Goal: Information Seeking & Learning: Learn about a topic

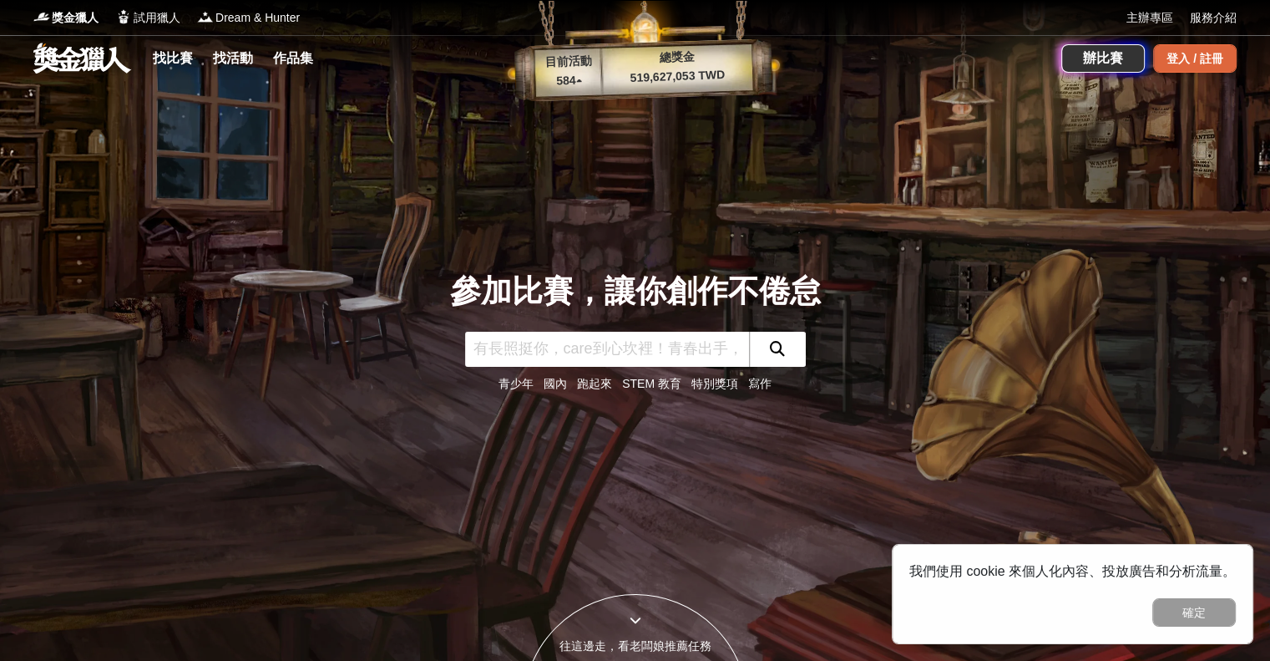
click at [1183, 59] on div "登入 / 註冊" at bounding box center [1195, 58] width 84 height 28
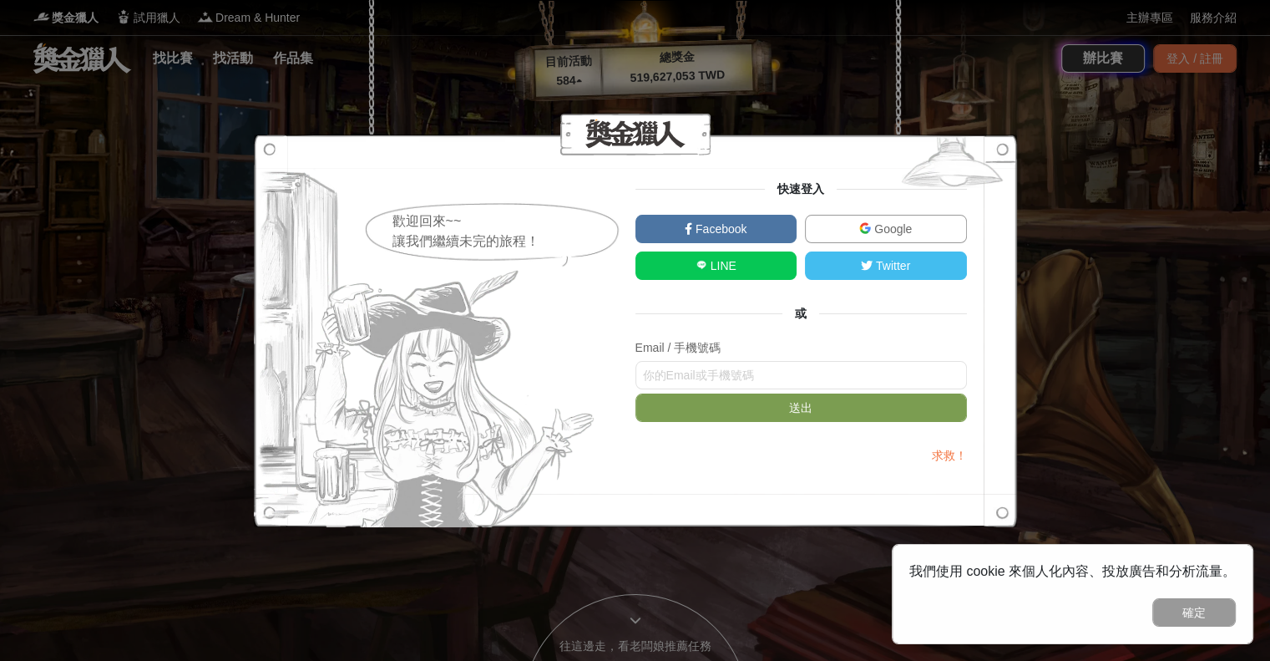
click at [892, 235] on span "Google" at bounding box center [891, 228] width 41 height 13
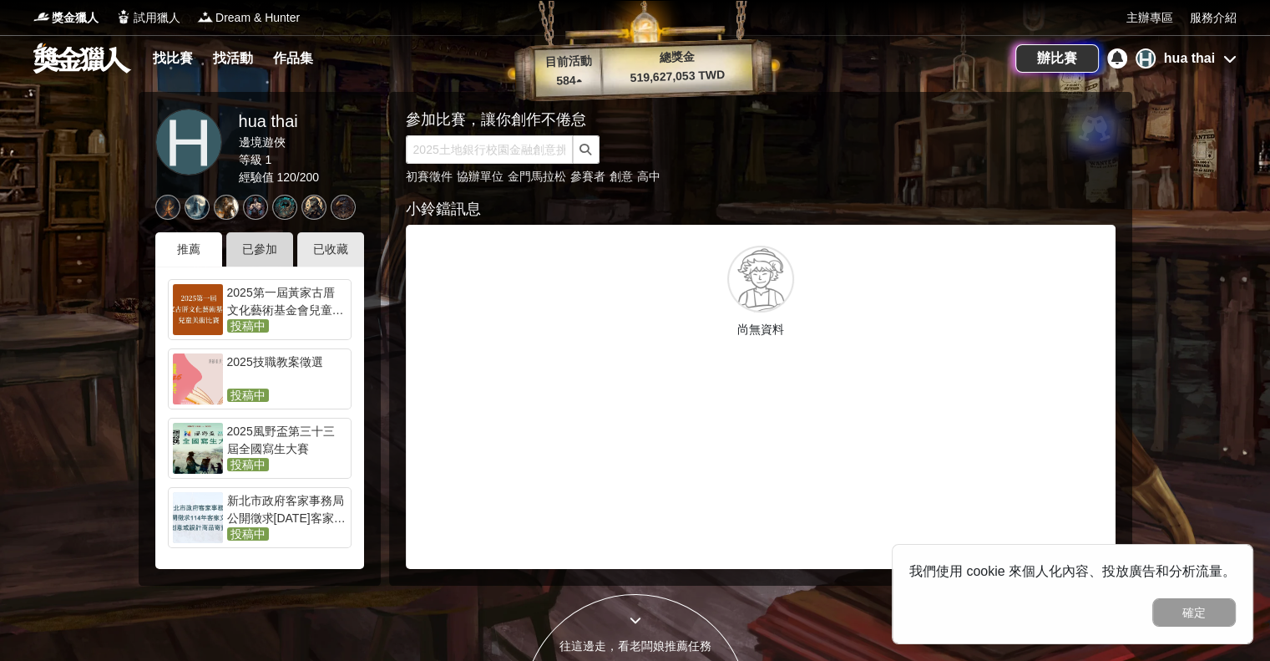
click at [274, 243] on div "已參加" at bounding box center [259, 249] width 67 height 34
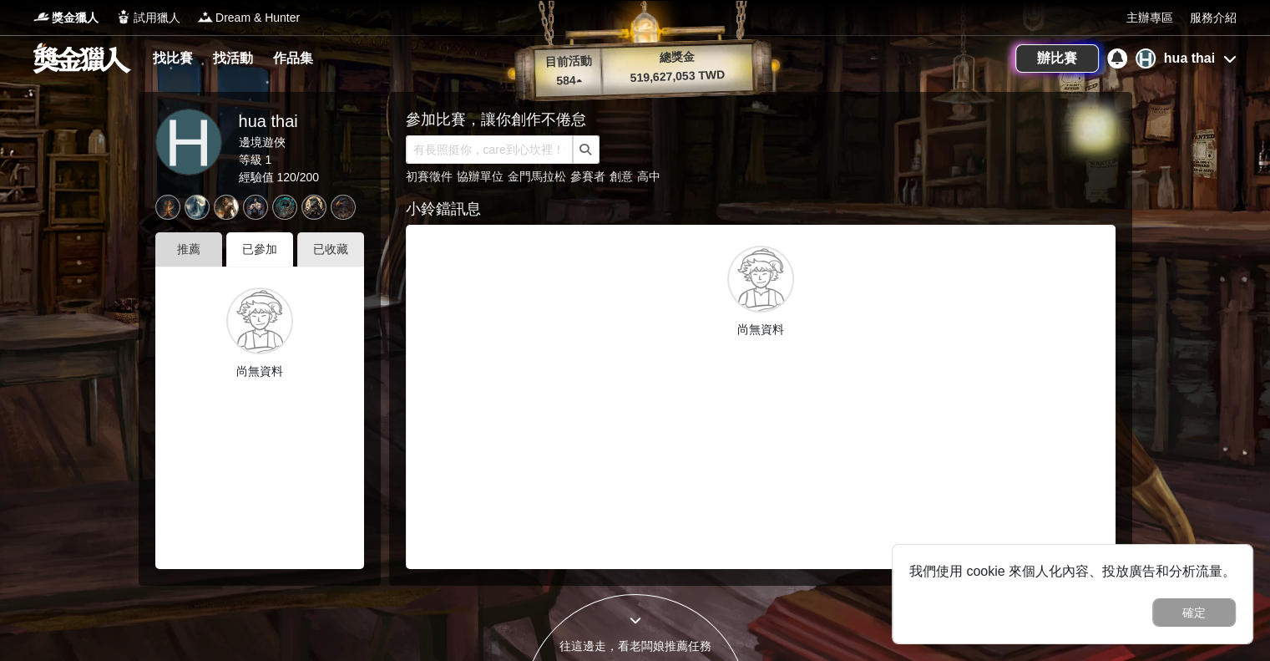
click at [179, 249] on div "推薦" at bounding box center [188, 249] width 67 height 34
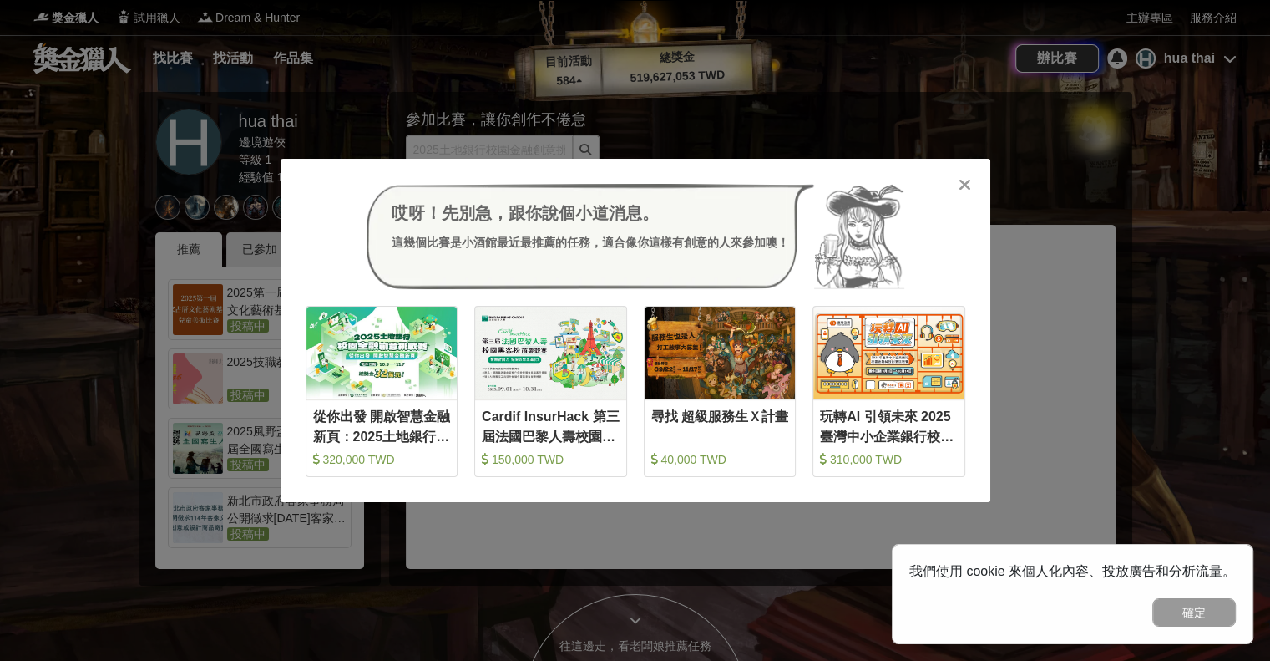
click at [968, 198] on div "哎呀！先別急，跟你說個小道消息。 這幾個比賽是小酒館最近最推薦的任務，適合像你這樣有創意的人來參加噢！ 收藏 從你出發 開啟智慧金融新頁：2025土地銀行校園…" at bounding box center [636, 330] width 710 height 343
click at [957, 176] on div at bounding box center [965, 183] width 17 height 17
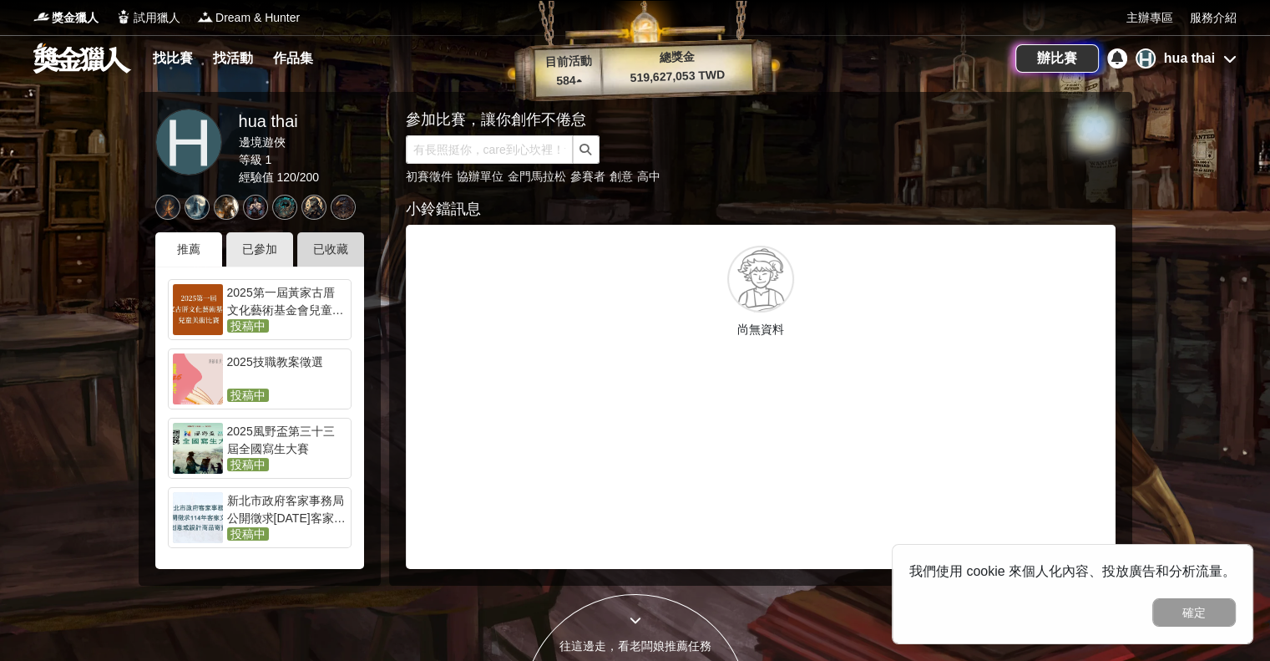
click at [354, 253] on div "已收藏" at bounding box center [330, 249] width 67 height 34
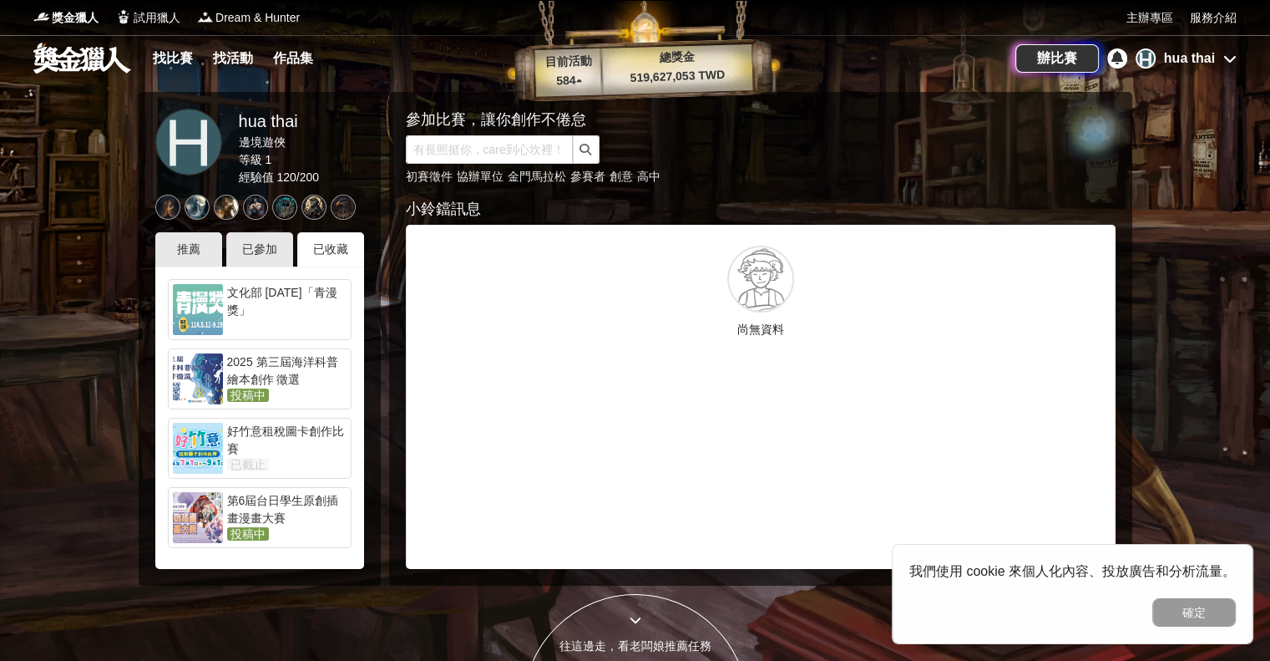
click at [279, 440] on div "好竹意租稅圖卡創作比賽" at bounding box center [286, 439] width 119 height 33
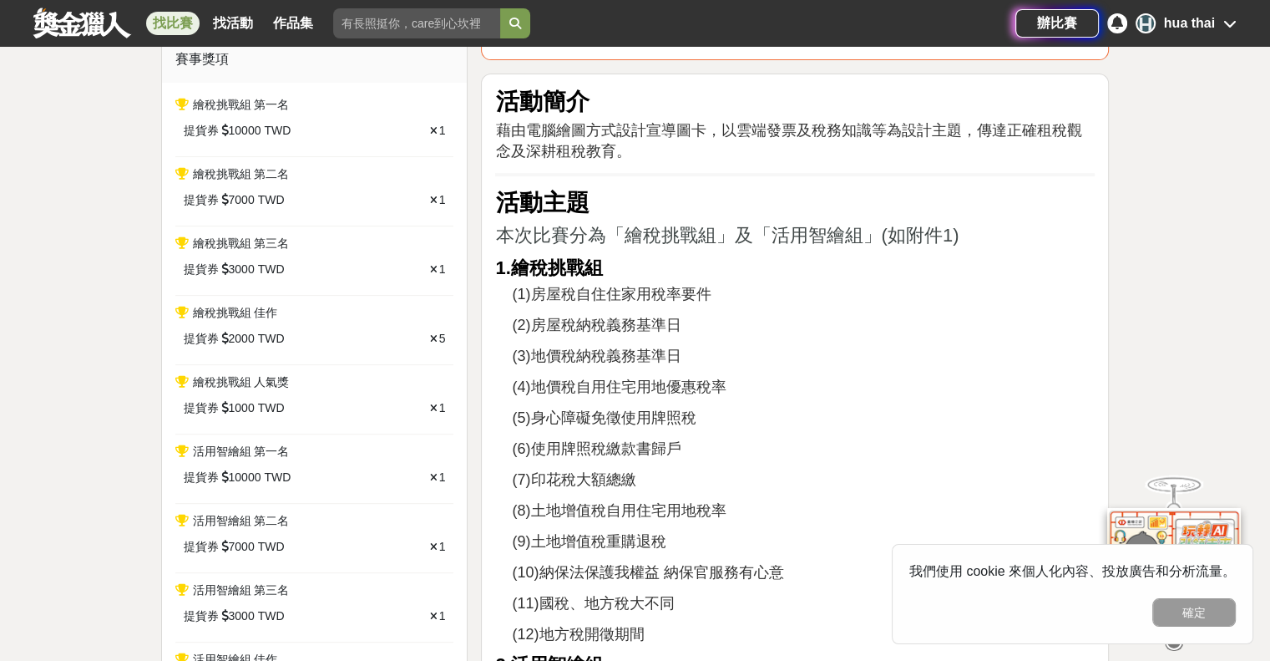
scroll to position [84, 0]
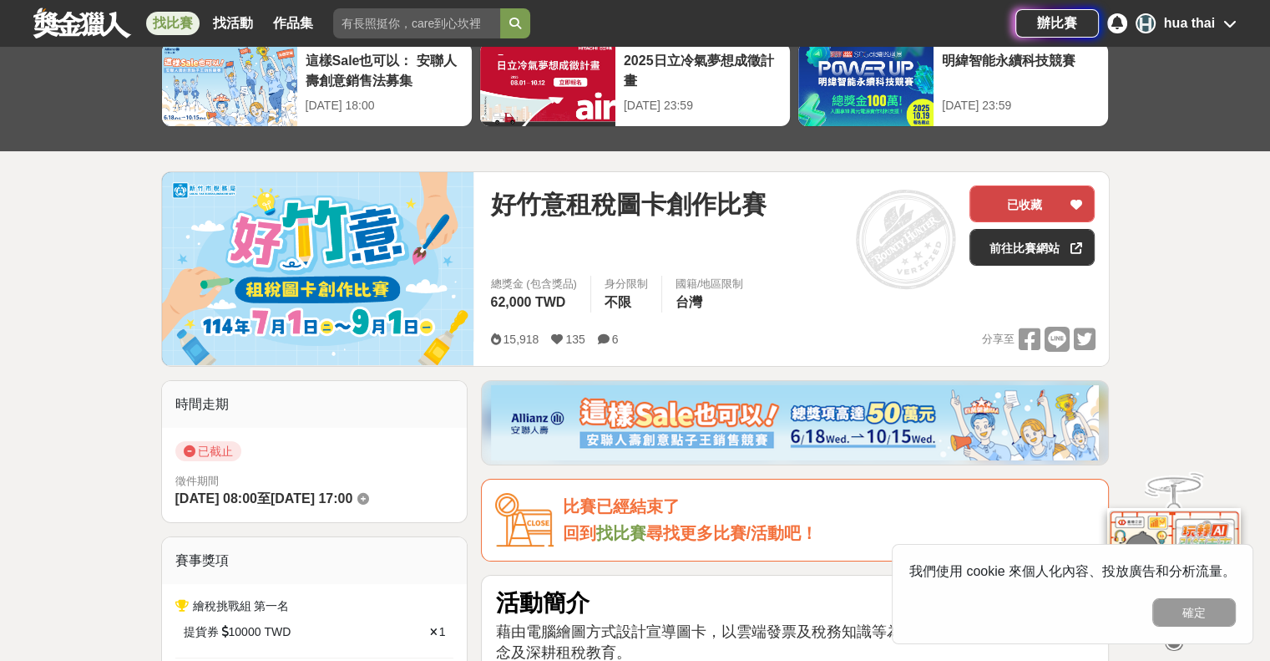
click at [1008, 213] on button "已收藏" at bounding box center [1032, 203] width 125 height 37
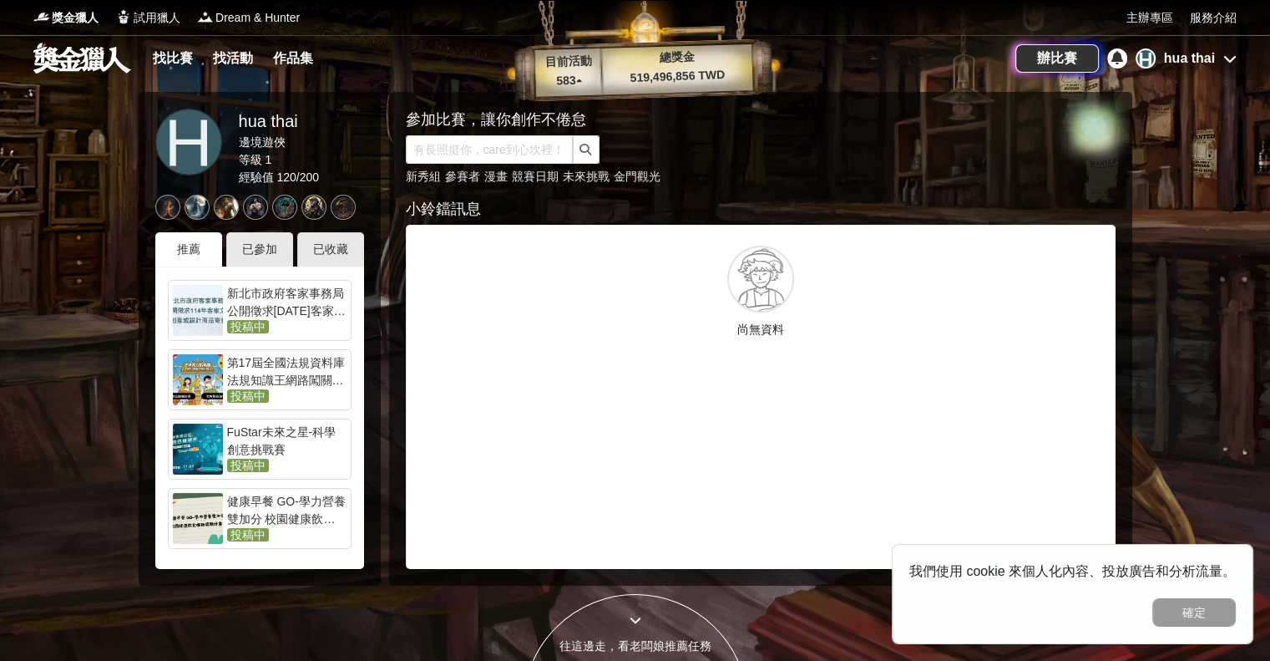
scroll to position [404, 0]
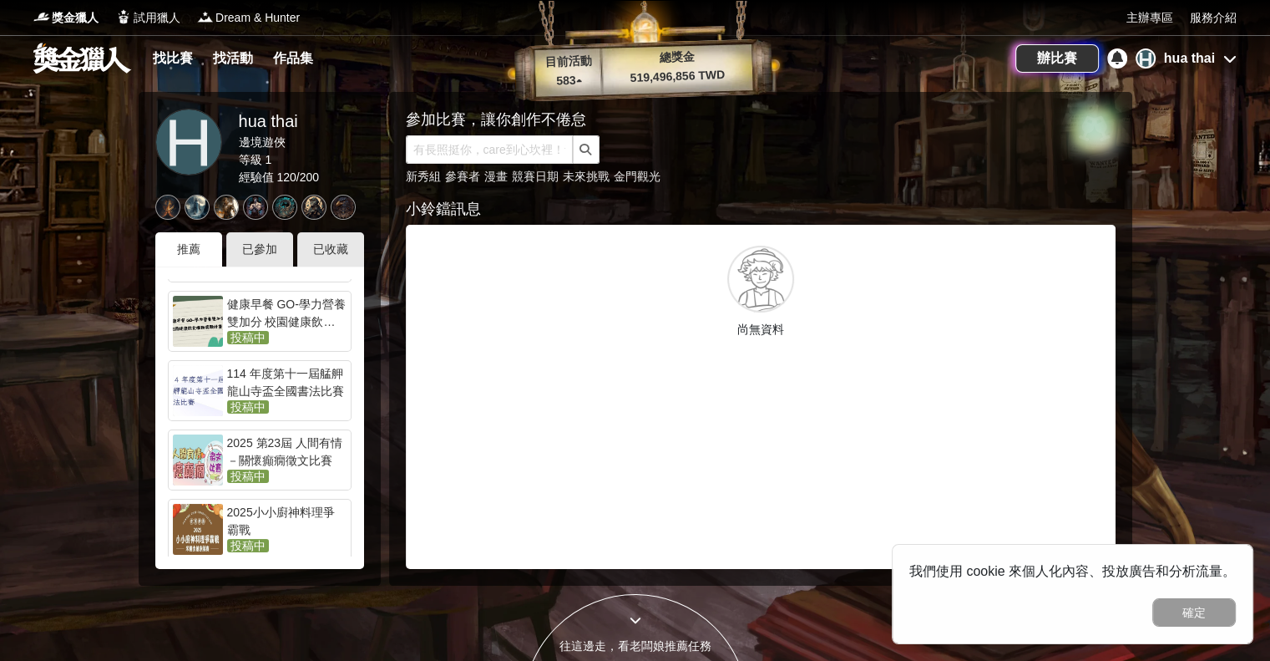
click at [319, 387] on div "114 年度第十一屆艋舺龍山寺盃全國書法比賽" at bounding box center [286, 381] width 119 height 33
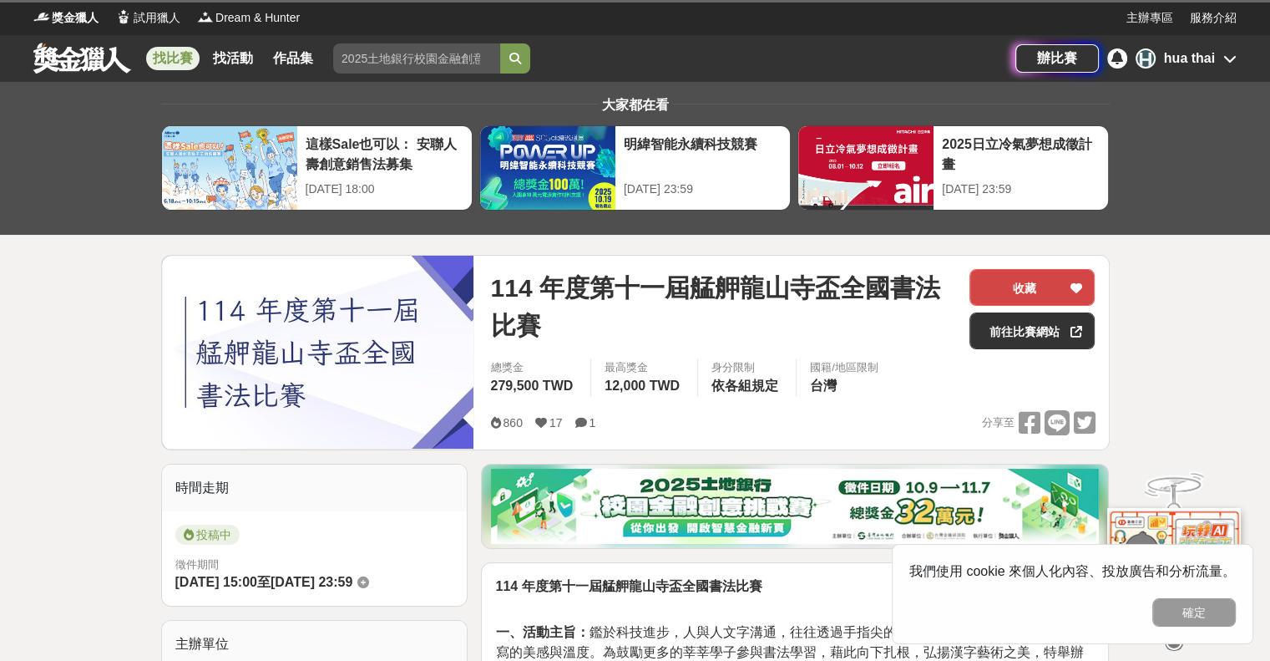
click at [1028, 283] on button "收藏" at bounding box center [1032, 287] width 125 height 37
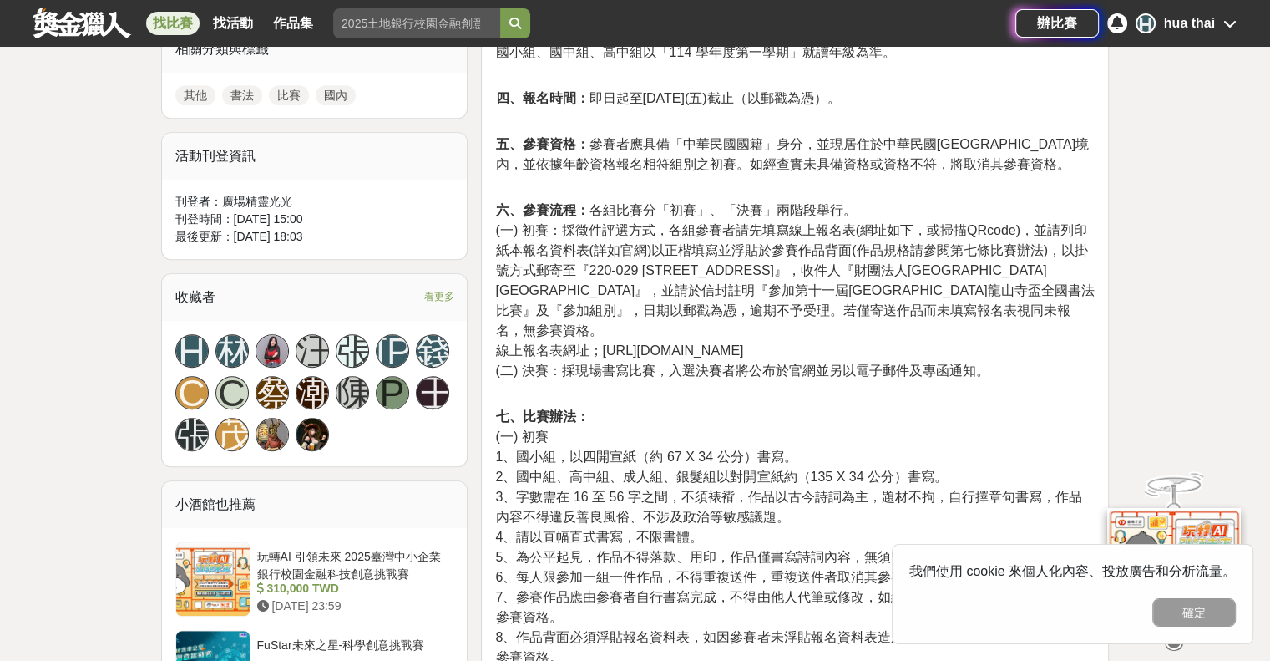
scroll to position [919, 0]
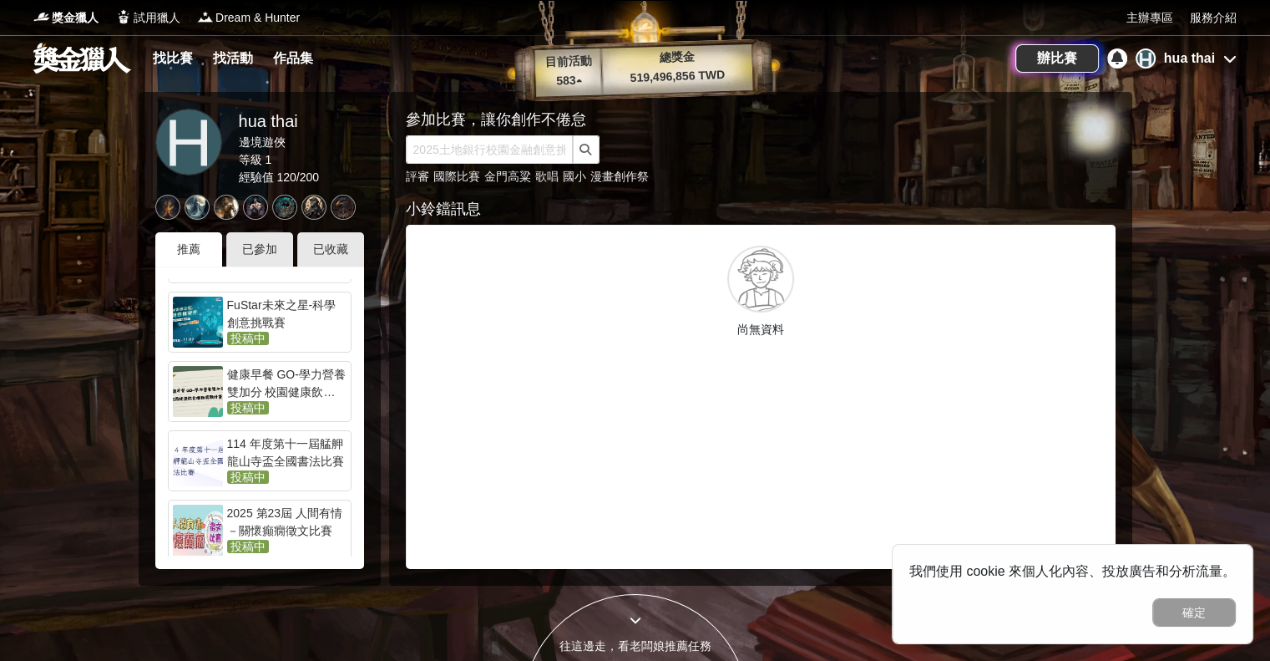
scroll to position [404, 0]
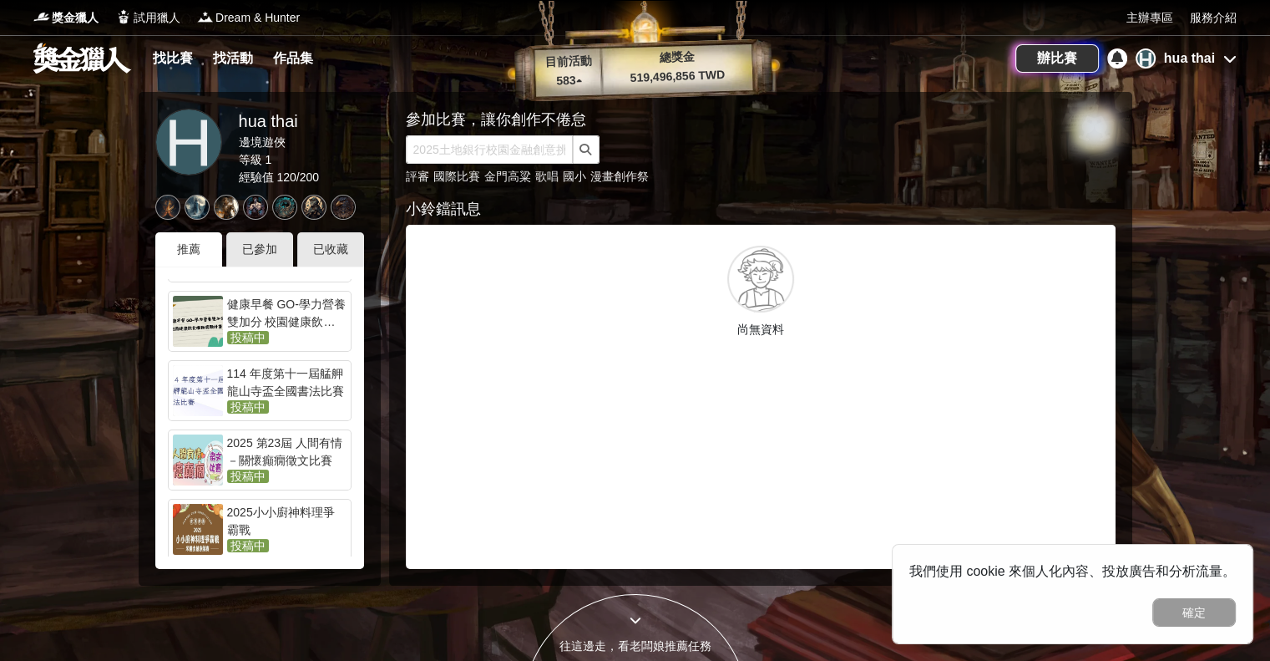
click at [317, 462] on div "2025 第23屆 人間有情－關懷癲癇徵文比賽" at bounding box center [286, 450] width 119 height 33
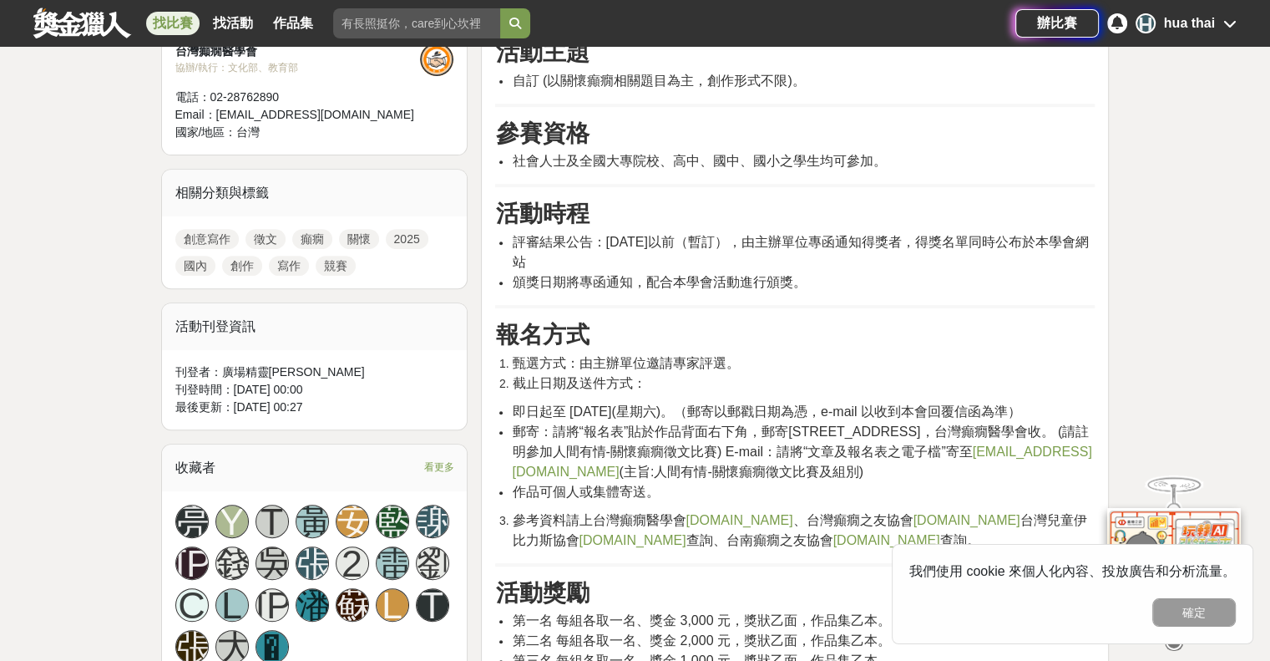
scroll to position [668, 0]
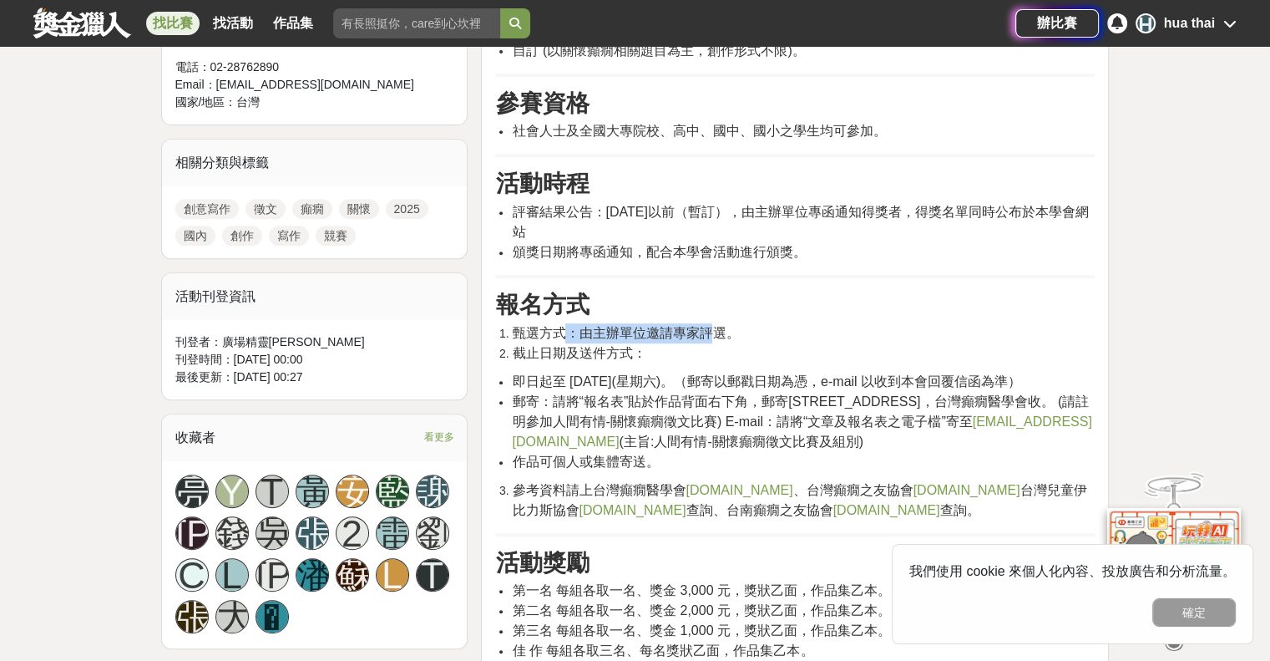
drag, startPoint x: 565, startPoint y: 333, endPoint x: 713, endPoint y: 332, distance: 147.8
click at [713, 332] on span "甄選方式：由主辦單位邀請專家評選。" at bounding box center [625, 333] width 227 height 14
drag, startPoint x: 570, startPoint y: 371, endPoint x: 717, endPoint y: 389, distance: 149.0
click at [717, 389] on ul "即日起至 114 年 12 月 20 日(星期六)。（郵寄以郵戳日期為憑，e-mail 以收到本會回覆信函為準） 郵寄：請將“報名表”貼於作品背面右下角，郵寄…" at bounding box center [795, 422] width 600 height 100
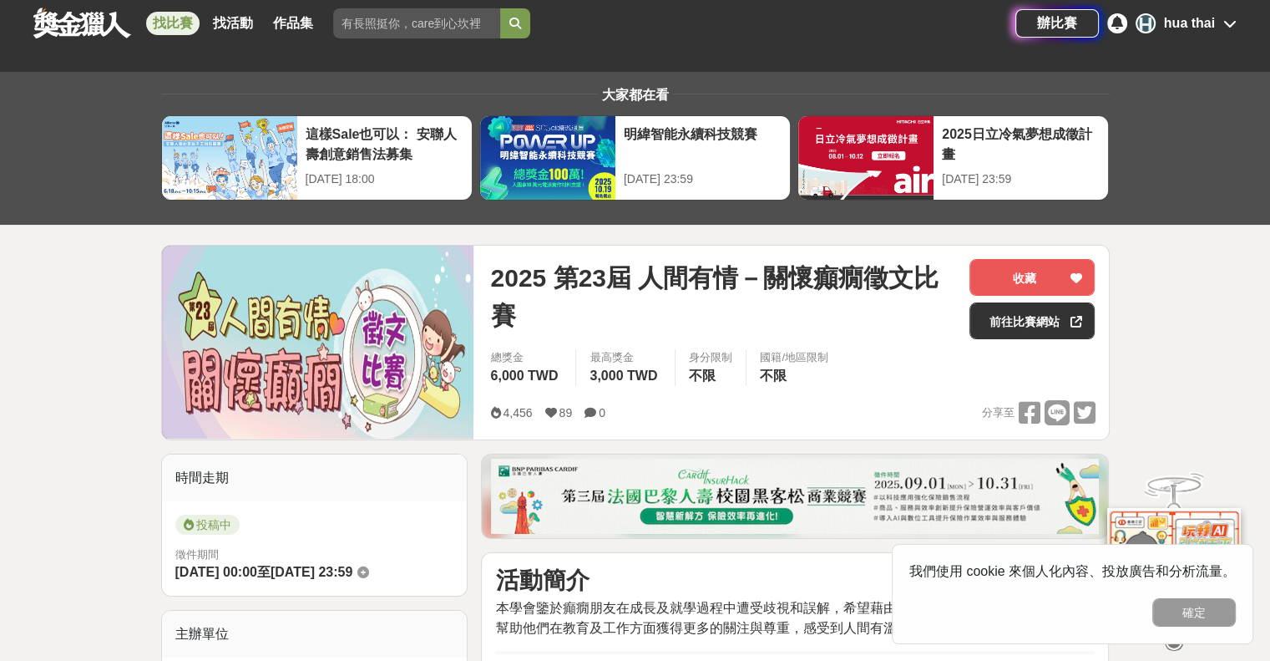
scroll to position [0, 0]
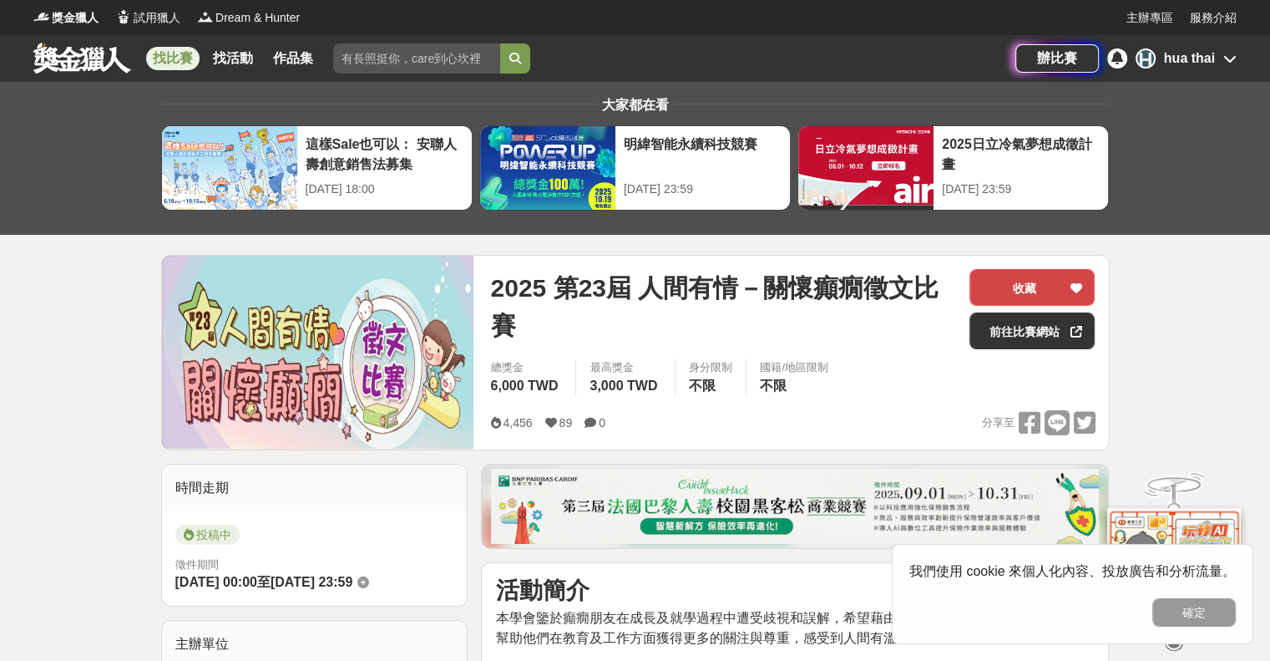
click at [1037, 291] on button "收藏" at bounding box center [1032, 287] width 125 height 37
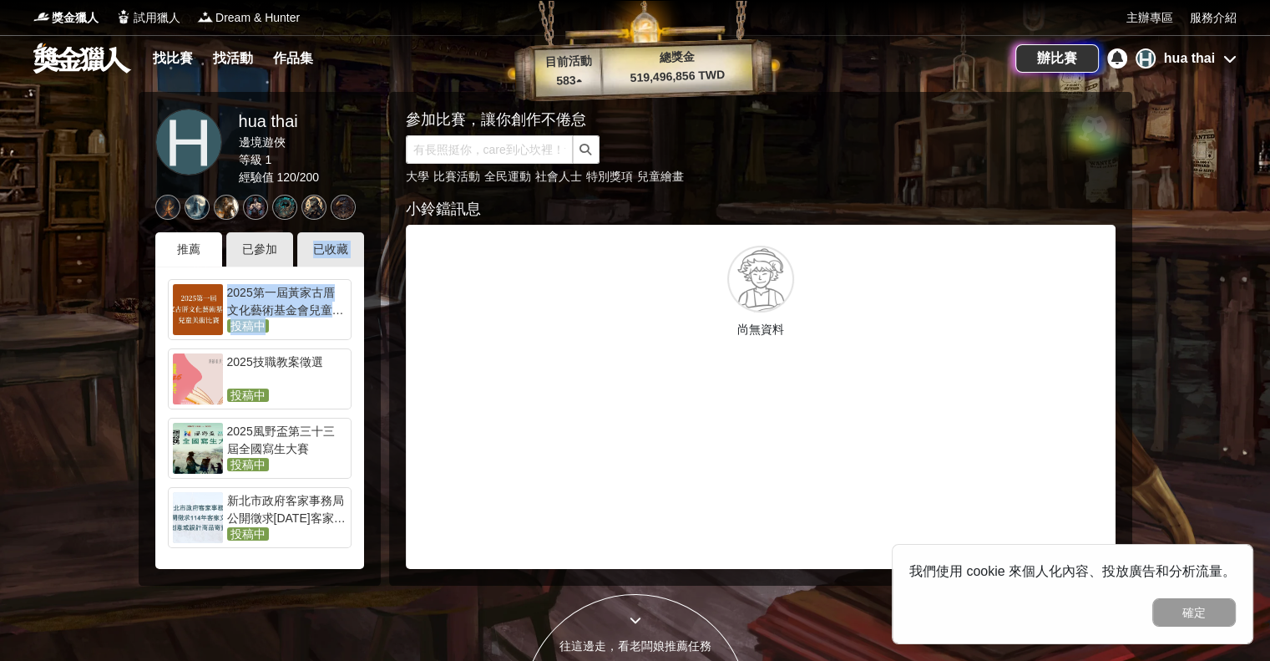
drag, startPoint x: 315, startPoint y: 250, endPoint x: 296, endPoint y: 330, distance: 82.2
click at [296, 330] on div "推薦 已參加 已收藏 2025第一屆黃家古厝文化藝術基金會兒童美術比賽 投稿中 2025技職教案徵選 投稿中 2025風野盃第三十三屆全國寫生大賽 投稿中 新…" at bounding box center [259, 400] width 209 height 337
click at [327, 245] on div "已收藏" at bounding box center [330, 249] width 67 height 34
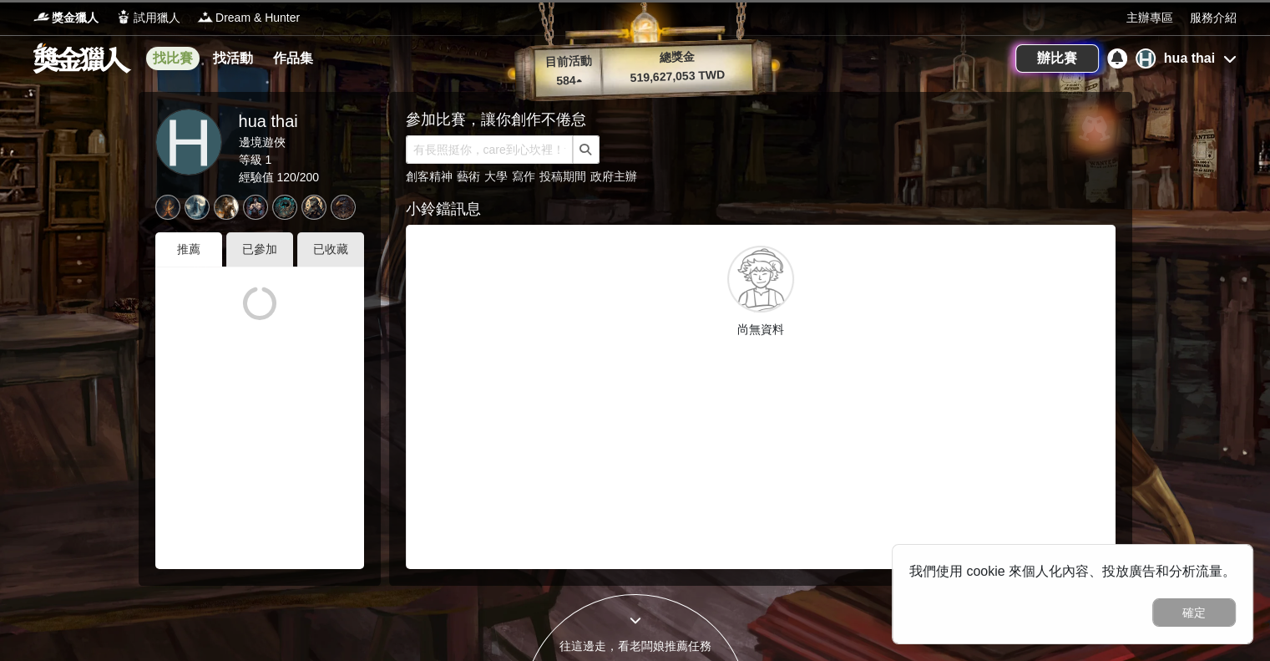
click at [177, 62] on link "找比賽" at bounding box center [172, 58] width 53 height 23
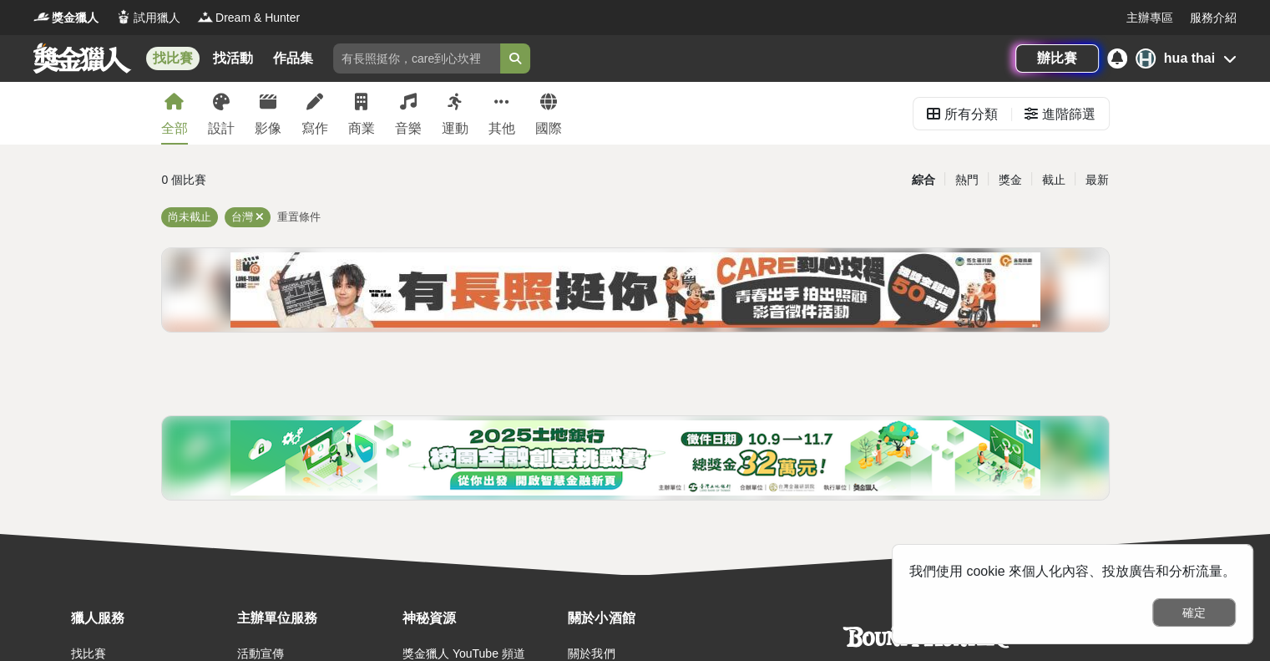
click at [1194, 613] on button "確定" at bounding box center [1194, 612] width 84 height 28
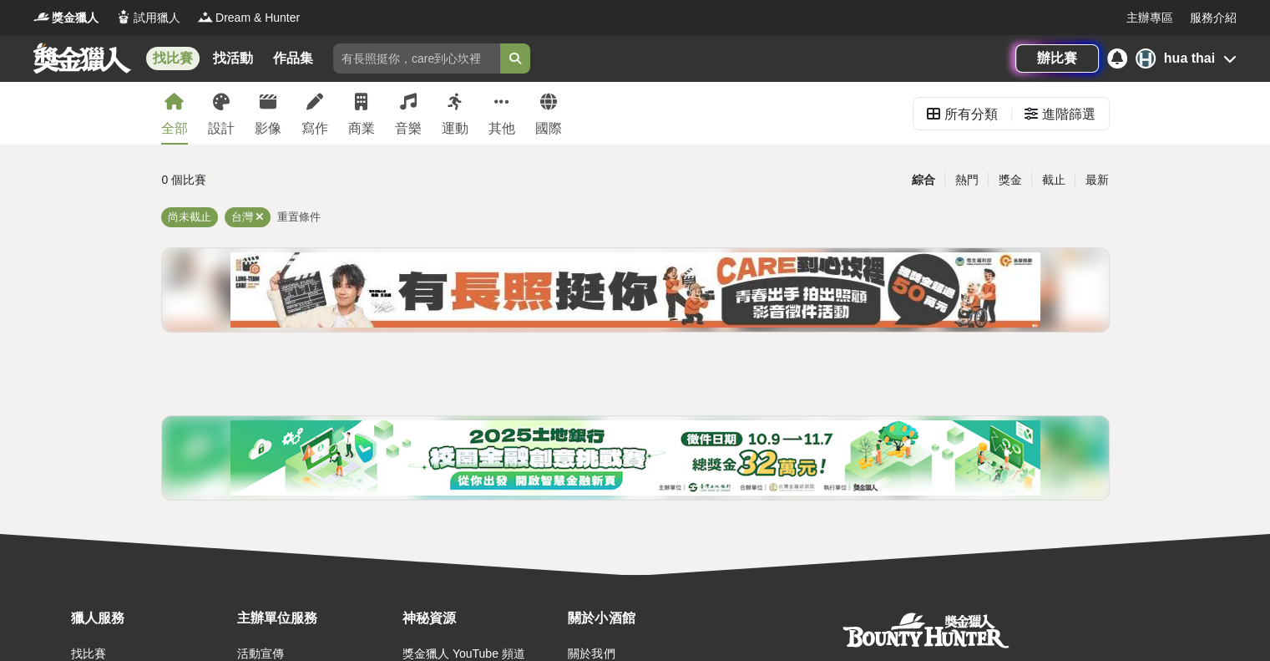
click at [203, 125] on div "全部 設計 影像 寫作 商業 音樂 運動 其他 國際" at bounding box center [361, 113] width 421 height 63
click at [210, 109] on link "設計" at bounding box center [221, 113] width 27 height 63
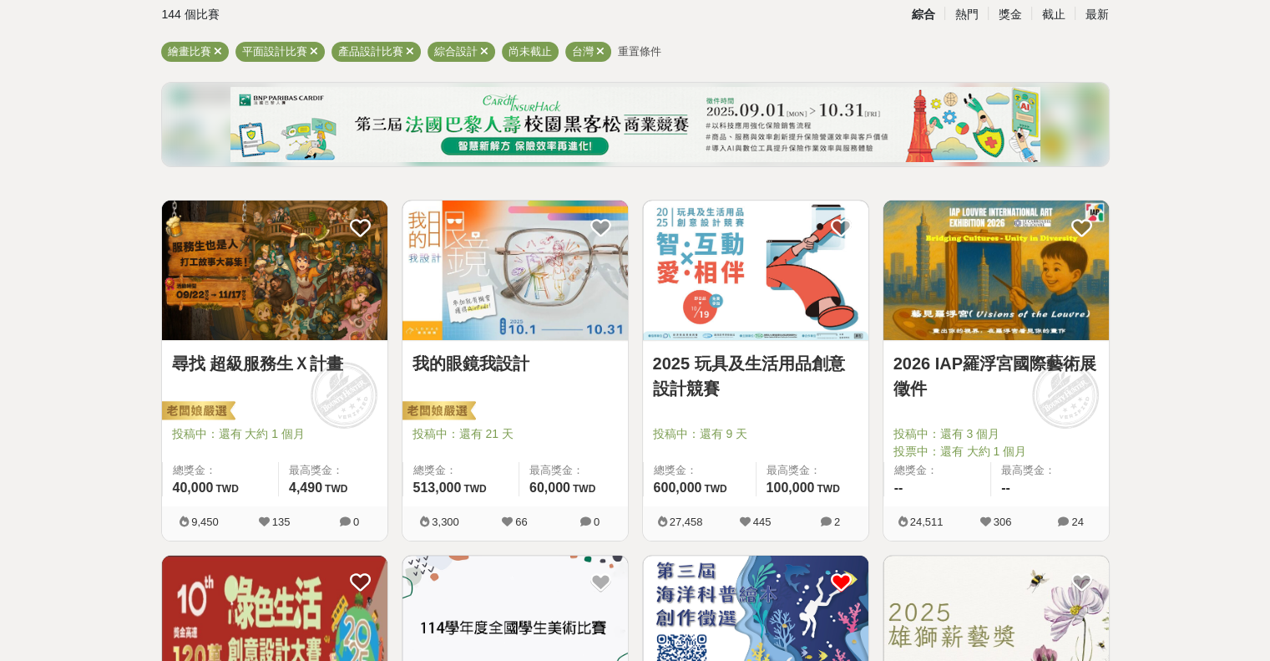
scroll to position [167, 0]
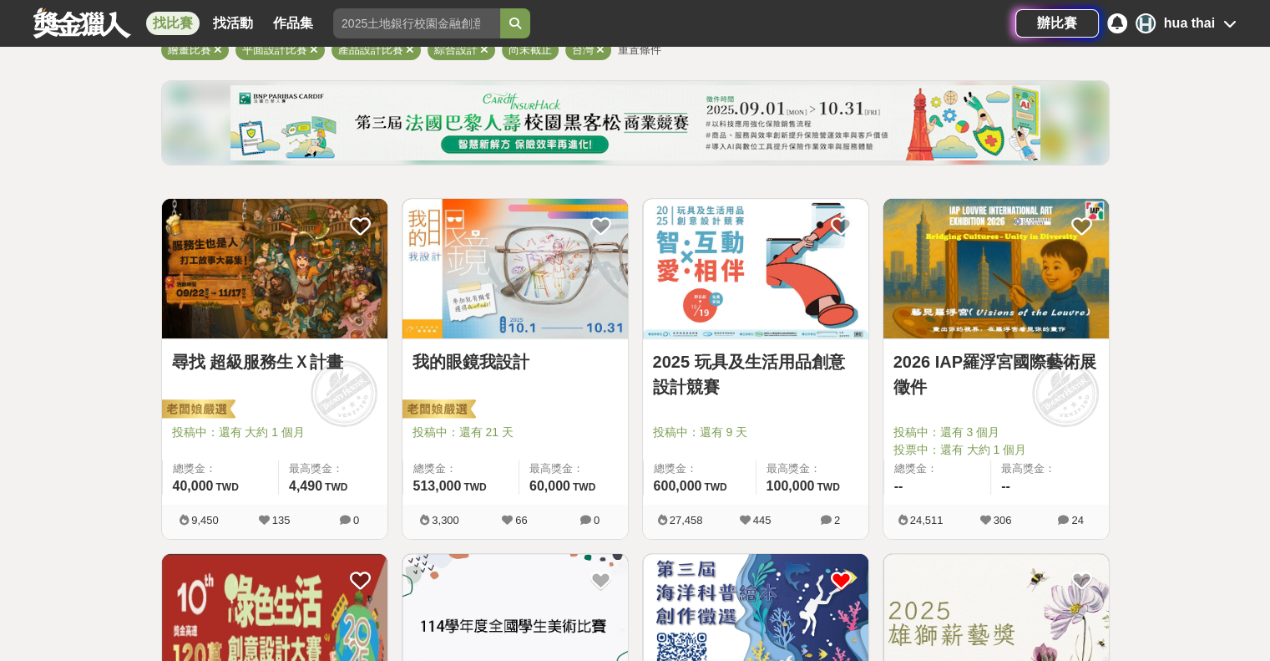
click at [498, 357] on link "我的眼鏡我設計" at bounding box center [515, 361] width 205 height 25
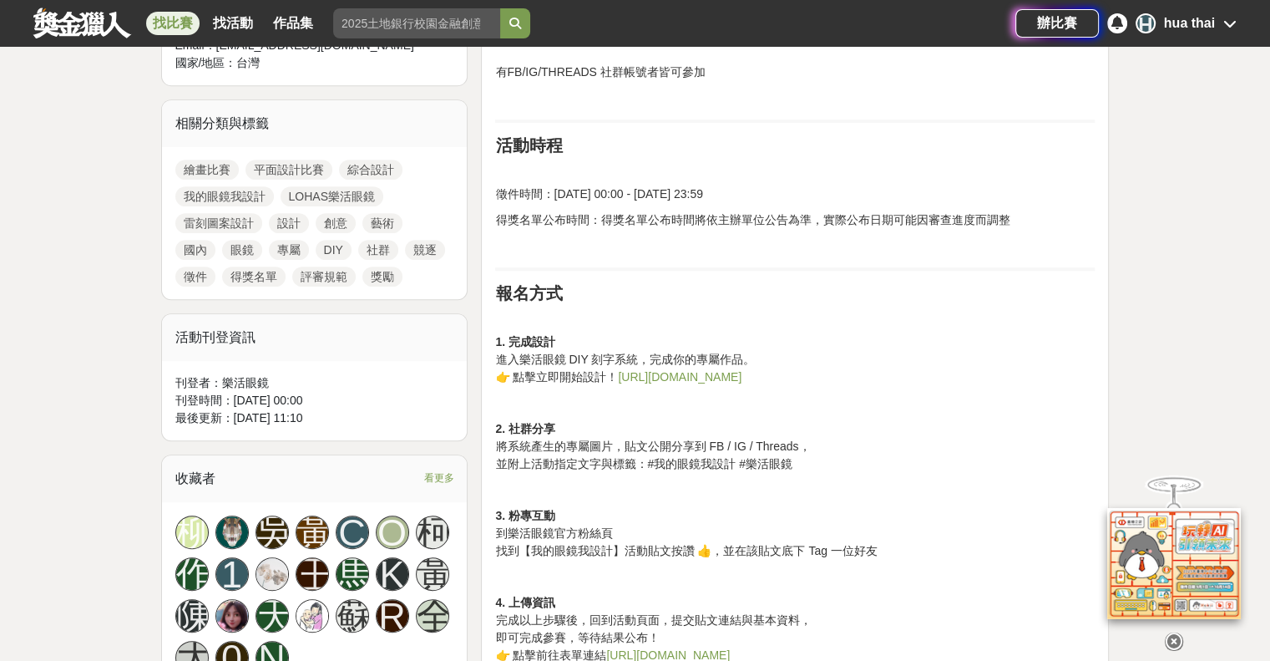
scroll to position [752, 0]
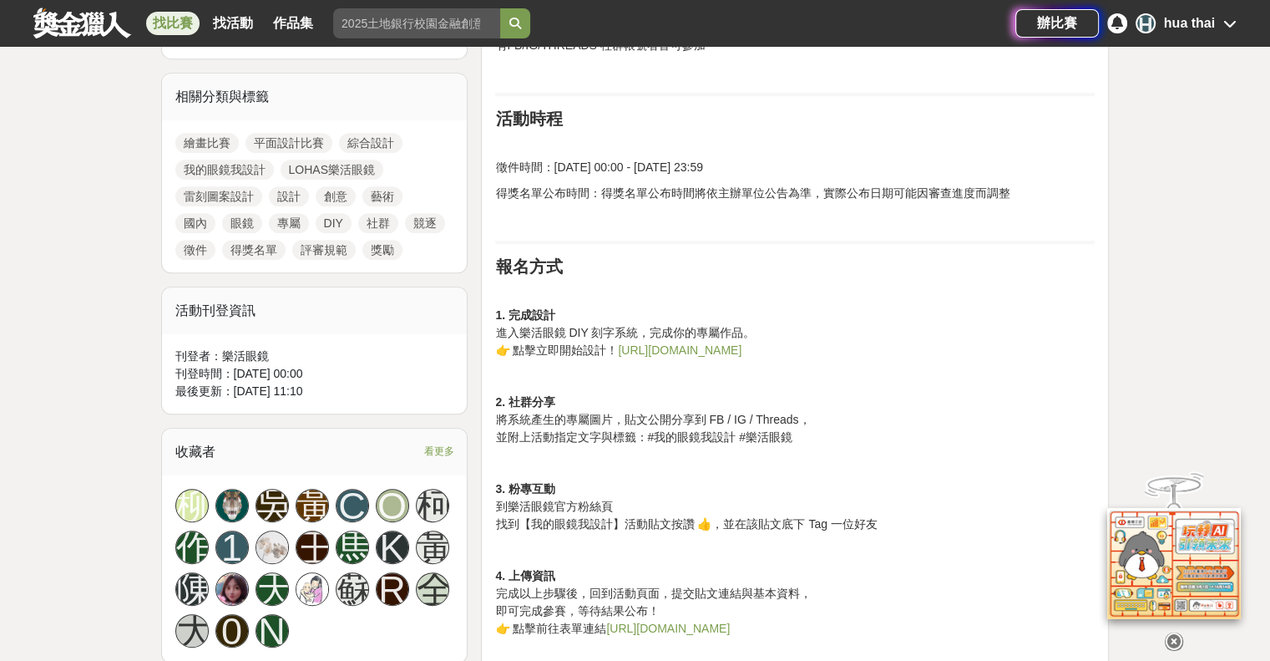
click at [665, 352] on link "https://reurl.cc/WOmd5k" at bounding box center [680, 349] width 124 height 13
drag, startPoint x: 631, startPoint y: 437, endPoint x: 737, endPoint y: 436, distance: 106.1
click at [737, 436] on p "2. 社群分享 將系統產生的專屬圖片，貼文公開分享到 FB / IG / Threads， 並附上活動指定文字與標籤：#我的眼鏡我設計 #樂活眼鏡" at bounding box center [795, 419] width 600 height 53
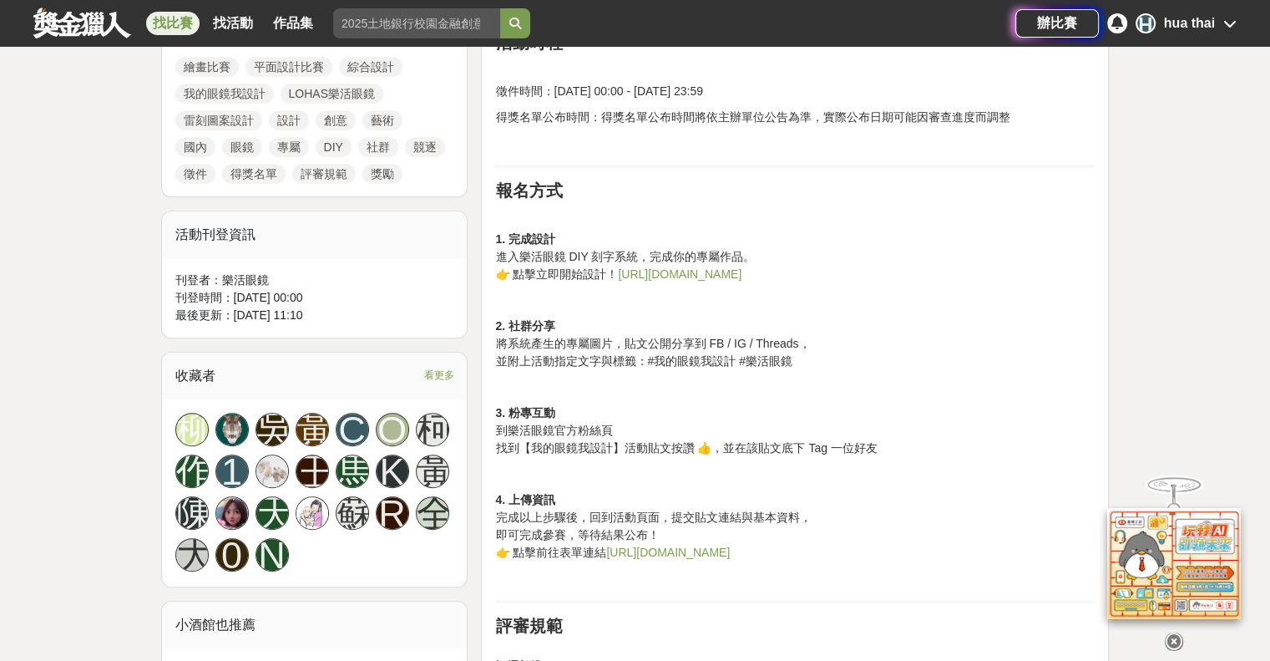
scroll to position [835, 0]
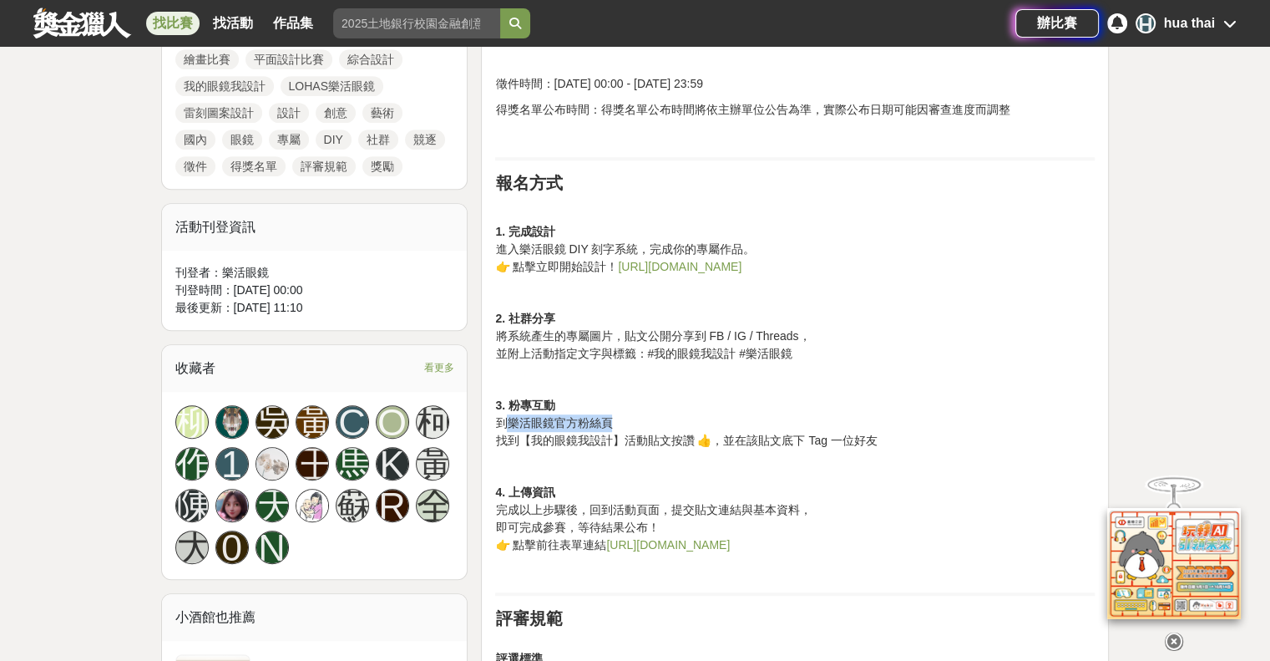
drag, startPoint x: 507, startPoint y: 423, endPoint x: 638, endPoint y: 420, distance: 131.2
click at [638, 420] on p "3. 粉專互動 到樂活眼鏡官方粉絲頁 找到【我的眼鏡我設計】活動貼文按讚 👍，並在該貼文底下 Tag 一位好友" at bounding box center [795, 423] width 600 height 53
click at [637, 420] on p "3. 粉專互動 到樂活眼鏡官方粉絲頁 找到【我的眼鏡我設計】活動貼文按讚 👍，並在該貼文底下 Tag 一位好友" at bounding box center [795, 423] width 600 height 53
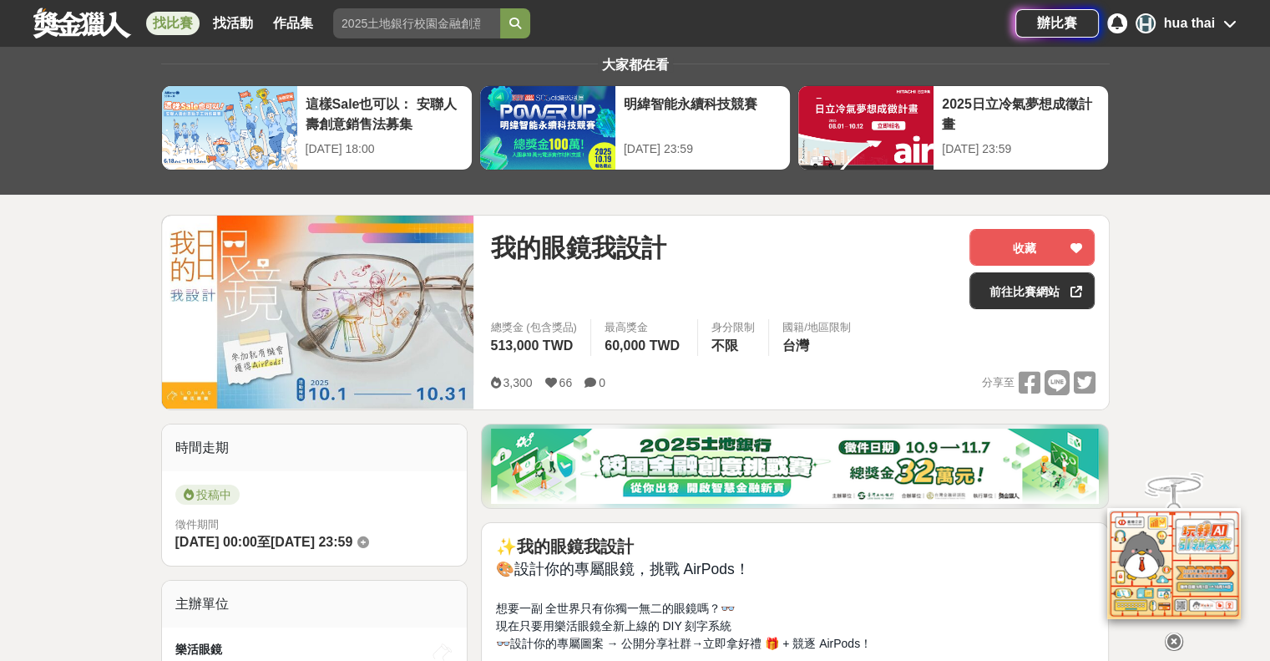
scroll to position [0, 0]
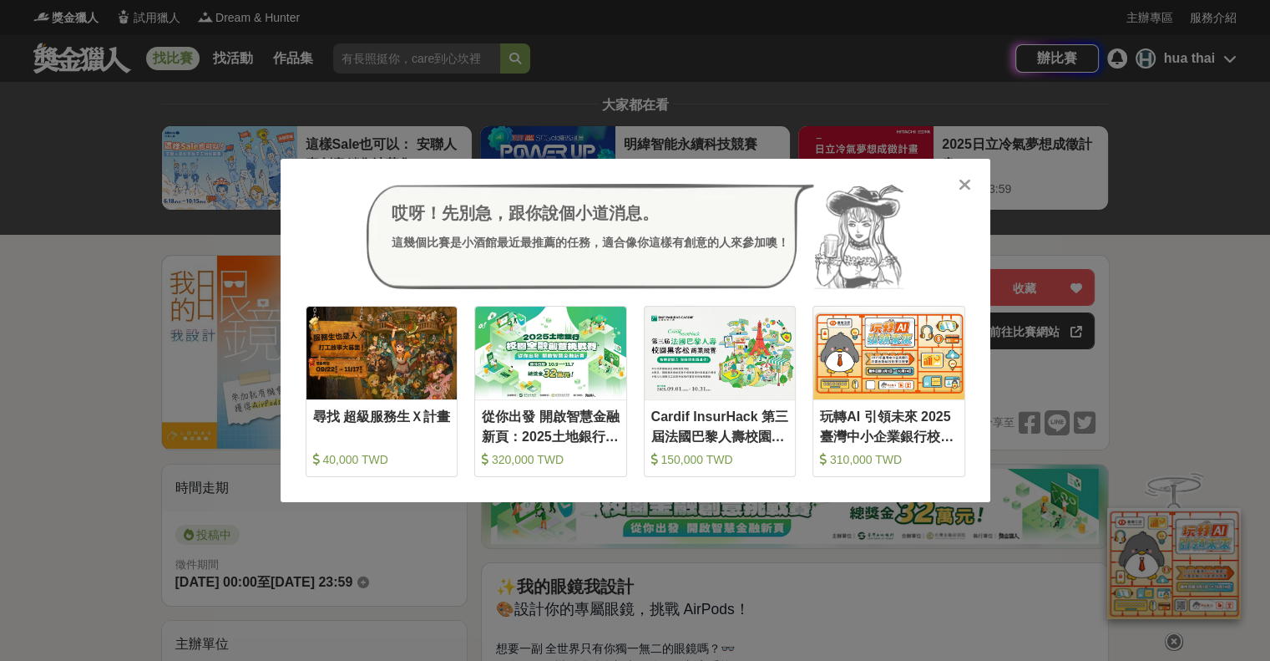
drag, startPoint x: 714, startPoint y: 33, endPoint x: 808, endPoint y: 79, distance: 104.6
click at [716, 33] on div "哎呀！先別急，跟你說個小道消息。 這幾個比賽是小酒館最近最推薦的任務，適合像你這樣有創意的人來參加噢！ 收藏 尋找 超級服務生Ｘ計畫 40,000 TWD 收…" at bounding box center [635, 330] width 1270 height 661
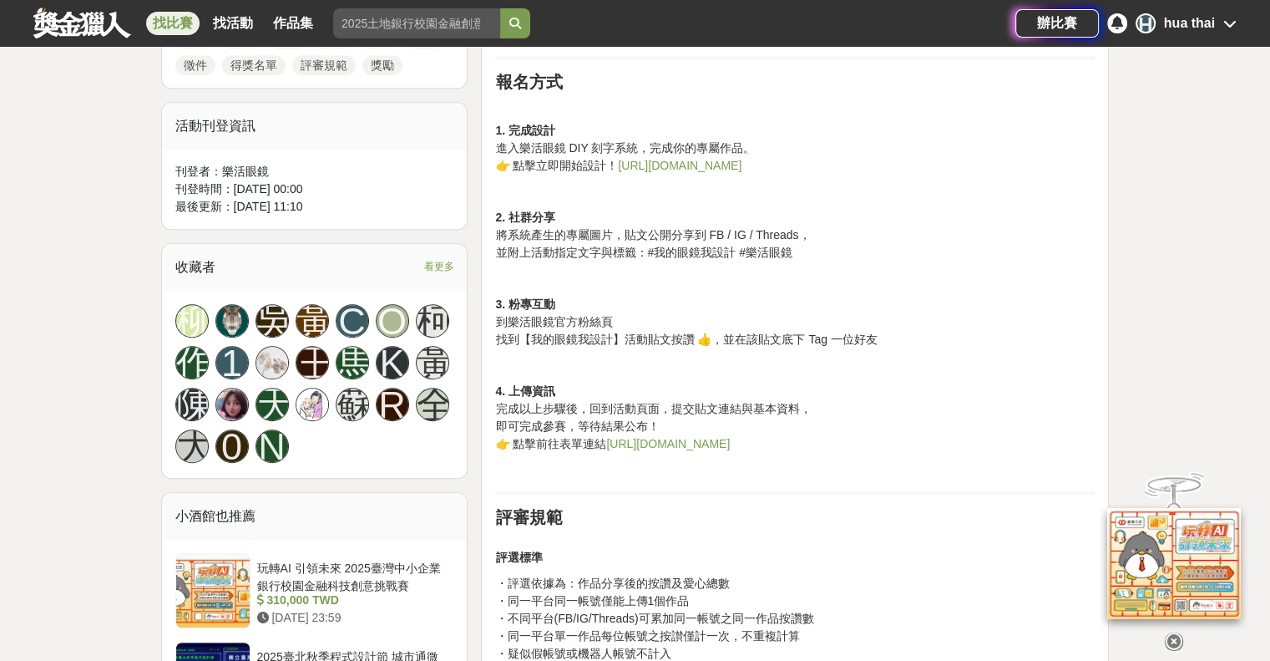
scroll to position [1086, 0]
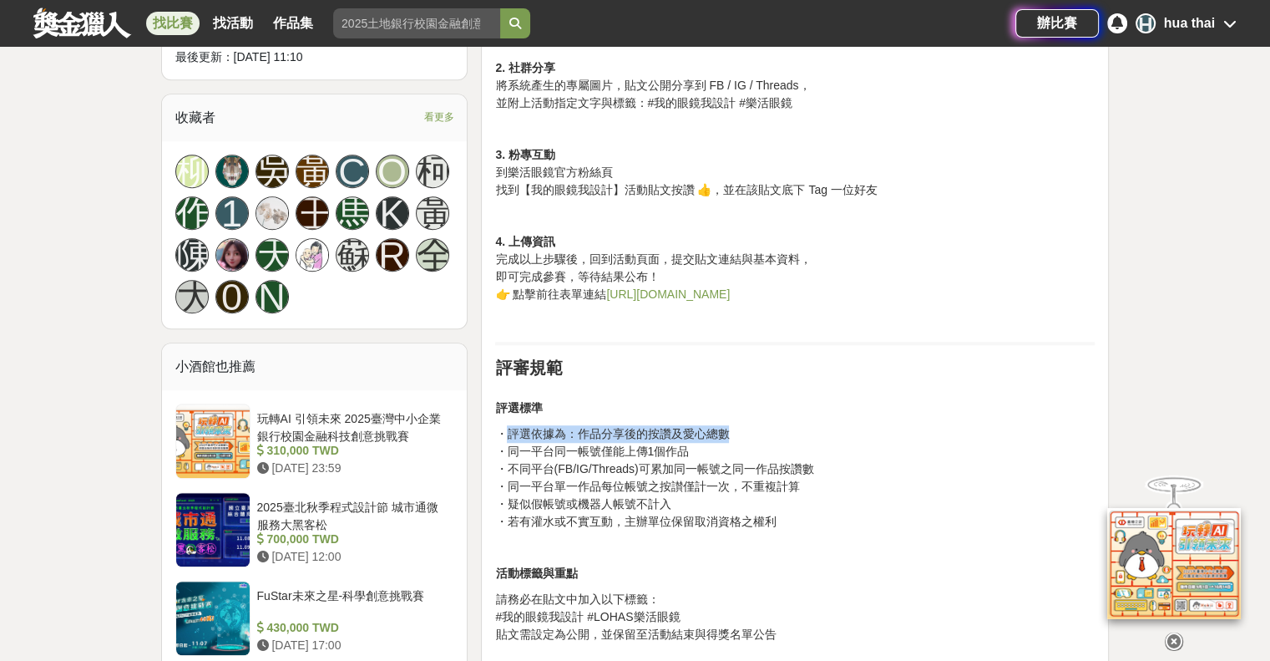
drag, startPoint x: 510, startPoint y: 428, endPoint x: 741, endPoint y: 438, distance: 230.7
click at [738, 438] on p "・評選依據為：作品分享後的按讚及愛心總數 ・同一平台同一帳號僅能上傳1個作品 ・不同平台(FB/IG/Threads)可累加同一帳號之同一作品按讚數 ・同一平…" at bounding box center [795, 477] width 600 height 105
click at [742, 438] on p "・評選依據為：作品分享後的按讚及愛心總數 ・同一平台同一帳號僅能上傳1個作品 ・不同平台(FB/IG/Threads)可累加同一帳號之同一作品按讚數 ・同一平…" at bounding box center [795, 477] width 600 height 105
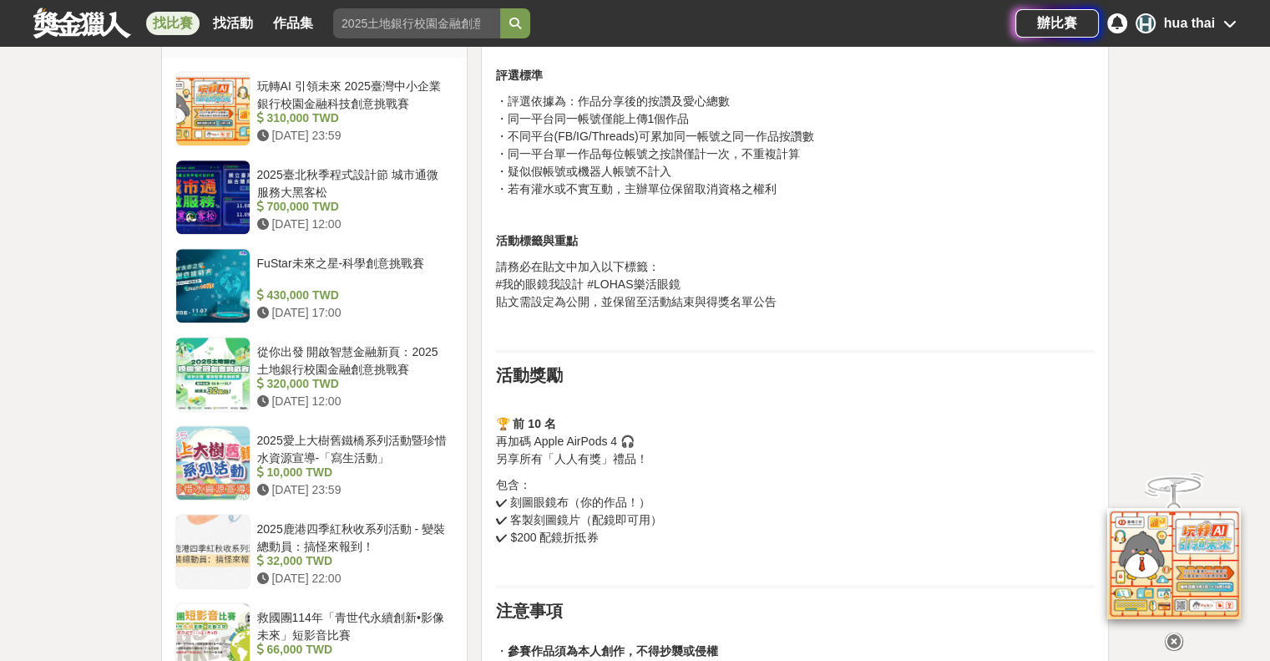
scroll to position [1420, 0]
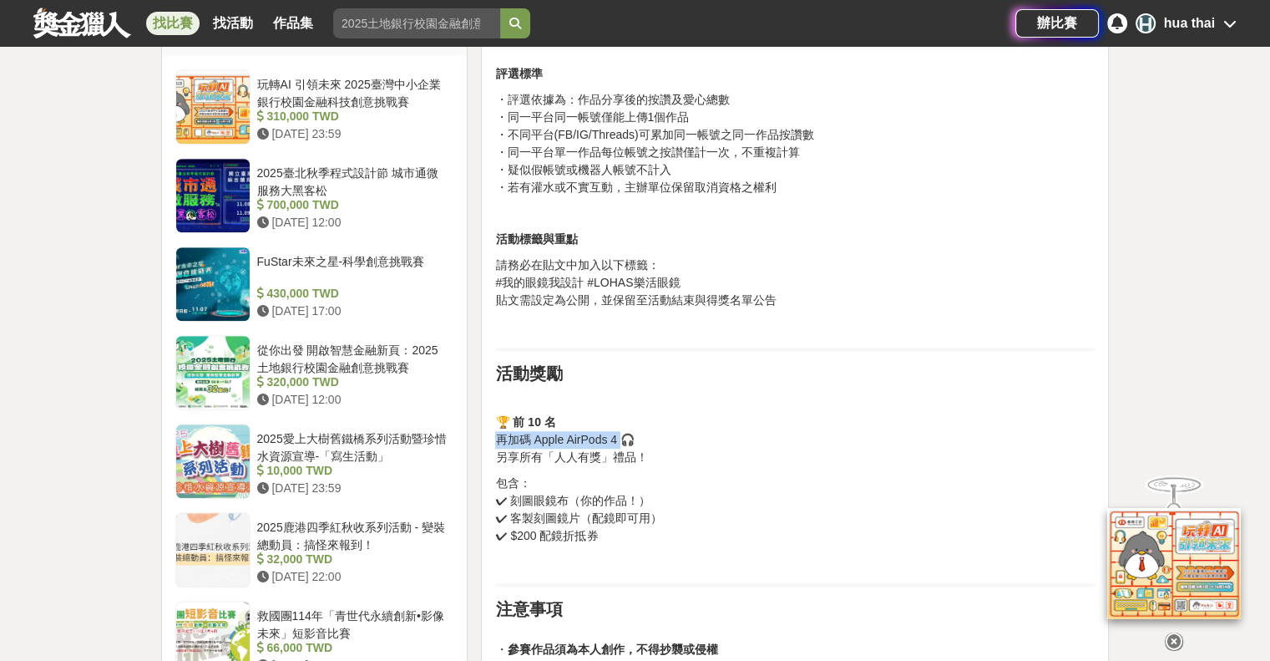
drag, startPoint x: 494, startPoint y: 434, endPoint x: 615, endPoint y: 464, distance: 124.0
click at [627, 438] on p "🏆 前 10 名 再加碼 Apple AirPods 4 🎧 另享所有「人人有獎」禮品！" at bounding box center [795, 439] width 600 height 53
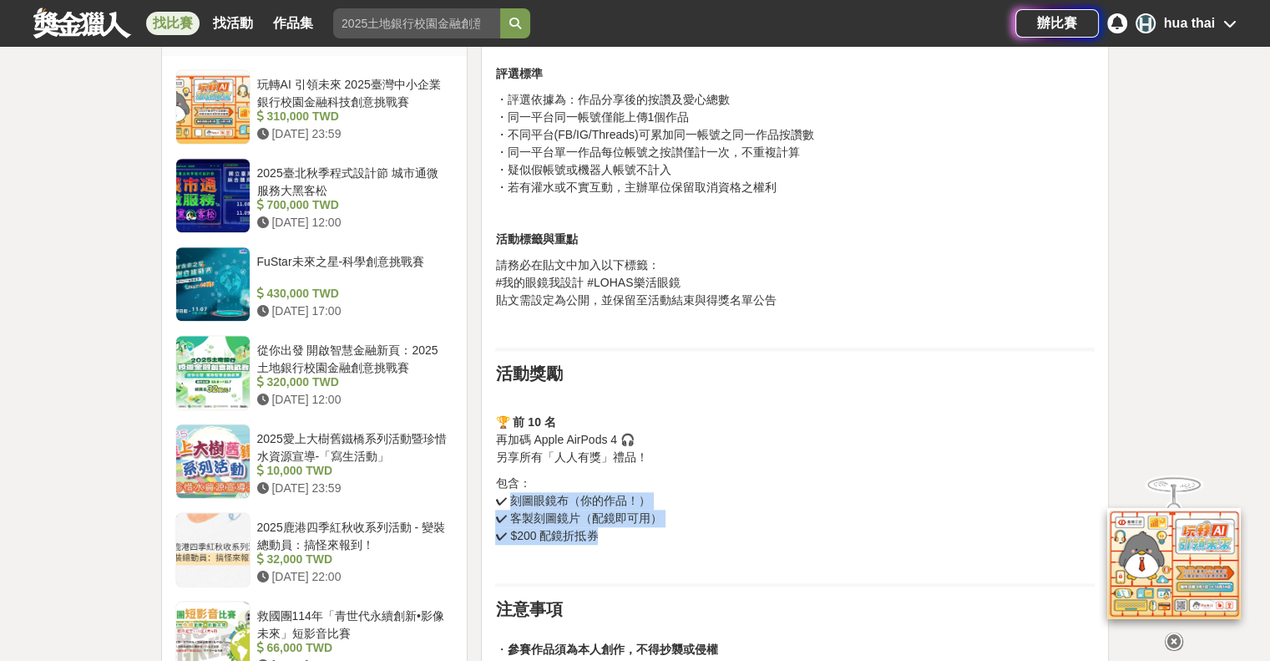
drag, startPoint x: 511, startPoint y: 502, endPoint x: 595, endPoint y: 538, distance: 91.7
click at [595, 538] on p "包含： ✔ 刻圖眼鏡布（你的作品！） ✔ 客製刻圖鏡片（配鏡即可用） ✔ $200 配鏡折抵券" at bounding box center [795, 509] width 600 height 70
click at [597, 538] on p "包含： ✔ 刻圖眼鏡布（你的作品！） ✔ 客製刻圖鏡片（配鏡即可用） ✔ $200 配鏡折抵券" at bounding box center [795, 509] width 600 height 70
click at [601, 549] on div "✨ 我的眼鏡我設計 🎨 設計你的專屬眼鏡，挑戰 AirPods！ 想要一副 全世界只有你獨一無二的眼鏡嗎？👓 現在只要用樂活眼鏡全新上線的 DIY 刻字系統 …" at bounding box center [795, 73] width 600 height 1832
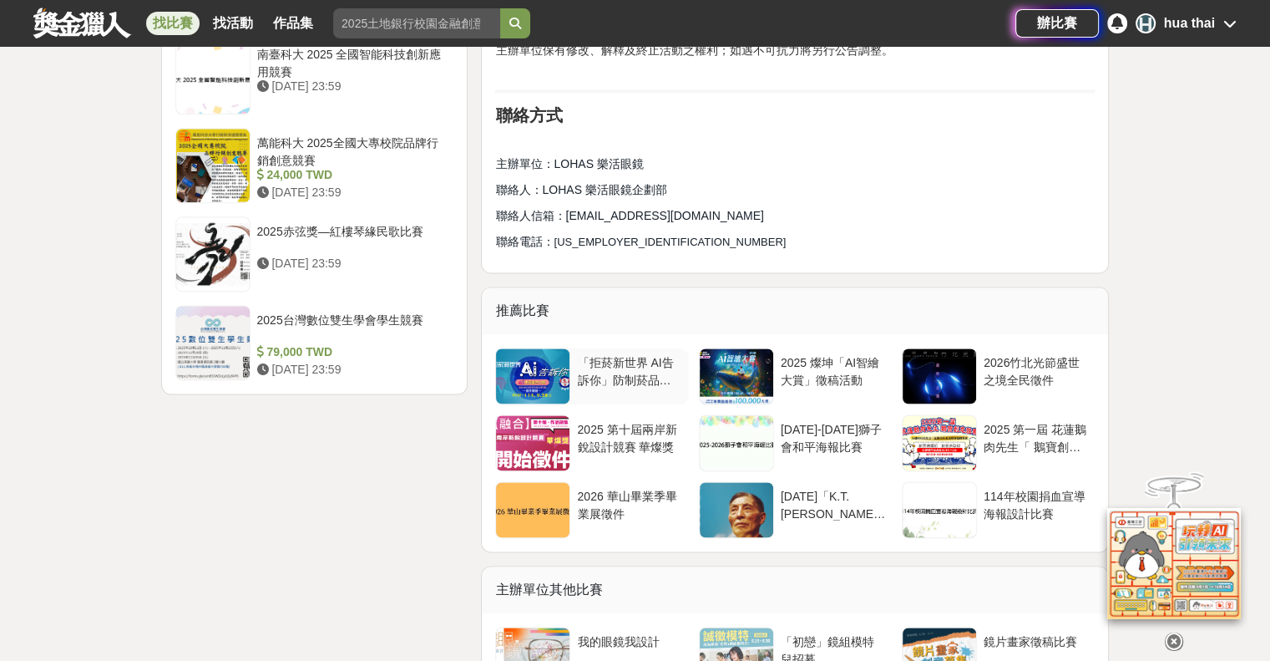
scroll to position [2255, 0]
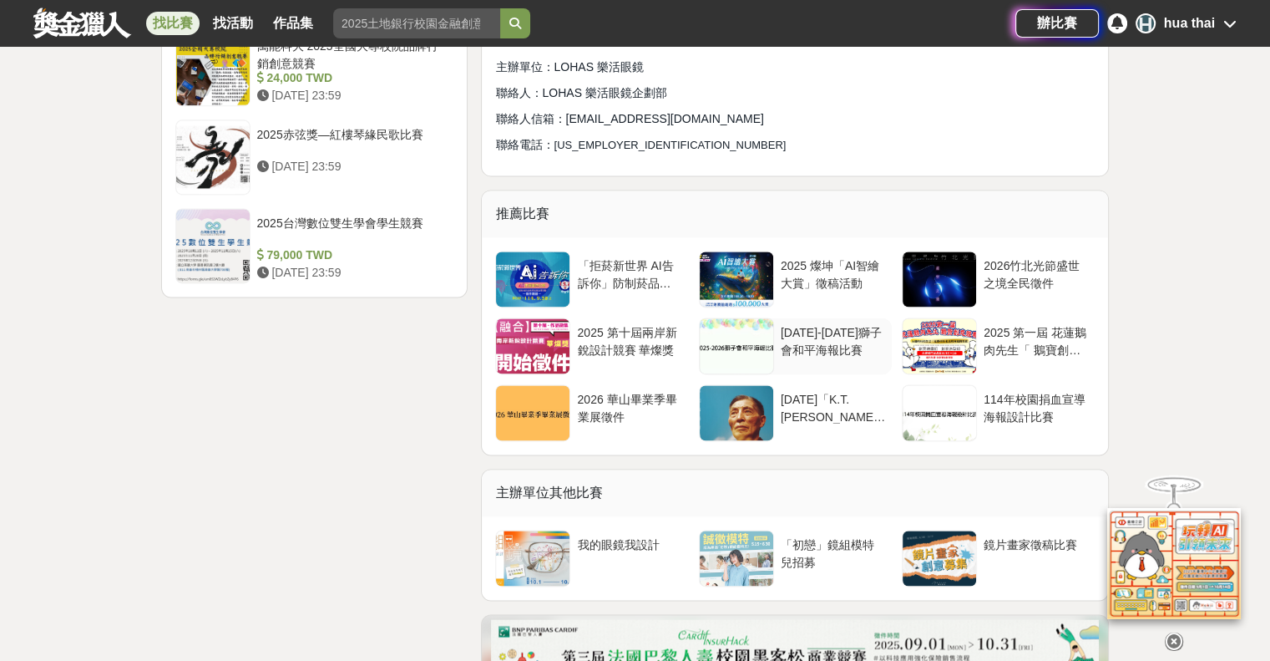
click at [710, 360] on div at bounding box center [736, 345] width 73 height 55
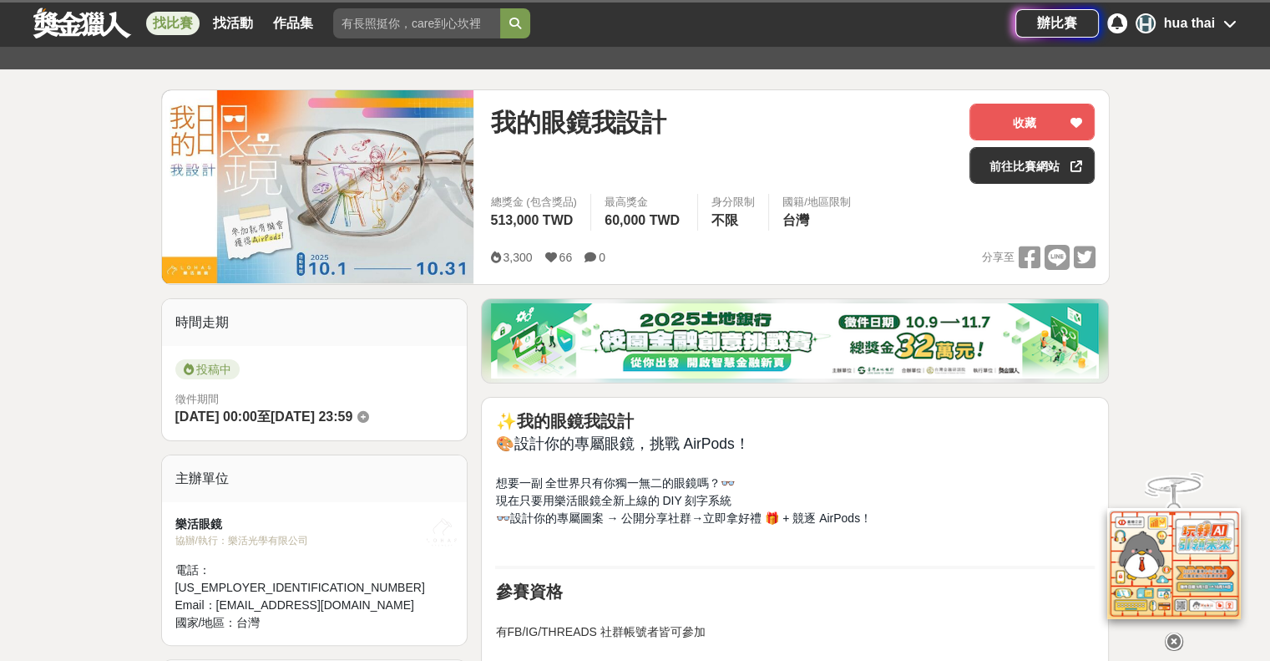
scroll to position [167, 0]
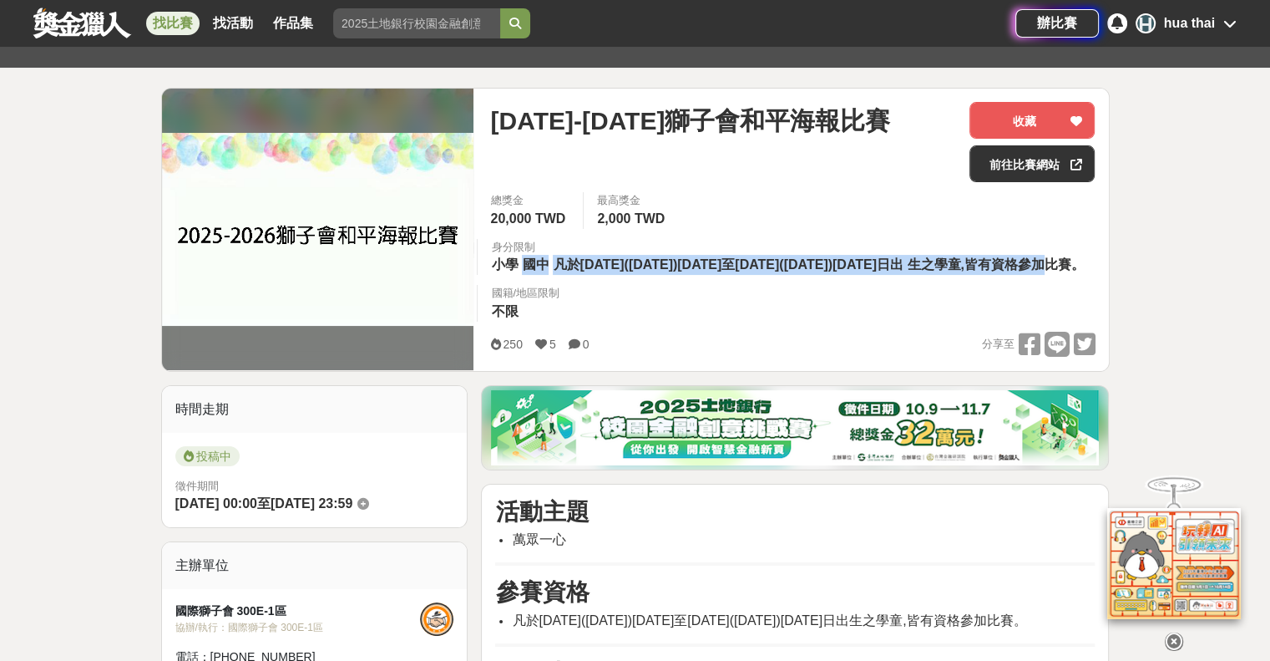
drag, startPoint x: 521, startPoint y: 269, endPoint x: 805, endPoint y: 280, distance: 284.1
click at [805, 276] on div "身分限制 小學 國中 凡於2011年(民國100年)11月16日至2014年(民國103年)11月15日出 生之學童,皆有資格參加比賽。" at bounding box center [789, 257] width 625 height 37
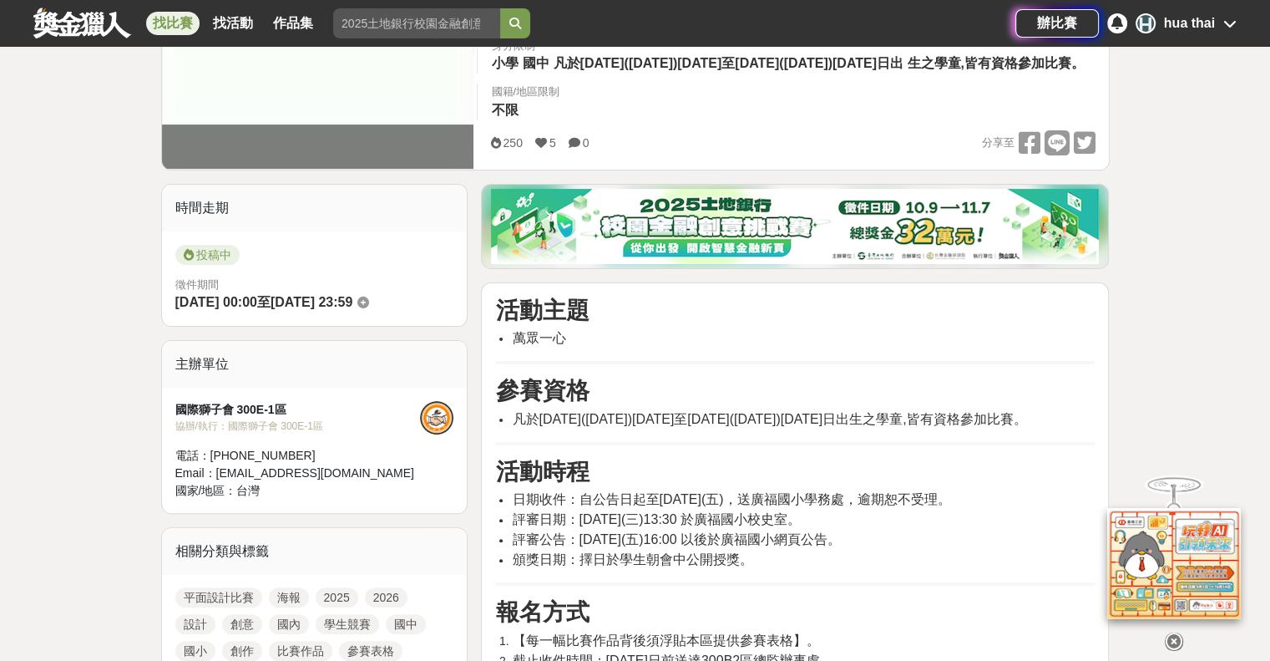
scroll to position [501, 0]
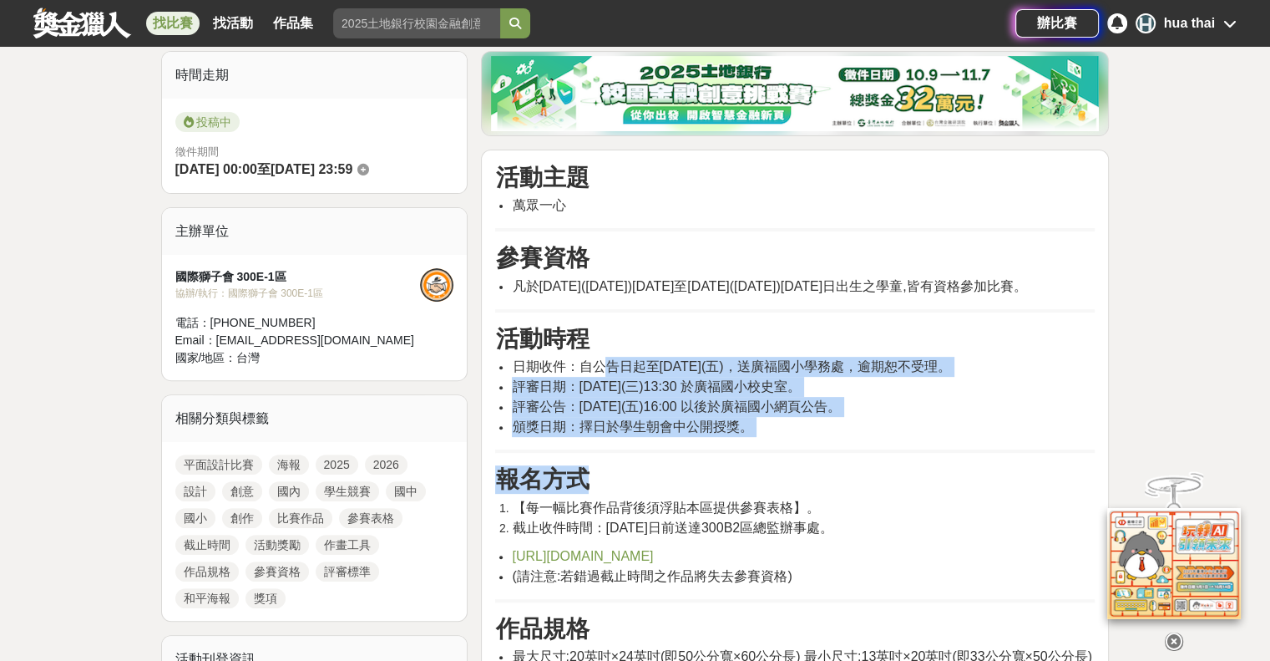
drag, startPoint x: 611, startPoint y: 392, endPoint x: 641, endPoint y: 481, distance: 94.3
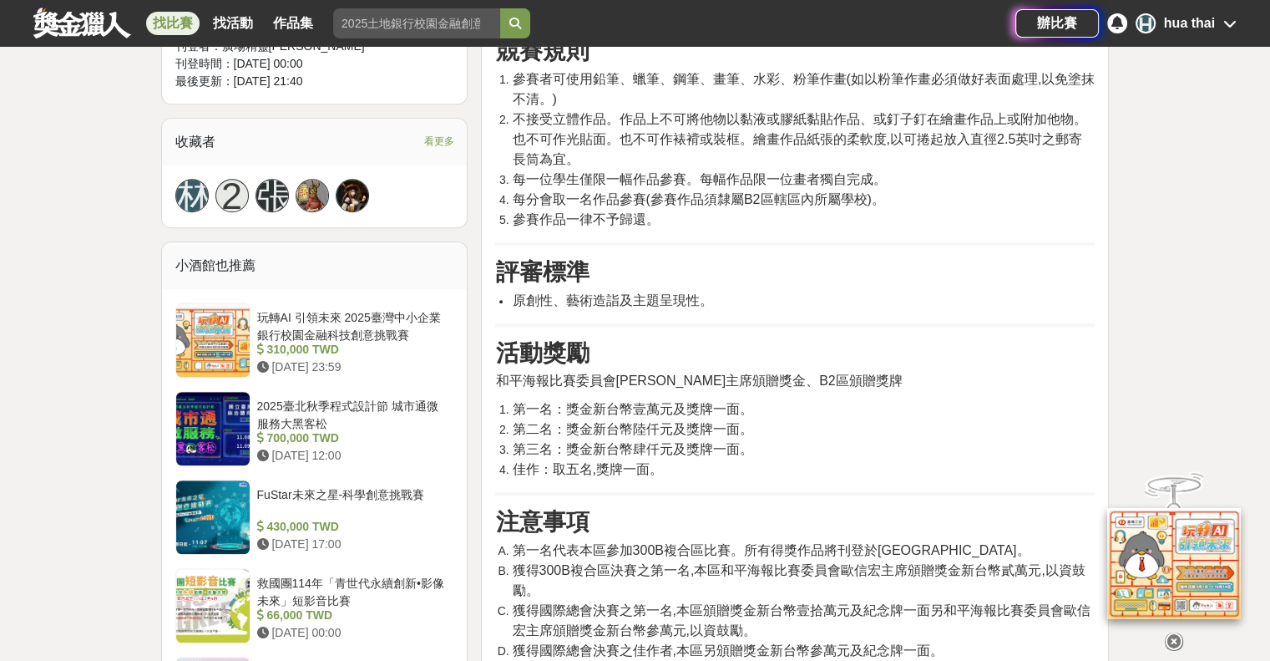
scroll to position [1169, 0]
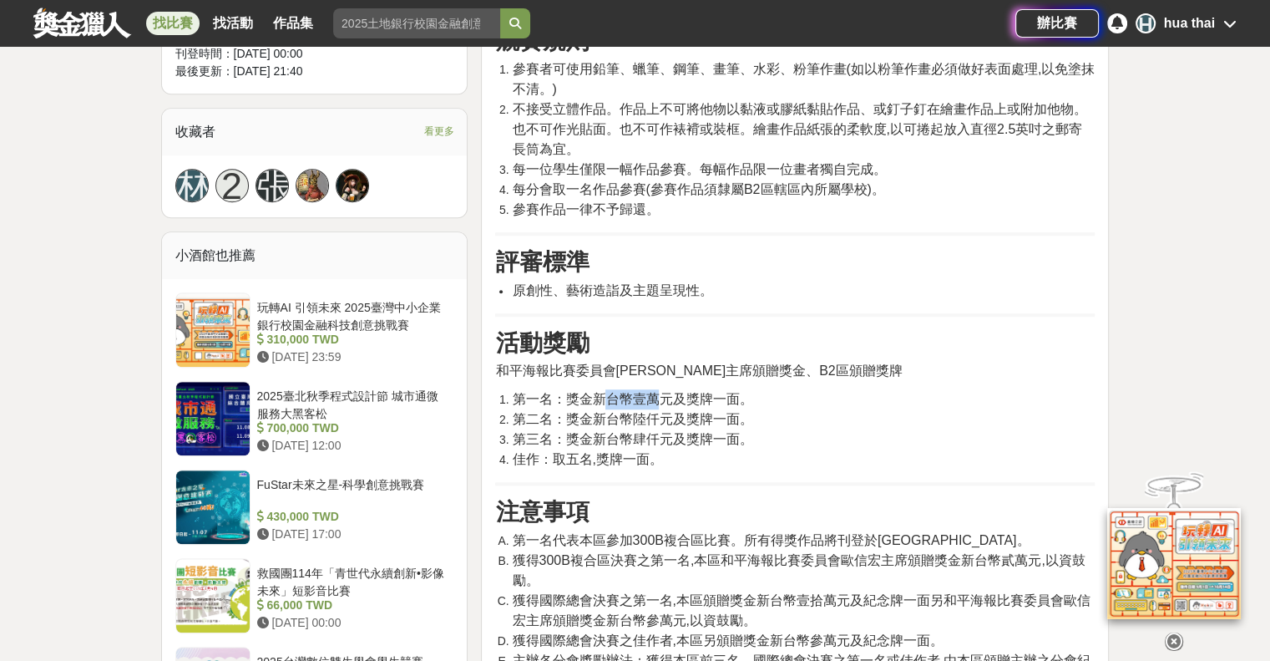
drag, startPoint x: 606, startPoint y: 433, endPoint x: 656, endPoint y: 439, distance: 49.6
click at [656, 406] on span "第一名：獎金新台幣壹萬元及獎牌一面。" at bounding box center [632, 399] width 241 height 14
drag, startPoint x: 644, startPoint y: 447, endPoint x: 671, endPoint y: 433, distance: 30.6
click at [675, 406] on span "第一名：獎金新台幣壹萬元及獎牌一面。" at bounding box center [632, 399] width 241 height 14
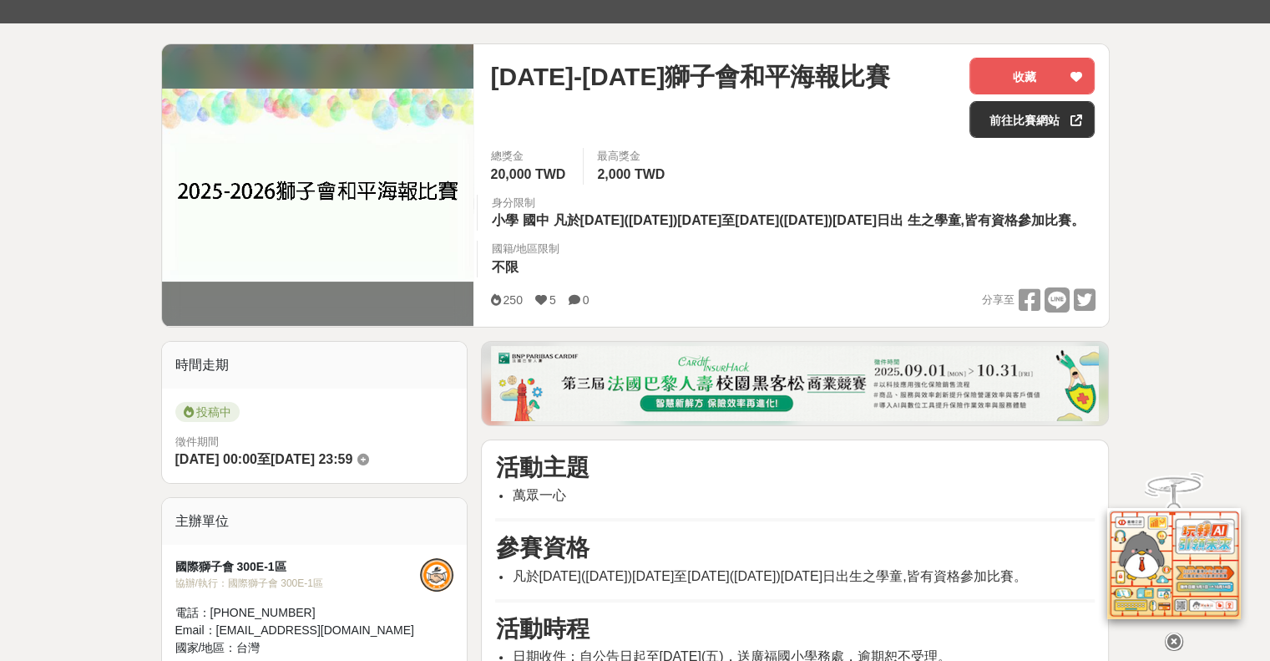
scroll to position [0, 0]
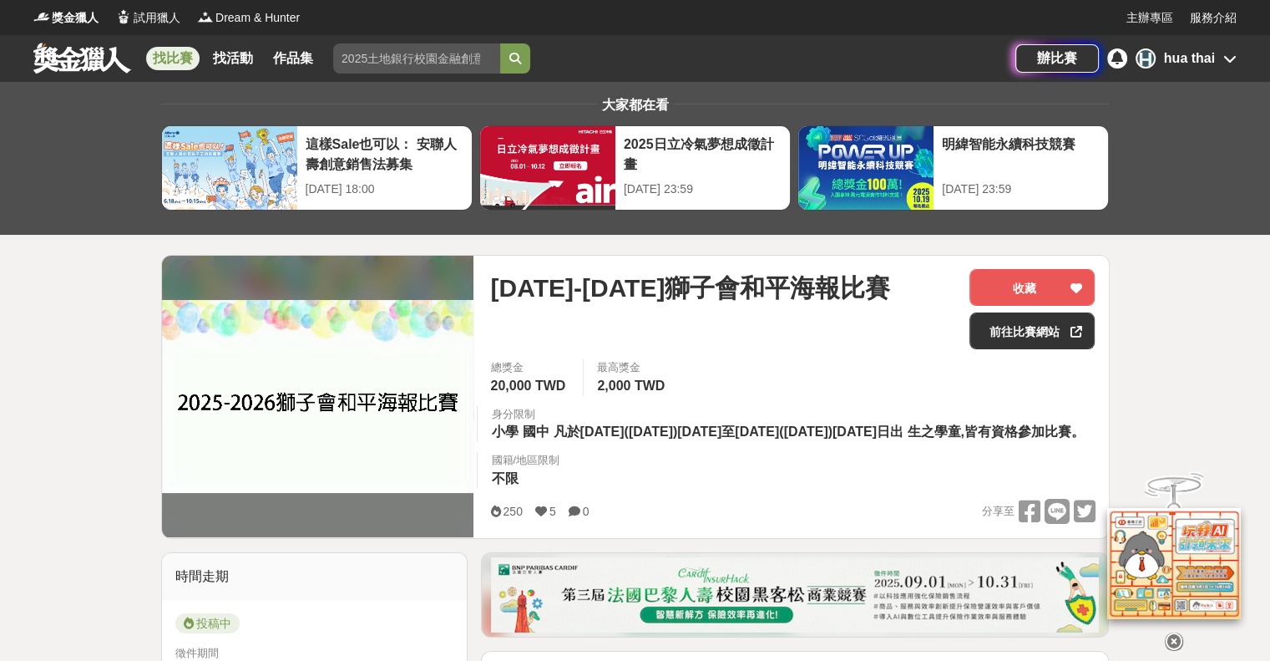
click at [101, 65] on link at bounding box center [82, 58] width 101 height 32
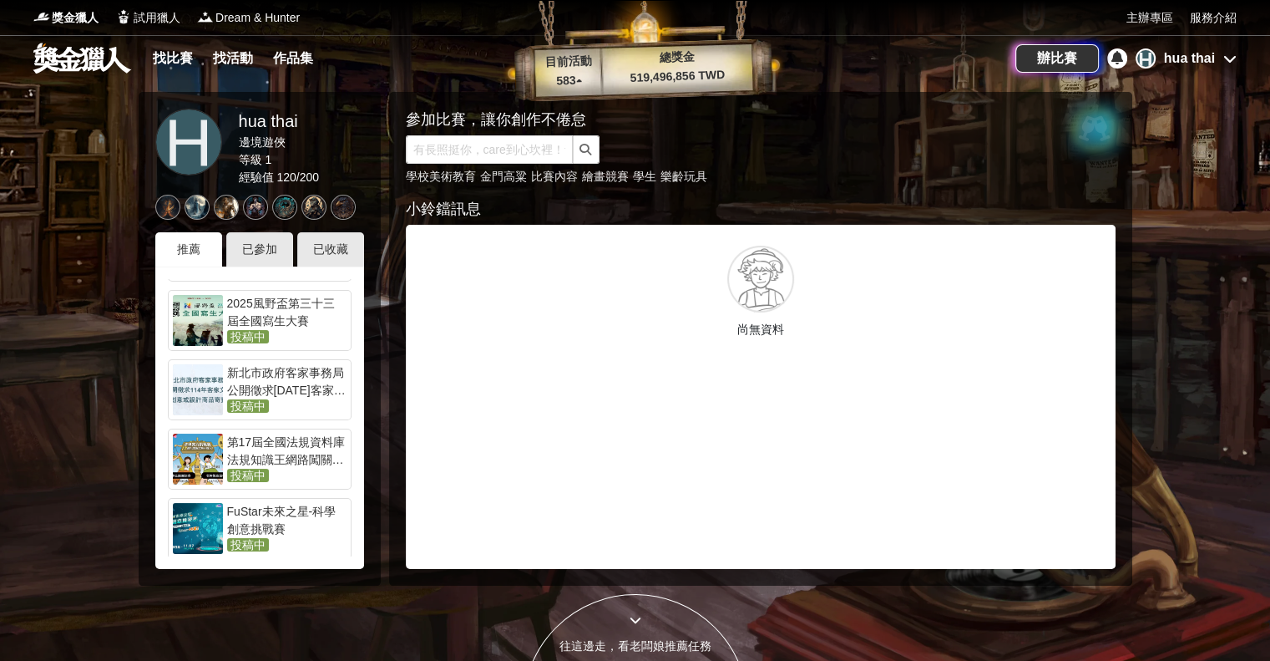
scroll to position [167, 0]
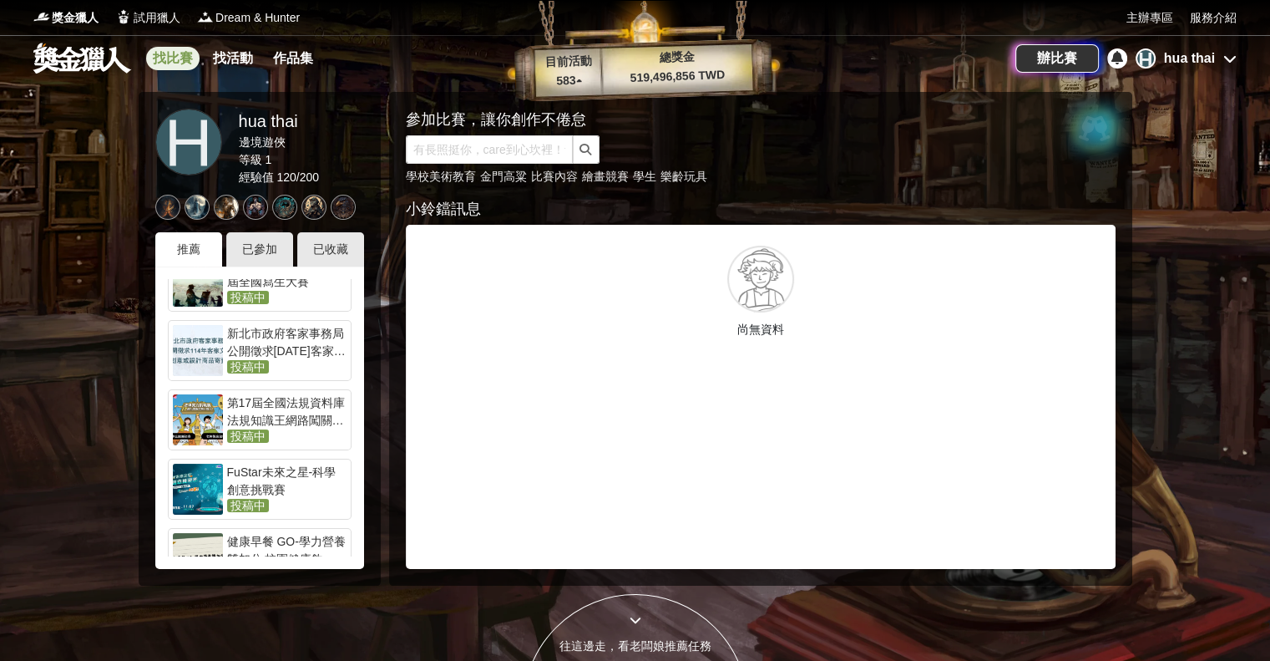
click at [185, 63] on link "找比賽" at bounding box center [172, 58] width 53 height 23
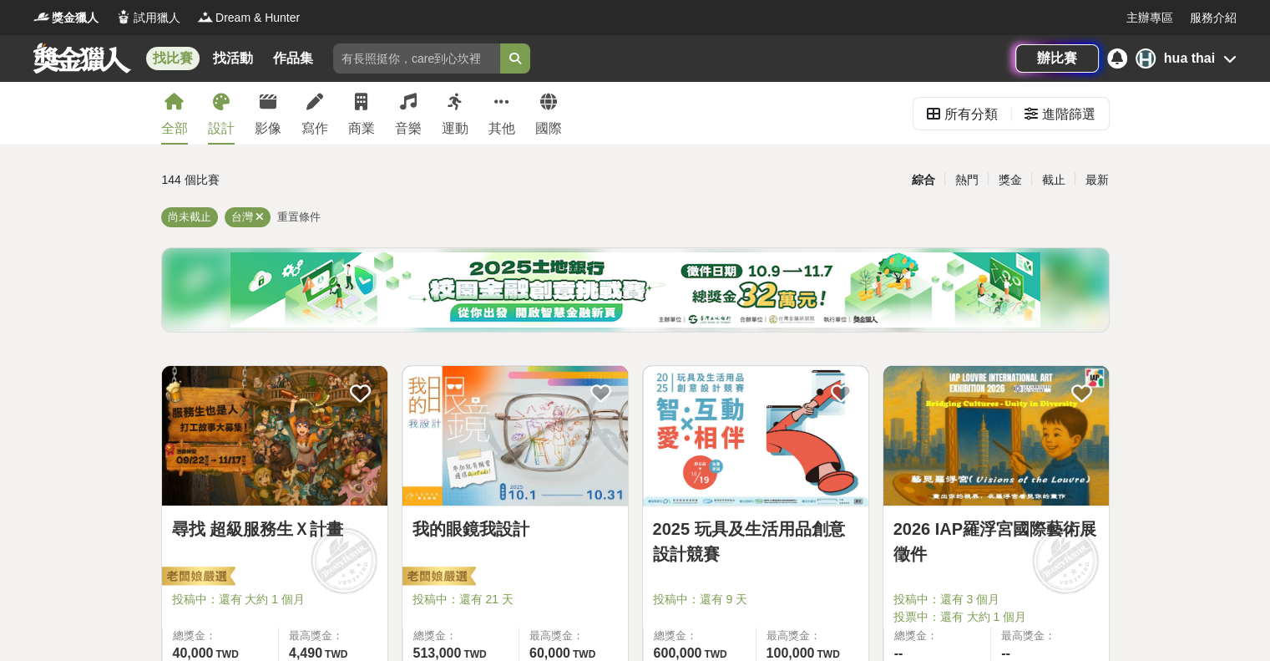
click at [225, 107] on icon at bounding box center [221, 102] width 17 height 17
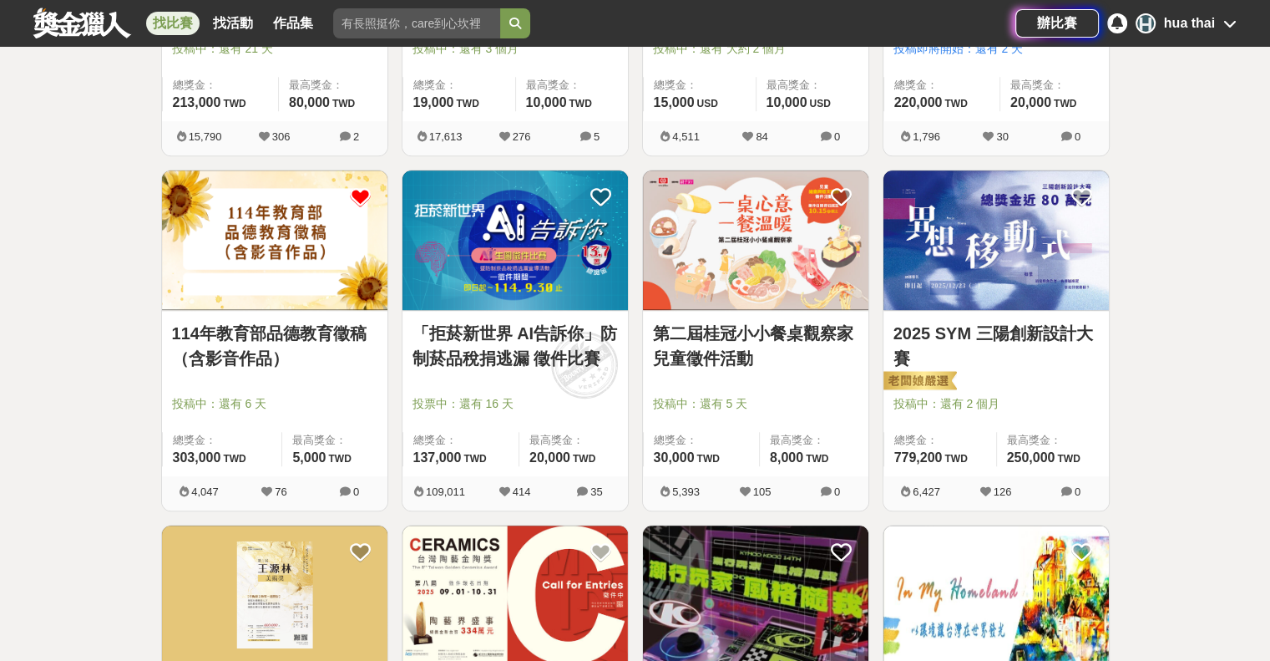
scroll to position [1336, 0]
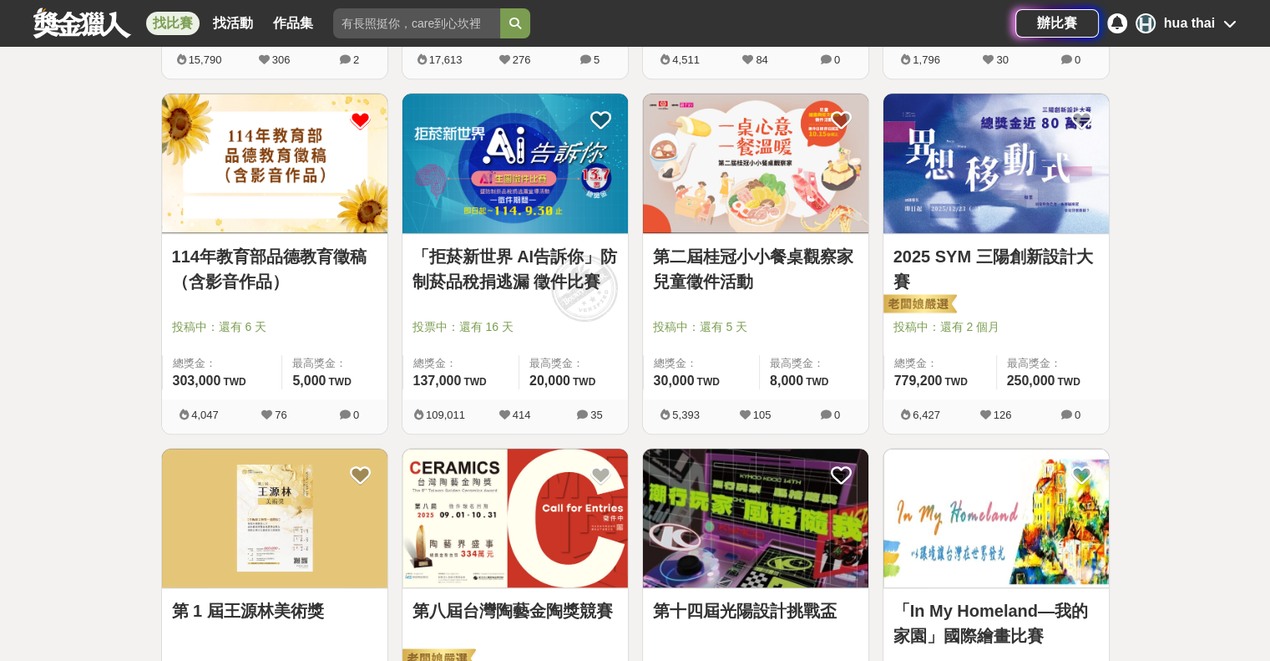
click at [358, 119] on icon at bounding box center [360, 120] width 21 height 21
click at [359, 117] on icon at bounding box center [360, 120] width 21 height 21
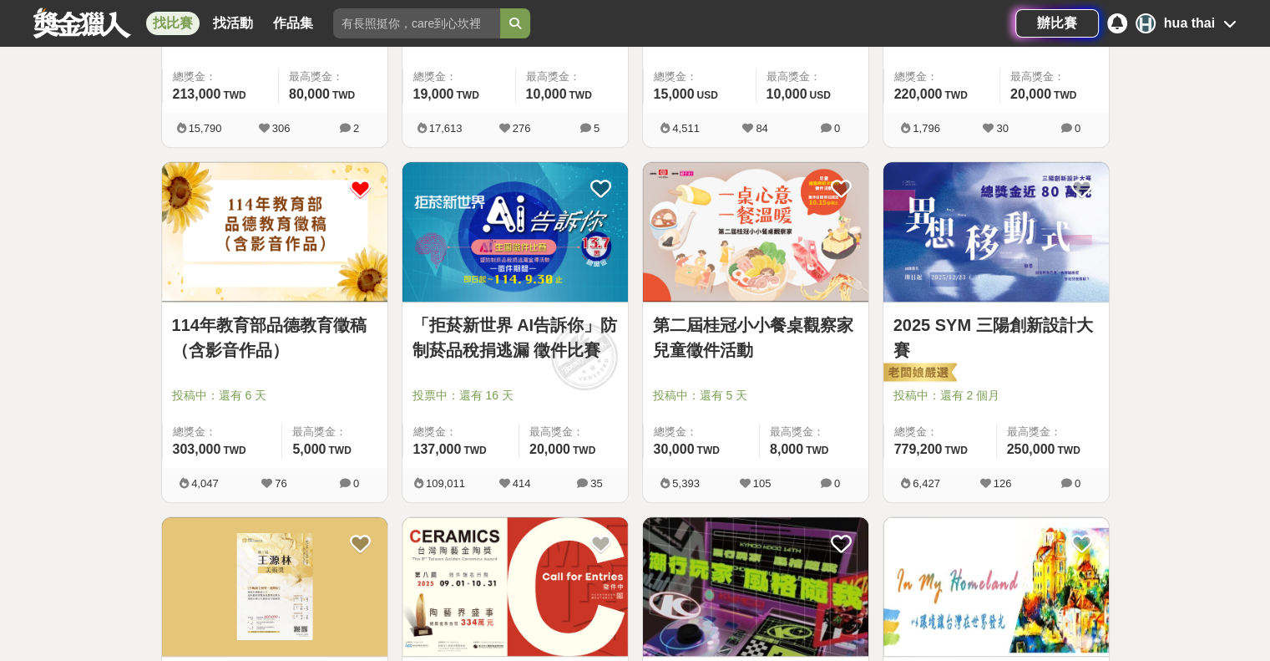
scroll to position [1253, 0]
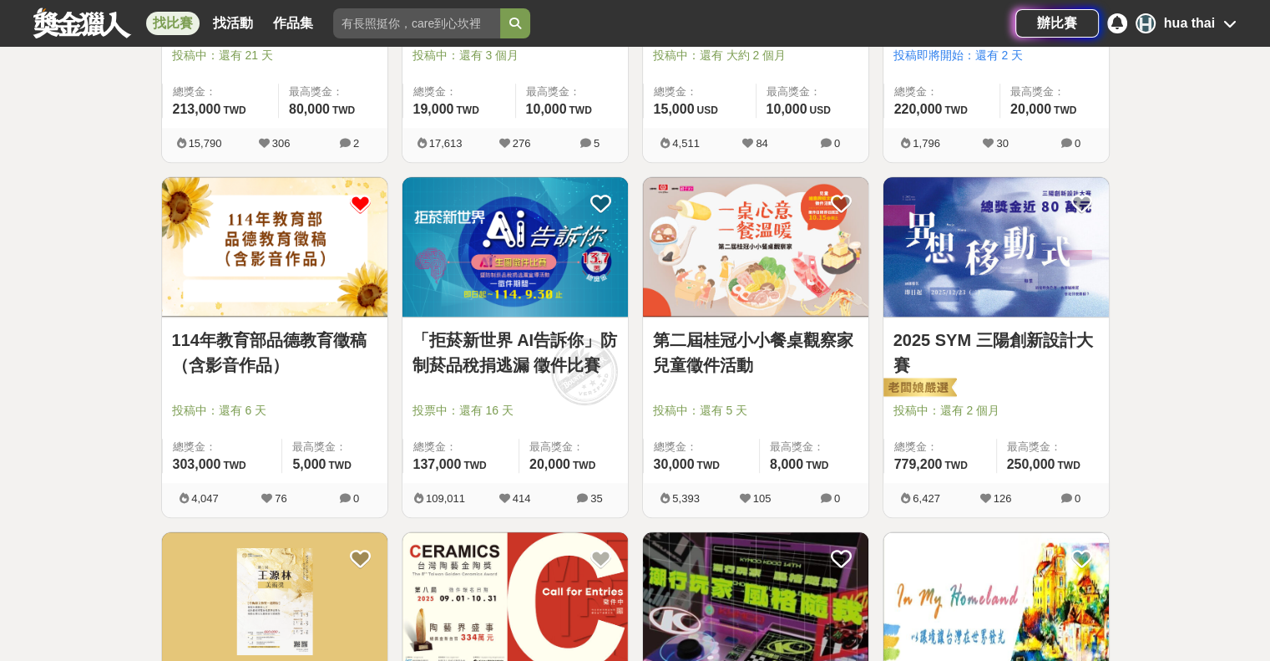
click at [362, 199] on icon at bounding box center [360, 204] width 21 height 21
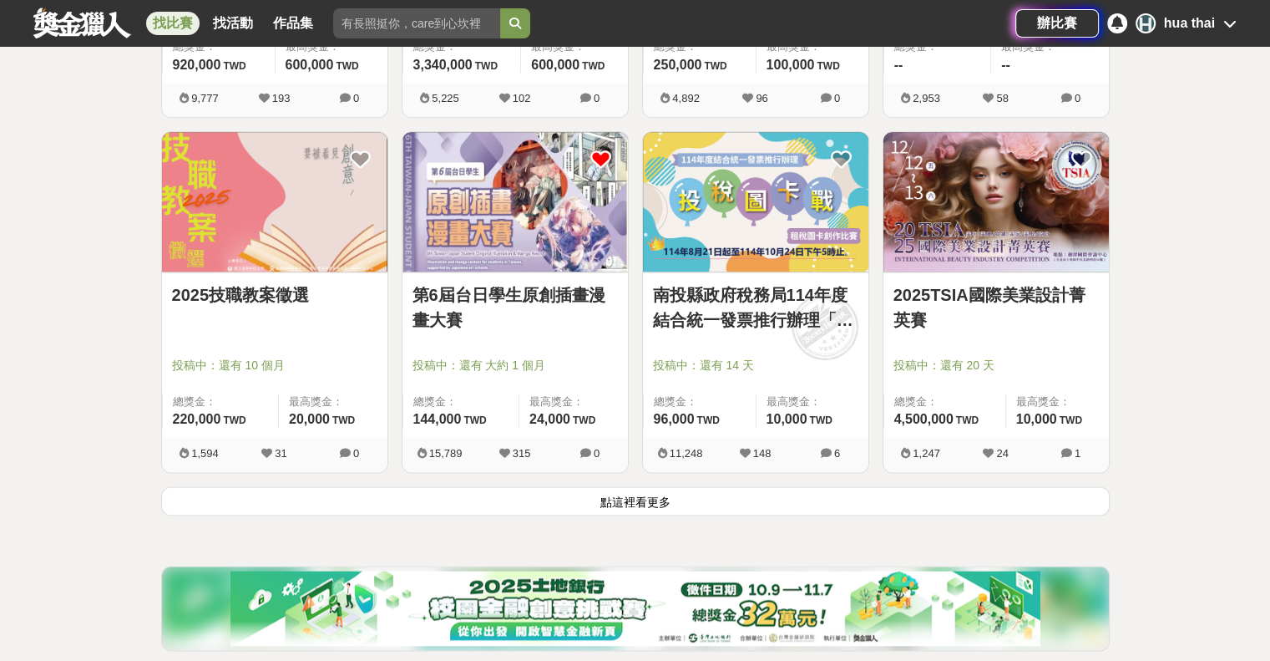
scroll to position [2088, 0]
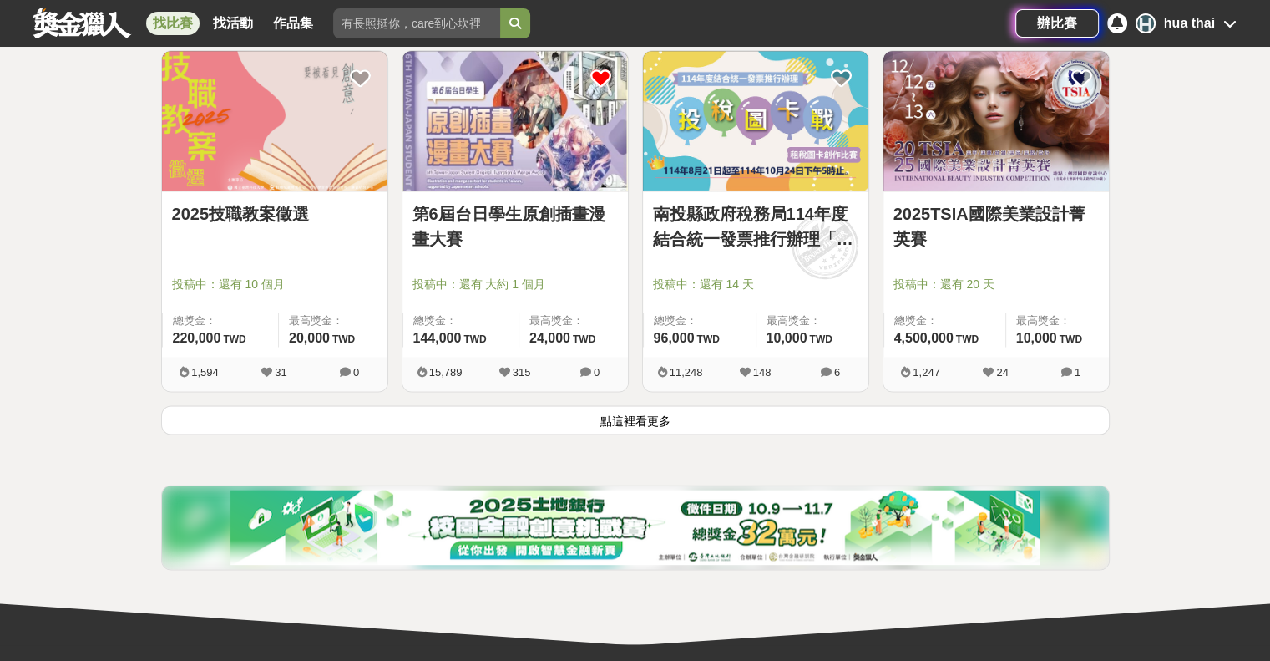
click at [647, 422] on button "點這裡看更多" at bounding box center [635, 419] width 949 height 29
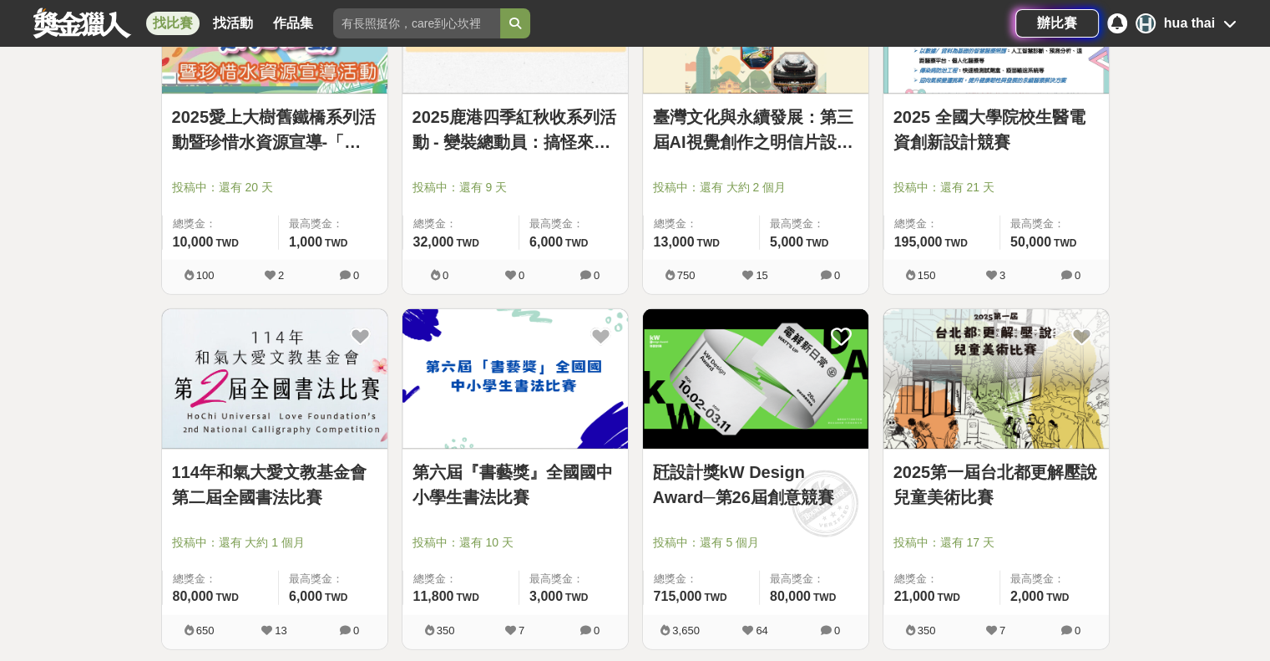
scroll to position [4092, 0]
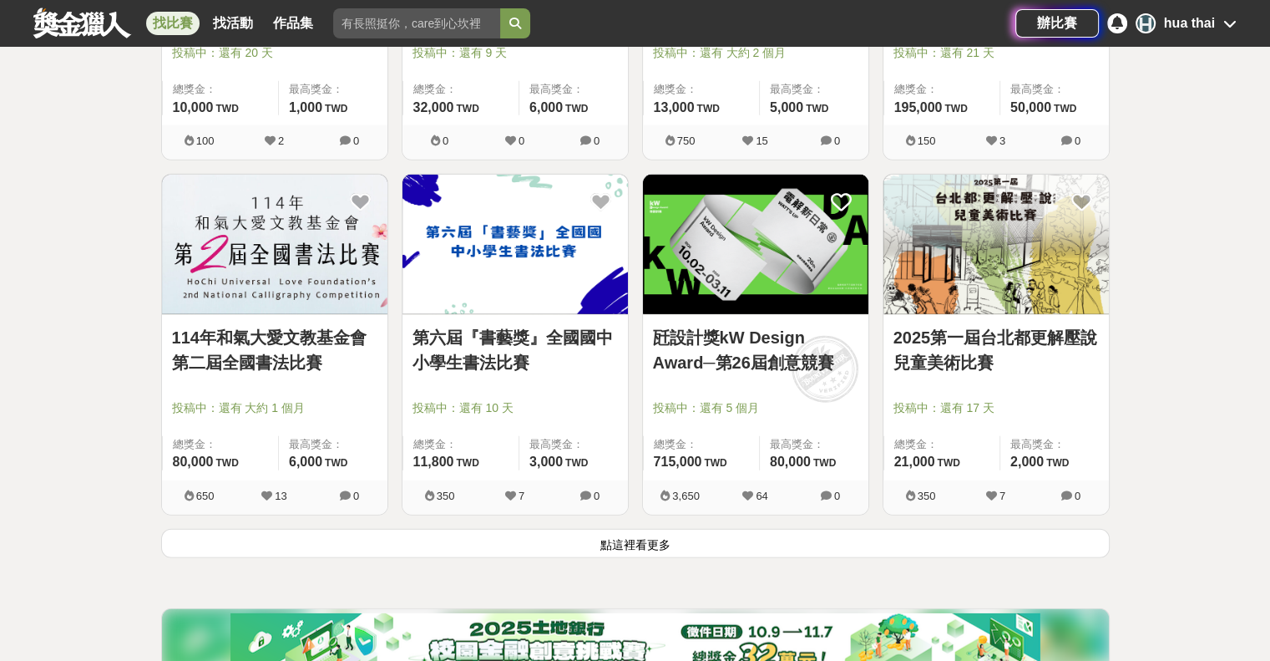
click at [578, 535] on button "點這裡看更多" at bounding box center [635, 543] width 949 height 29
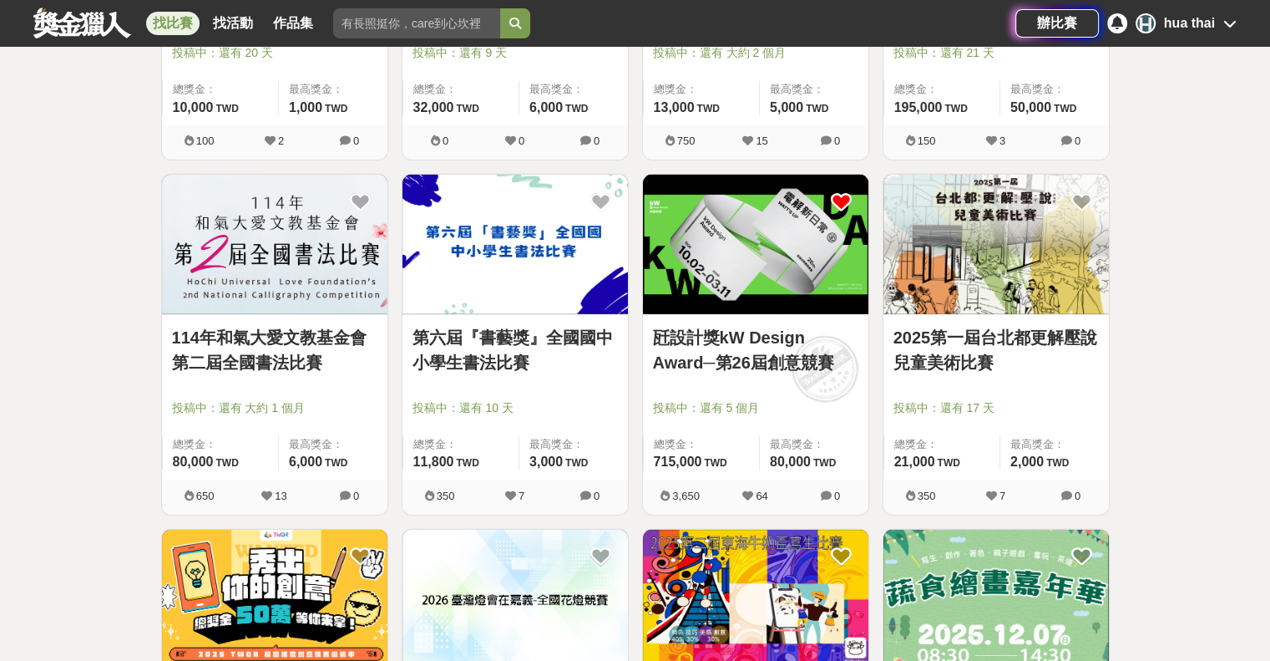
click at [838, 203] on icon at bounding box center [841, 201] width 21 height 21
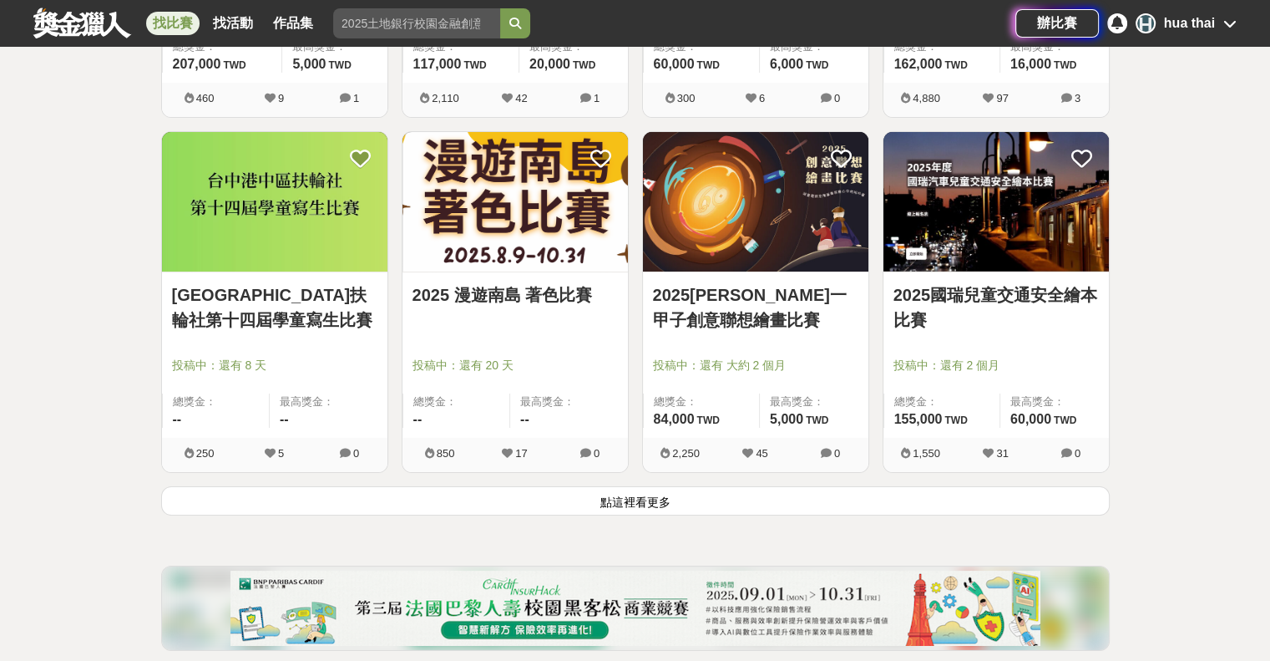
scroll to position [6263, 0]
click at [555, 500] on button "點這裡看更多" at bounding box center [635, 499] width 949 height 29
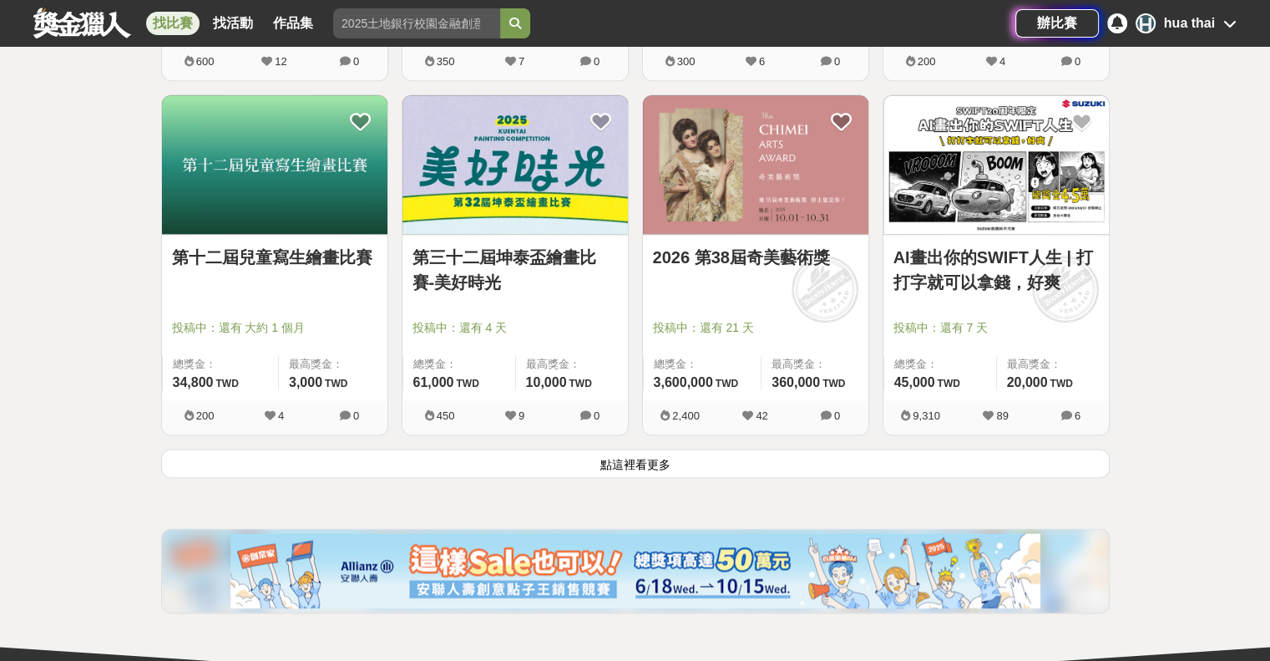
scroll to position [8435, 0]
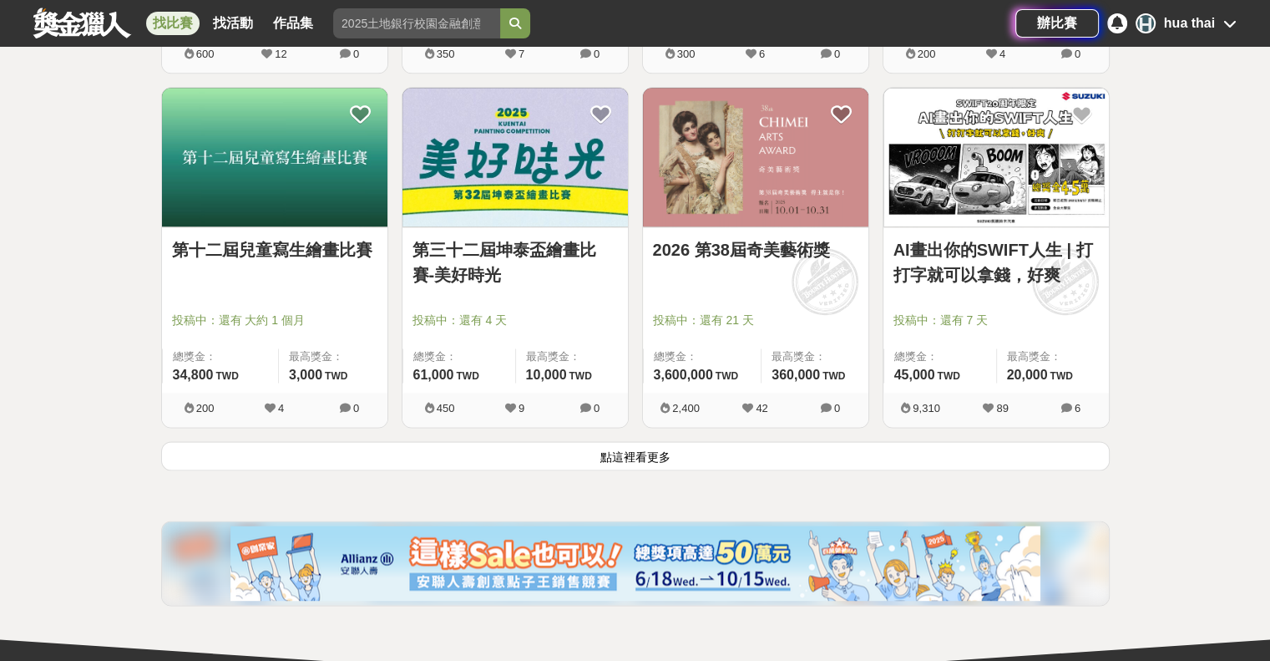
click at [645, 461] on button "點這裡看更多" at bounding box center [635, 455] width 949 height 29
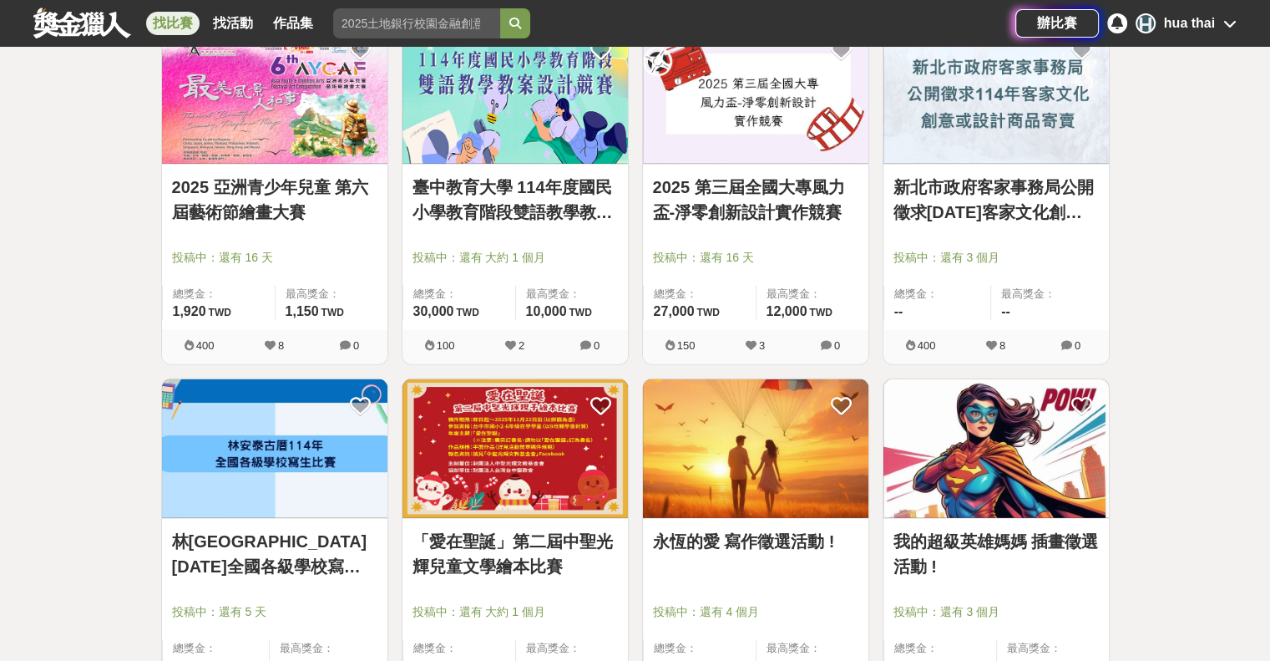
scroll to position [10439, 0]
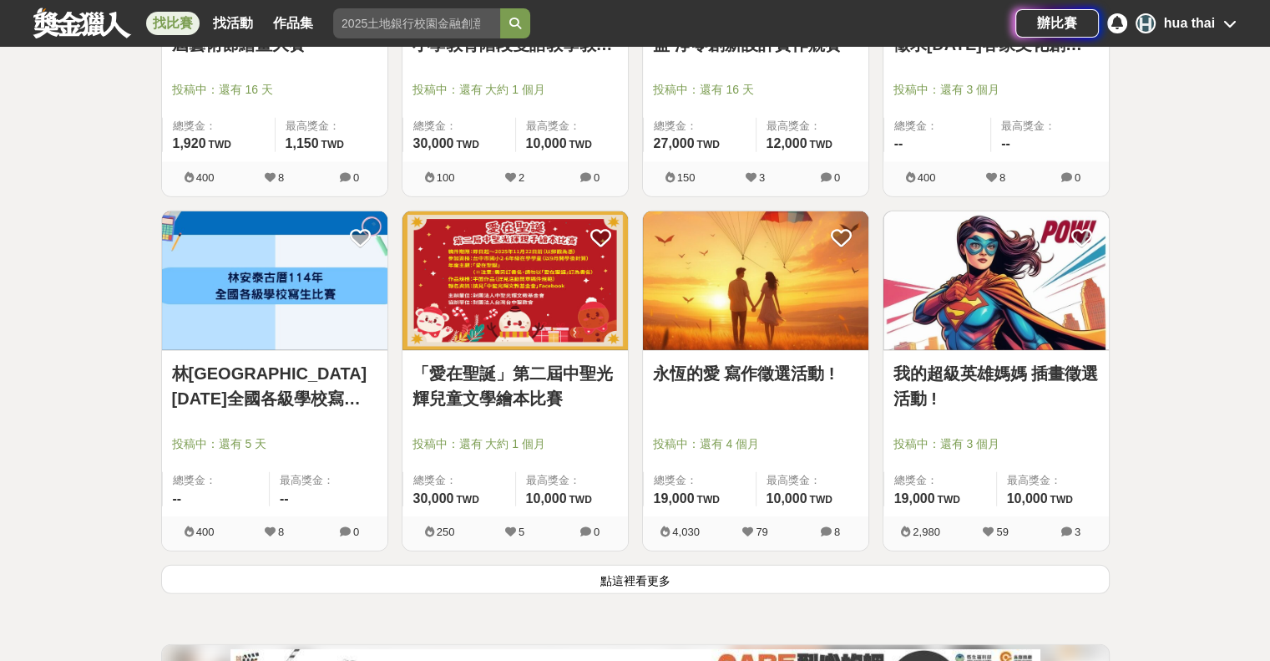
click at [612, 565] on button "點這裡看更多" at bounding box center [635, 579] width 949 height 29
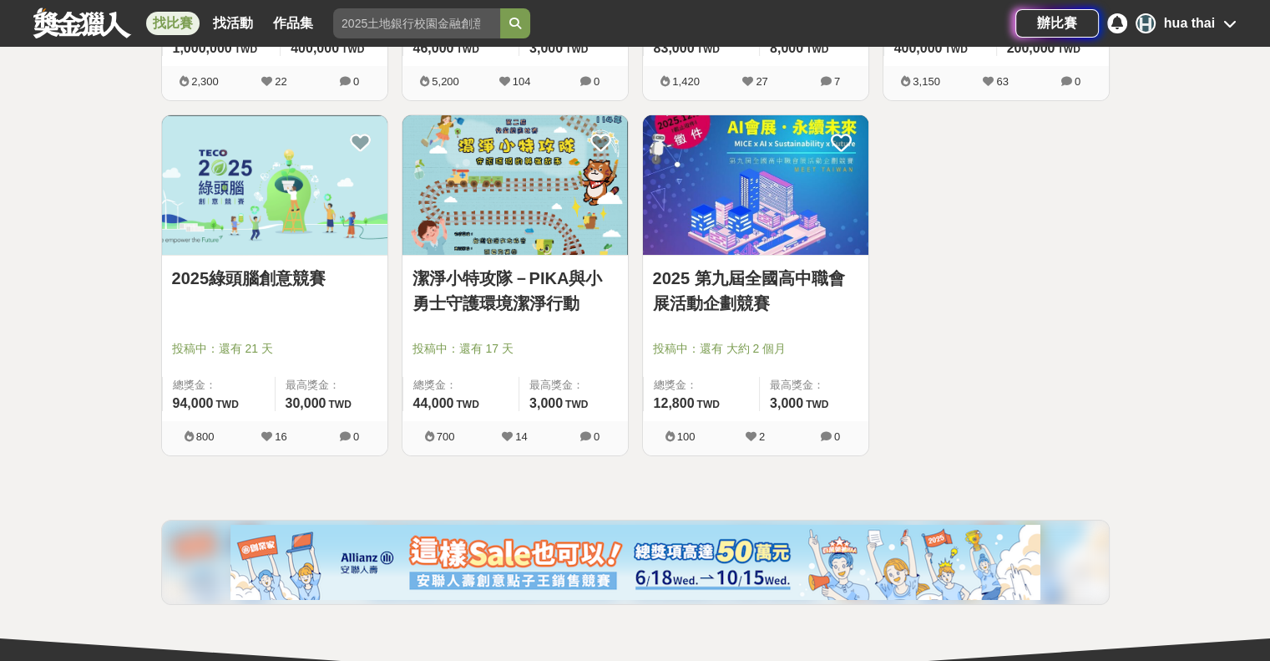
scroll to position [12694, 0]
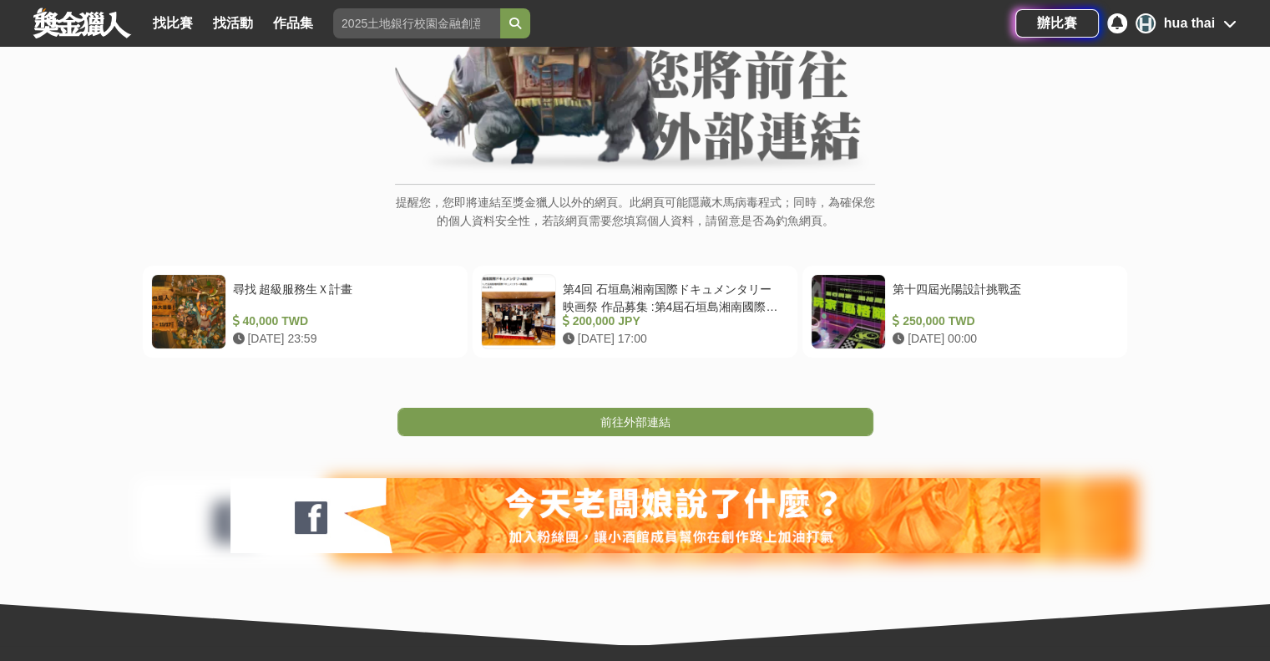
scroll to position [167, 0]
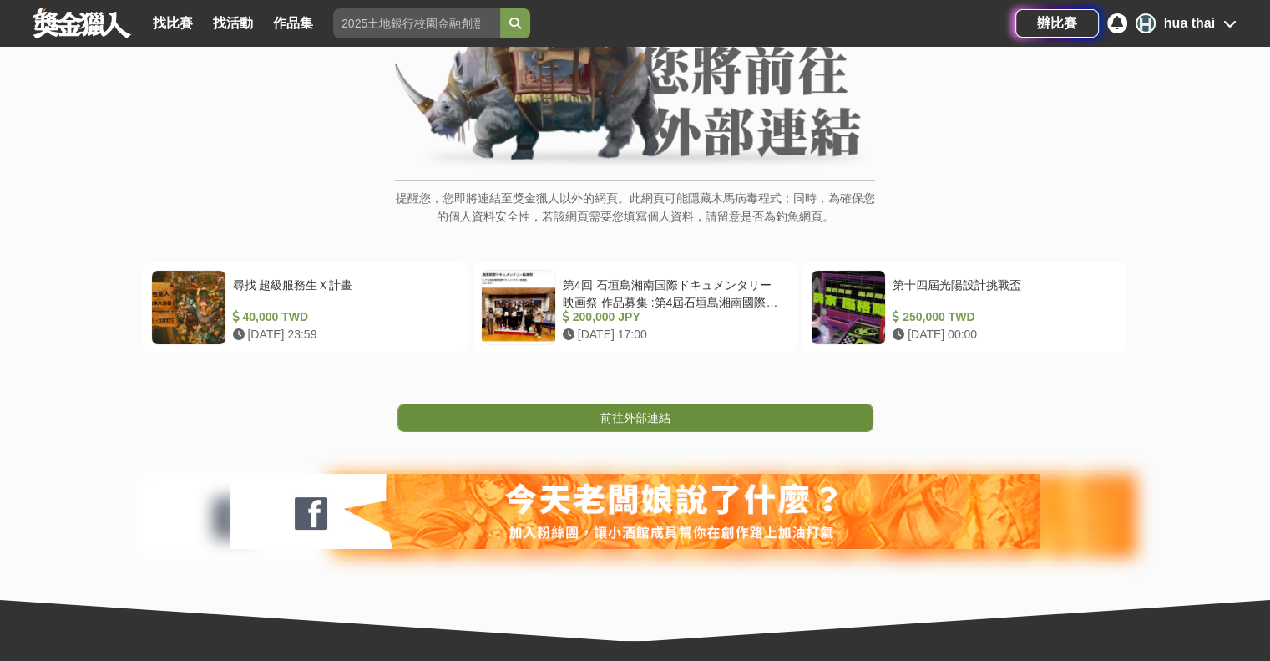
drag, startPoint x: 627, startPoint y: 437, endPoint x: 623, endPoint y: 422, distance: 15.6
click at [625, 436] on div "提醒您，您即將連結至獎金獵人以外的網頁。此網頁可能隱藏木馬病毒程式；同時，為確保您的個人資料安全性，若該網頁需要您填寫個人資料，請留意是否為釣魚網頁。 尋找 …" at bounding box center [635, 278] width 1270 height 726
click at [623, 421] on span "前往外部連結" at bounding box center [635, 417] width 70 height 13
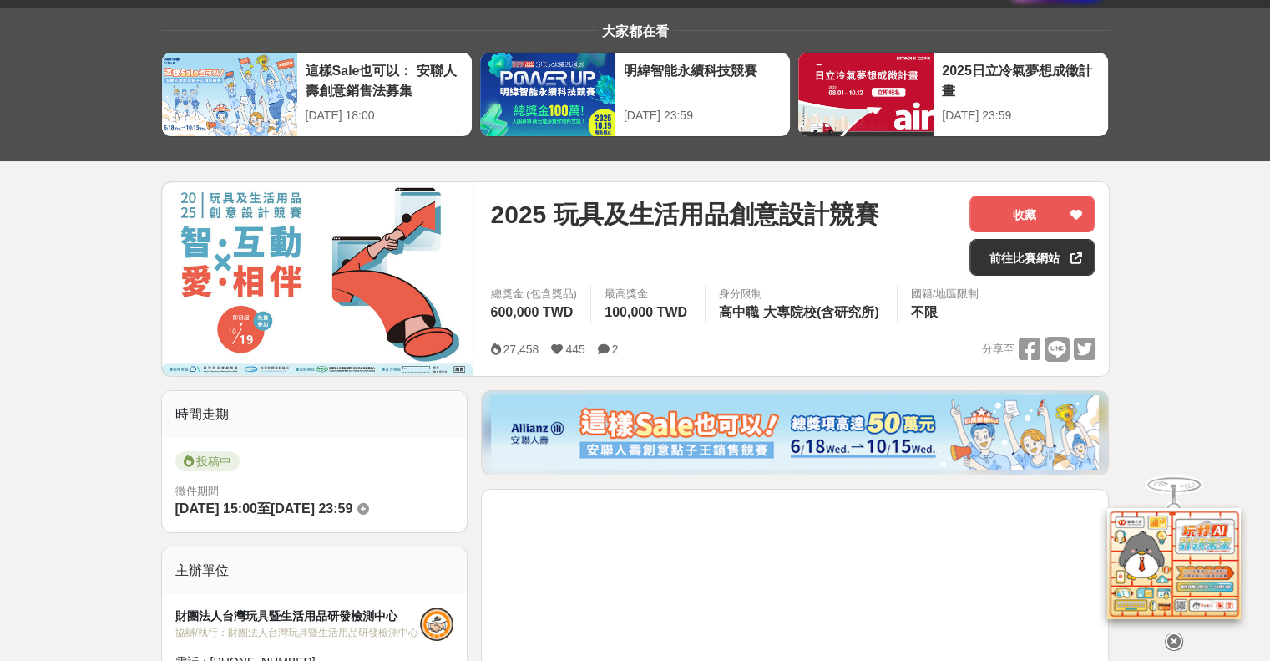
scroll to position [84, 0]
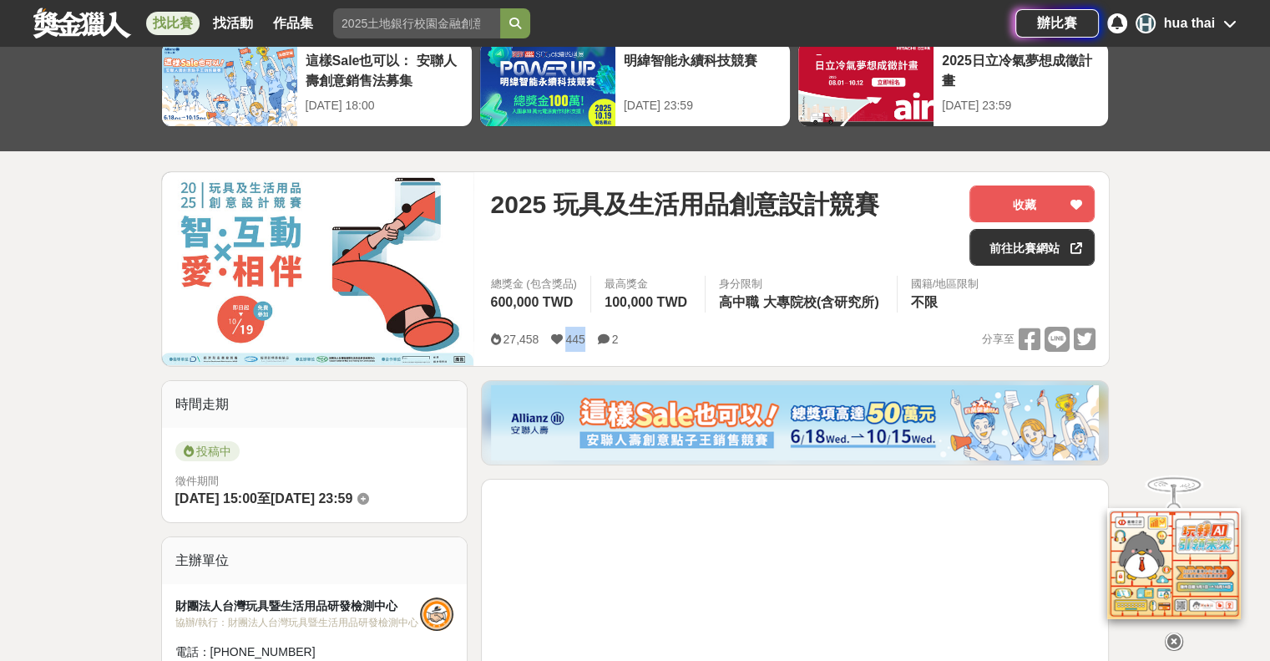
drag, startPoint x: 561, startPoint y: 339, endPoint x: 581, endPoint y: 339, distance: 20.0
click at [581, 339] on span "445" at bounding box center [567, 338] width 33 height 13
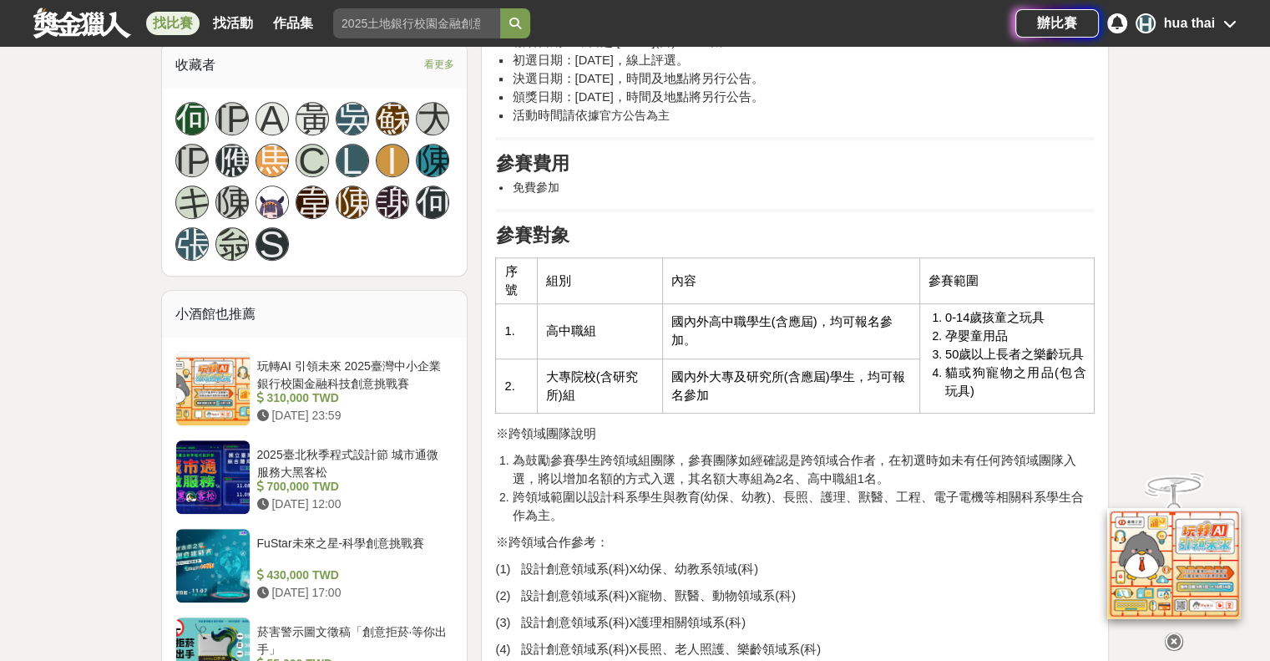
scroll to position [1086, 0]
drag, startPoint x: 960, startPoint y: 323, endPoint x: 1022, endPoint y: 353, distance: 69.5
click at [1022, 353] on ol "0-14歲孩童之玩具 孕嬰童用品 50歲以上長者之樂齡玩具 貓或狗寵物之用品(包含玩具)" at bounding box center [1008, 353] width 158 height 92
click at [1022, 353] on span "50歲以上長者之樂齡玩具" at bounding box center [1014, 353] width 139 height 13
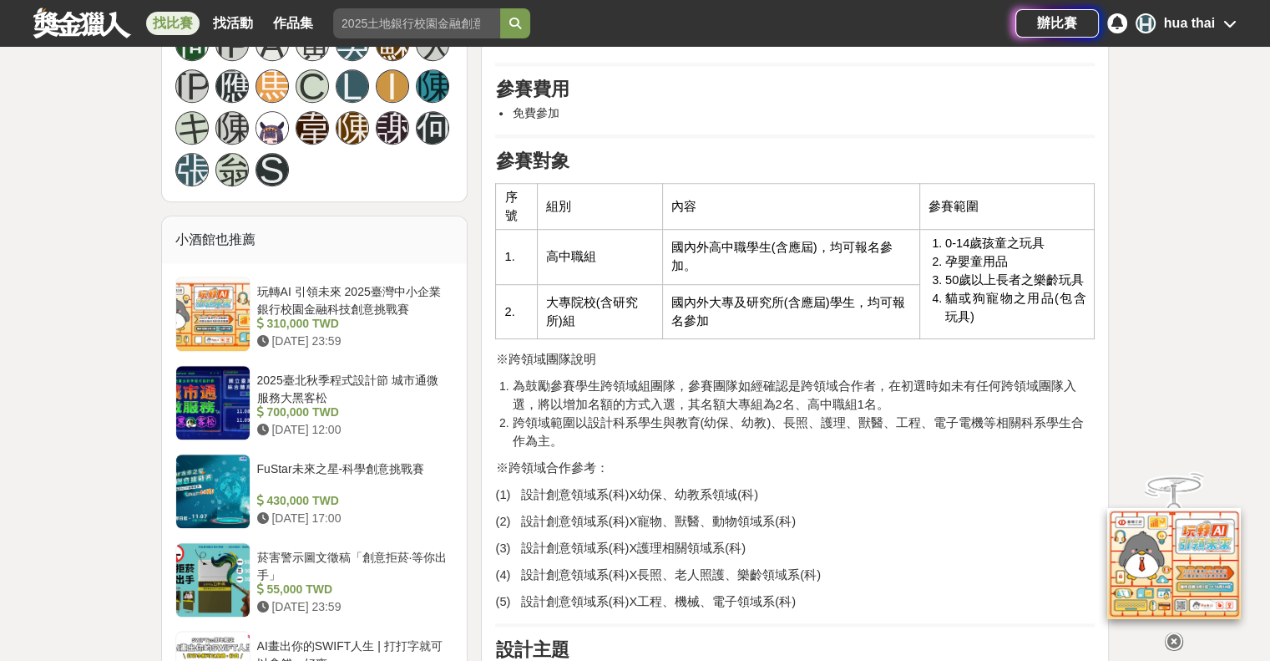
scroll to position [1169, 0]
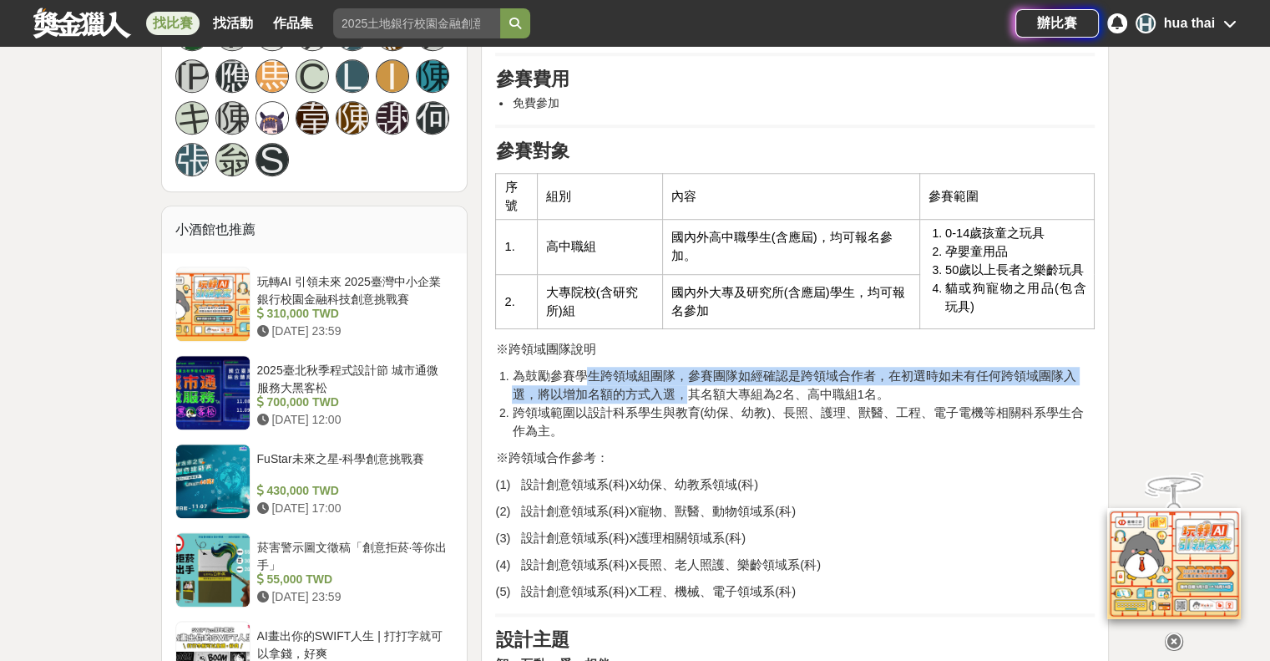
drag, startPoint x: 581, startPoint y: 373, endPoint x: 651, endPoint y: 392, distance: 72.5
click at [654, 392] on span "為鼓勵參賽學生跨領域組團隊，參賽團隊如經確認是跨領域合作者，在初選時如未有任何跨領域團隊入選，將以增加名額的方式入選，其名額大專組為2名、高中職組1名。" at bounding box center [794, 385] width 564 height 32
click at [651, 392] on span "為鼓勵參賽學生跨領域組團隊，參賽團隊如經確認是跨領域合作者，在初選時如未有任何跨領域團隊入選，將以增加名額的方式入選，其名額大專組為2名、高中職組1名。" at bounding box center [794, 385] width 564 height 32
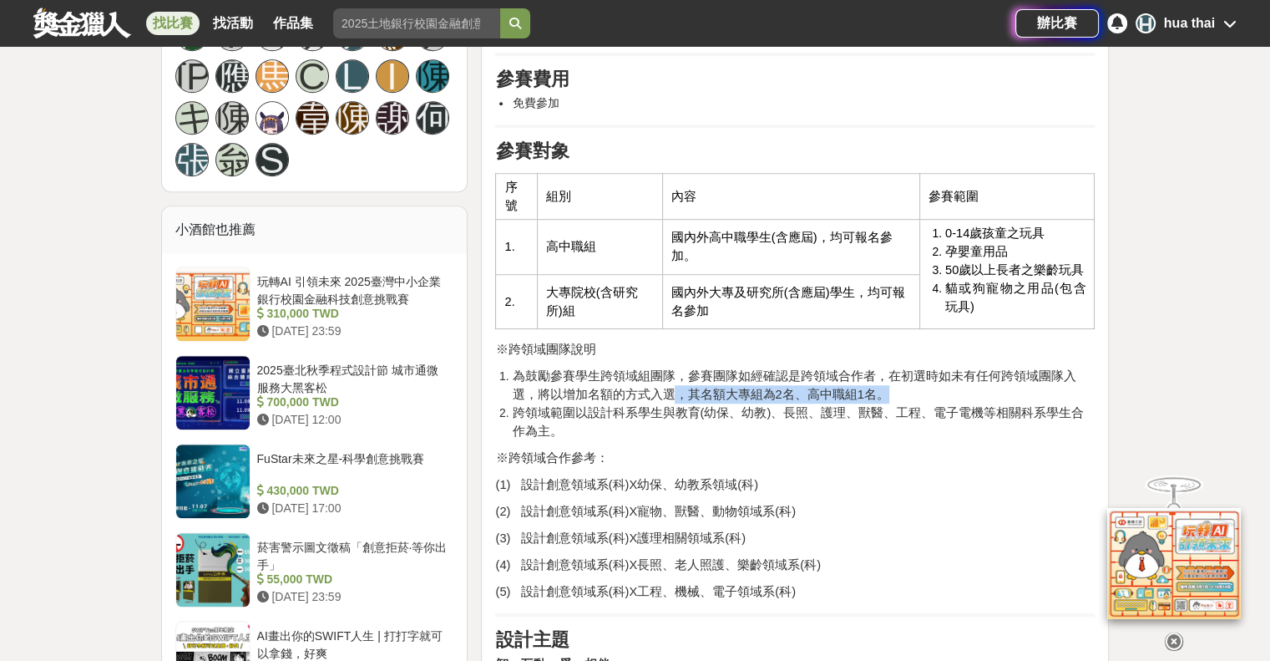
drag, startPoint x: 651, startPoint y: 392, endPoint x: 855, endPoint y: 389, distance: 203.8
click at [855, 389] on span "為鼓勵參賽學生跨領域組團隊，參賽團隊如經確認是跨領域合作者，在初選時如未有任何跨領域團隊入選，將以增加名額的方式入選，其名額大專組為2名、高中職組1名。" at bounding box center [794, 385] width 564 height 32
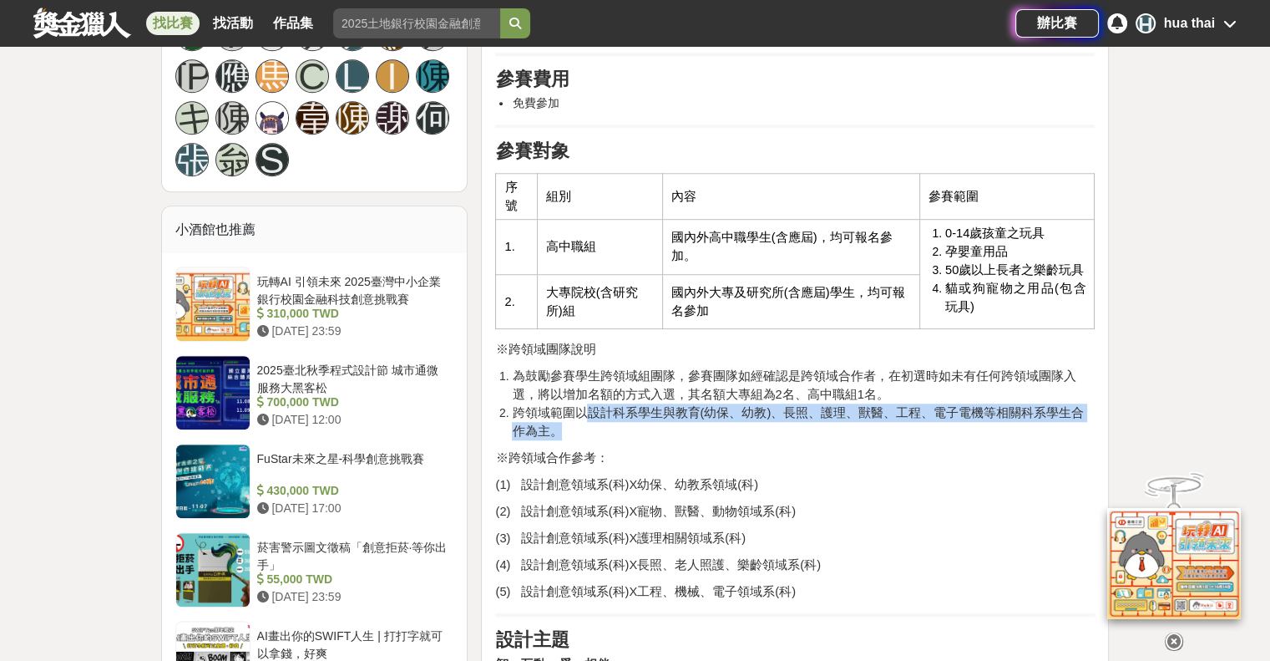
drag, startPoint x: 580, startPoint y: 408, endPoint x: 671, endPoint y: 433, distance: 94.4
click at [671, 433] on li "跨領域範圍以設計科系學生與教育(幼保、幼教)、長照、護理、獸醫、工程、電子電機等相關科系學生合作為主。" at bounding box center [803, 421] width 583 height 37
click at [668, 433] on li "跨領域範圍以設計科系學生與教育(幼保、幼教)、長照、護理、獸醫、工程、電子電機等相關科系學生合作為主。" at bounding box center [803, 421] width 583 height 37
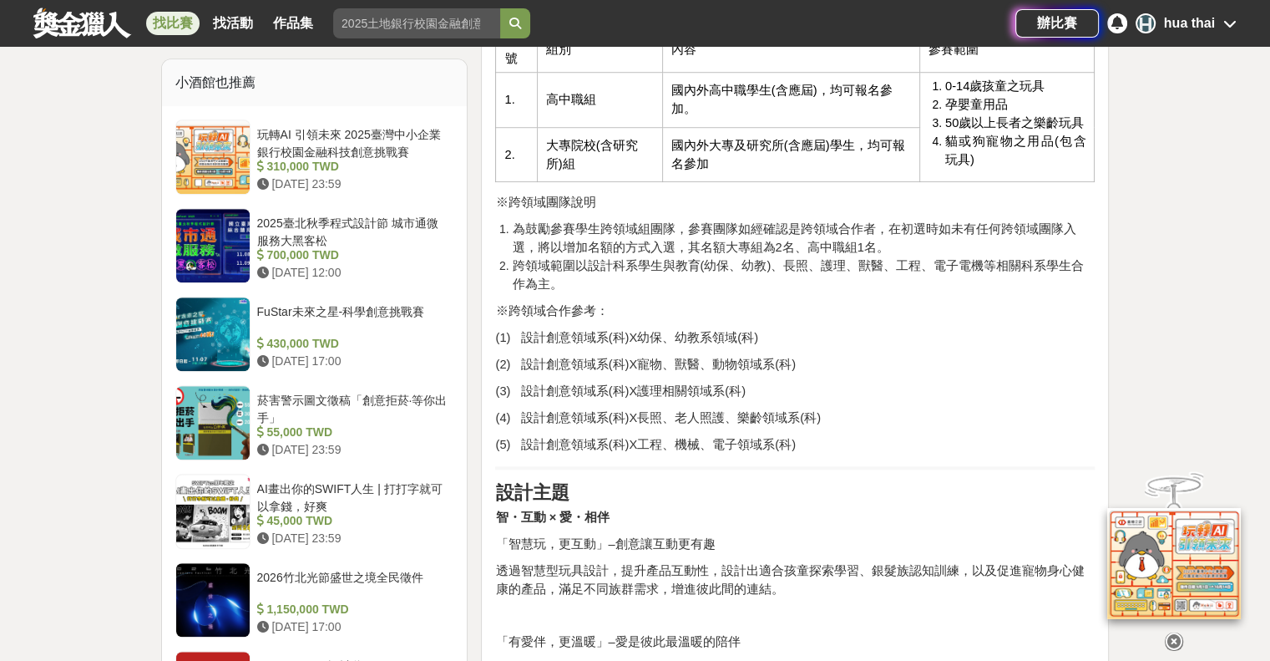
scroll to position [1336, 0]
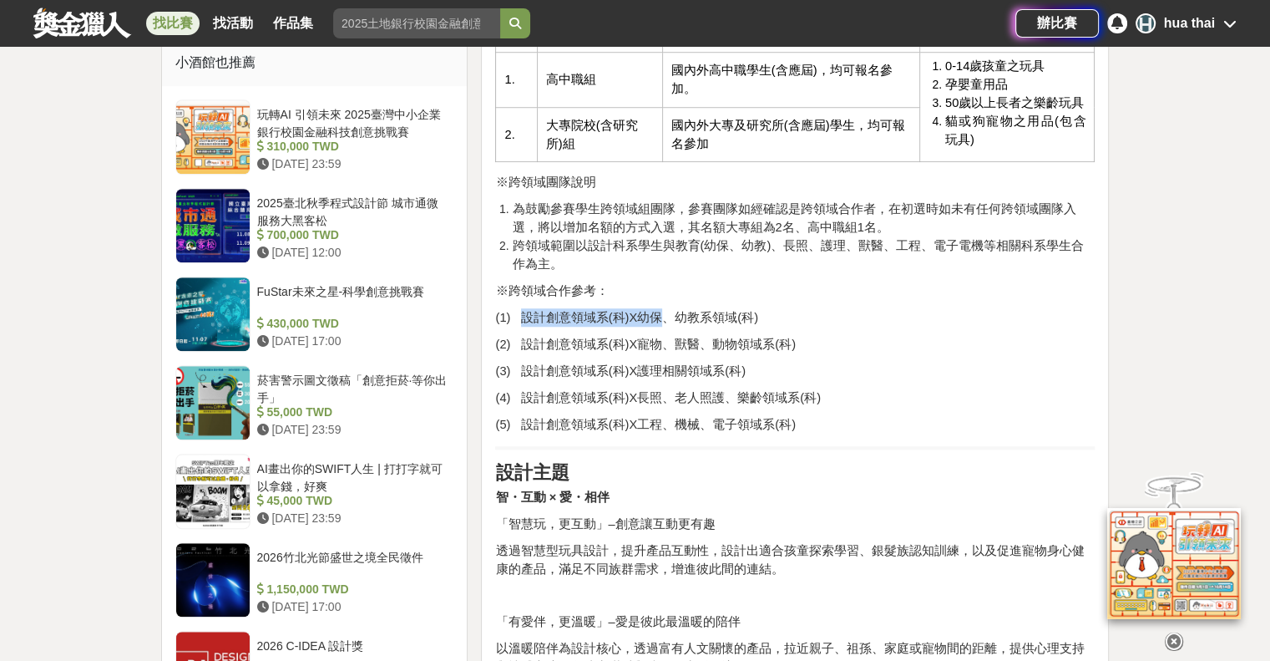
drag, startPoint x: 521, startPoint y: 317, endPoint x: 651, endPoint y: 318, distance: 130.3
click at [651, 318] on span "(1) 設計創意領域系(科)X幼保、幼教系領域(科)" at bounding box center [626, 317] width 262 height 13
drag, startPoint x: 691, startPoint y: 374, endPoint x: 707, endPoint y: 386, distance: 20.4
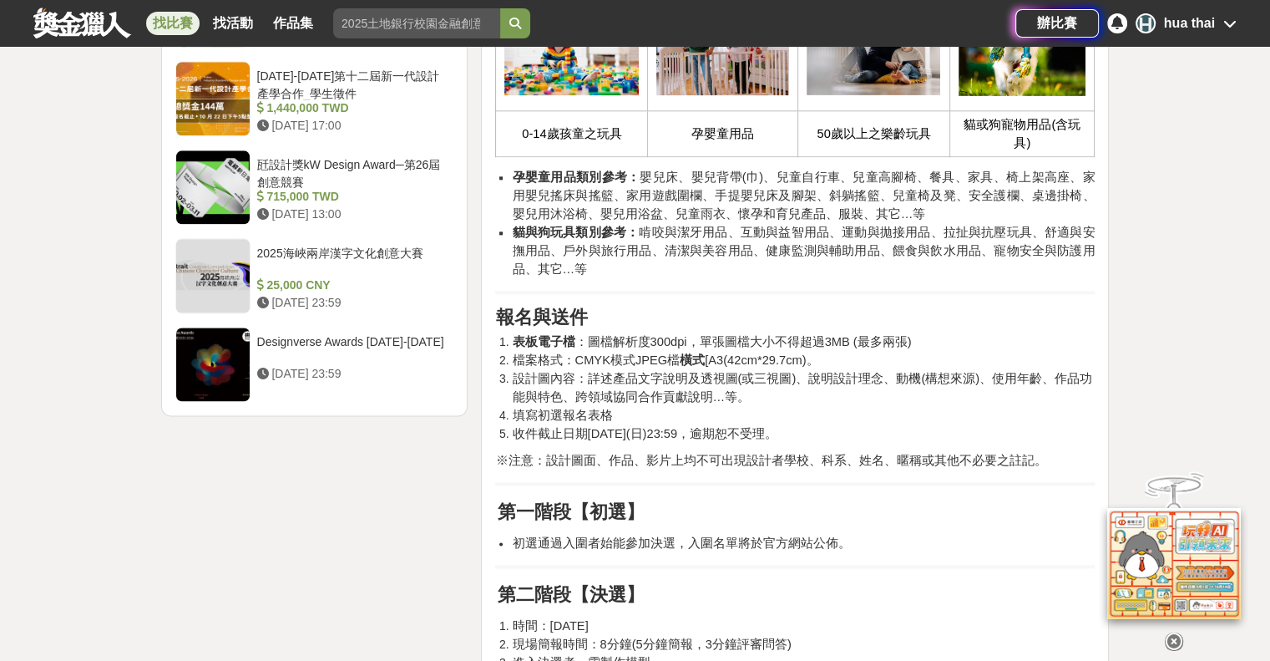
scroll to position [2088, 0]
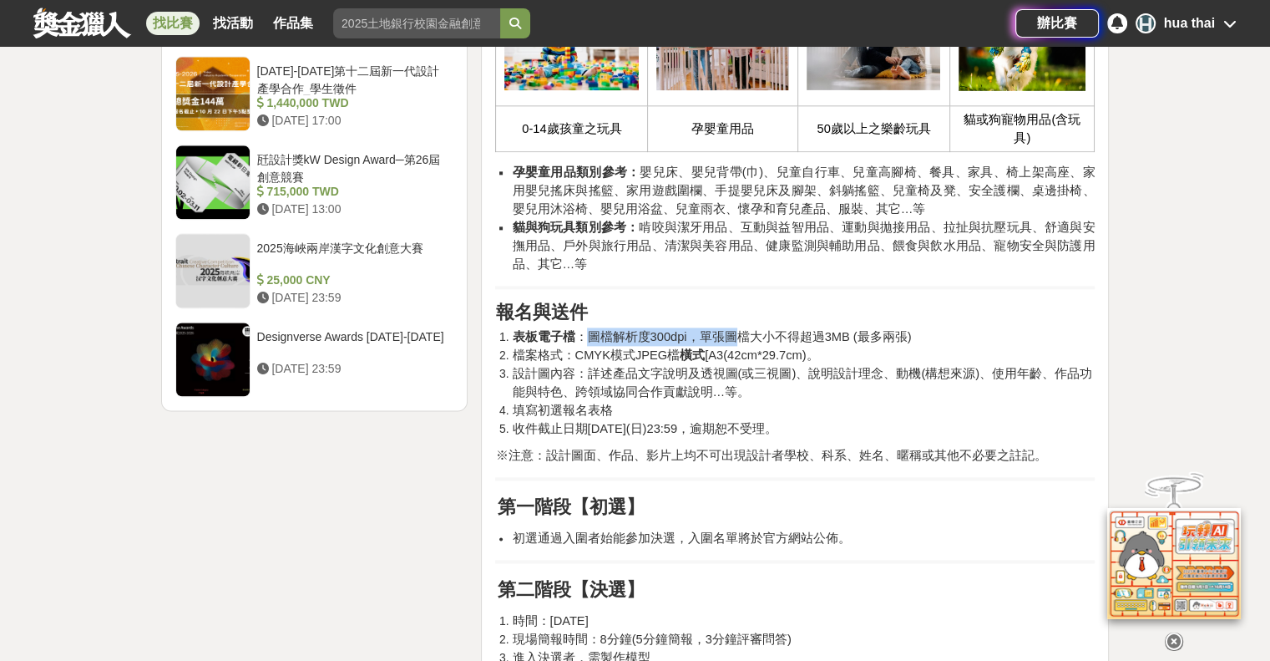
drag, startPoint x: 581, startPoint y: 340, endPoint x: 734, endPoint y: 333, distance: 153.0
click at [734, 333] on span "表板電子檔 ：圖檔解析度300dpi，單張圖檔大小不得超過3MB (最多兩張)" at bounding box center [711, 336] width 399 height 13
drag, startPoint x: 594, startPoint y: 372, endPoint x: 721, endPoint y: 376, distance: 127.0
click at [721, 376] on span "設計圖內容：詳述產品文字說明及透視圖(或三視圖)、說明設計理念、動機(構想來源)、使用年齡、作品功能與特色、跨領域協同合作貢獻說明…等。" at bounding box center [802, 383] width 580 height 32
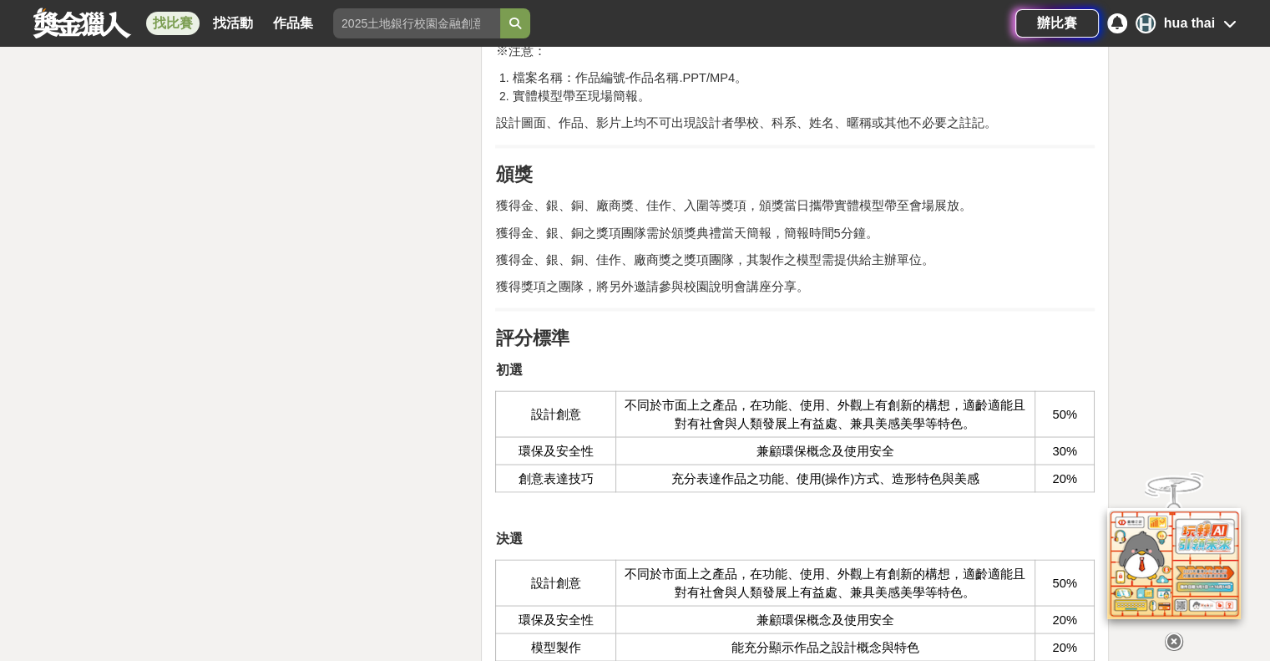
scroll to position [3006, 0]
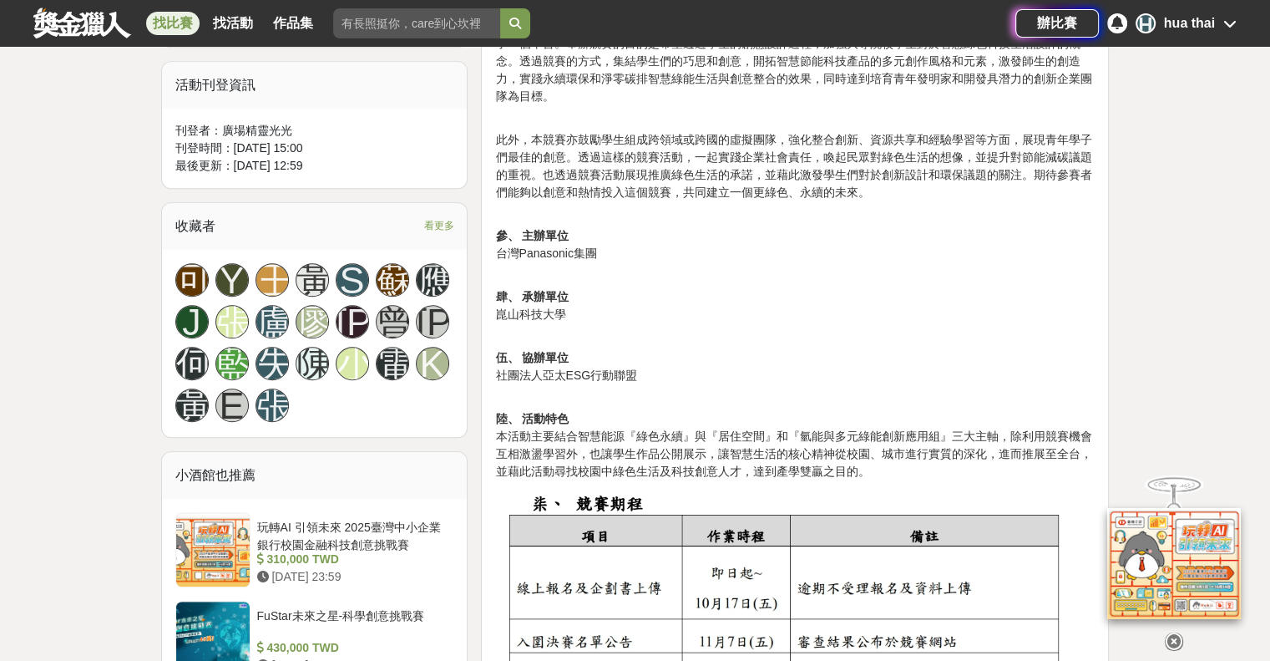
scroll to position [1253, 0]
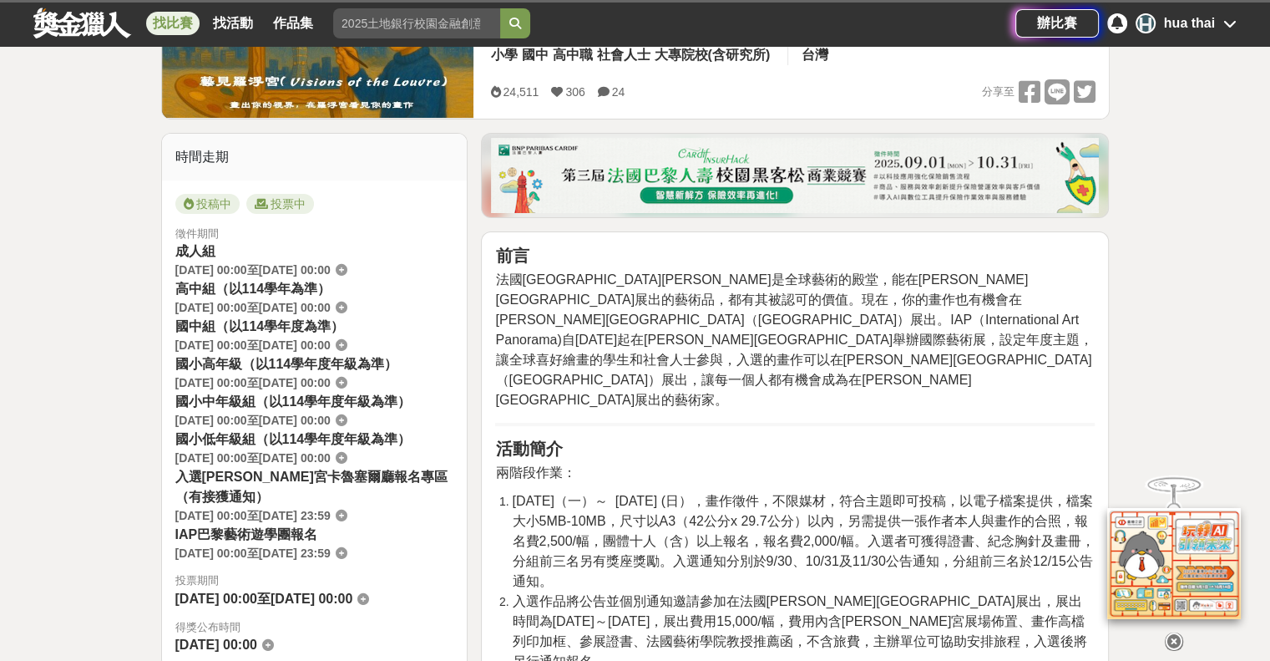
scroll to position [334, 0]
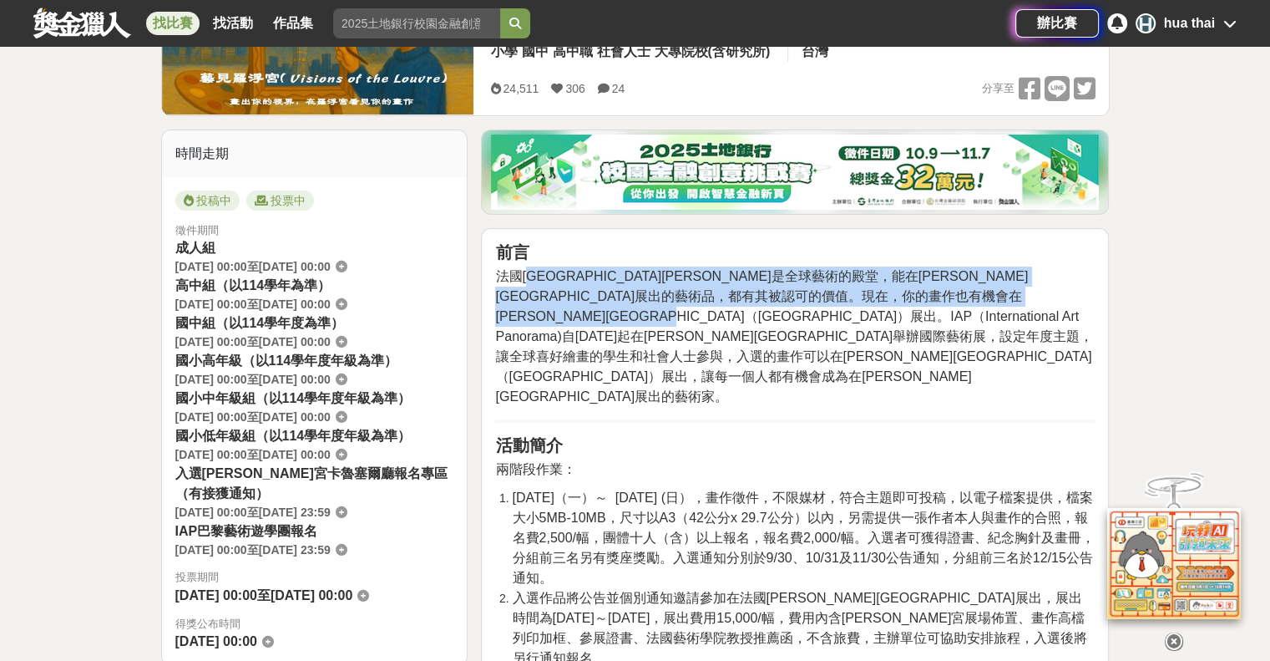
drag, startPoint x: 538, startPoint y: 277, endPoint x: 639, endPoint y: 310, distance: 106.2
click at [639, 310] on span "法國[GEOGRAPHIC_DATA][PERSON_NAME]是全球藝術的殿堂，能在[PERSON_NAME][GEOGRAPHIC_DATA]展出的藝術品…" at bounding box center [794, 336] width 598 height 134
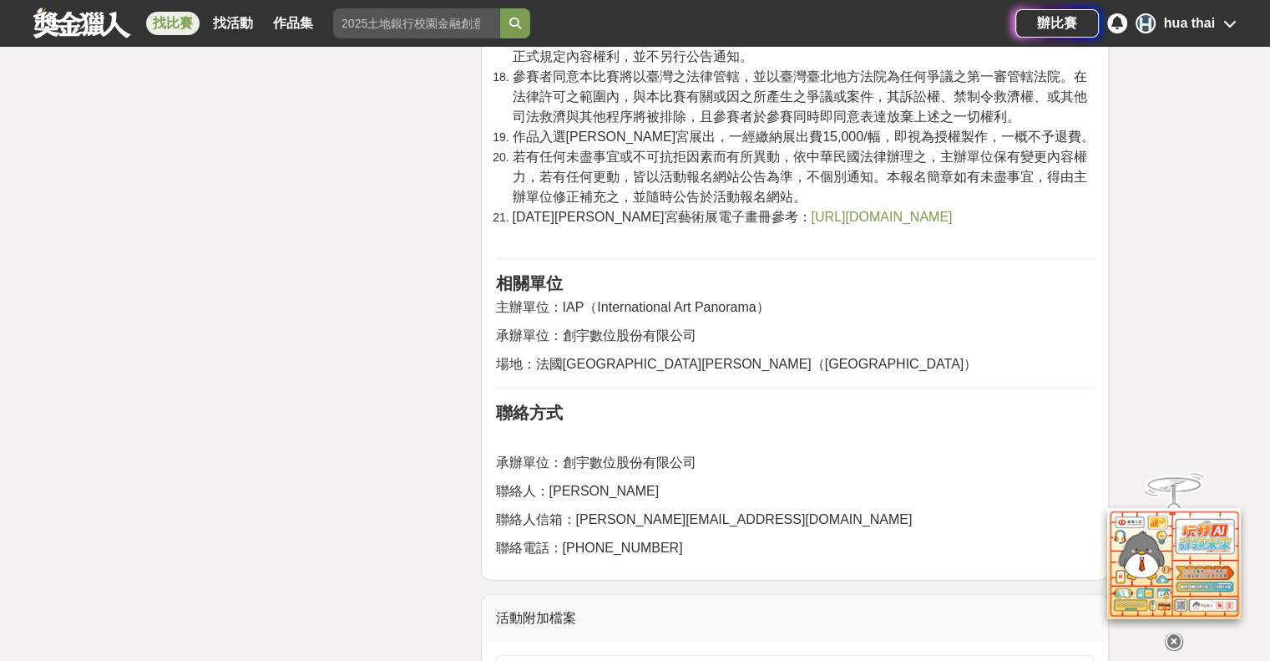
scroll to position [3674, 0]
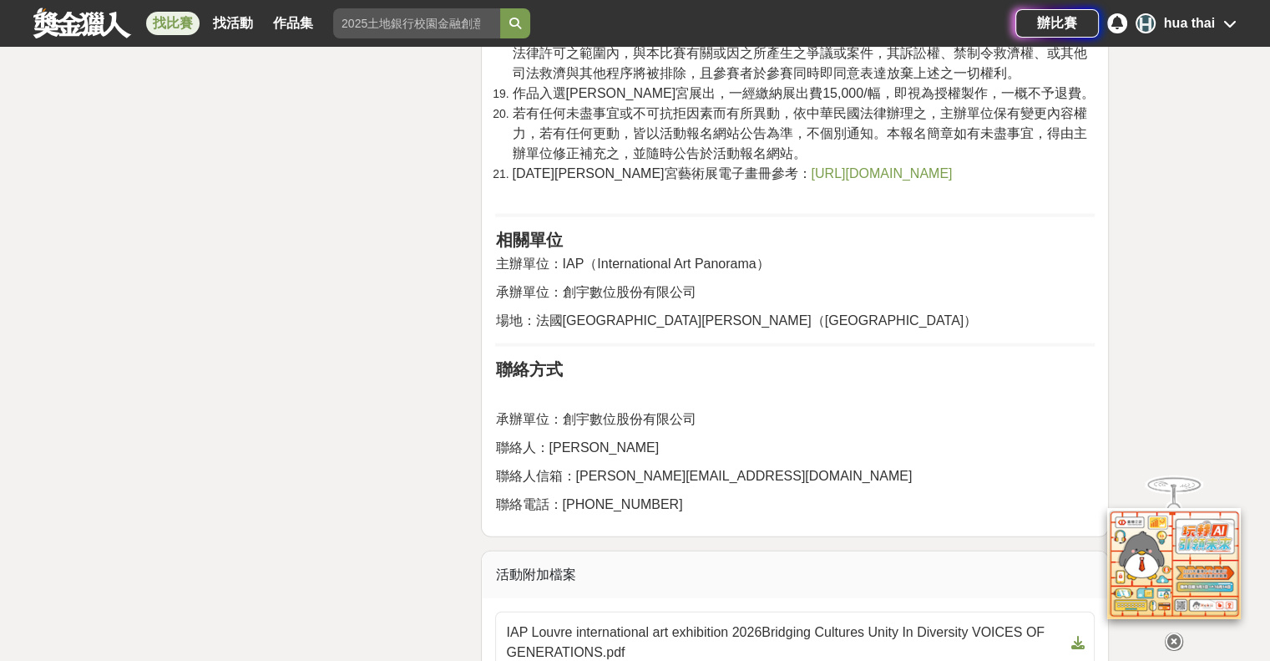
click at [811, 180] on span "[URL][DOMAIN_NAME]" at bounding box center [881, 173] width 141 height 14
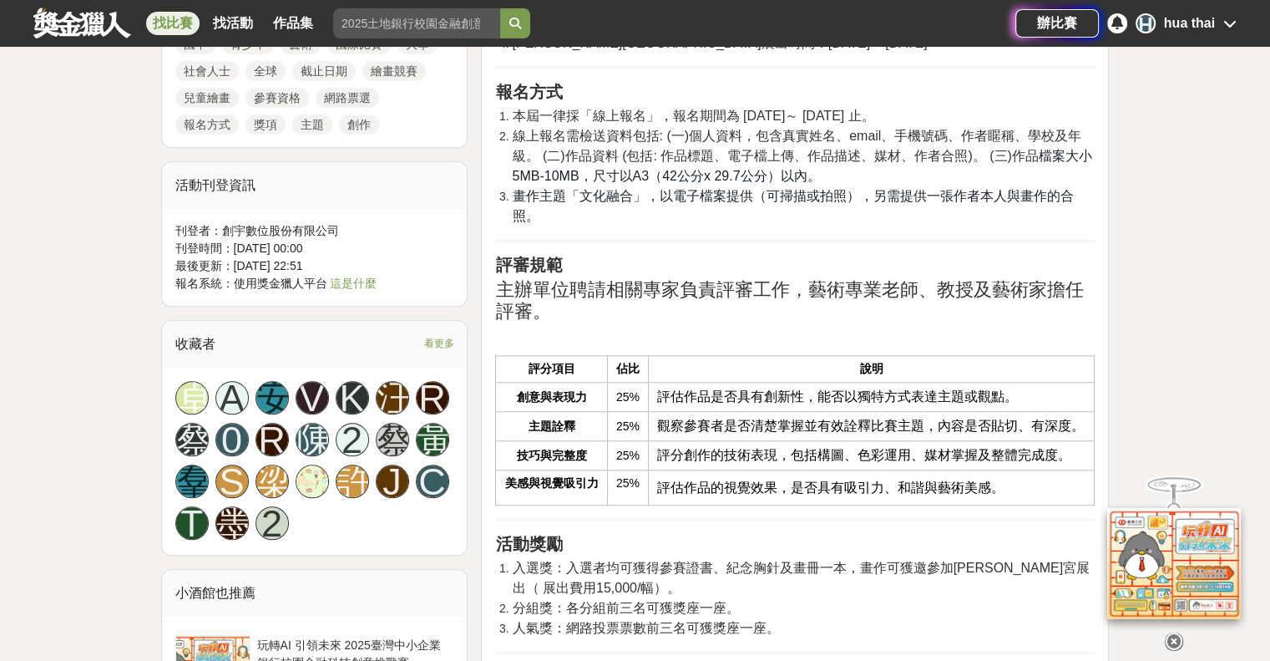
scroll to position [1503, 0]
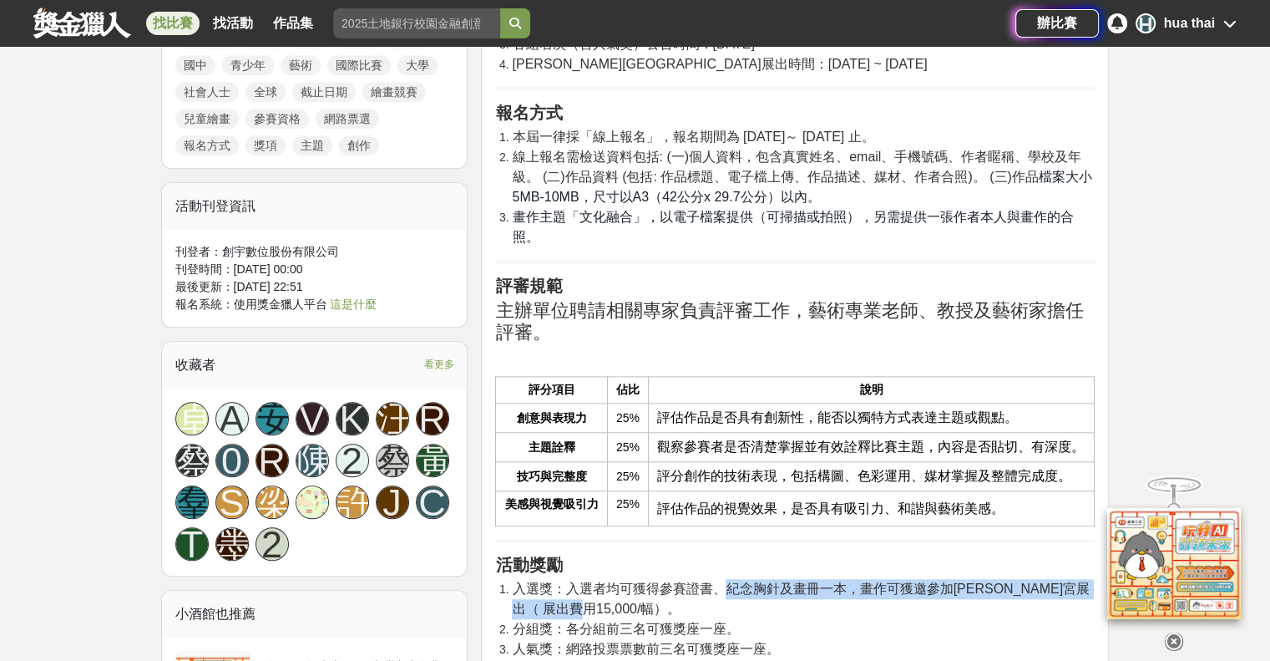
drag, startPoint x: 651, startPoint y: 519, endPoint x: 722, endPoint y: 510, distance: 70.6
click at [722, 579] on li "入選獎：入選者均可獲得參賽證書、紀念胸針及畫冊一本，畫作可獲邀參加羅浮宮展出（ 展出費用15,000/幅）。" at bounding box center [803, 599] width 583 height 40
click at [722, 581] on span "入選獎：入選者均可獲得參賽證書、紀念胸針及畫冊一本，畫作可獲邀參加羅浮宮展出（ 展出費用15,000/幅）。" at bounding box center [801, 598] width 578 height 34
drag, startPoint x: 899, startPoint y: 507, endPoint x: 582, endPoint y: 517, distance: 316.7
click at [582, 581] on span "入選獎：入選者均可獲得參賽證書、紀念胸針及畫冊一本，畫作可獲邀參加羅浮宮展出（ 展出費用15,000/幅）。" at bounding box center [801, 598] width 578 height 34
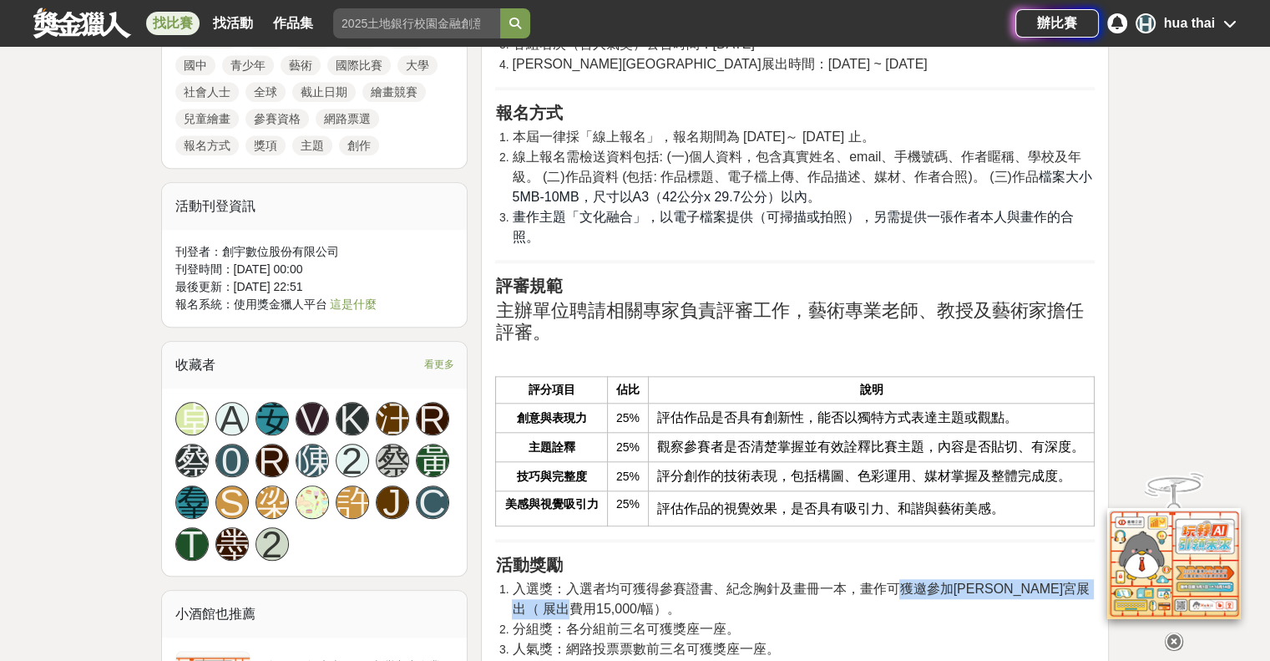
click at [582, 581] on span "入選獎：入選者均可獲得參賽證書、紀念胸針及畫冊一本，畫作可獲邀參加羅浮宮展出（ 展出費用15,000/幅）。" at bounding box center [801, 598] width 578 height 34
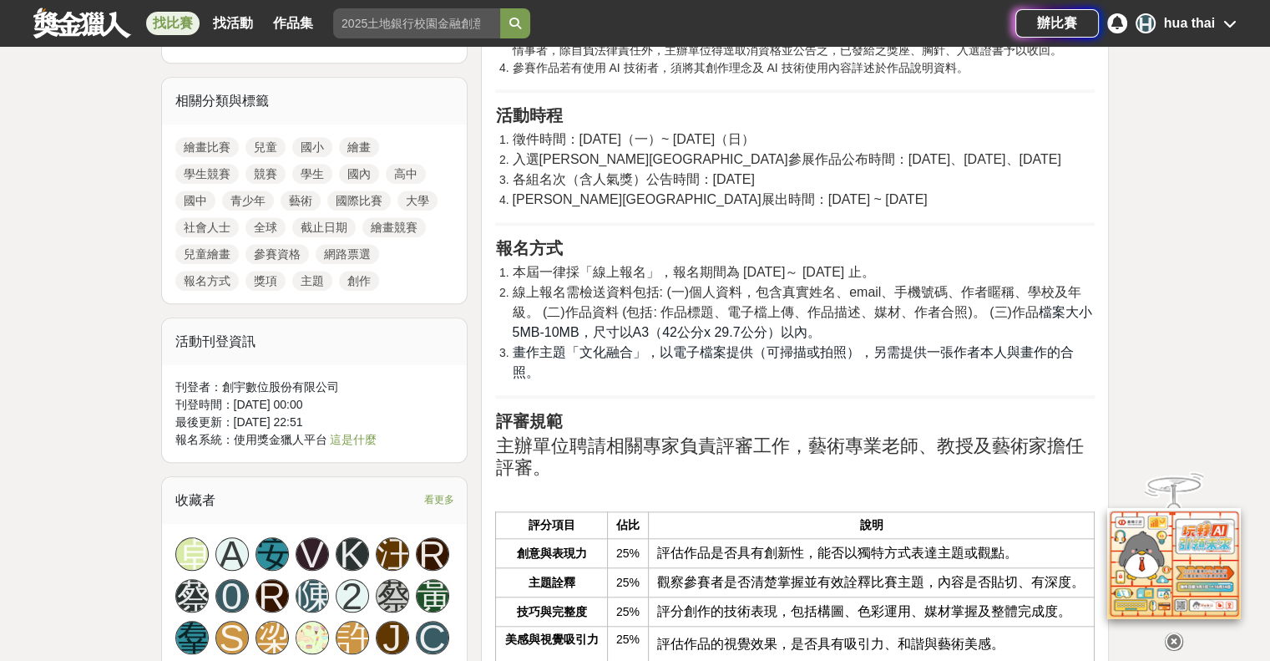
scroll to position [1336, 0]
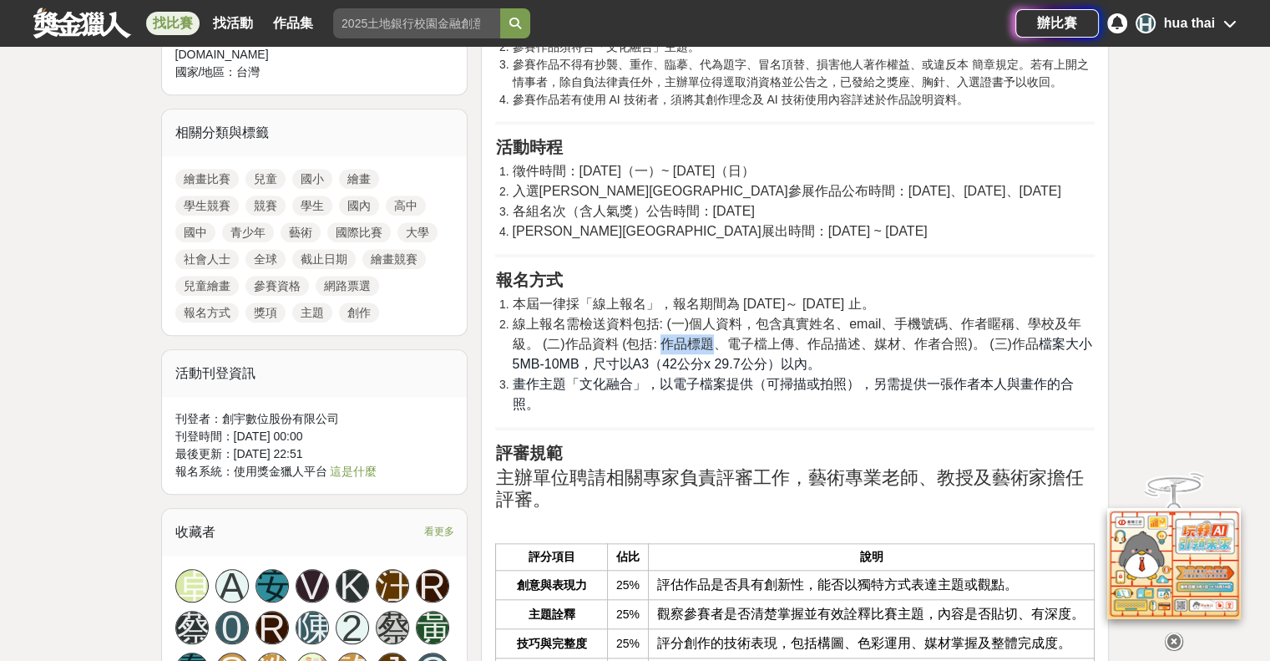
drag, startPoint x: 659, startPoint y: 287, endPoint x: 712, endPoint y: 283, distance: 52.8
click at [712, 317] on span "線上報名需檢送資料包括: (一)個人資料，包含真實姓名、email、手機號碼、作者䁥稱、學校及年級。 (二)作品資料 (包括: 作品標題、電子檔上傳、作品描述…" at bounding box center [797, 334] width 570 height 34
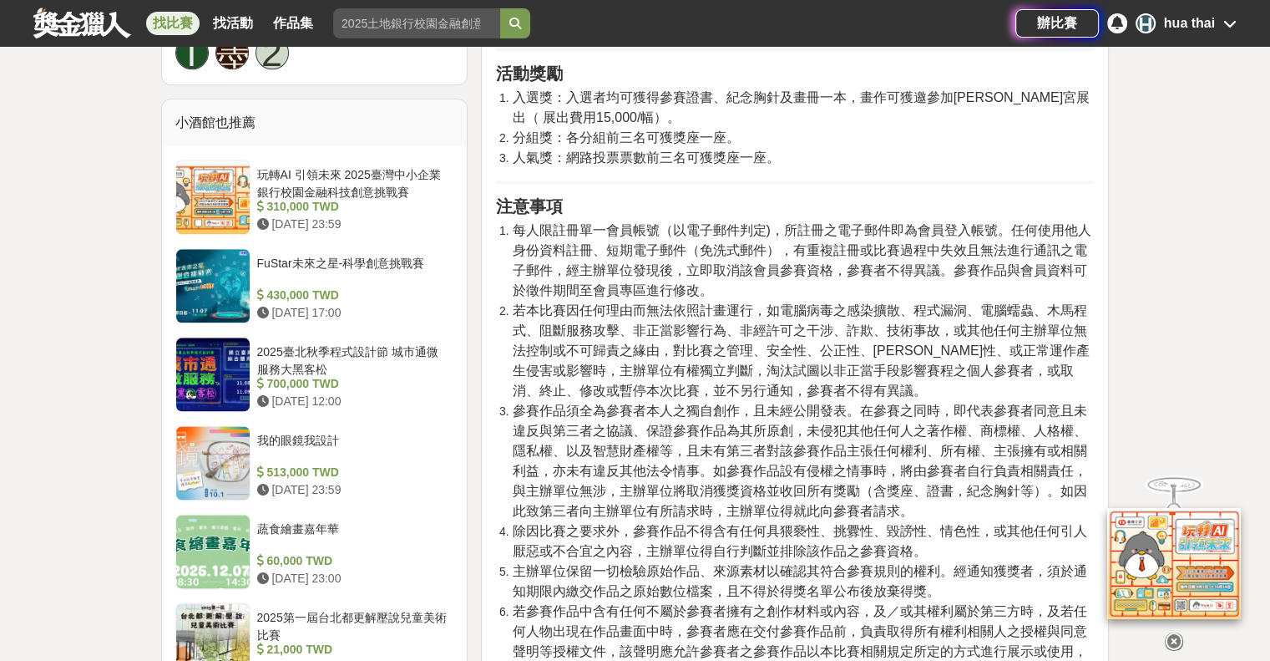
scroll to position [2004, 0]
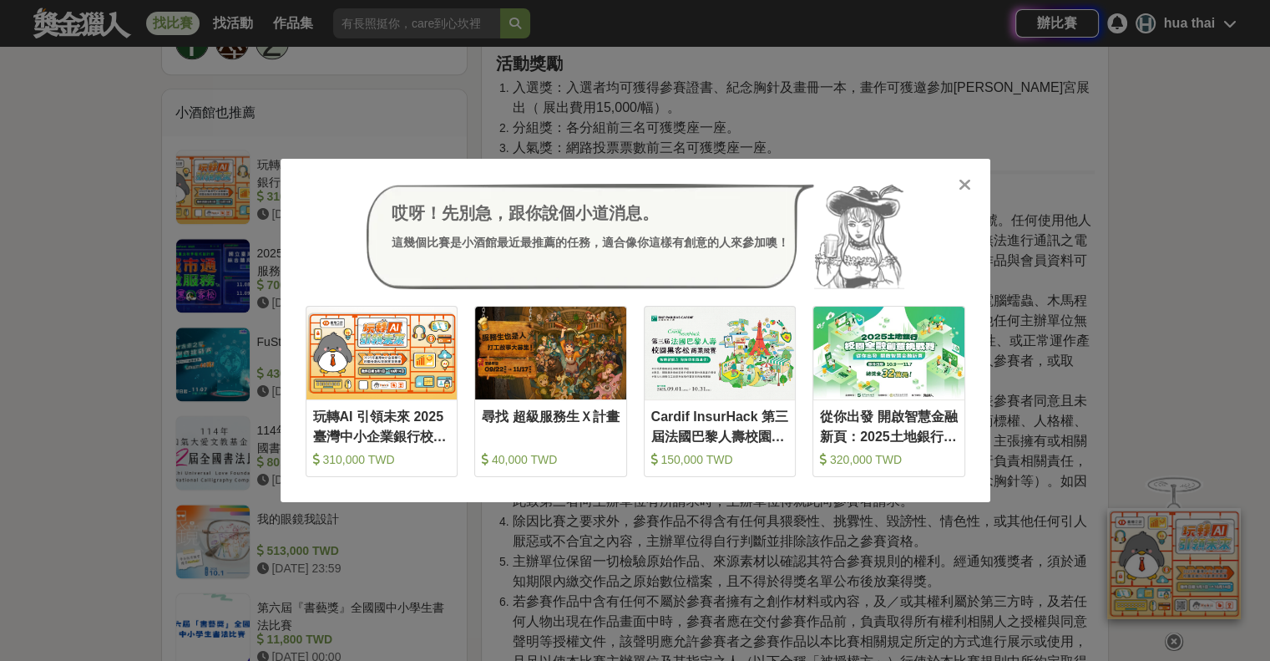
click at [952, 184] on div "哎呀！先別急，跟你說個小道消息。 這幾個比賽是小酒館最近最推薦的任務，適合像你這樣有創意的人來參加噢！" at bounding box center [636, 236] width 660 height 105
click at [965, 195] on div "哎呀！先別急，跟你說個小道消息。 這幾個比賽是小酒館最近最推薦的任務，適合像你這樣有創意的人來參加噢！ 收藏 玩轉AI 引領未來 2025臺灣中小企業銀行校園…" at bounding box center [636, 330] width 710 height 343
click at [971, 191] on div at bounding box center [965, 183] width 17 height 17
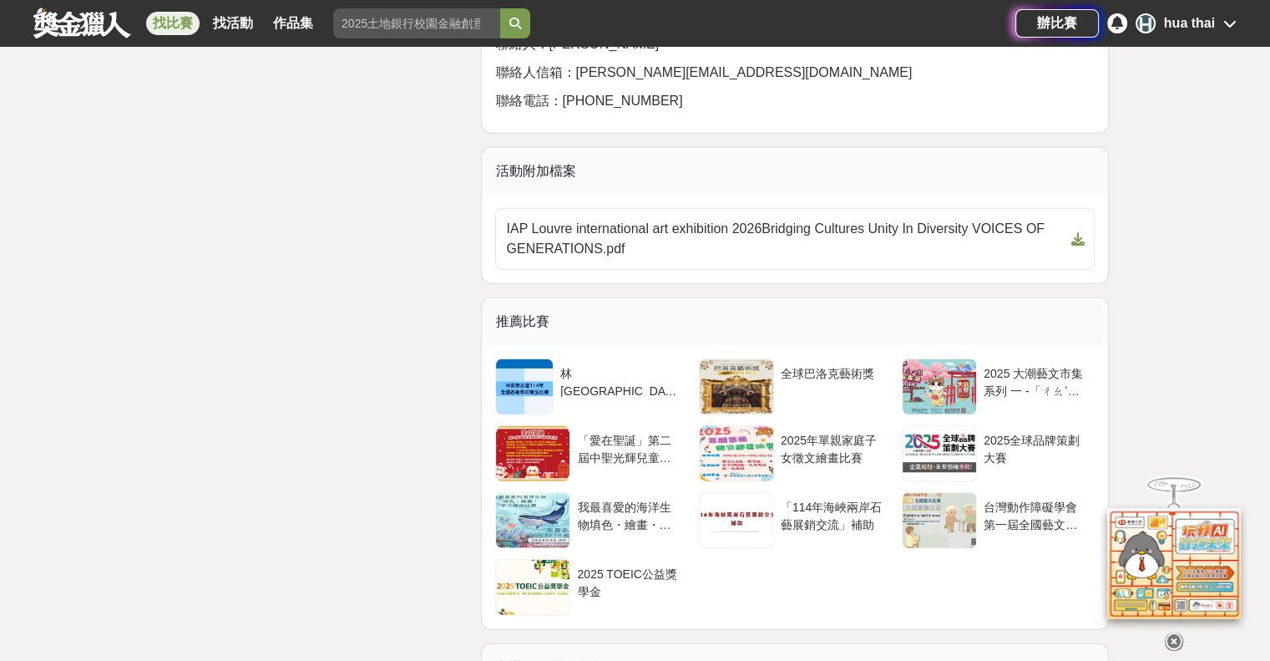
scroll to position [4092, 0]
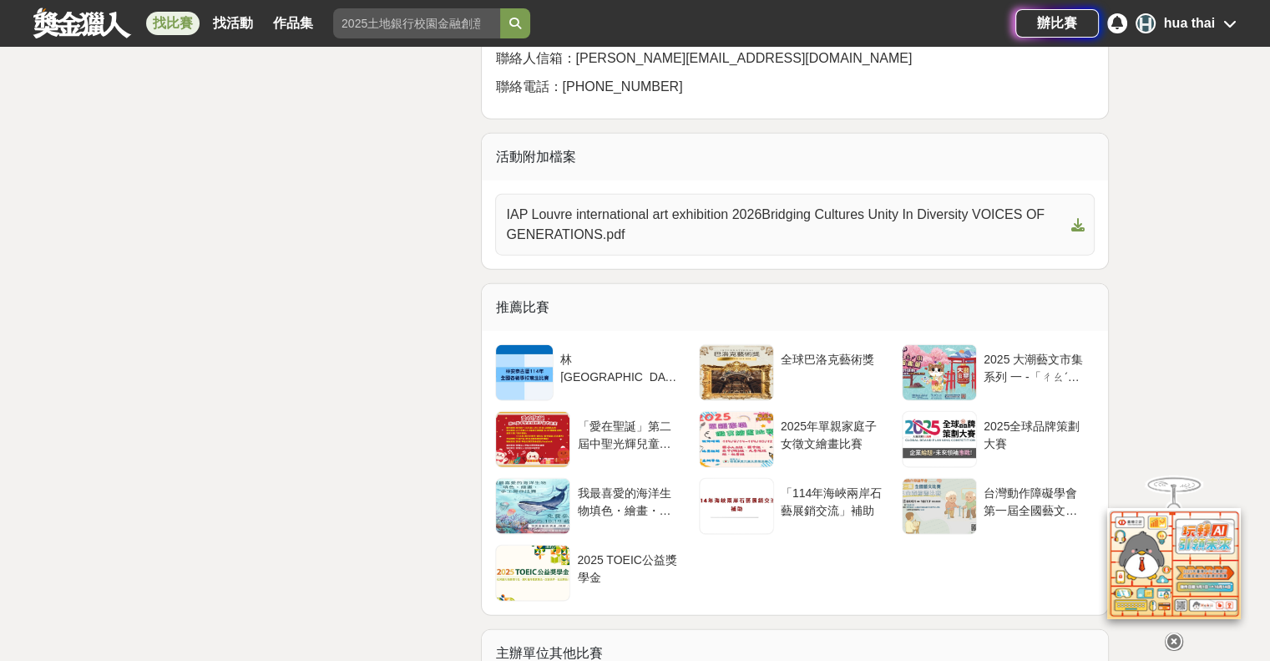
click at [691, 245] on span "IAP Louvre international art exhibition 2026Bridging Cultures Unity In Diversit…" at bounding box center [785, 225] width 558 height 40
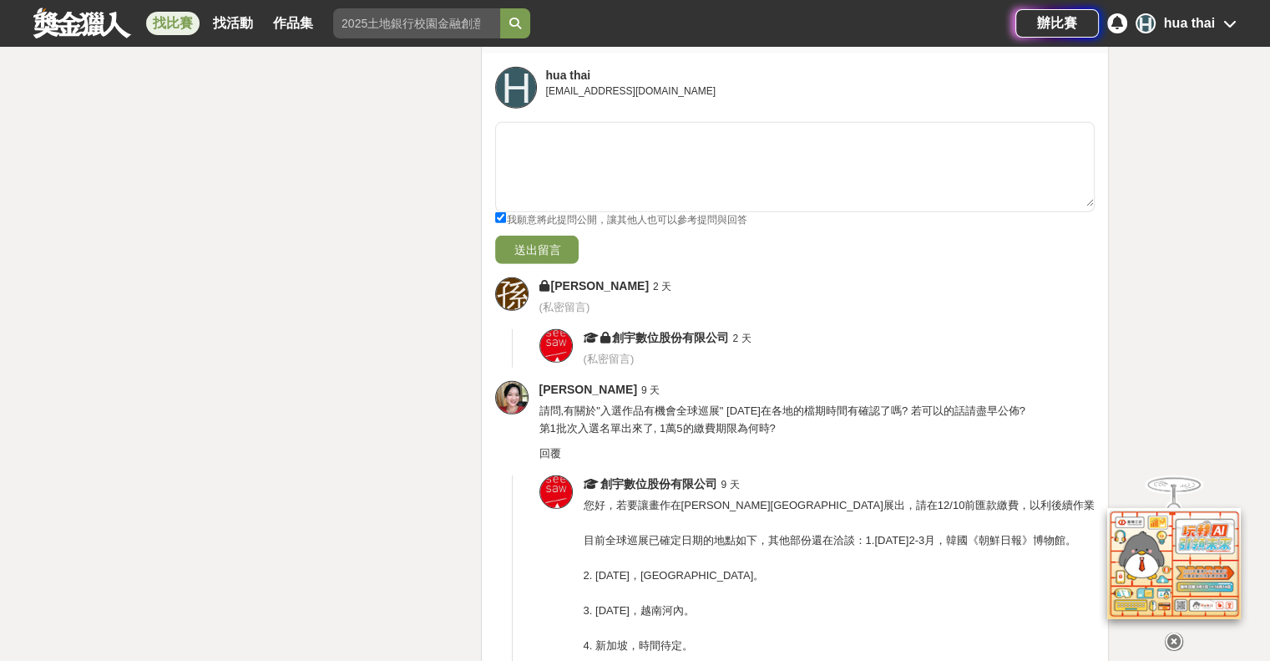
scroll to position [5094, 0]
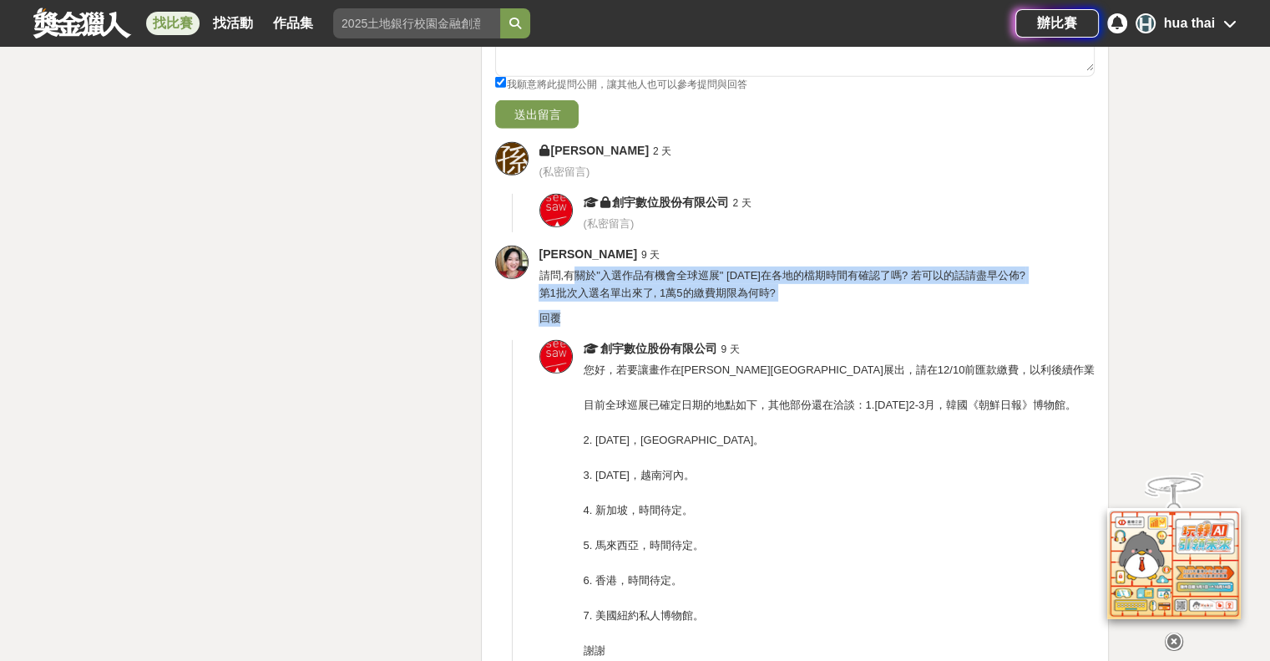
drag, startPoint x: 580, startPoint y: 357, endPoint x: 808, endPoint y: 387, distance: 229.1
click at [808, 327] on div "monica young 9 天 請問,有關於"入選作品有機會全球巡展" 2026年在各地的檔期時間有確認了嗎? 若可以的話請盡早公佈? 第1批次入選名單出來…" at bounding box center [817, 286] width 556 height 81
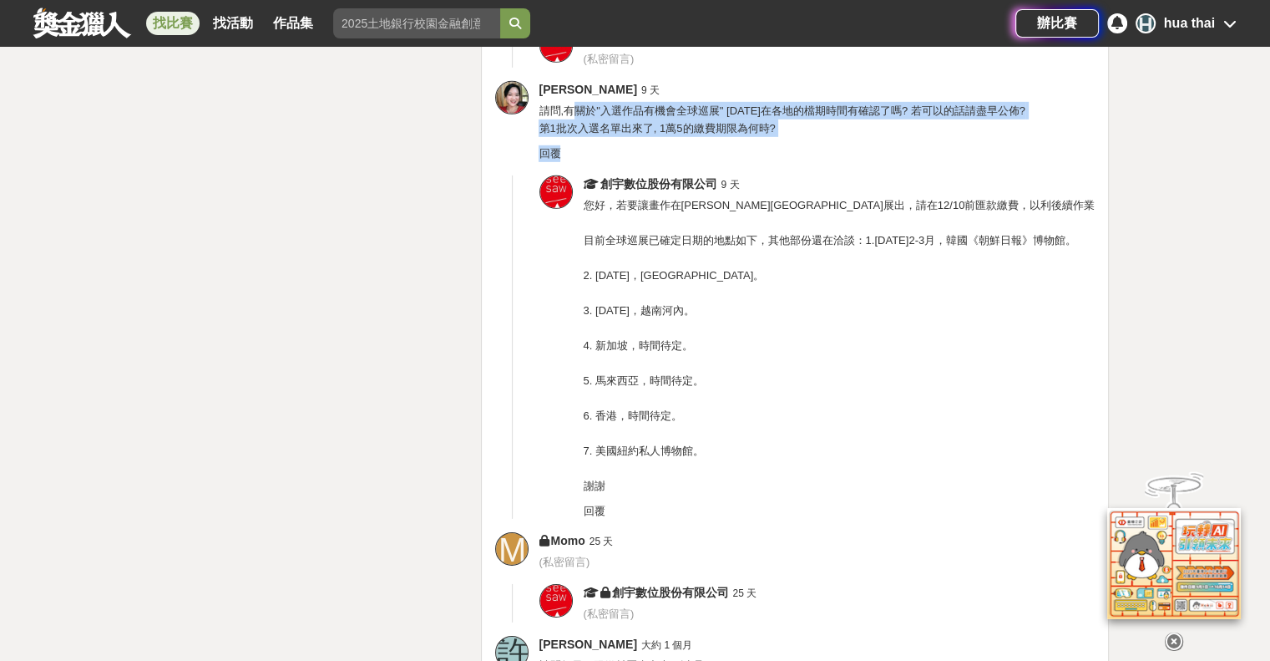
scroll to position [5261, 0]
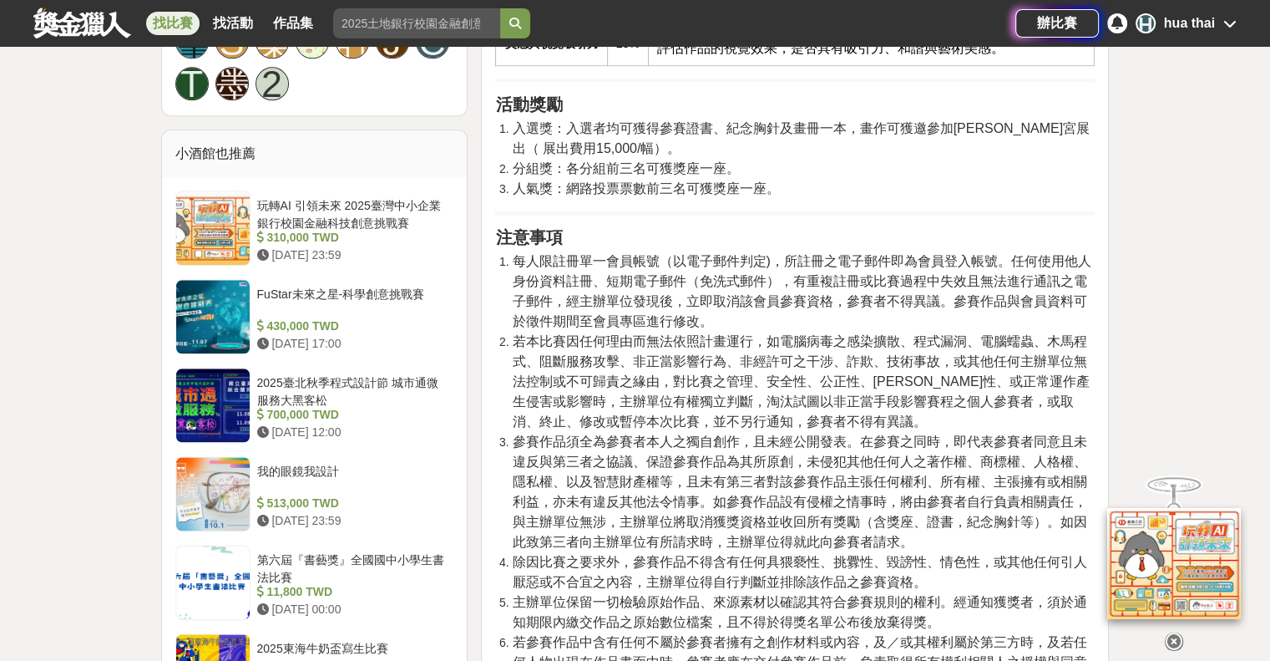
scroll to position [1921, 0]
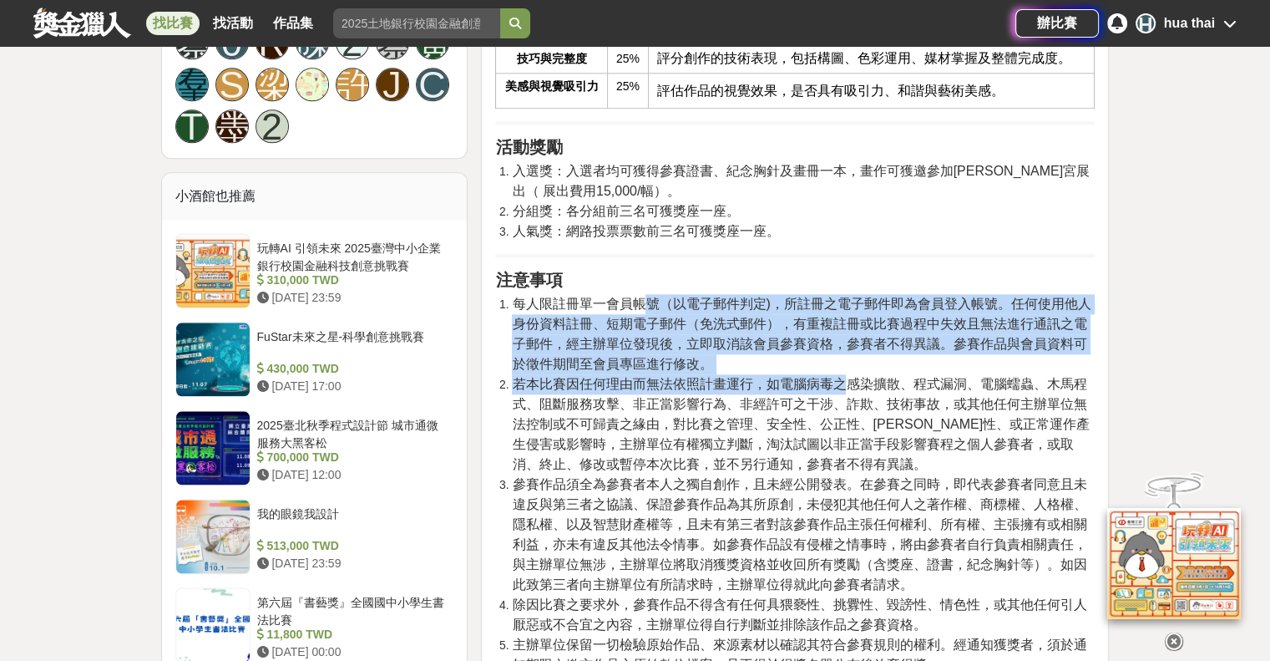
drag, startPoint x: 643, startPoint y: 226, endPoint x: 823, endPoint y: 368, distance: 228.9
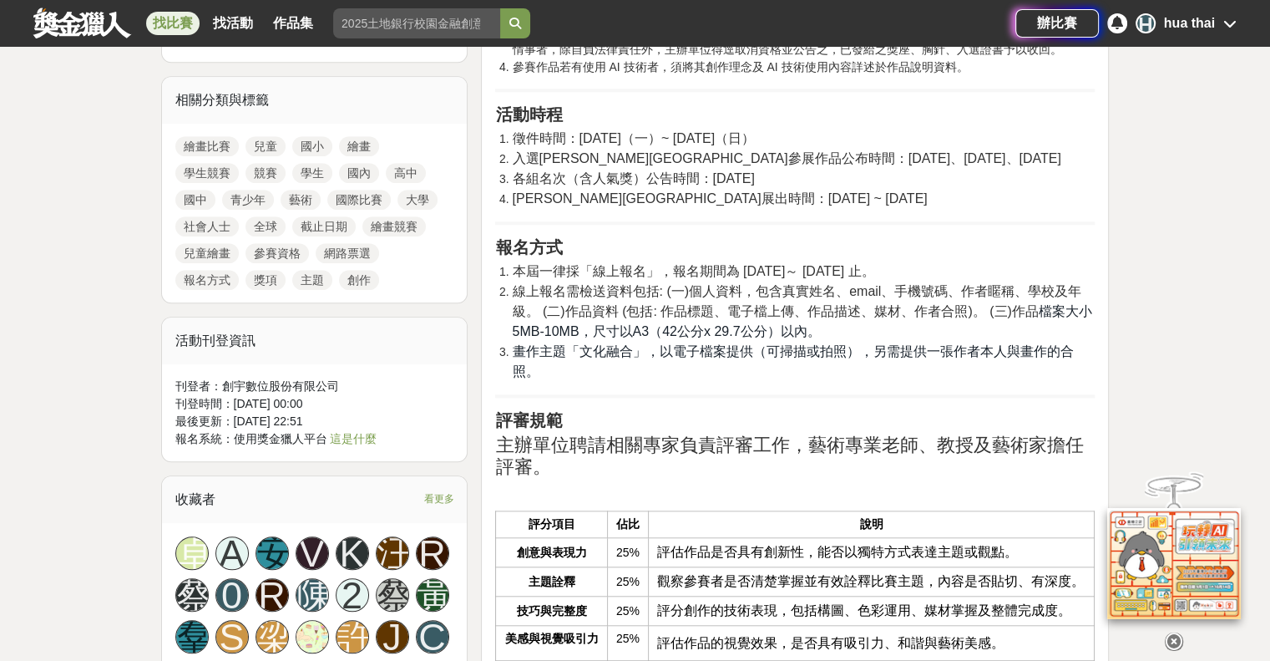
scroll to position [1503, 0]
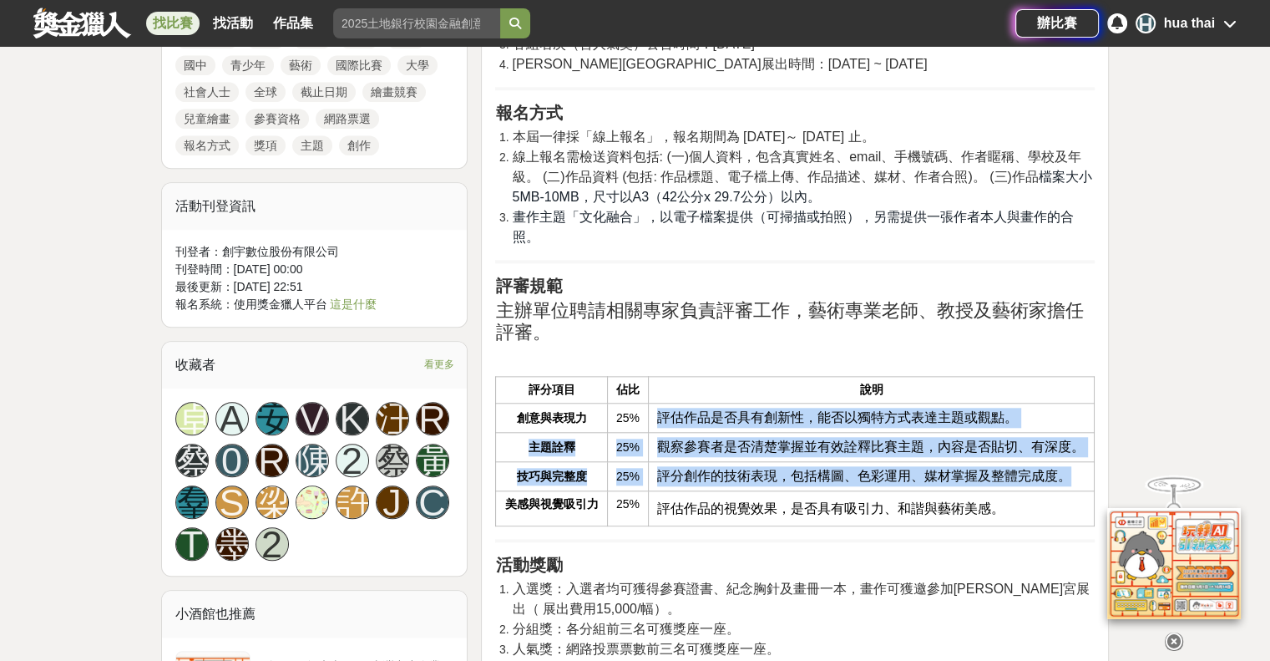
drag, startPoint x: 661, startPoint y: 333, endPoint x: 1066, endPoint y: 400, distance: 409.7
click at [1066, 403] on tbody "創意與表現力 25% 評估作品是否具有創新性，能否以獨特方式表達主題或觀點。 主題詮釋 25% 觀察參賽者是否清楚掌握並有效詮釋比賽主題，內容是否貼切、有深度…" at bounding box center [795, 464] width 599 height 123
click at [1066, 468] on span "評分創作的技術表現，包括構圖、色彩運用、媒材掌握及整體完成度。" at bounding box center [864, 475] width 414 height 14
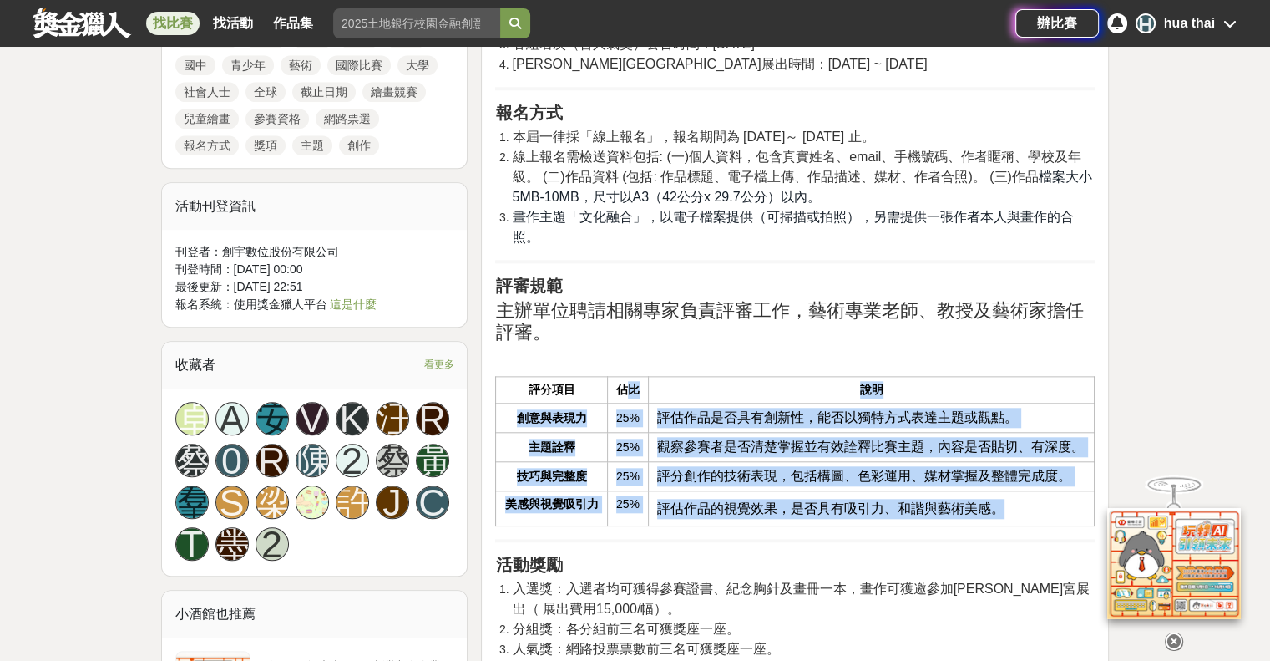
drag, startPoint x: 1017, startPoint y: 426, endPoint x: 611, endPoint y: 284, distance: 430.0
click at [623, 376] on table "評分項目 佔比 說明 創意與表現力 25% 評估作品是否具有創新性，能否以獨特方式表達主題或觀點。 主題詮釋 25% 觀察參賽者是否清楚掌握並有效詮釋比賽主題…" at bounding box center [795, 451] width 600 height 150
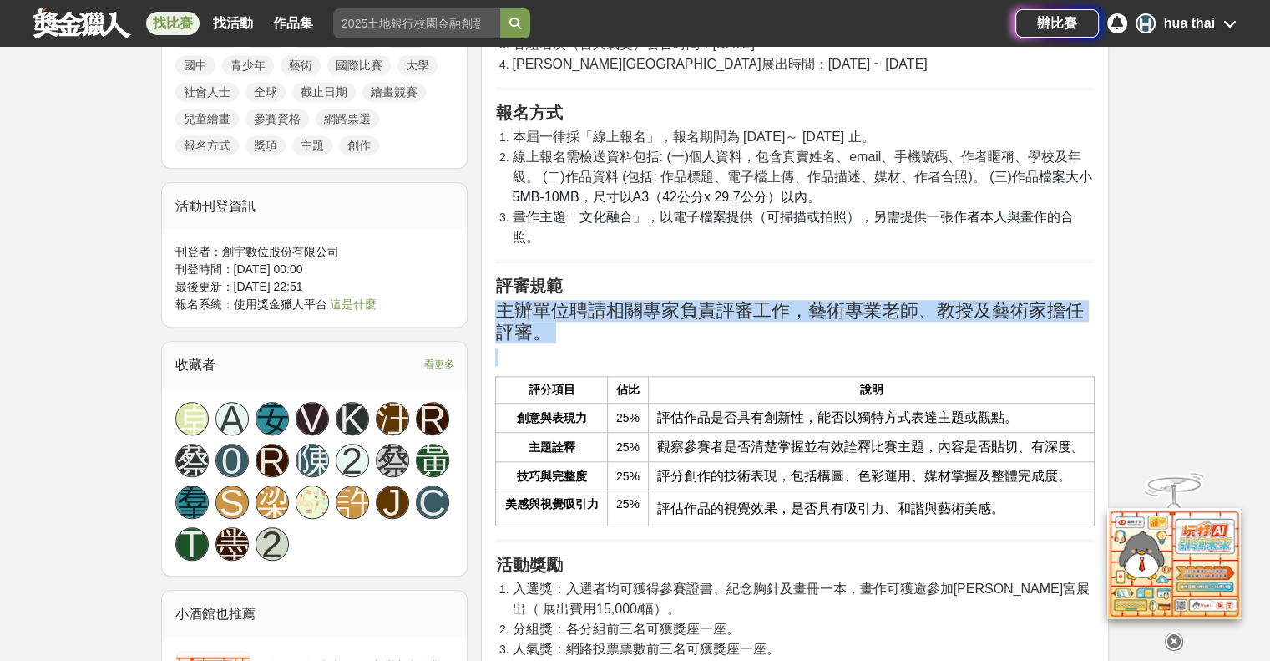
drag, startPoint x: 503, startPoint y: 218, endPoint x: 923, endPoint y: 271, distance: 423.3
click at [923, 348] on p at bounding box center [795, 357] width 600 height 18
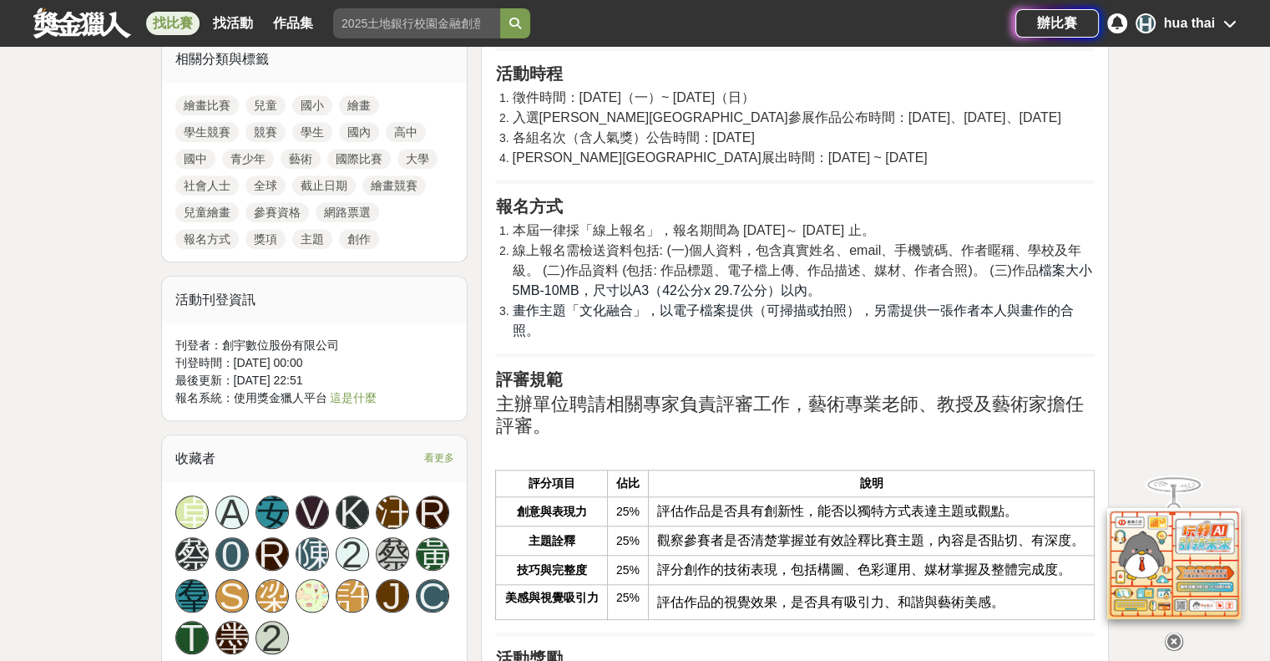
scroll to position [1420, 0]
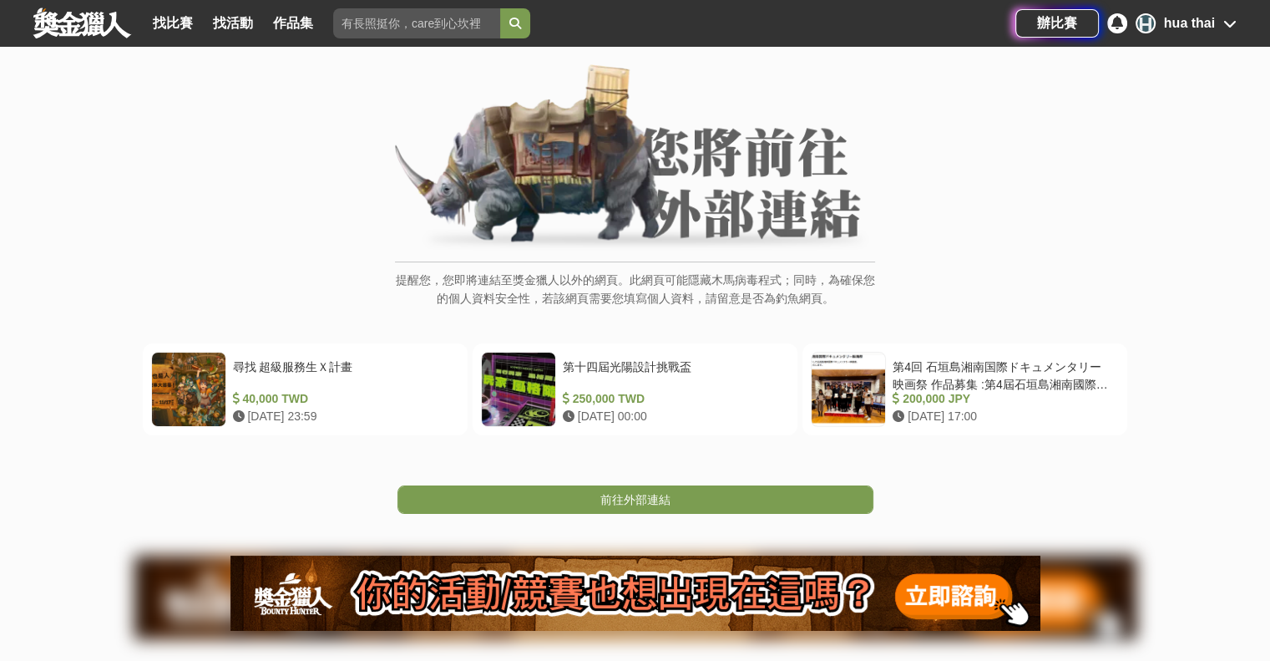
scroll to position [84, 0]
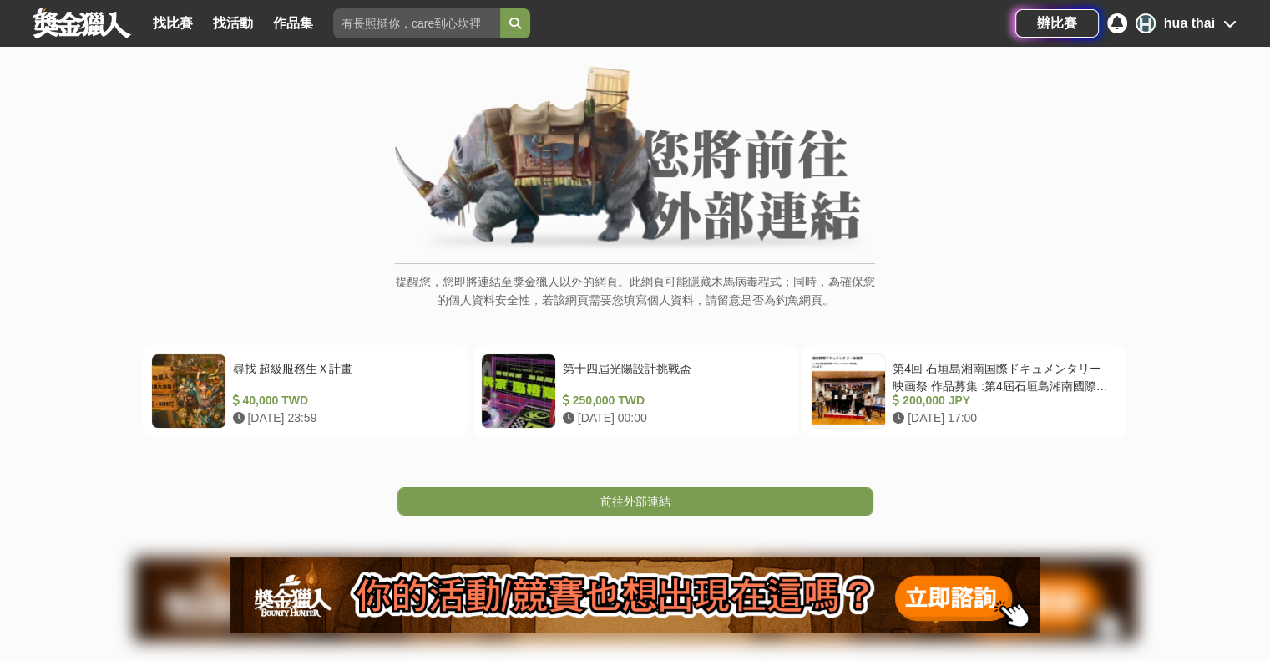
click at [620, 485] on div "前往外部連結" at bounding box center [635, 476] width 1270 height 78
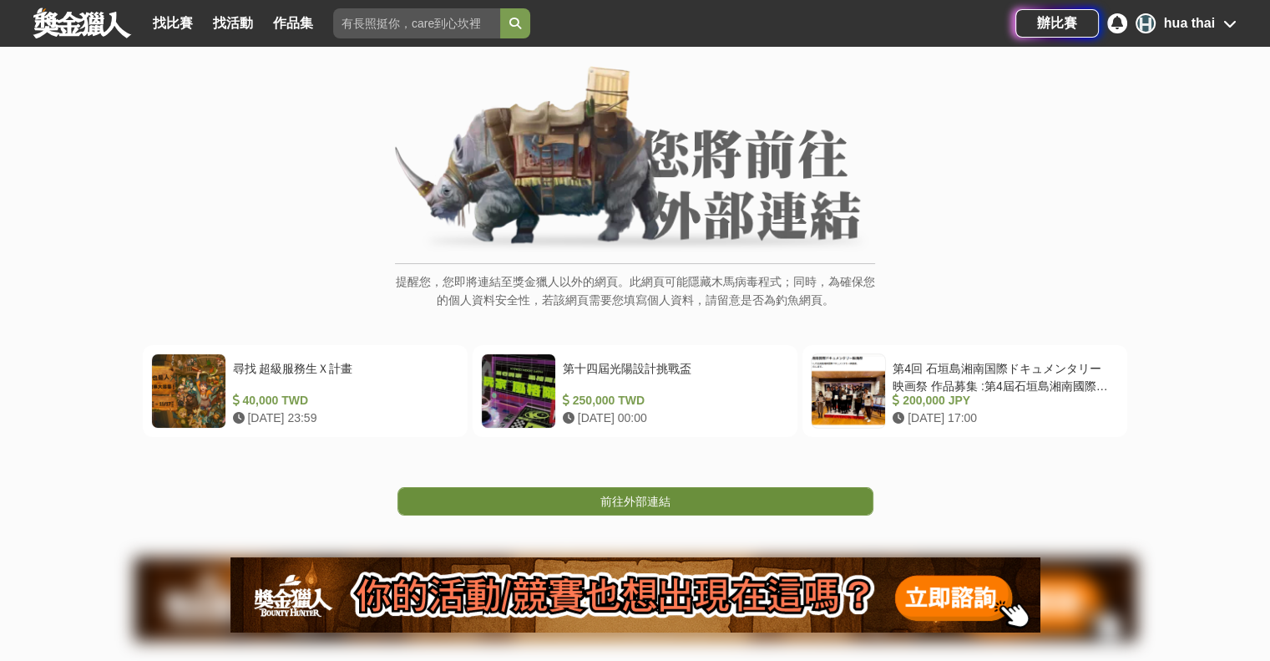
click at [618, 495] on span "前往外部連結" at bounding box center [635, 500] width 70 height 13
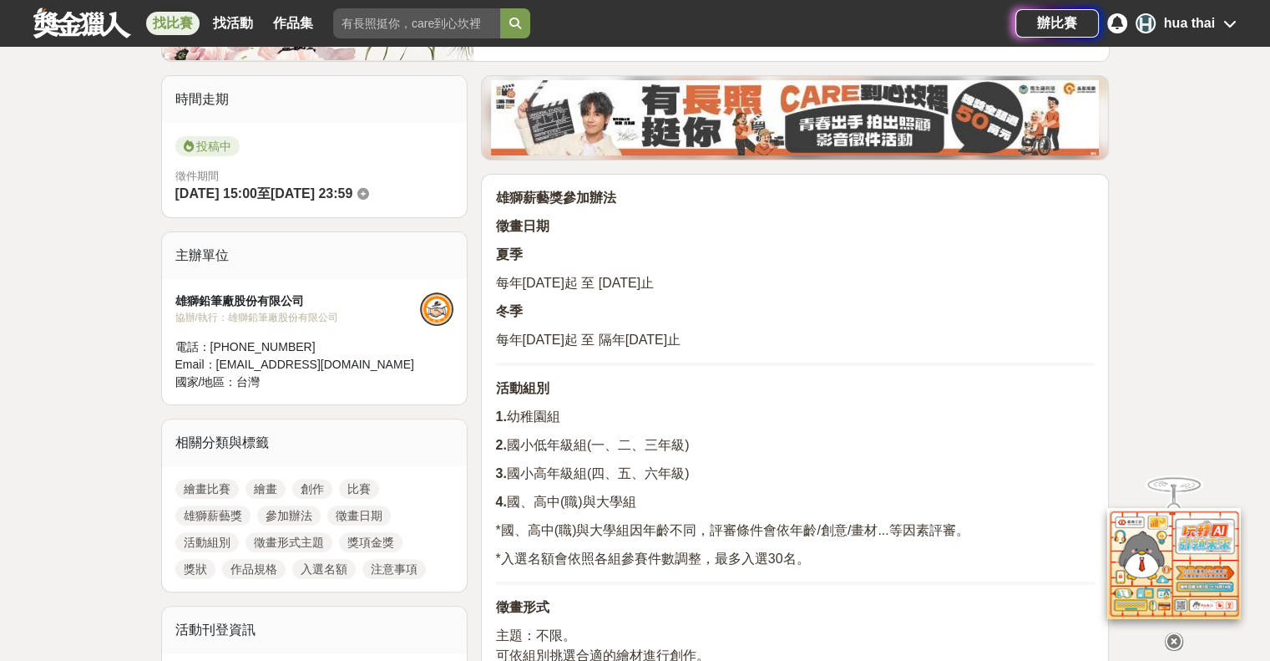
scroll to position [418, 0]
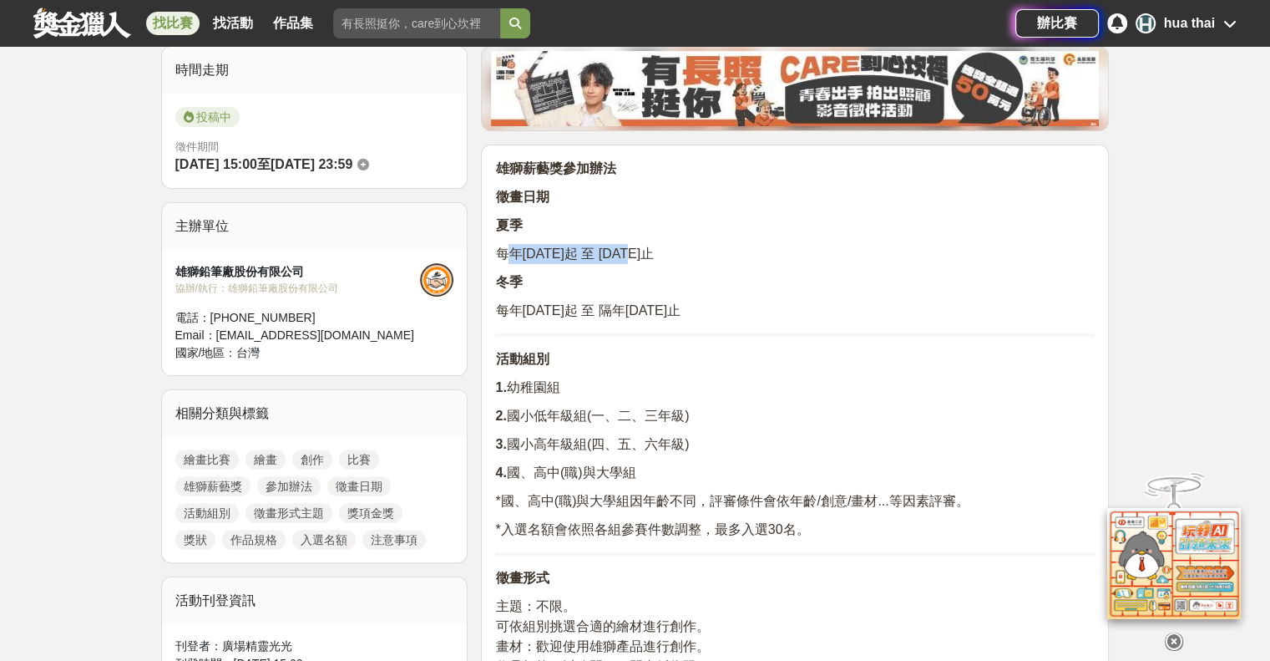
drag, startPoint x: 513, startPoint y: 255, endPoint x: 654, endPoint y: 253, distance: 141.1
click at [654, 253] on span "每年[DATE]起 至 [DATE]止" at bounding box center [574, 253] width 159 height 14
drag, startPoint x: 521, startPoint y: 301, endPoint x: 704, endPoint y: 320, distance: 183.9
drag, startPoint x: 534, startPoint y: 471, endPoint x: 643, endPoint y: 479, distance: 108.8
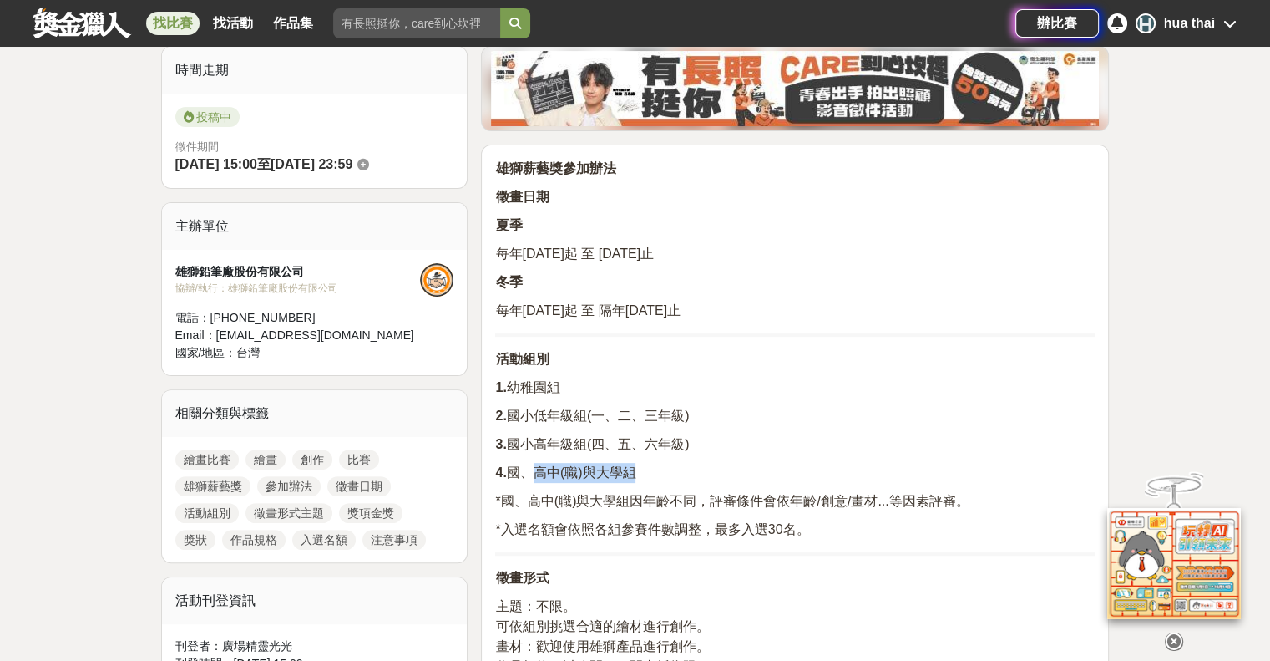
click at [643, 479] on p "4. 國、高中(職)與大學組" at bounding box center [795, 473] width 600 height 20
drag, startPoint x: 701, startPoint y: 511, endPoint x: 910, endPoint y: 490, distance: 210.6
click at [910, 494] on span "*國、高中(職)與大學組因年齡不同，評審條件會依年齡/創意/畫材...等因素評審。" at bounding box center [732, 501] width 474 height 14
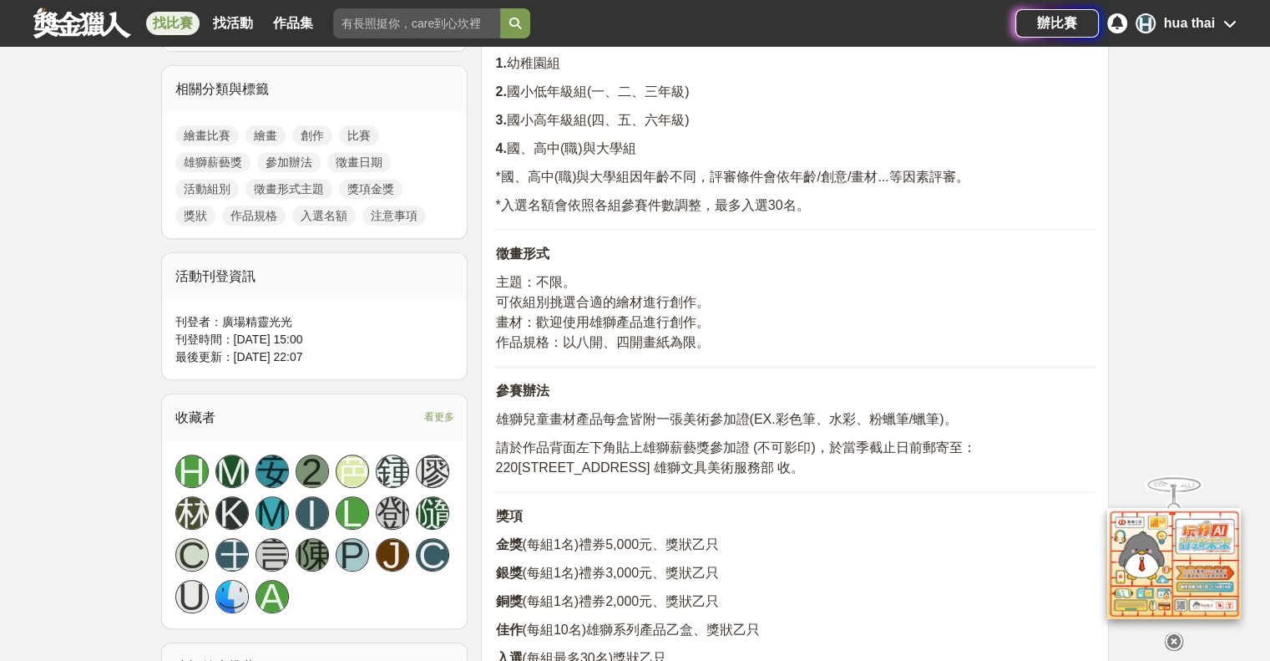
scroll to position [752, 0]
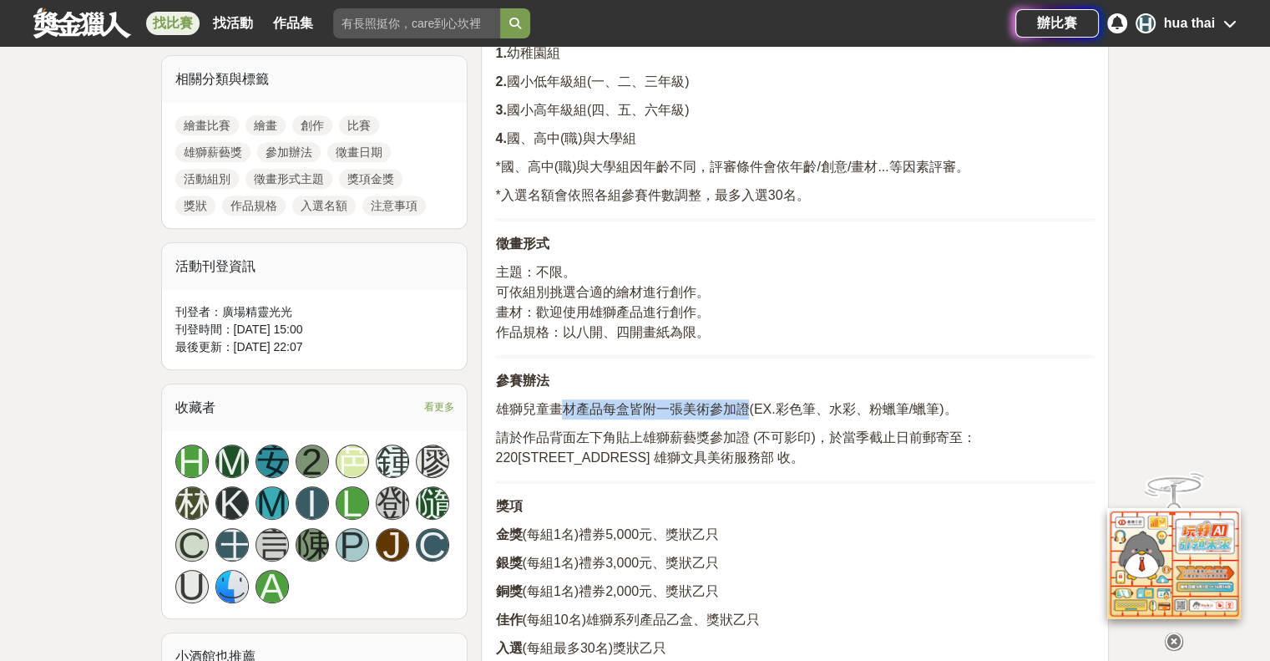
drag, startPoint x: 568, startPoint y: 414, endPoint x: 748, endPoint y: 417, distance: 180.4
click at [748, 417] on p "雄獅兒童畫材產品每盒皆附一張美術參加證(EX.彩色筆、水彩、粉蠟筆/蠟筆)。" at bounding box center [795, 409] width 600 height 20
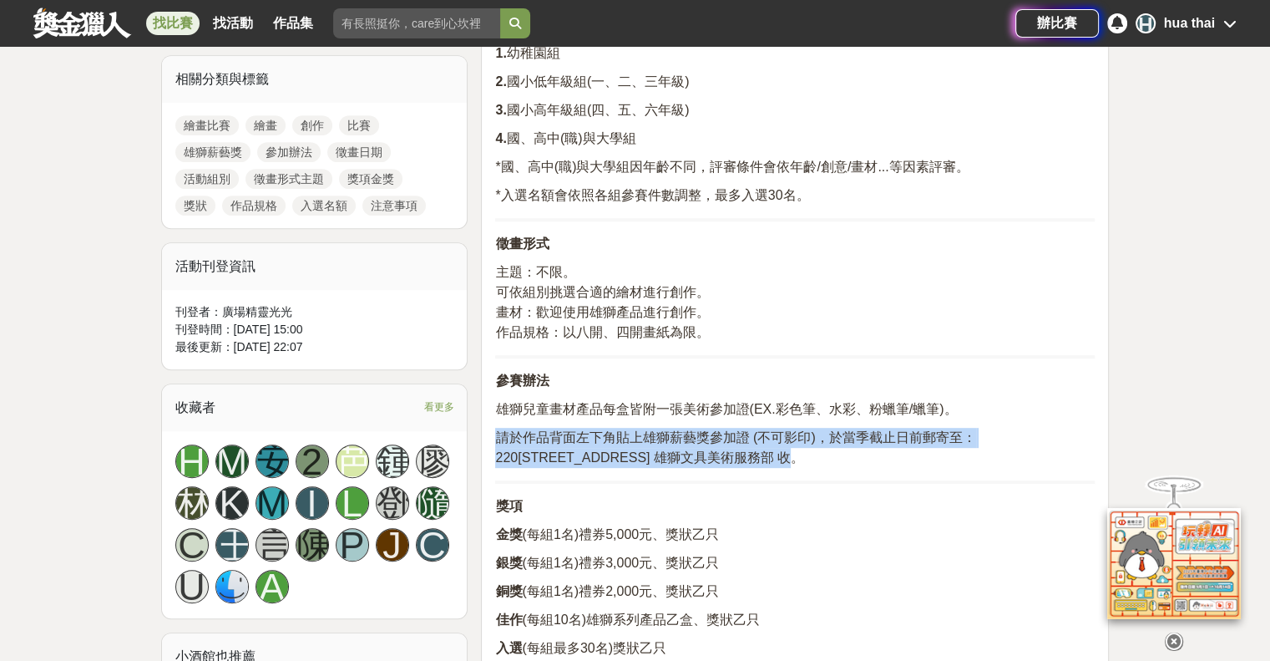
drag, startPoint x: 494, startPoint y: 440, endPoint x: 889, endPoint y: 460, distance: 394.7
click at [889, 460] on p "請於作品背面左下角貼上雄獅薪藝獎參加證 (不可影印)，於當季截止日前郵寄至： 220新北市板橋區中山路一段186號 雄獅文具美術服務部 收。" at bounding box center [795, 448] width 600 height 40
click at [887, 460] on p "請於作品背面左下角貼上雄獅薪藝獎參加證 (不可影印)，於當季截止日前郵寄至： 220新北市板橋區中山路一段186號 雄獅文具美術服務部 收。" at bounding box center [795, 448] width 600 height 40
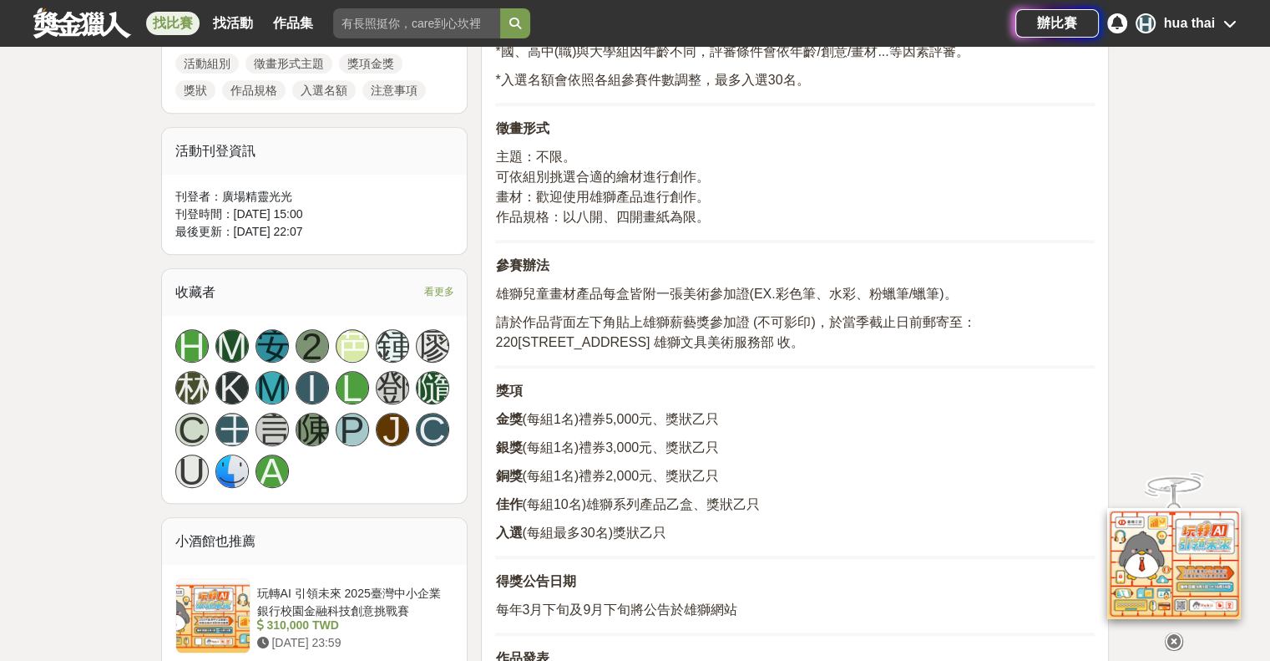
scroll to position [919, 0]
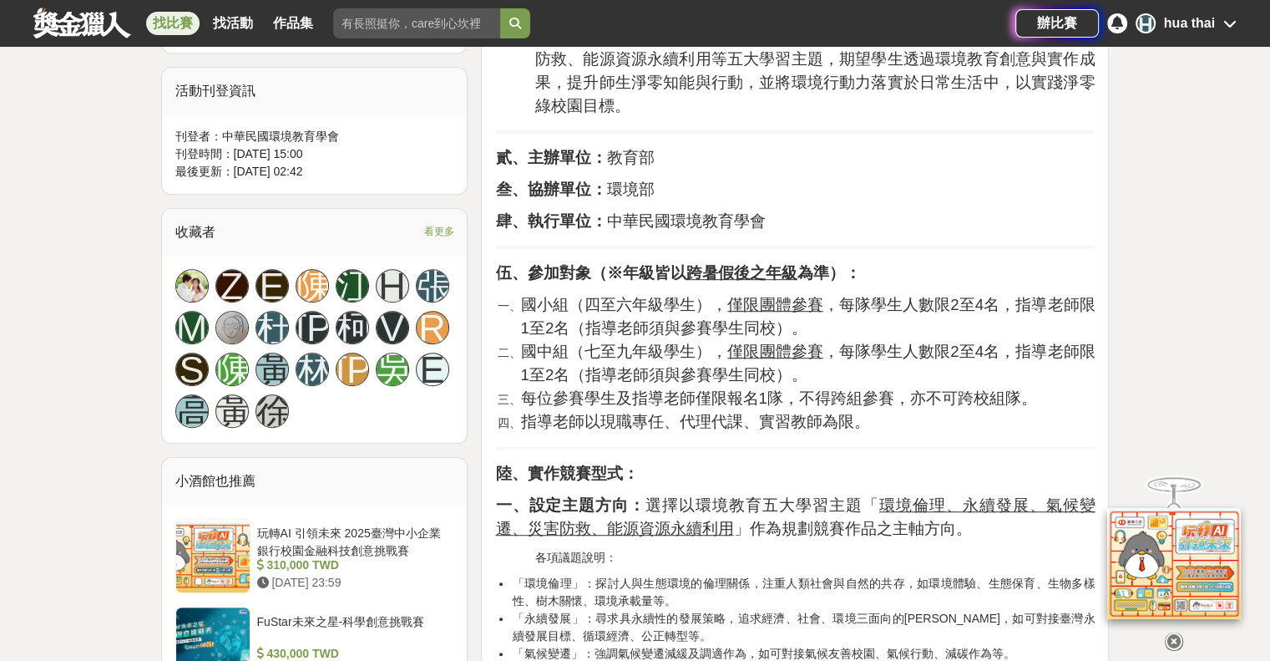
scroll to position [1002, 0]
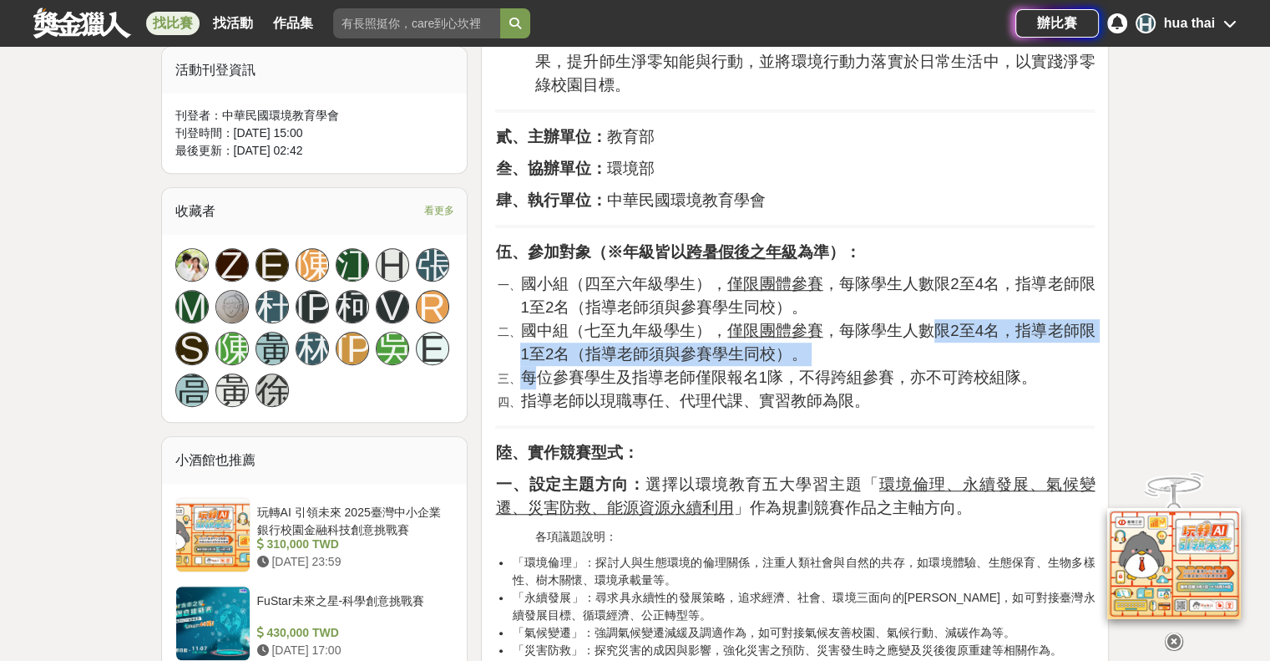
drag, startPoint x: 531, startPoint y: 368, endPoint x: 918, endPoint y: 334, distance: 388.2
click at [918, 334] on ol "國小組（四至六年級學生）， 僅限團體參賽 ，每隊學生人數限2至4名，指導老師限1至2名（指導老師須與參賽學生同校）。 國中組（七至九年級學生）， 僅限團體參賽…" at bounding box center [795, 342] width 600 height 140
click at [918, 334] on span "國中組（七至九年級學生）， 僅限團體參賽 ，每隊學生人數限2至4名，指導老師限1至2名（指導老師須與參賽學生同校）。" at bounding box center [807, 342] width 575 height 41
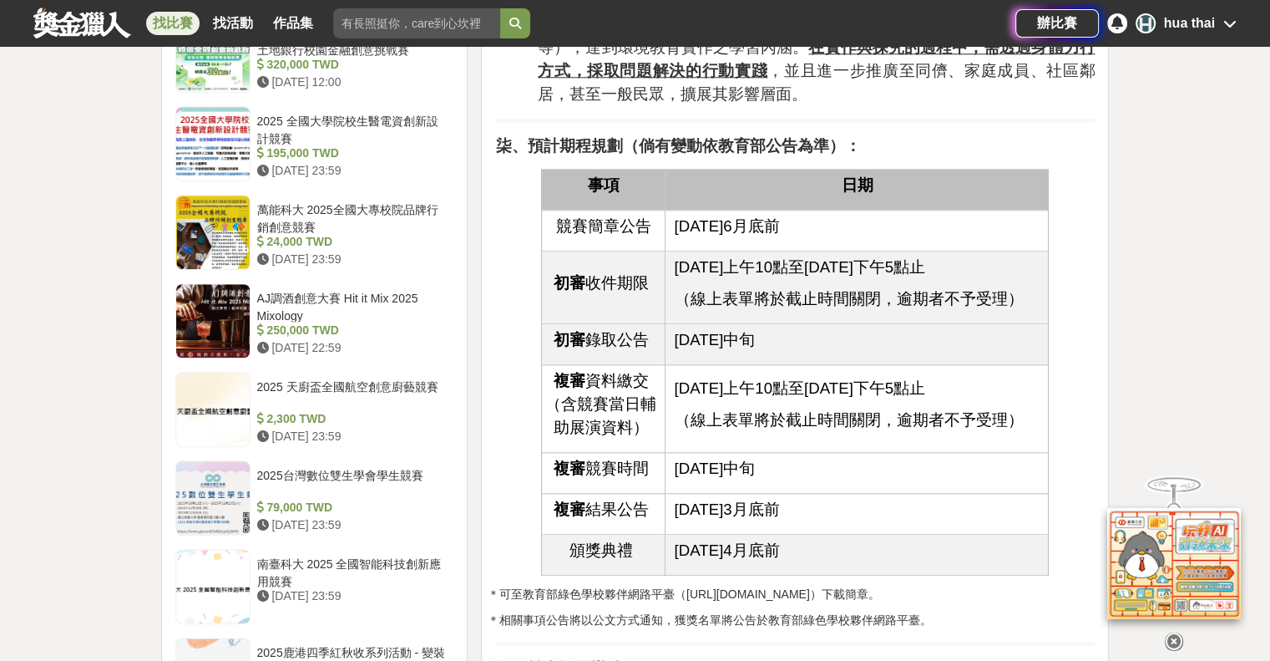
scroll to position [1754, 0]
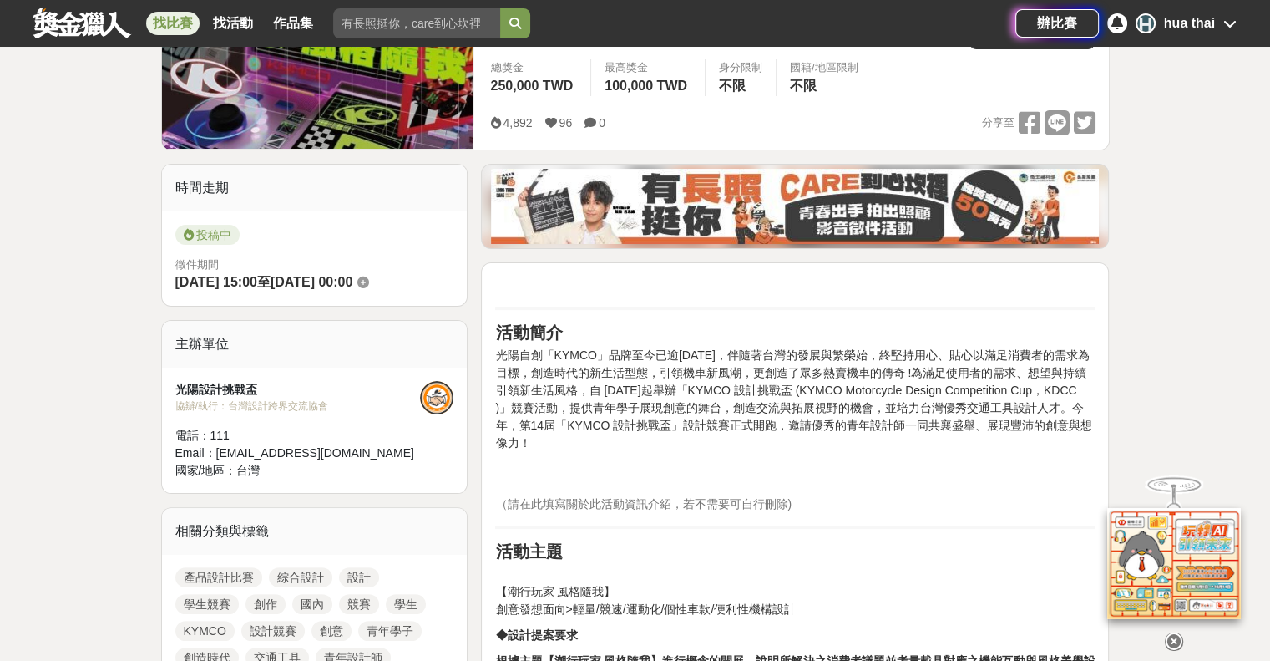
scroll to position [334, 0]
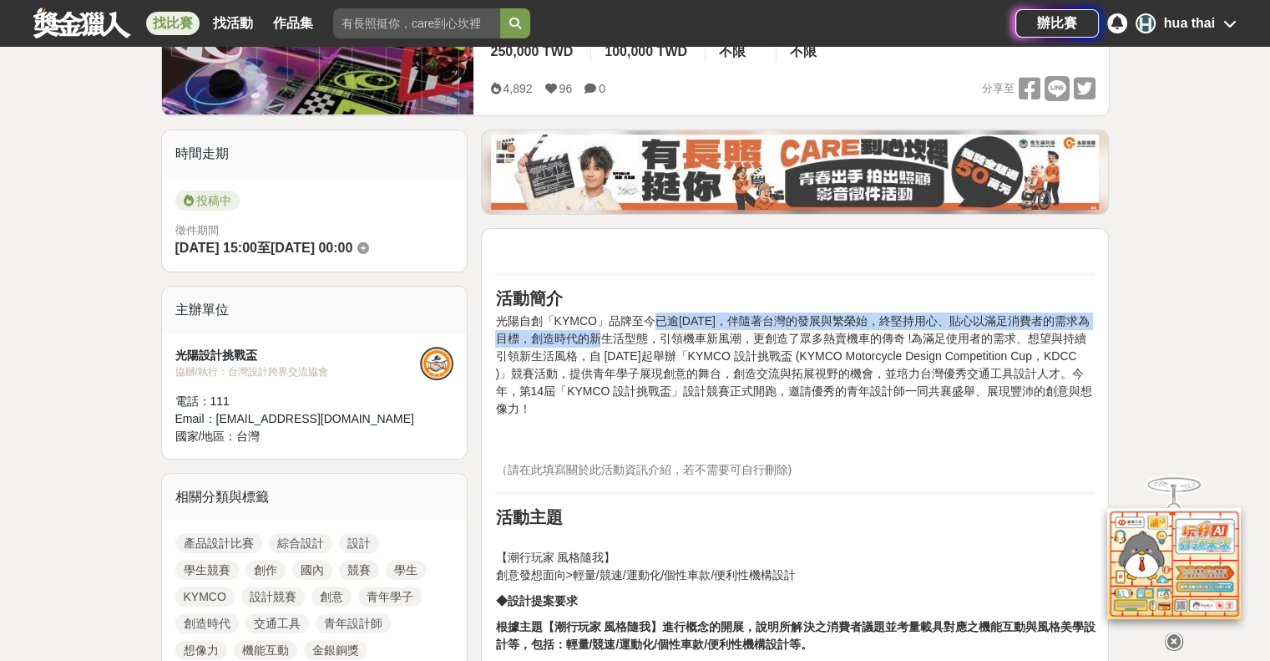
drag, startPoint x: 648, startPoint y: 323, endPoint x: 625, endPoint y: 337, distance: 27.4
click at [625, 337] on p "光陽自創「KYMCO」品牌至今已逾[DATE]，伴隨著台灣的發展與繁榮始，終堅持用心、貼心以滿足消費者的需求為目標，創造時代的新生活型態，引領機車新風潮，更創…" at bounding box center [795, 382] width 600 height 140
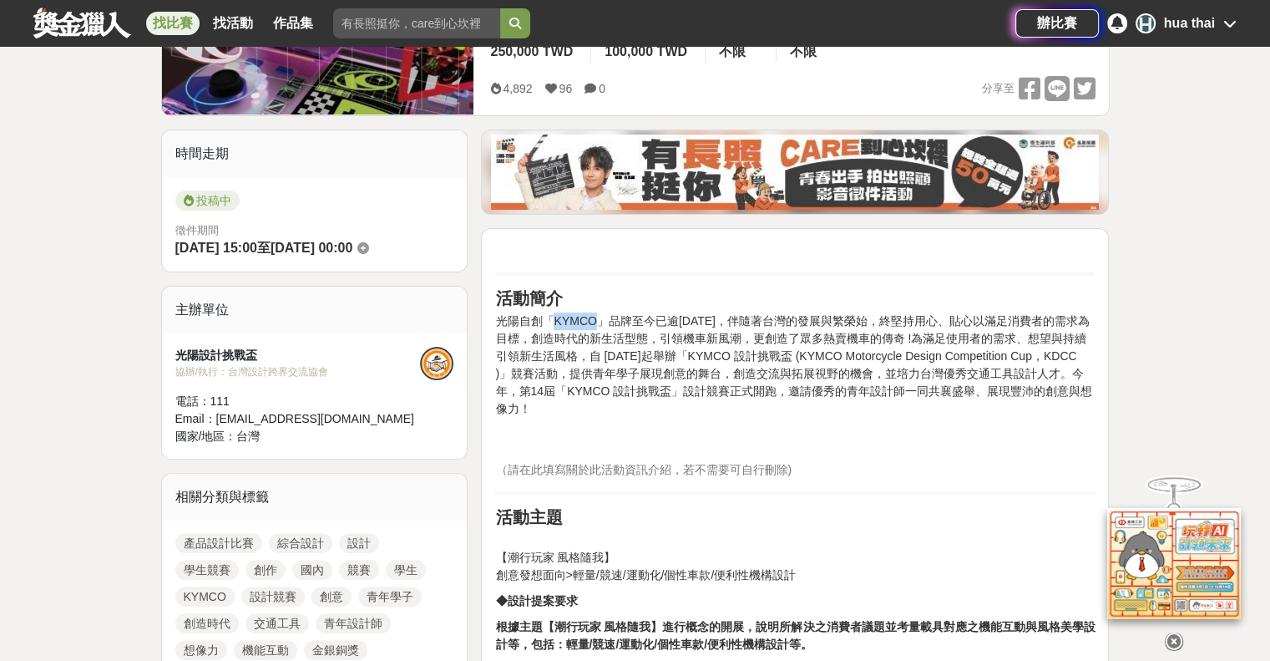
drag, startPoint x: 555, startPoint y: 312, endPoint x: 591, endPoint y: 313, distance: 36.8
click at [591, 313] on p "光陽自創「KYMCO」品牌至今已逾[DATE]，伴隨著台灣的發展與繁榮始，終堅持用心、貼心以滿足消費者的需求為目標，創造時代的新生活型態，引領機車新風潮，更創…" at bounding box center [795, 382] width 600 height 140
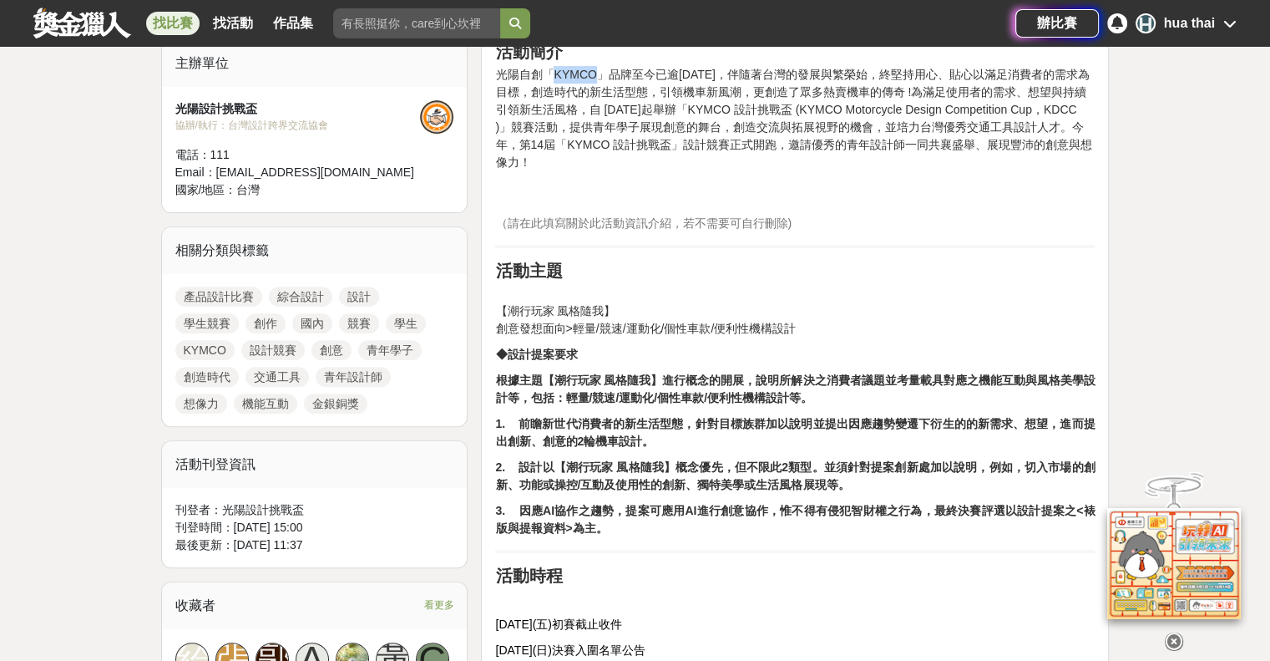
scroll to position [668, 0]
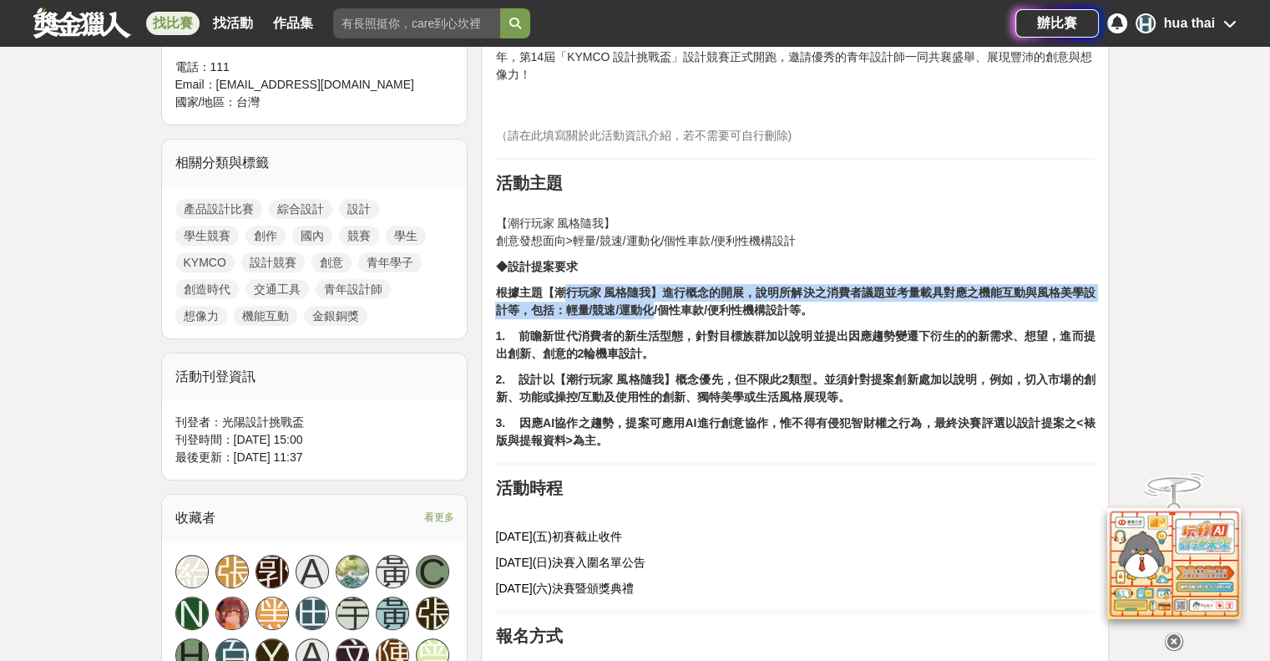
drag, startPoint x: 567, startPoint y: 276, endPoint x: 655, endPoint y: 283, distance: 87.9
click at [655, 286] on strong "根據主題【潮行玩家 風格隨我】進行概念的開展，說明所解決之消費者議題並考量載具對應之機能互動與風格美學設計等，包括：輕量/競速/運動化/個性車款/便利性機構設…" at bounding box center [795, 301] width 600 height 31
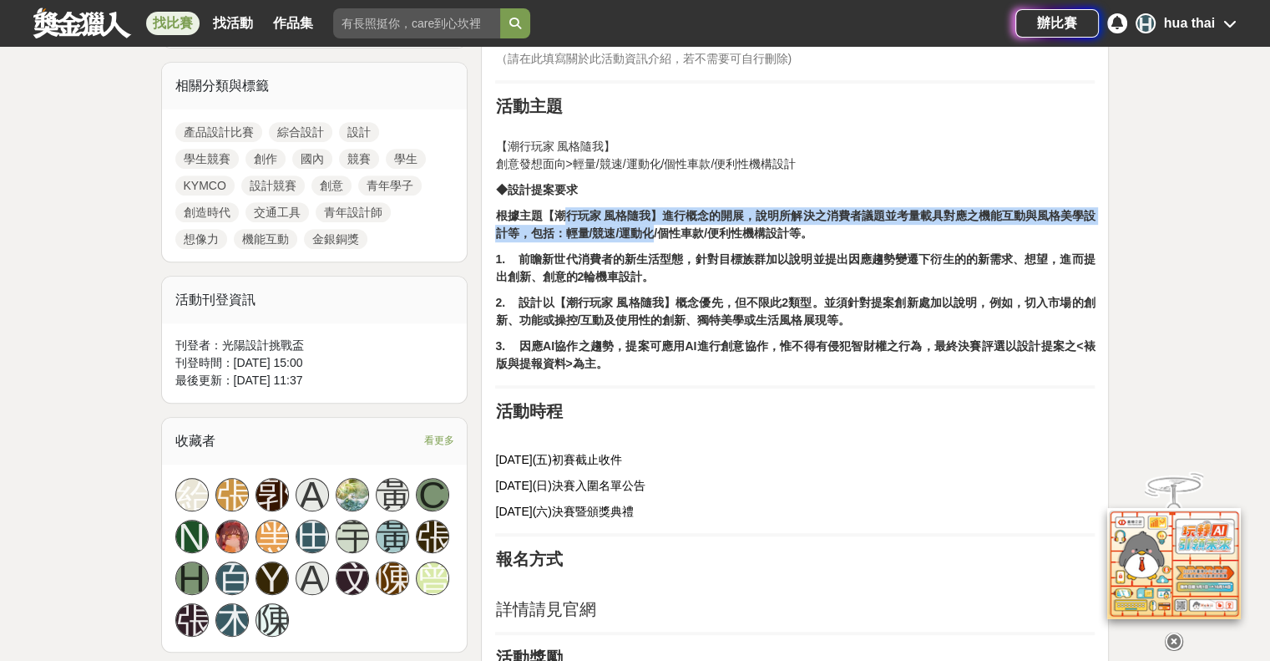
scroll to position [1169, 0]
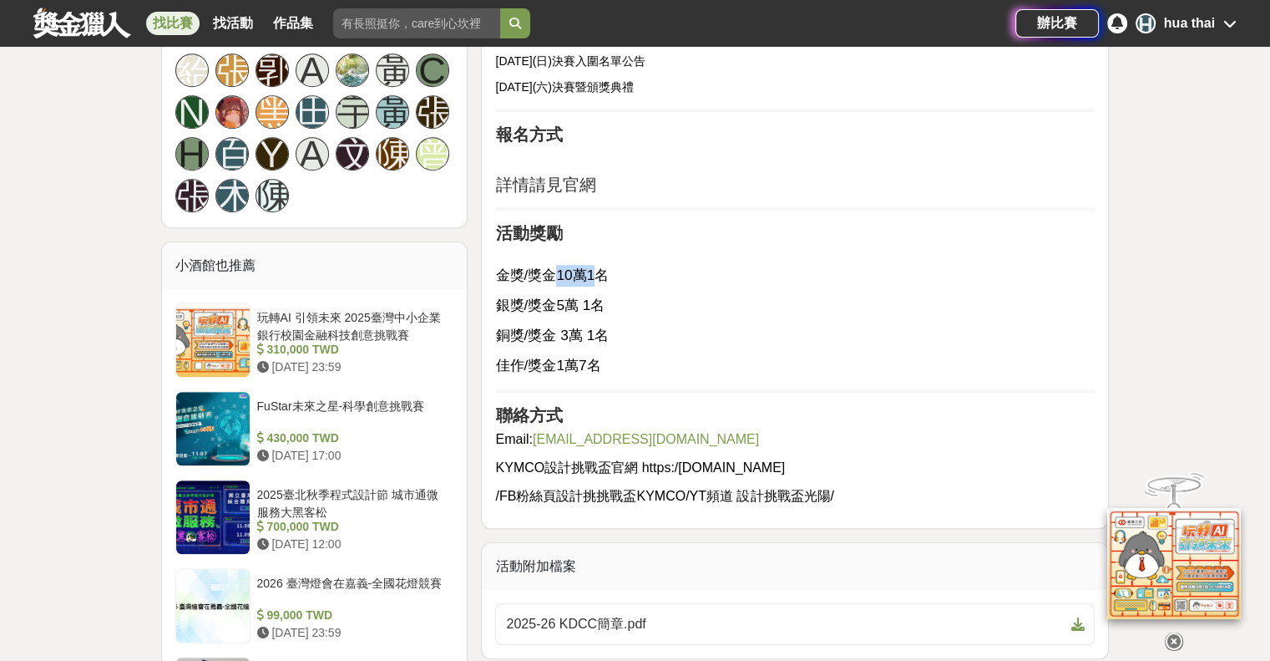
drag, startPoint x: 588, startPoint y: 266, endPoint x: 597, endPoint y: 266, distance: 9.2
click at [599, 266] on p "金獎/獎金10萬1名" at bounding box center [795, 266] width 600 height 39
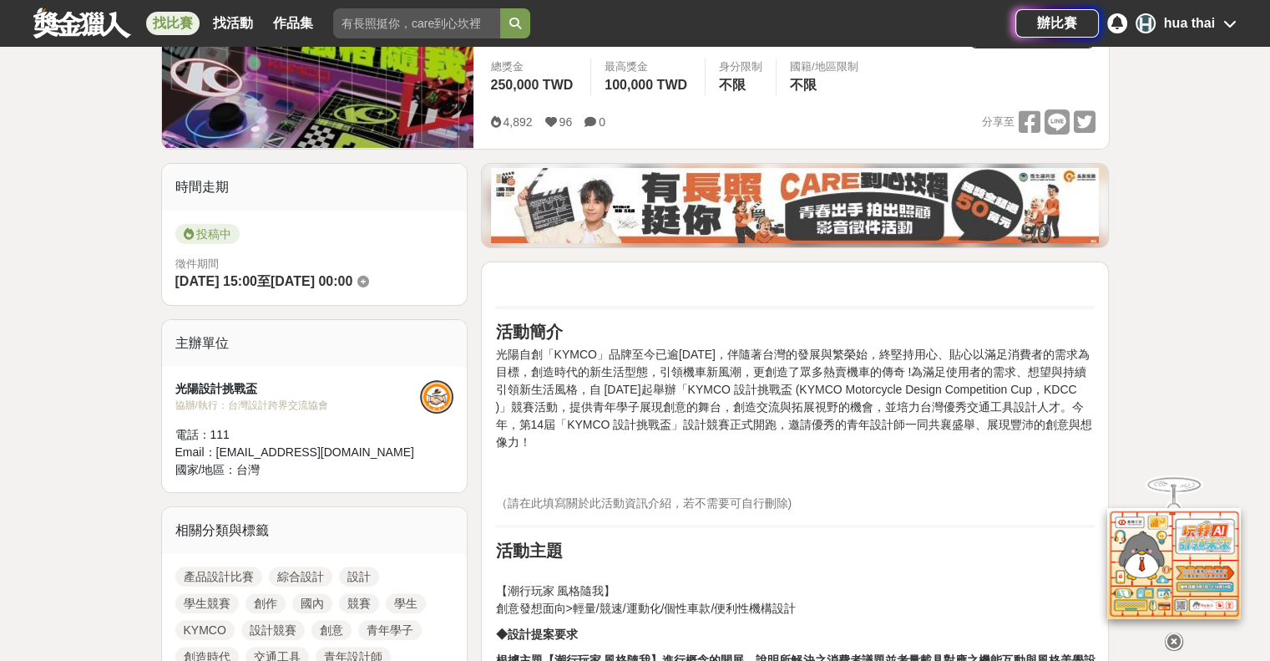
scroll to position [167, 0]
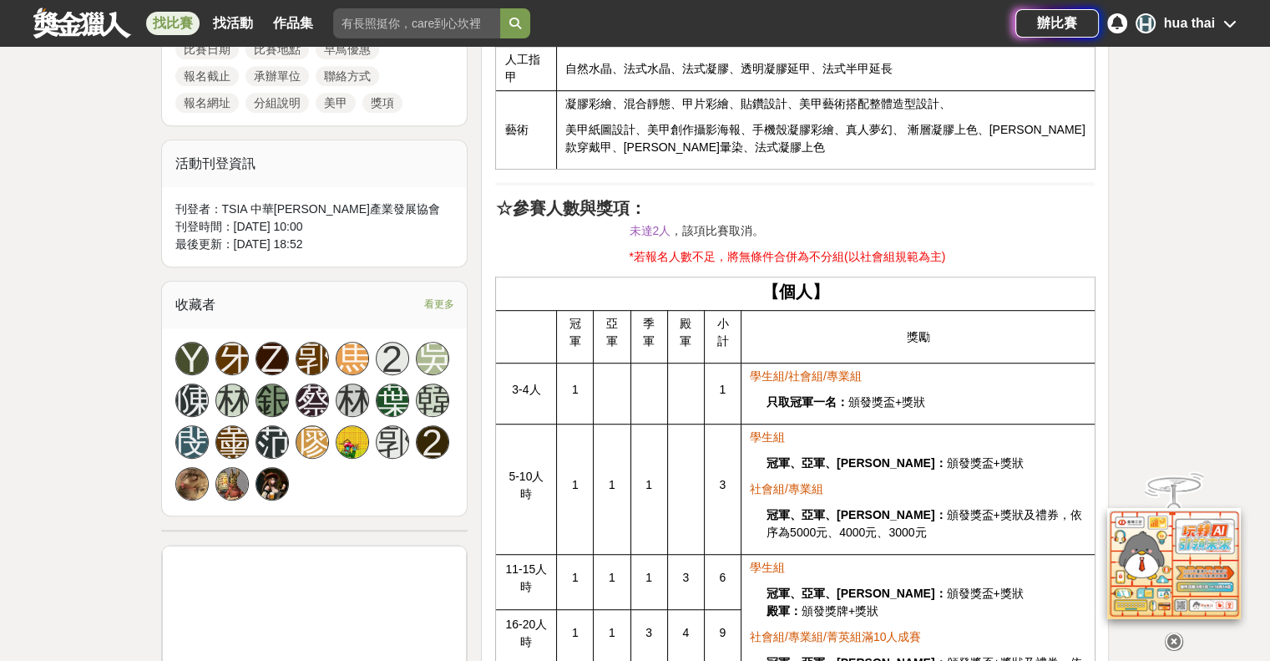
scroll to position [1002, 0]
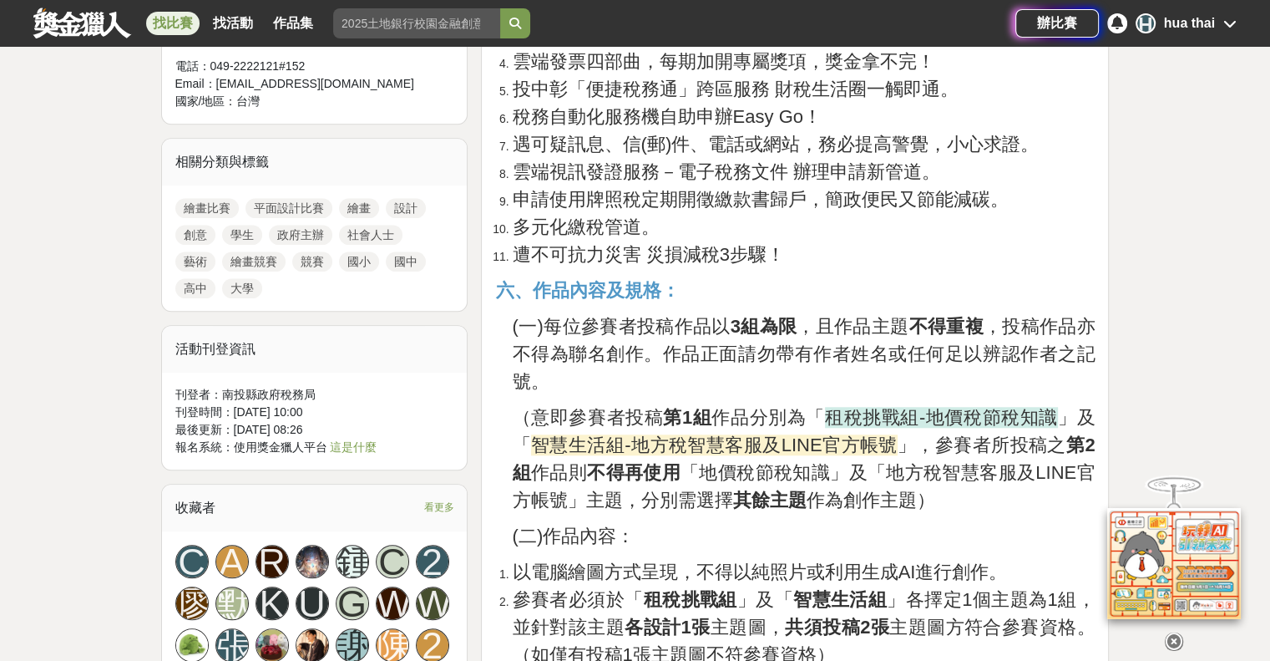
scroll to position [1420, 0]
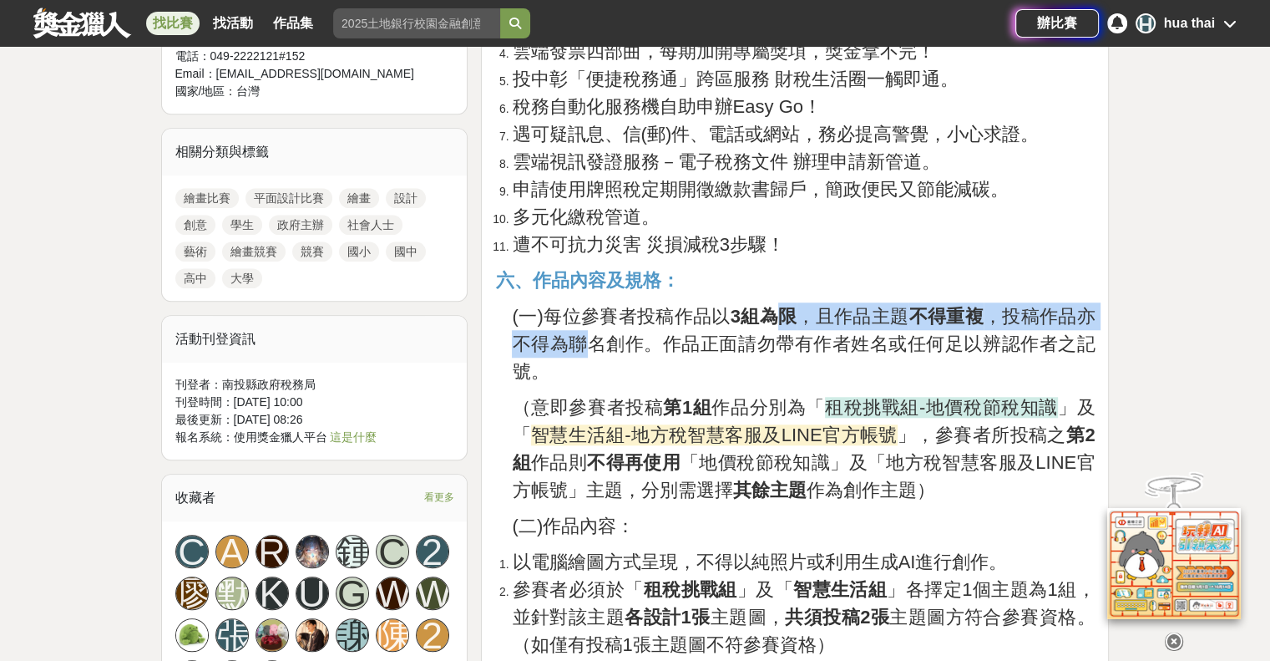
drag, startPoint x: 629, startPoint y: 325, endPoint x: 785, endPoint y: 322, distance: 156.2
click at [785, 322] on span "(一)每位參賽者投稿作品以 3組為限 ，且作品主題 不得重複 ，投稿作品亦不得為聯名創作。作品正面請勿帶有作者姓名或任何足以辨認作者之記號。" at bounding box center [803, 344] width 583 height 76
click at [785, 322] on strong "3組為限" at bounding box center [764, 316] width 67 height 21
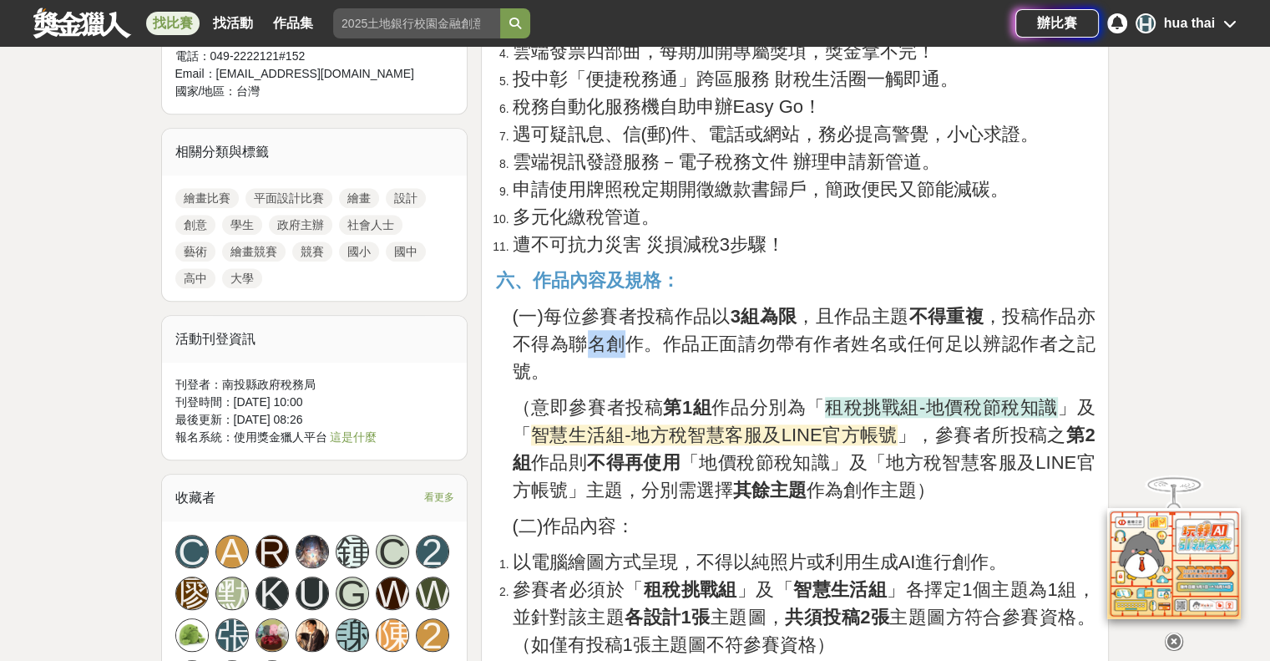
drag, startPoint x: 611, startPoint y: 342, endPoint x: 625, endPoint y: 347, distance: 15.1
click at [625, 347] on span "(一)每位參賽者投稿作品以 3組為限 ，且作品主題 不得重複 ，投稿作品亦不得為聯名創作。作品正面請勿帶有作者姓名或任何足以辨認作者之記號。" at bounding box center [803, 344] width 583 height 76
drag, startPoint x: 679, startPoint y: 347, endPoint x: 727, endPoint y: 379, distance: 57.9
click at [732, 357] on p "(一)每位參賽者投稿作品以 3組為限 ，且作品主題 不得重複 ，投稿作品亦不得為聯名創作。作品正面請勿帶有作者姓名或任何足以辨認作者之記號。" at bounding box center [803, 343] width 583 height 83
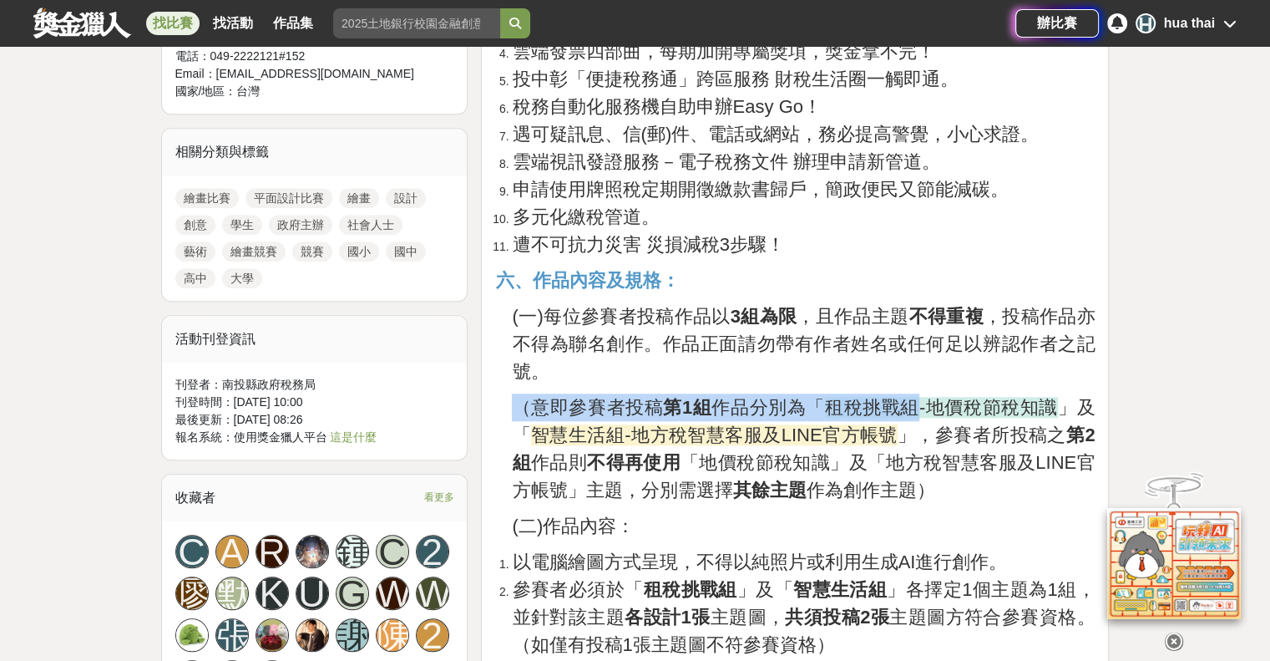
drag, startPoint x: 928, startPoint y: 384, endPoint x: 918, endPoint y: 418, distance: 35.7
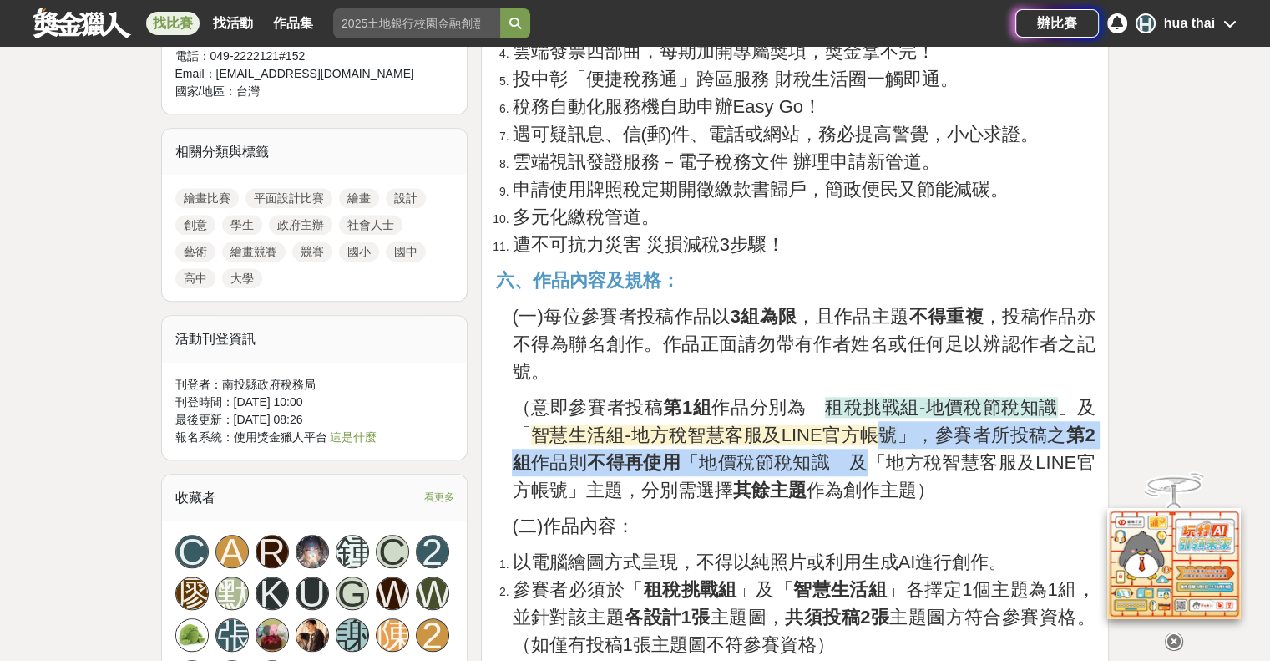
drag, startPoint x: 873, startPoint y: 435, endPoint x: 856, endPoint y: 450, distance: 22.5
click at [856, 450] on p "（意即參賽者投稿 第1組 作品分別為「 租稅挑戰組-地價稅節稅知識 」及「 智慧生活組-地方稅智慧客服及LINE官方帳號 」，參賽者所投稿之 第2組 作品則 …" at bounding box center [803, 448] width 583 height 110
click at [841, 463] on span "」，參賽者所投稿之 第2組 作品則 不得再使用 「地價稅節稅知識」及「地方稅智慧客服及LINE官方帳號」主題，分別需選擇 其餘主題 作為創作主題）" at bounding box center [803, 462] width 583 height 76
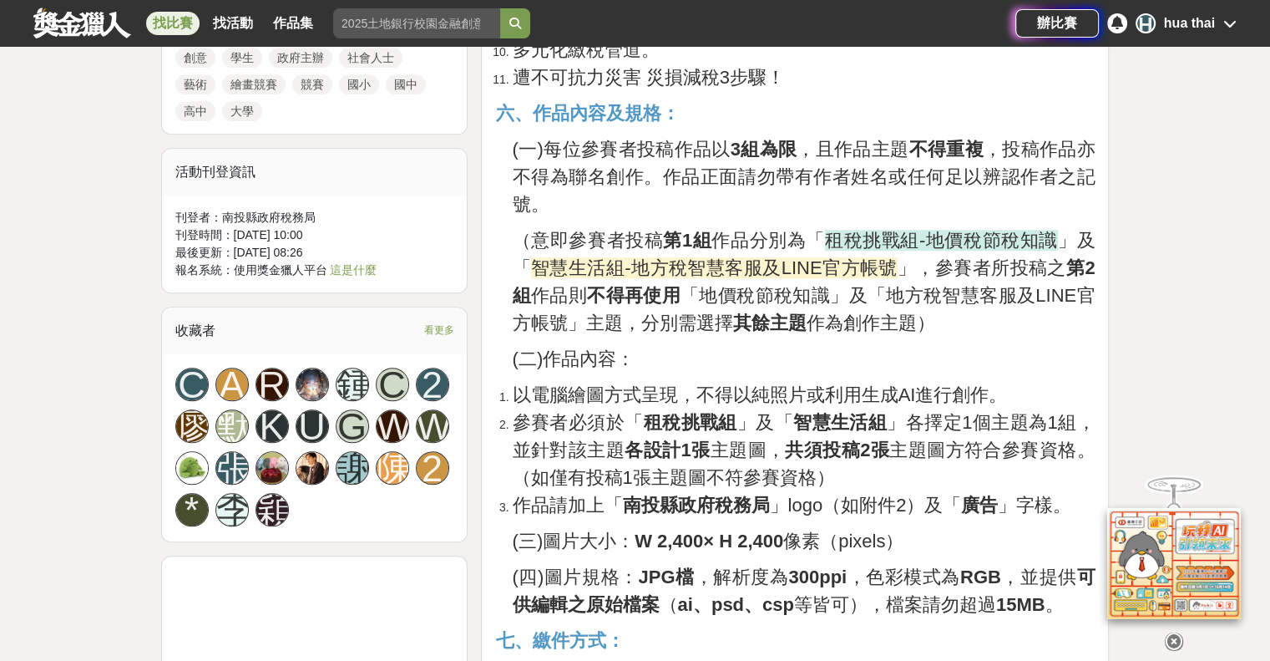
scroll to position [1754, 0]
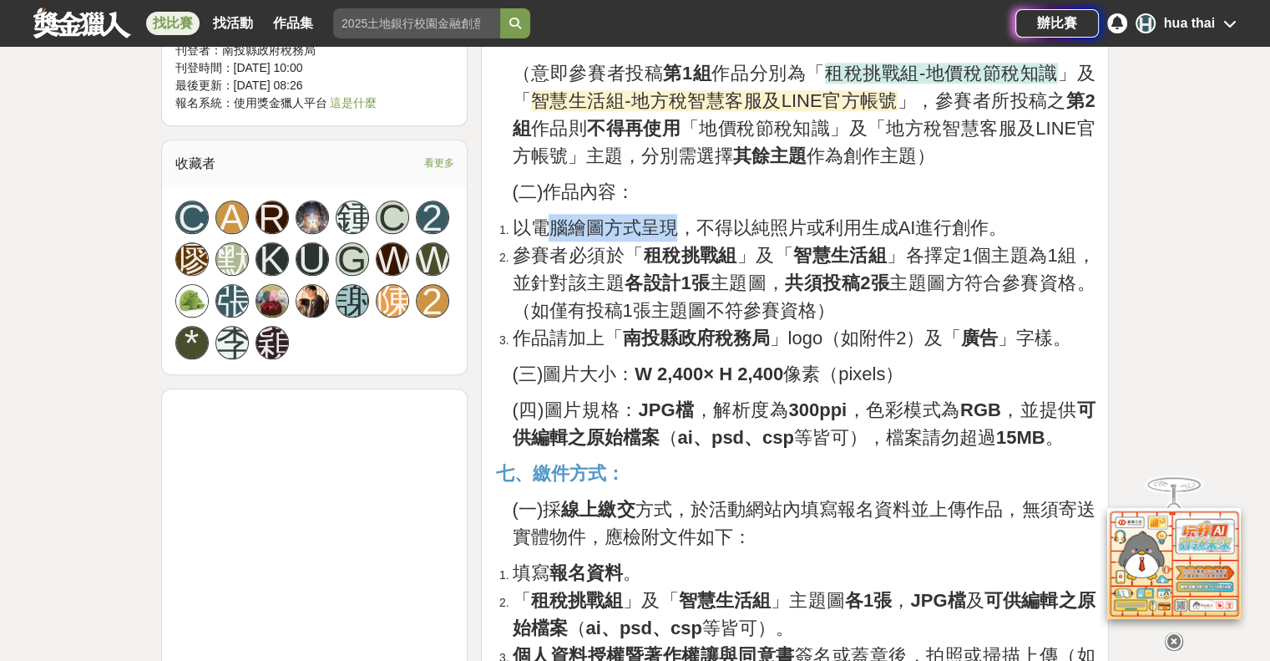
drag, startPoint x: 580, startPoint y: 233, endPoint x: 683, endPoint y: 239, distance: 103.7
click at [676, 233] on span "以電腦繪圖方式呈現，不得以純照片或利用生成AI進行創作。" at bounding box center [759, 227] width 495 height 21
click at [715, 238] on span "以電腦繪圖方式呈現，不得以純照片或利用生成AI進行創作。" at bounding box center [759, 227] width 495 height 21
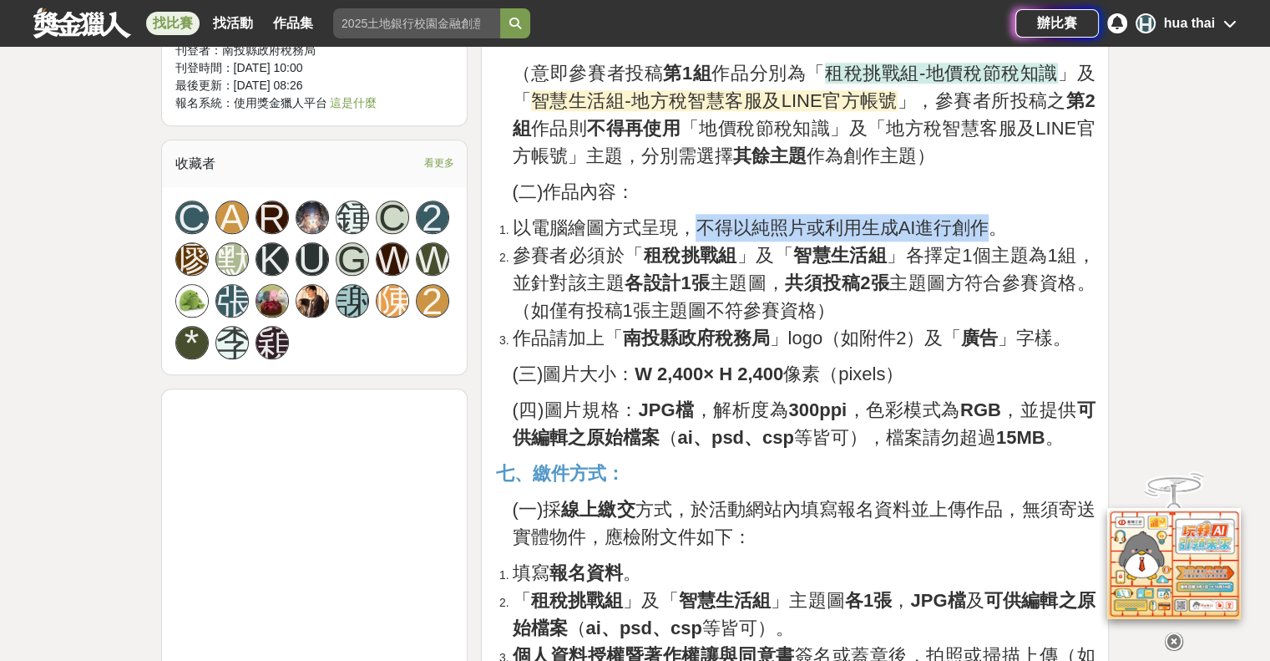
drag, startPoint x: 701, startPoint y: 229, endPoint x: 994, endPoint y: 222, distance: 292.4
click at [994, 222] on span "以電腦繪圖方式呈現，不得以純照片或利用生成AI進行創作。" at bounding box center [759, 227] width 495 height 21
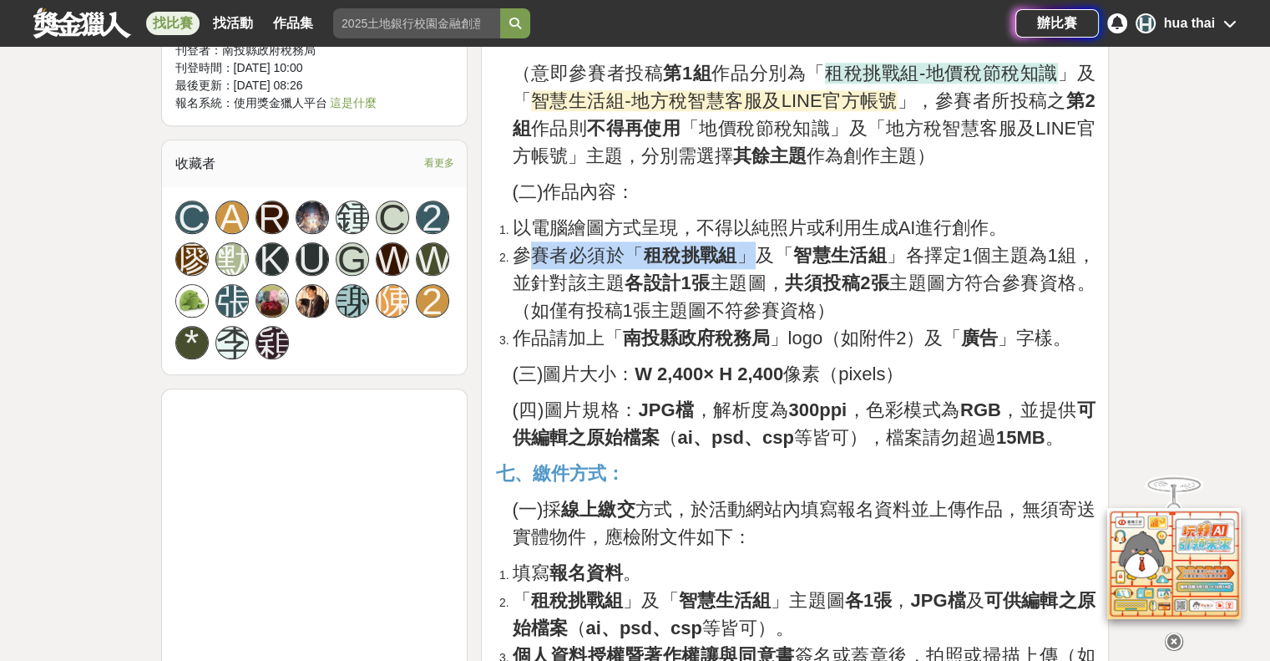
drag, startPoint x: 529, startPoint y: 253, endPoint x: 756, endPoint y: 253, distance: 227.1
click at [757, 253] on span "參賽者必須於「 租稅挑戰組 」及「 智慧生活組 」各擇定1個主題為1組，並針對該主題 各設計1張 主題圖， 共須投稿2張 主題圖方符合參賽資格。（如僅有投稿1…" at bounding box center [803, 283] width 583 height 76
click at [753, 253] on span "參賽者必須於「 租稅挑戰組 」及「 智慧生活組 」各擇定1個主題為1組，並針對該主題 各設計1張 主題圖， 共須投稿2張 主題圖方符合參賽資格。（如僅有投稿1…" at bounding box center [803, 283] width 583 height 76
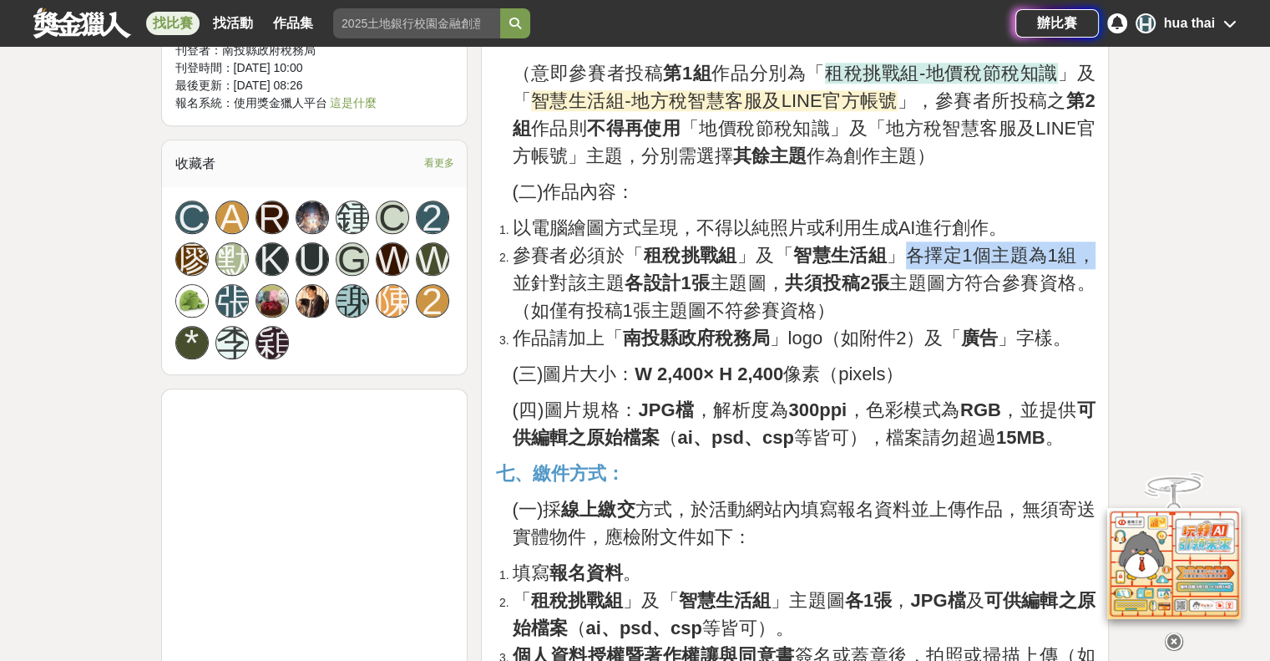
drag, startPoint x: 925, startPoint y: 261, endPoint x: 1096, endPoint y: 245, distance: 171.2
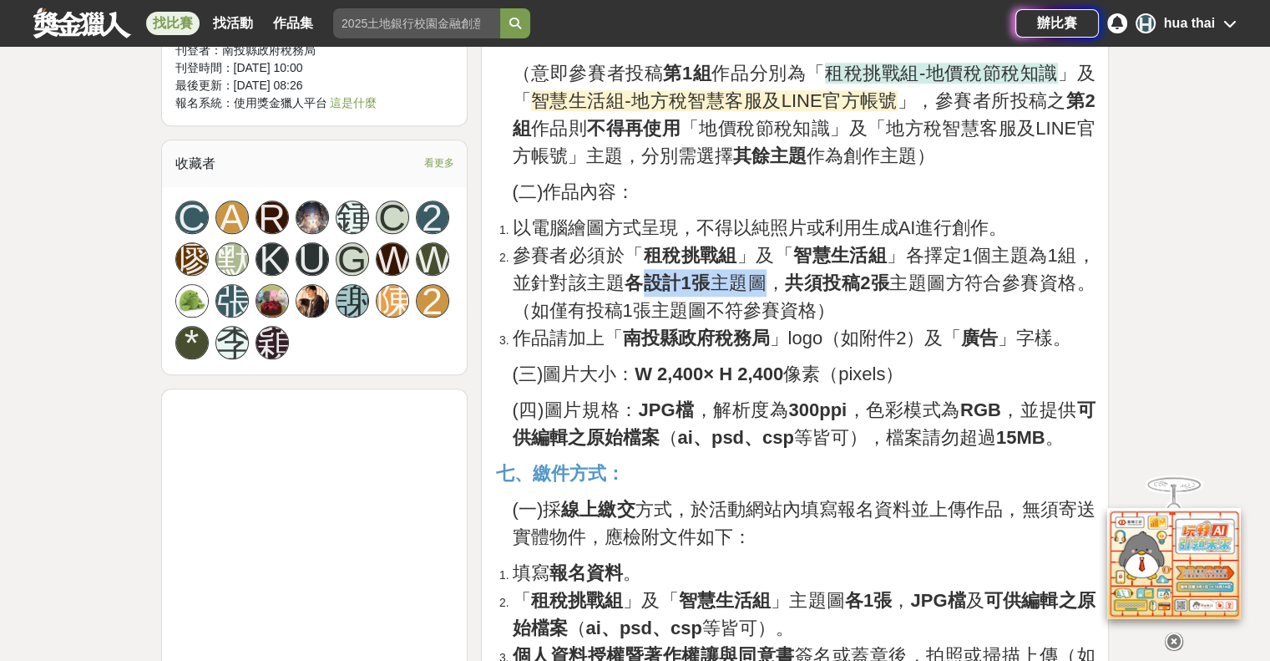
drag, startPoint x: 646, startPoint y: 283, endPoint x: 763, endPoint y: 287, distance: 117.0
click at [763, 287] on span "參賽者必須於「 租稅挑戰組 」及「 智慧生活組 」各擇定1個主題為1組，並針對該主題 各設計1張 主題圖， 共須投稿2張 主題圖方符合參賽資格。（如僅有投稿1…" at bounding box center [803, 283] width 583 height 76
click at [777, 290] on span "參賽者必須於「 租稅挑戰組 」及「 智慧生活組 」各擇定1個主題為1組，並針對該主題 各設計1張 主題圖， 共須投稿2張 主題圖方符合參賽資格。（如僅有投稿1…" at bounding box center [803, 283] width 583 height 76
drag, startPoint x: 622, startPoint y: 276, endPoint x: 772, endPoint y: 275, distance: 149.5
click at [772, 273] on span "參賽者必須於「 租稅挑戰組 」及「 智慧生活組 」各擇定1個主題為1組，並針對該主題 各設計1張 主題圖， 共須投稿2張 主題圖方符合參賽資格。（如僅有投稿1…" at bounding box center [803, 283] width 583 height 76
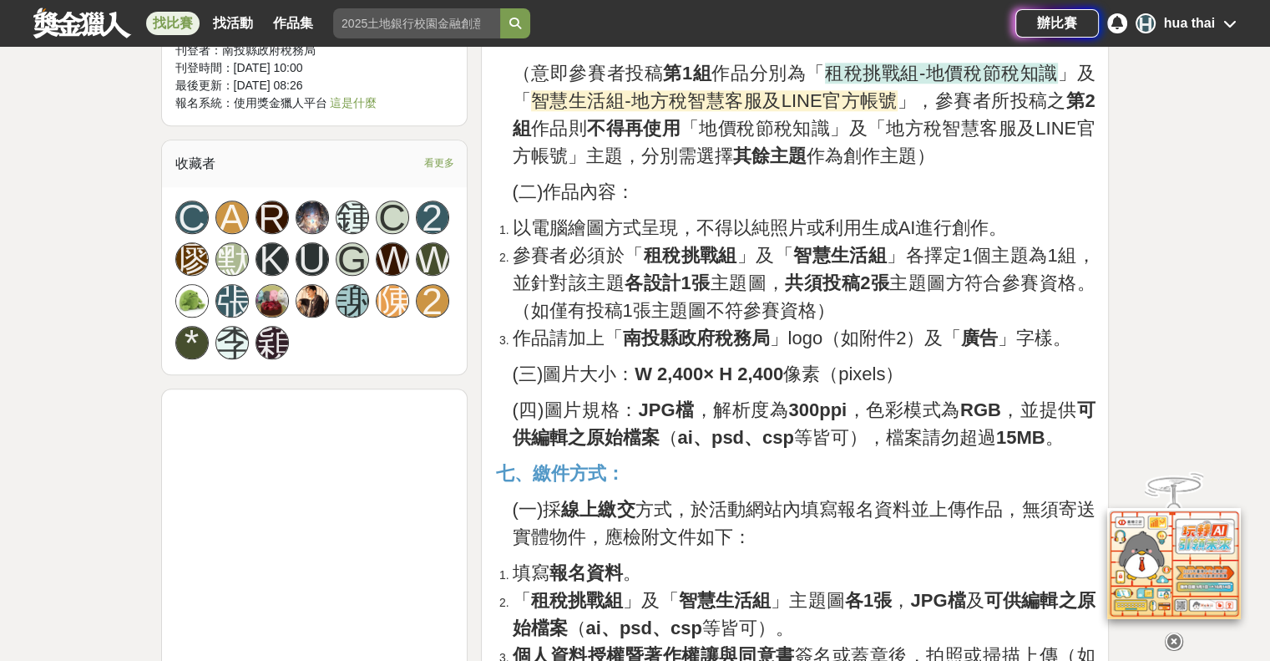
click at [778, 280] on span "參賽者必須於「 租稅挑戰組 」及「 智慧生活組 」各擇定1個主題為1組，並針對該主題 各設計1張 主題圖， 共須投稿2張 主題圖方符合參賽資格。（如僅有投稿1…" at bounding box center [803, 283] width 583 height 76
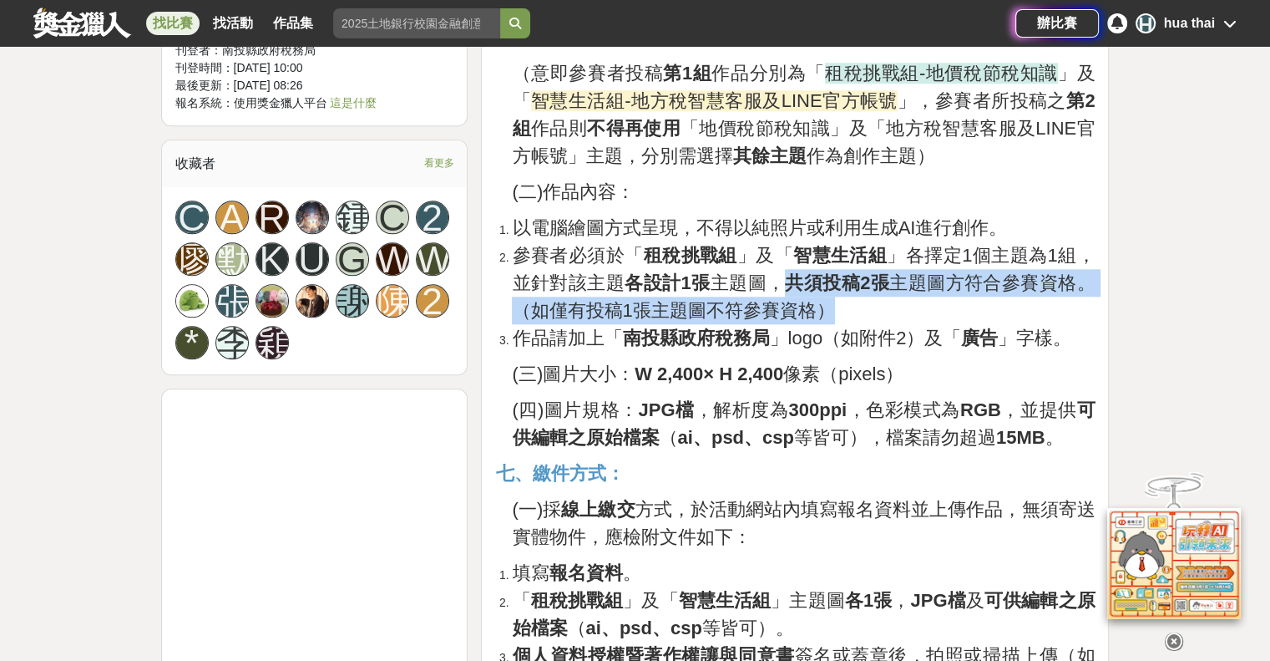
drag, startPoint x: 792, startPoint y: 281, endPoint x: 829, endPoint y: 306, distance: 45.6
click at [829, 306] on span "參賽者必須於「 租稅挑戰組 」及「 智慧生活組 」各擇定1個主題為1組，並針對該主題 各設計1張 主題圖， 共須投稿2張 主題圖方符合參賽資格。（如僅有投稿1…" at bounding box center [803, 283] width 583 height 76
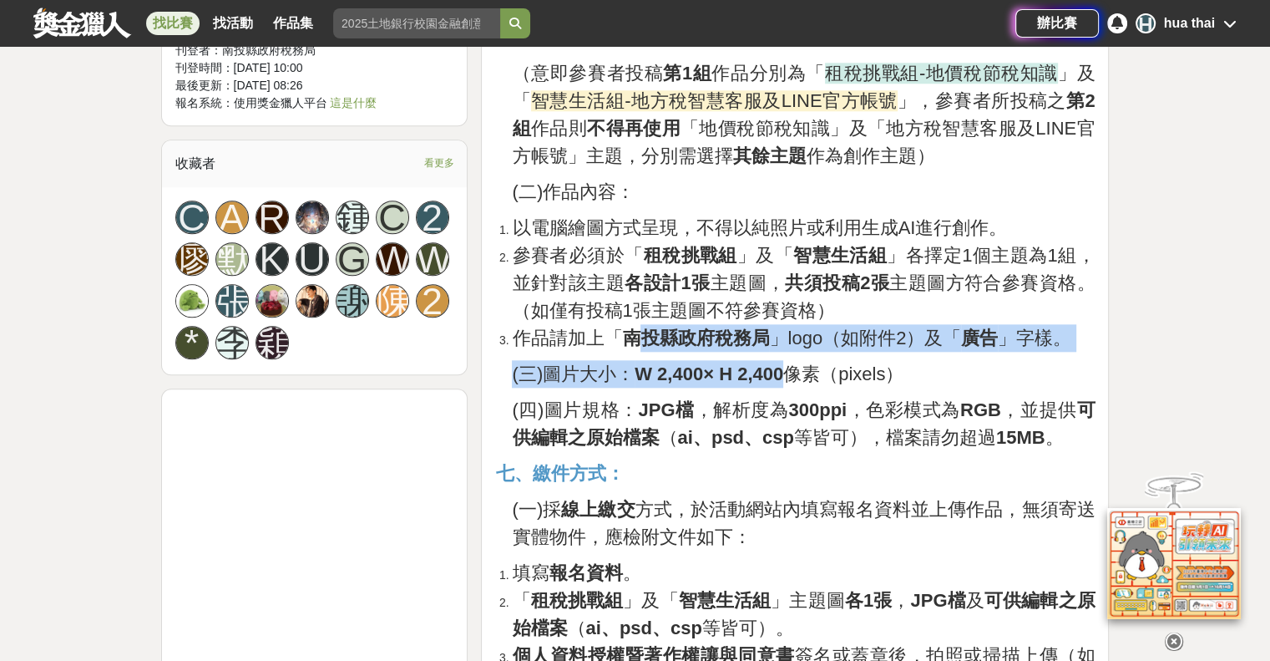
drag, startPoint x: 633, startPoint y: 348, endPoint x: 793, endPoint y: 353, distance: 159.6
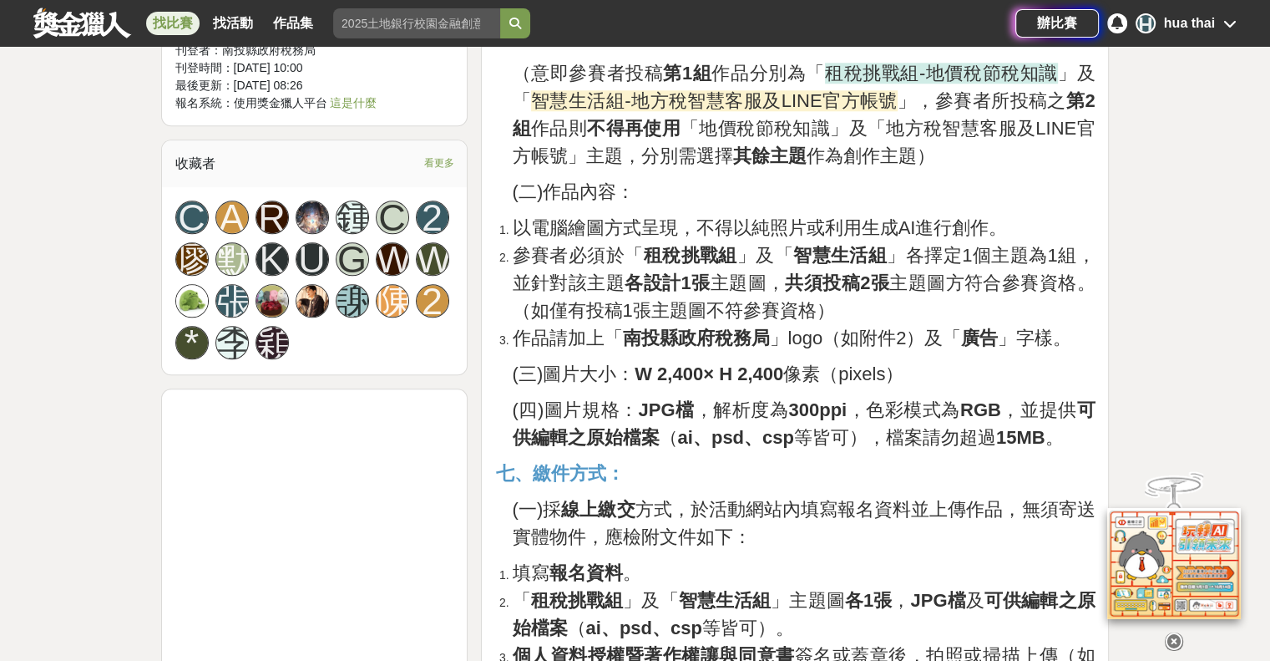
click at [772, 443] on strong "ai、psd、csp" at bounding box center [735, 437] width 116 height 21
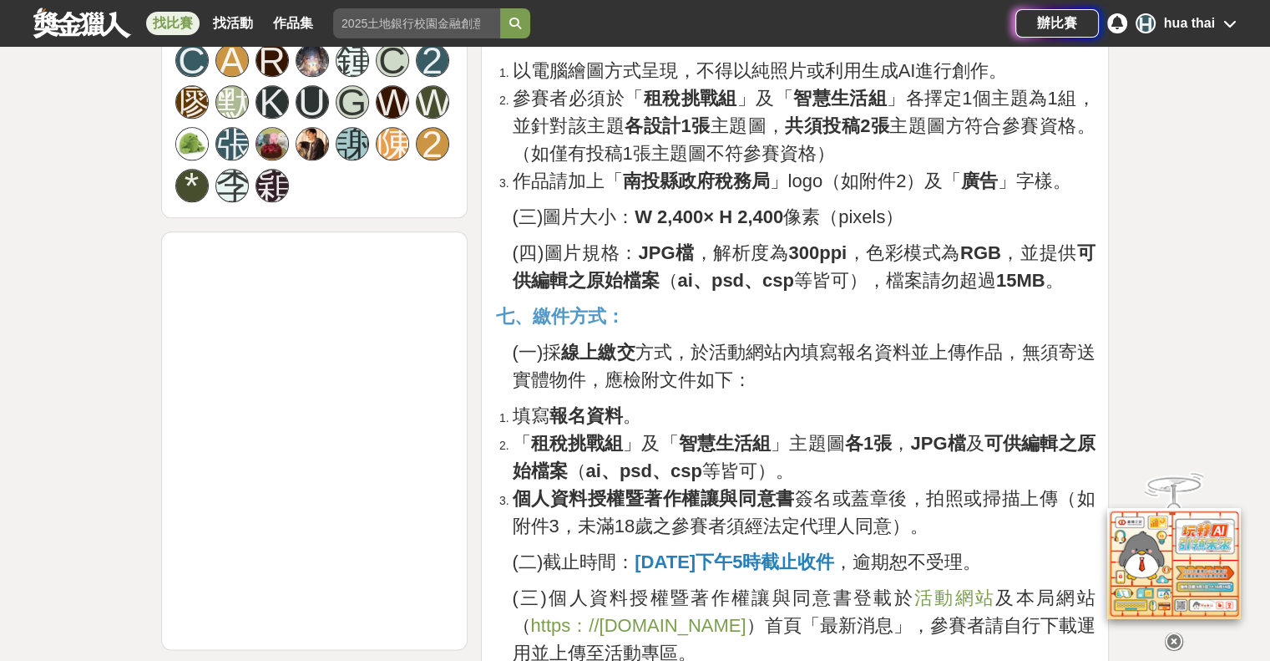
scroll to position [1921, 0]
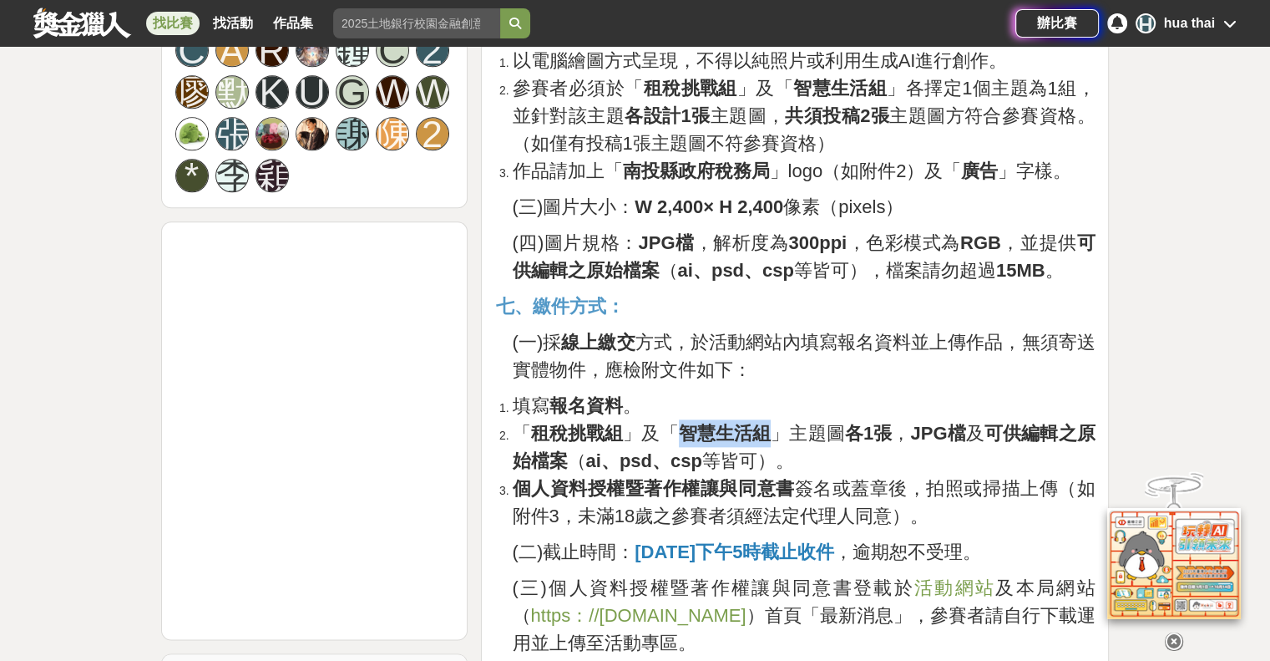
drag, startPoint x: 701, startPoint y: 432, endPoint x: 766, endPoint y: 421, distance: 65.2
click at [766, 423] on span "「 租稅挑戰組 」及「 智慧生活組 」主題圖 各1張 ， JPG檔 及 可供編輯之原始檔案 （ ai、psd、csp 等皆可）。" at bounding box center [803, 447] width 583 height 48
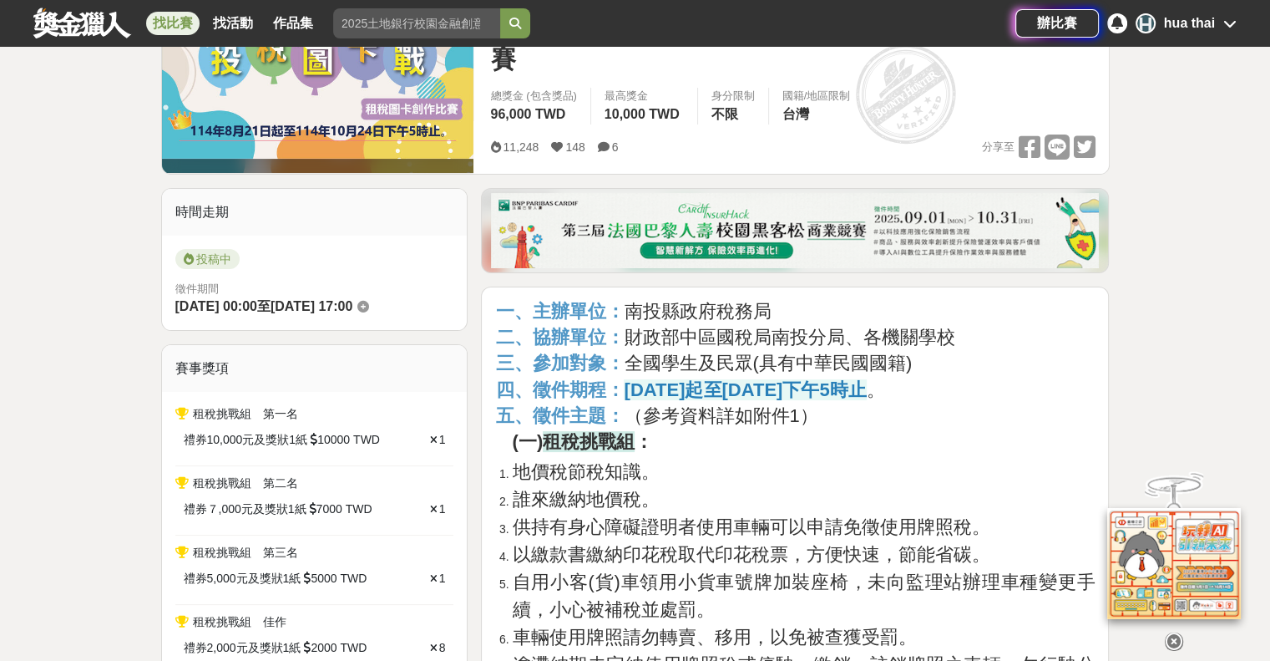
scroll to position [167, 0]
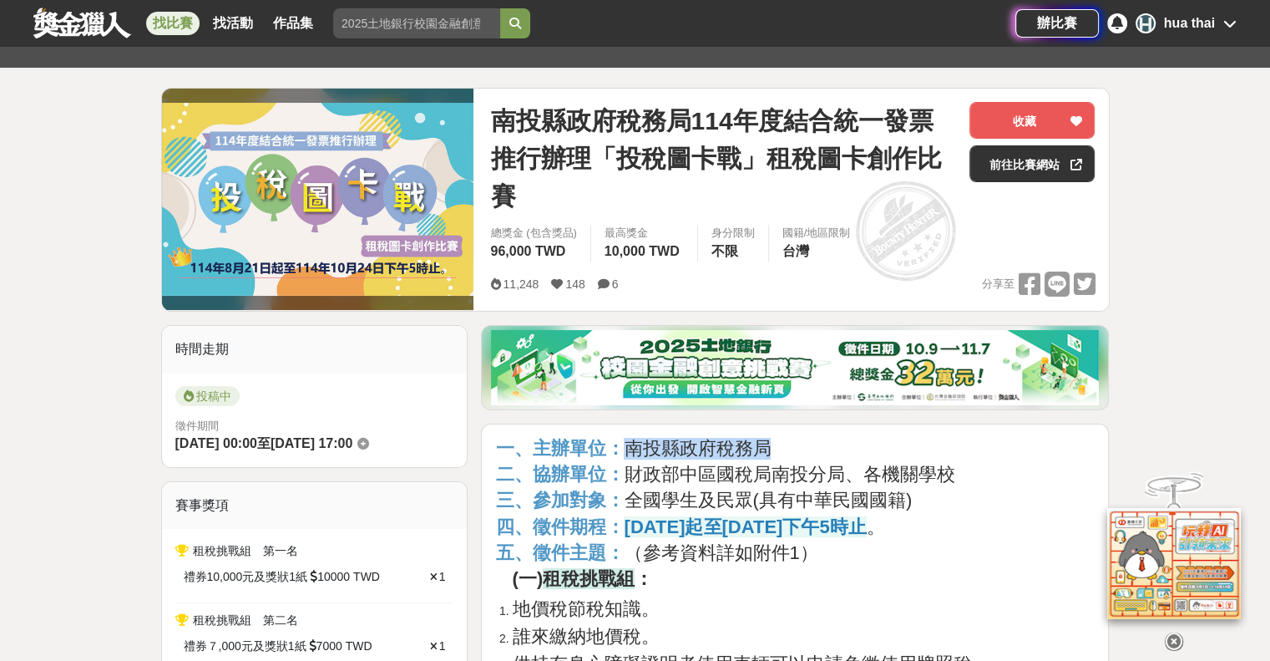
drag, startPoint x: 628, startPoint y: 443, endPoint x: 775, endPoint y: 443, distance: 147.0
click at [775, 443] on h2 "一、主辦單位： 南投縣政府稅務局" at bounding box center [795, 449] width 600 height 22
click at [1015, 118] on button "收藏" at bounding box center [1032, 120] width 125 height 37
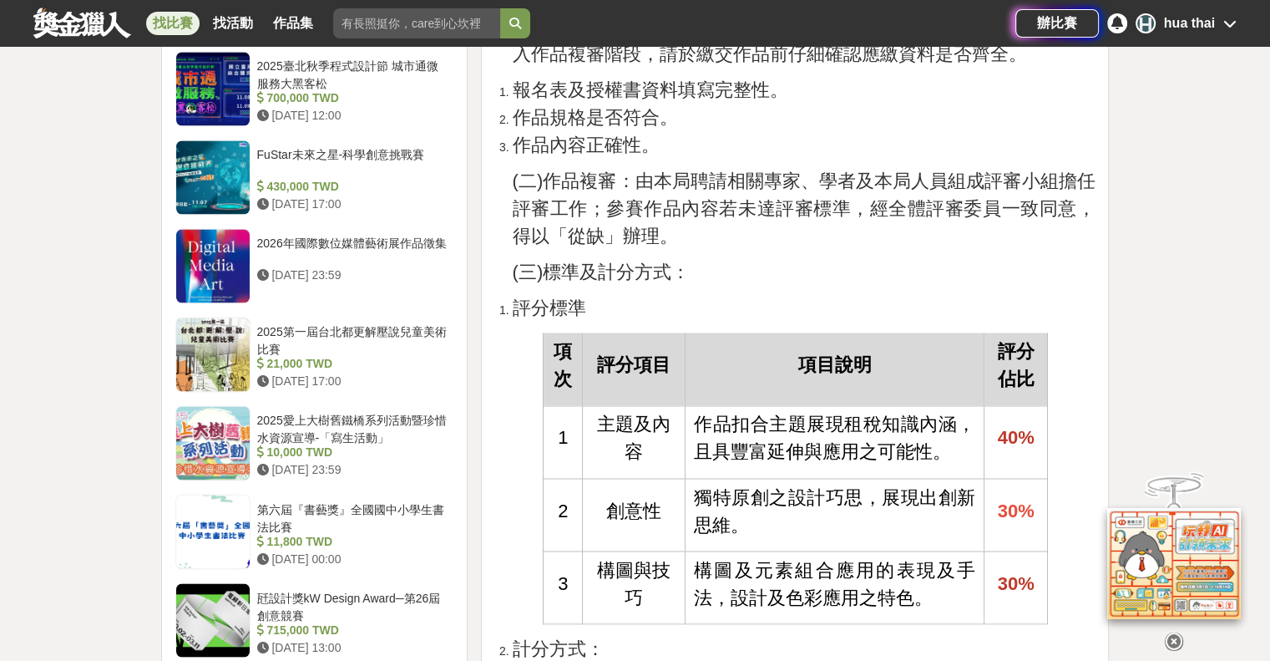
scroll to position [2839, 0]
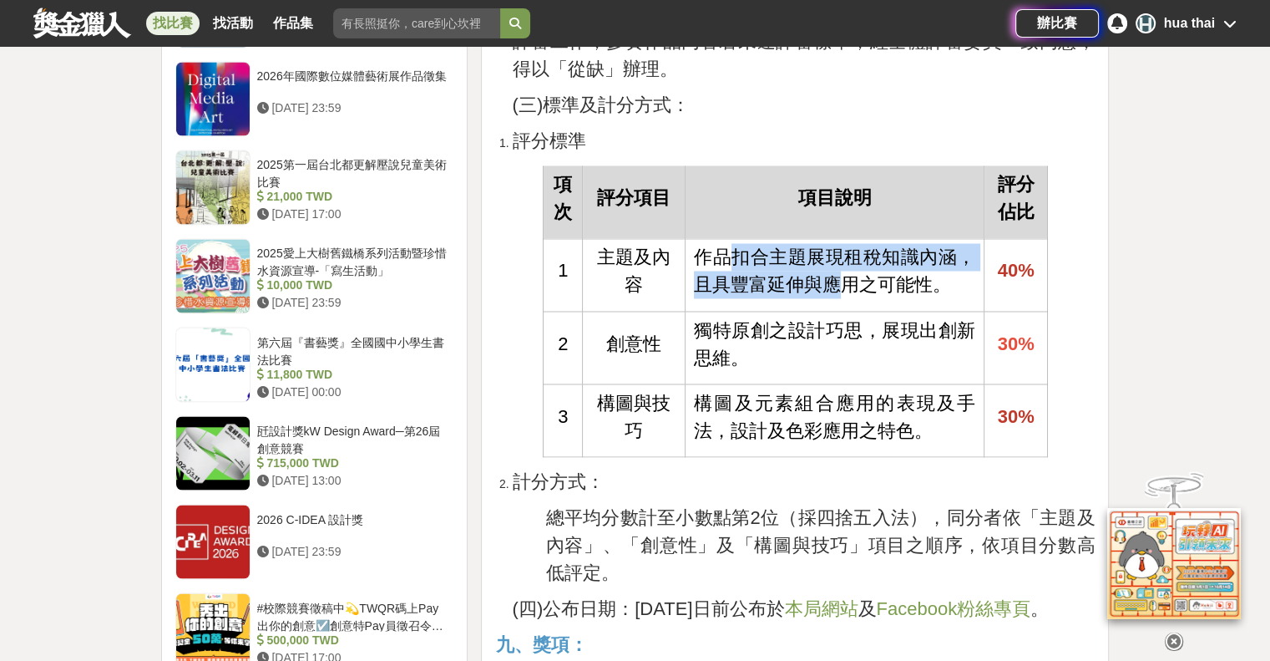
drag, startPoint x: 724, startPoint y: 258, endPoint x: 840, endPoint y: 273, distance: 117.0
click at [842, 273] on span "作品扣合主題展現租稅知識內涵，且具豐富延伸與應用之可能性。" at bounding box center [834, 270] width 281 height 48
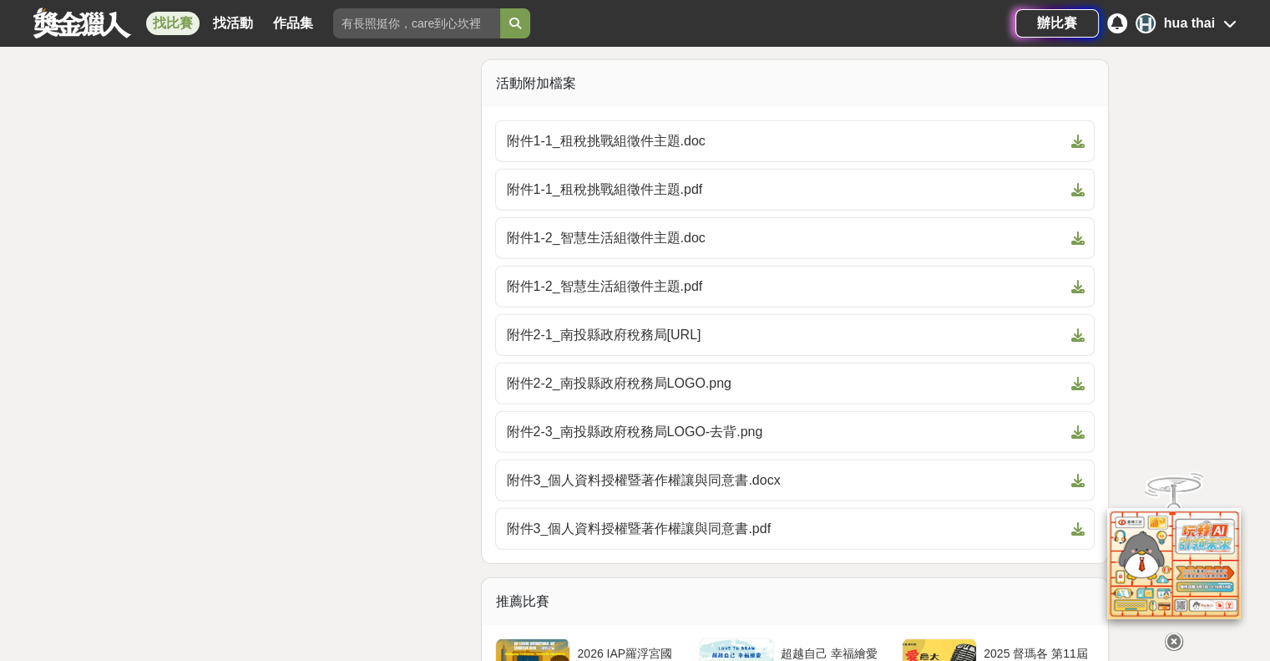
scroll to position [4844, 0]
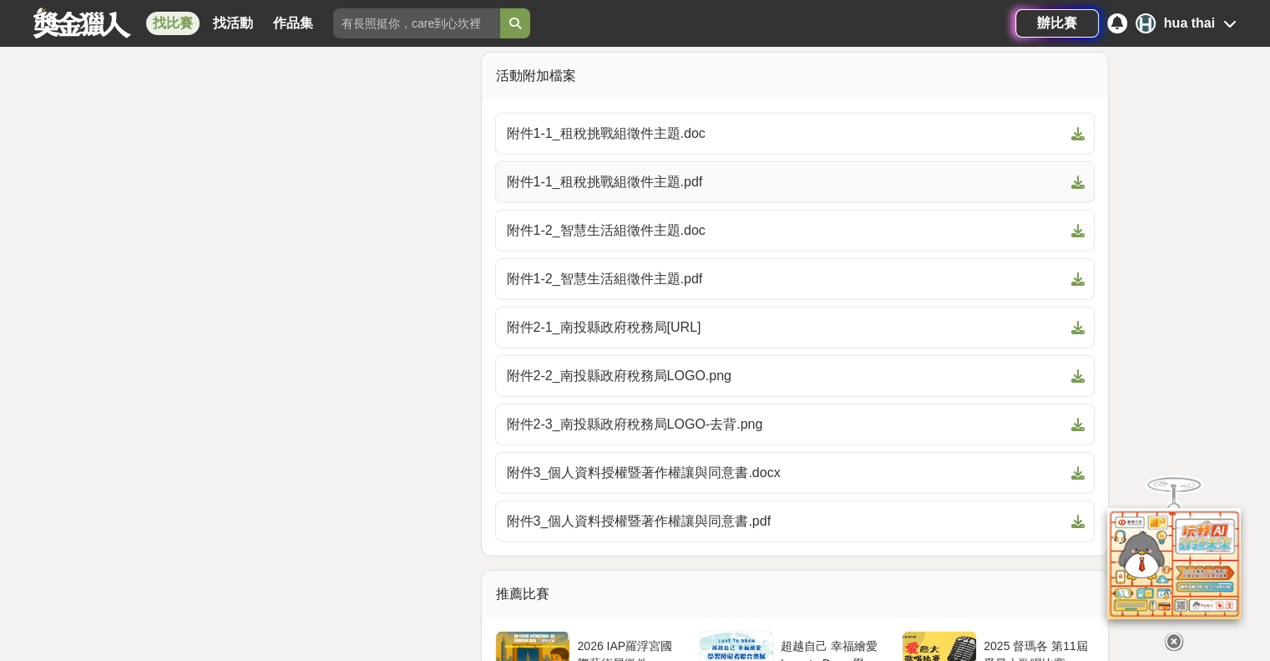
click at [691, 192] on span "附件1-1_租稅挑戰組徵件主題.pdf" at bounding box center [785, 182] width 558 height 20
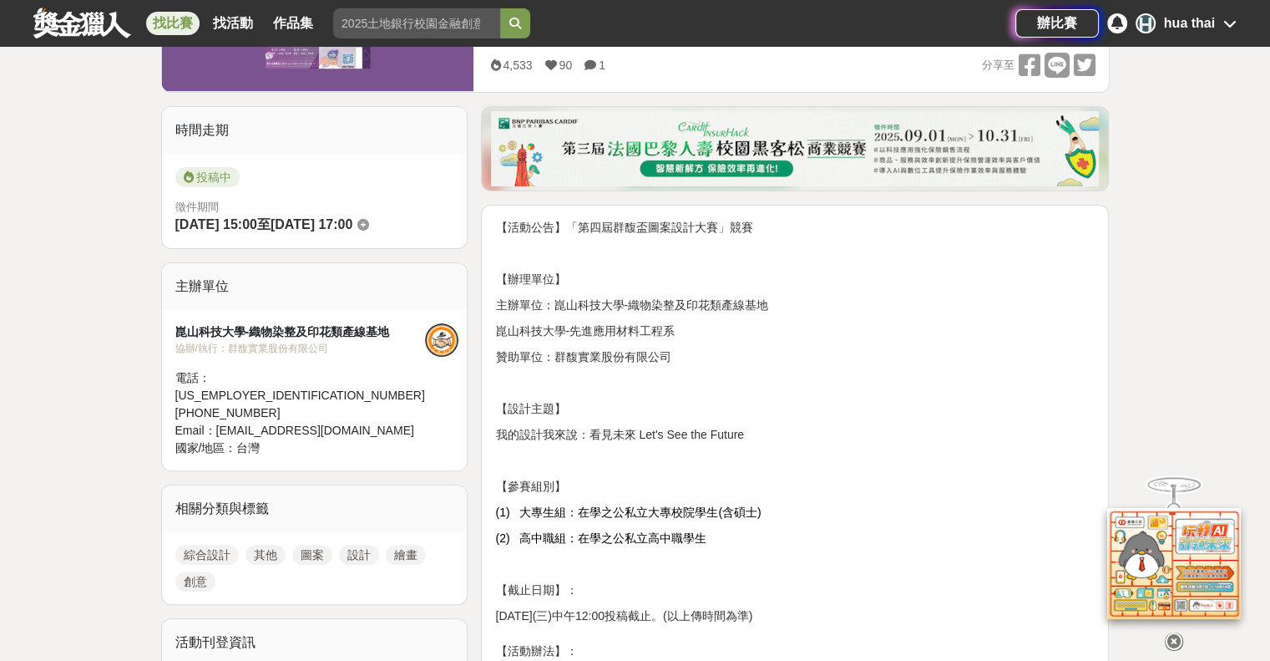
scroll to position [418, 0]
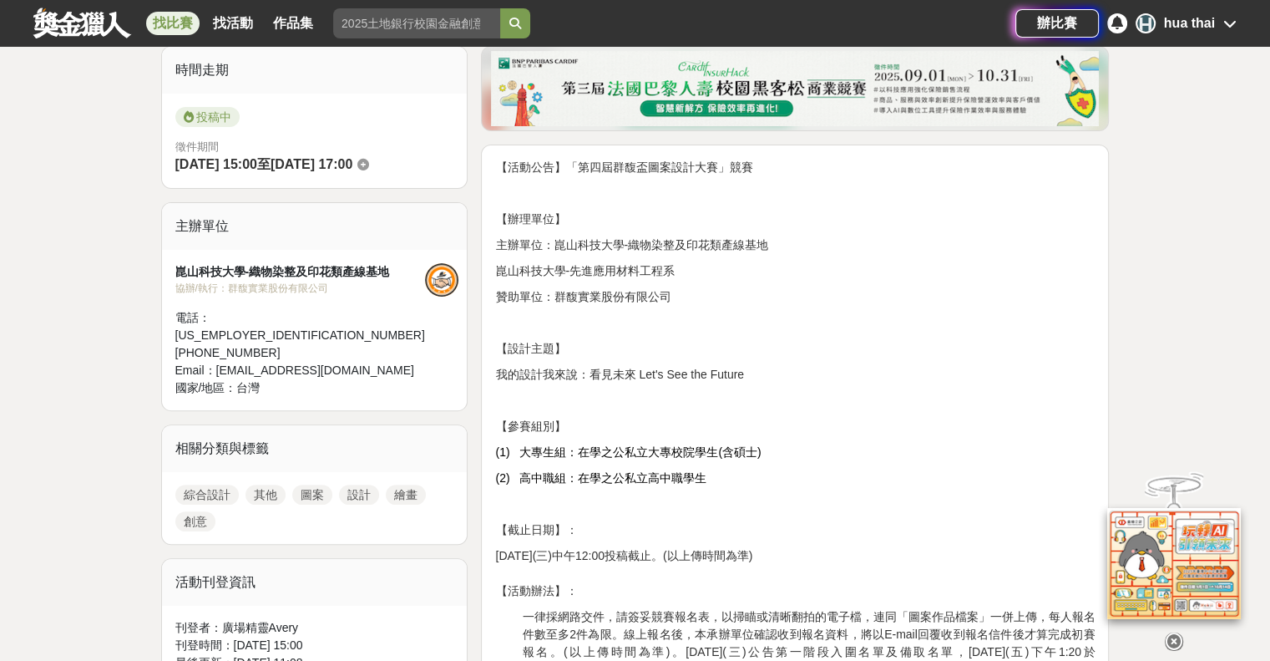
drag, startPoint x: 664, startPoint y: 241, endPoint x: 774, endPoint y: 263, distance: 112.5
click at [774, 263] on p "崑山科技大學-先進應用材料工程系" at bounding box center [795, 271] width 600 height 18
drag, startPoint x: 595, startPoint y: 372, endPoint x: 780, endPoint y: 370, distance: 185.4
click at [780, 370] on p "我的設計我來說：看見未來 Let's See the Future" at bounding box center [795, 375] width 600 height 18
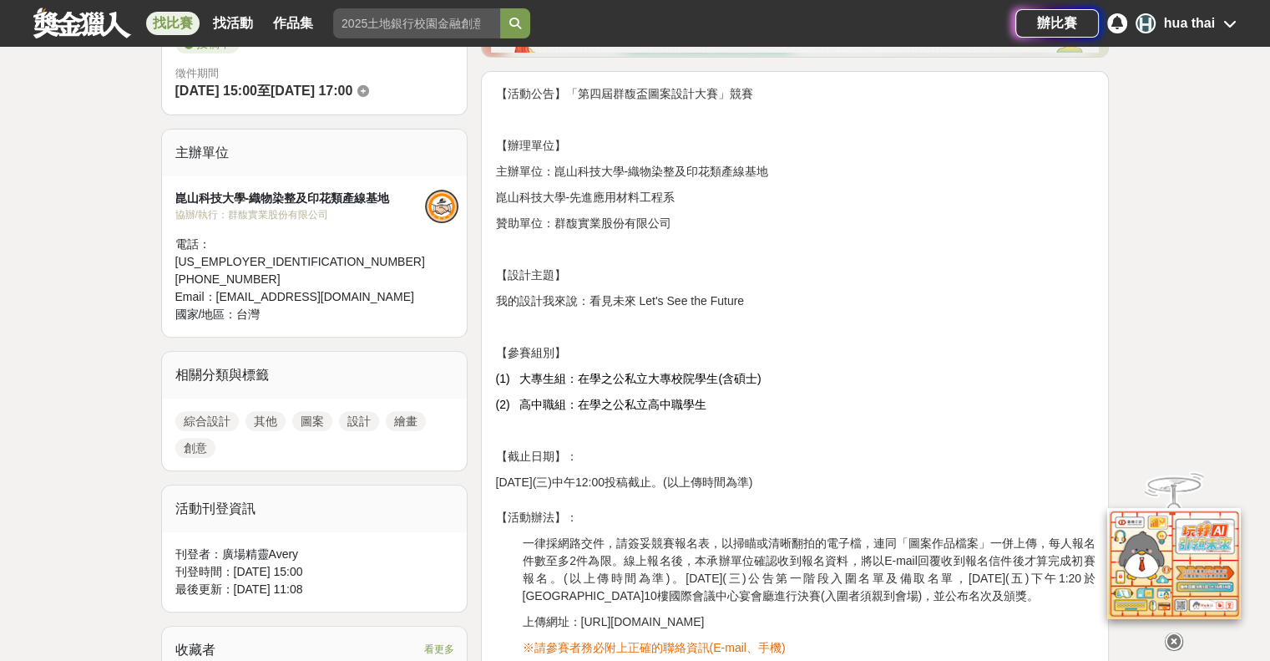
scroll to position [501, 0]
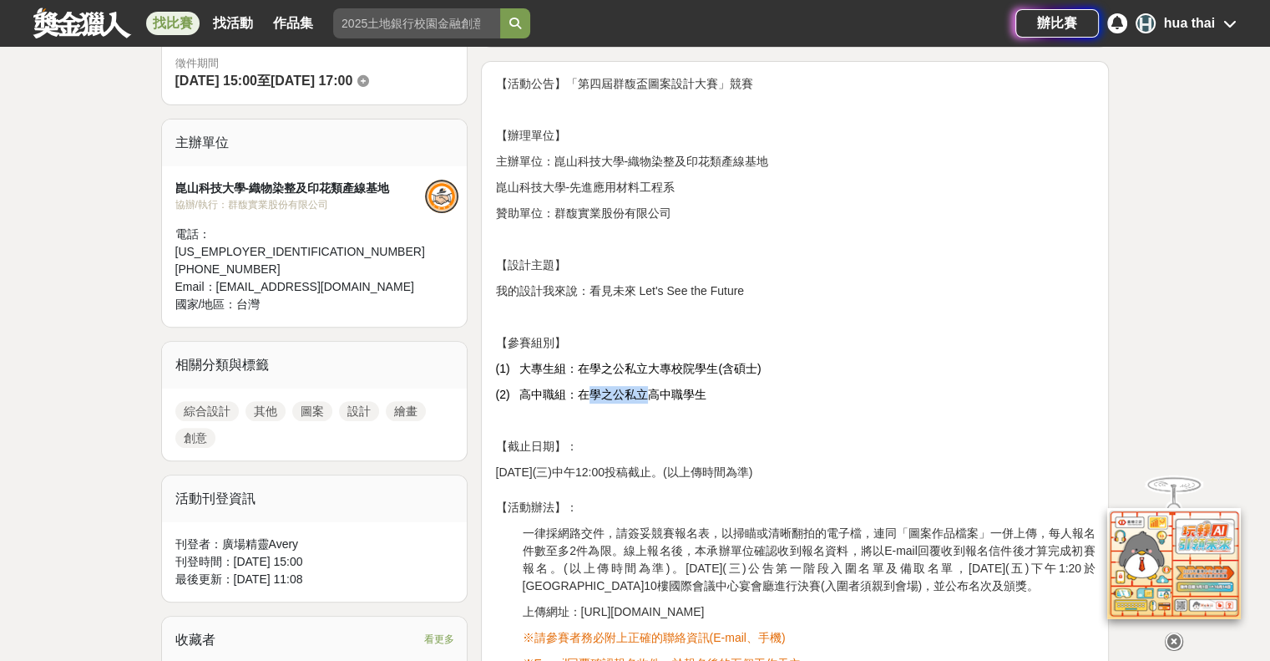
drag, startPoint x: 582, startPoint y: 395, endPoint x: 646, endPoint y: 390, distance: 63.7
click at [646, 390] on span "(2) 高中職組：在學之公私立高中職學生" at bounding box center [600, 393] width 211 height 13
drag, startPoint x: 685, startPoint y: 474, endPoint x: 595, endPoint y: 467, distance: 90.4
click at [595, 467] on span "[DATE](三)中午12:00投稿截止。(以上傳時間為準)" at bounding box center [623, 471] width 257 height 13
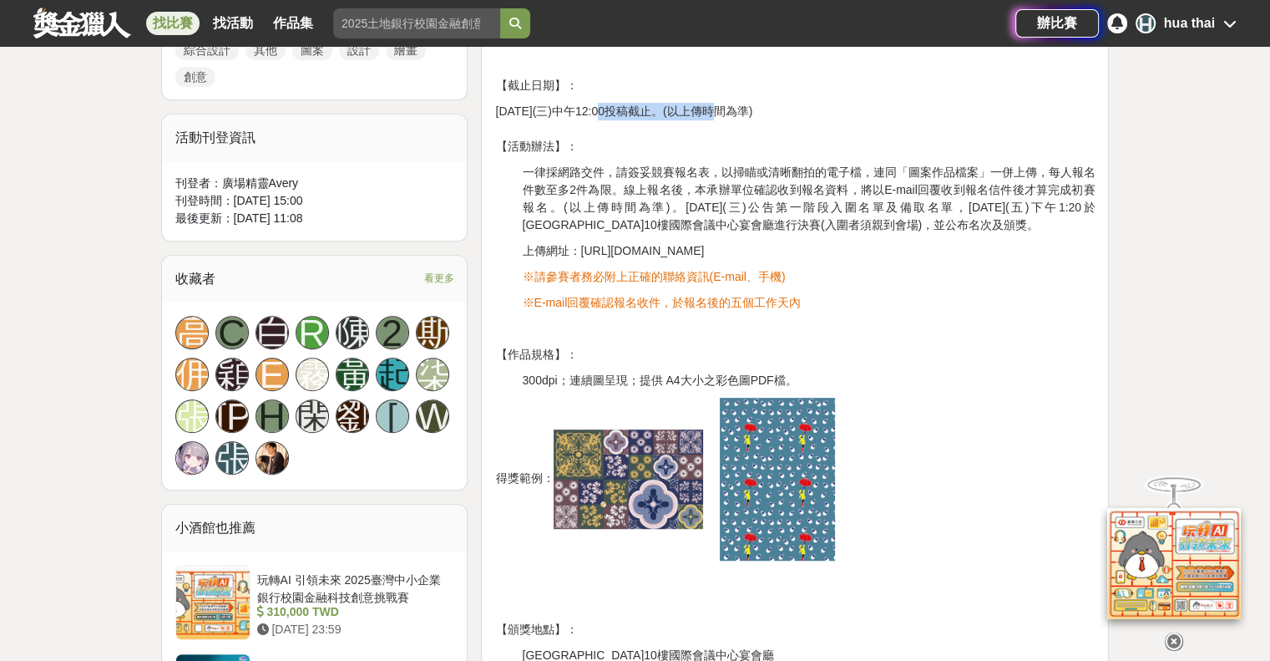
scroll to position [919, 0]
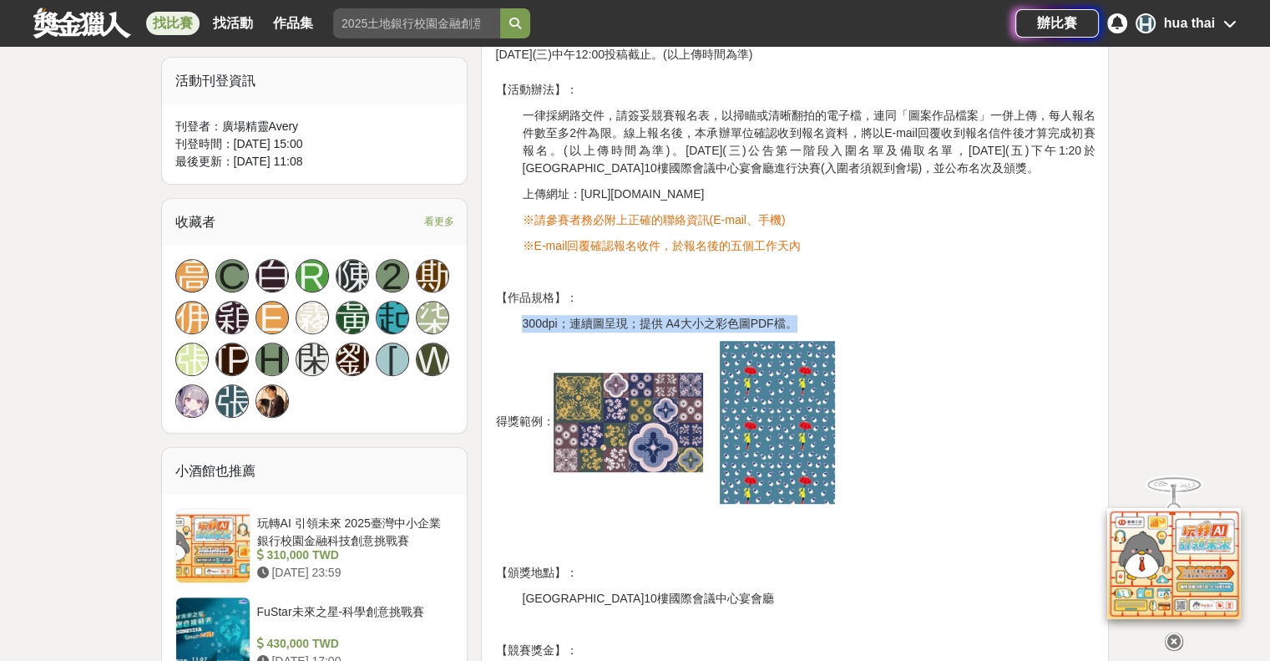
drag, startPoint x: 522, startPoint y: 323, endPoint x: 795, endPoint y: 317, distance: 273.2
click at [795, 317] on span "300dpi；連續圖呈現；提供 A4大小之彩色圖PDF檔。" at bounding box center [659, 323] width 275 height 13
click at [949, 375] on p "得獎範例：" at bounding box center [795, 422] width 600 height 163
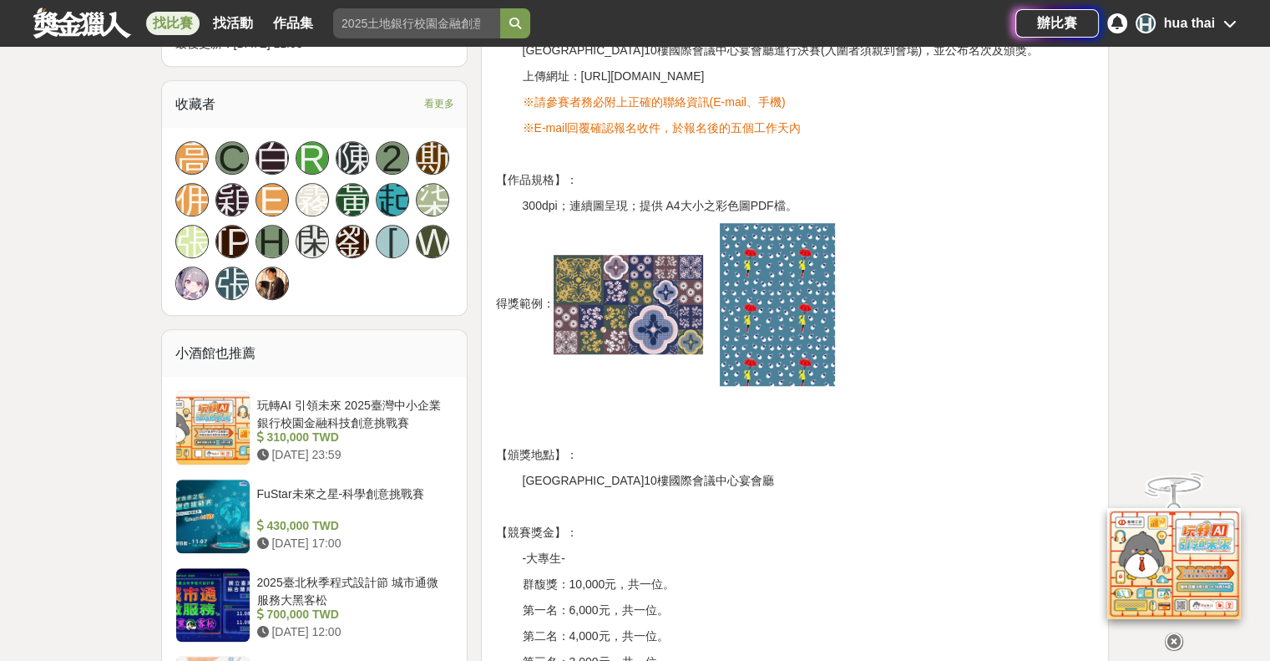
scroll to position [1086, 0]
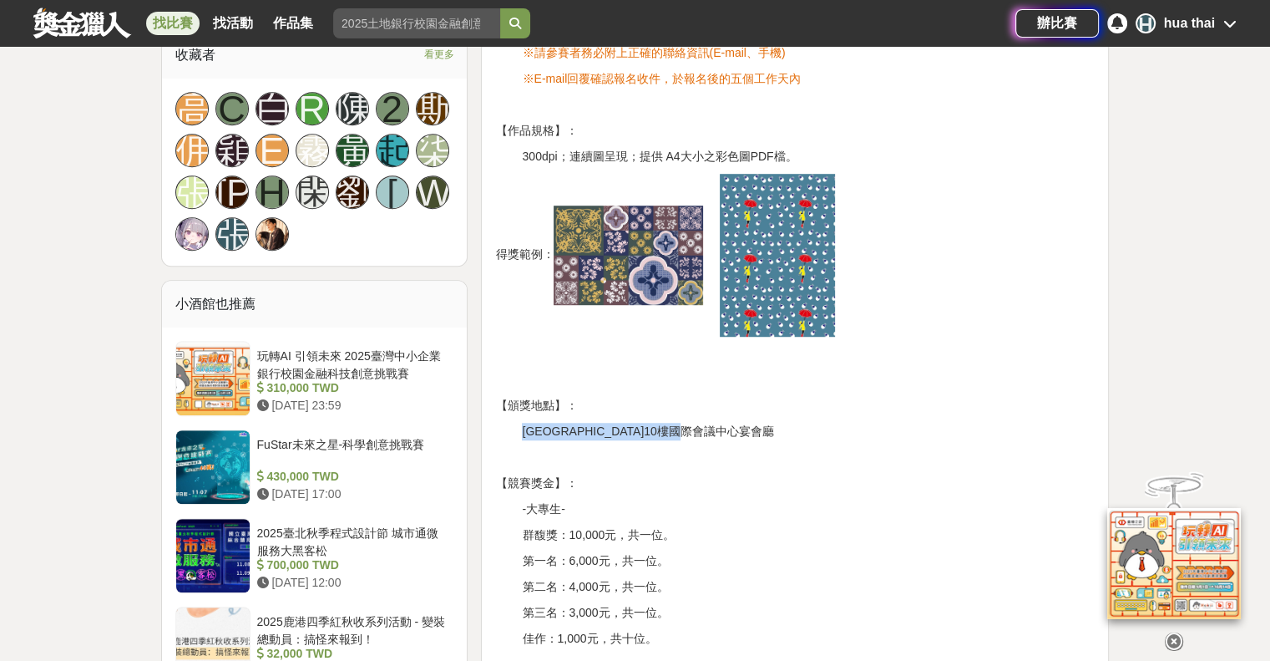
drag, startPoint x: 552, startPoint y: 430, endPoint x: 772, endPoint y: 433, distance: 220.5
click at [772, 433] on div "【活動公告】「第四屆群馥盃圖案設計大賽」競賽 【辦理單位】 主辦單位：崑山科技大學-織物染整及印花類產線基地 崑山科技大學-先進應用材料工程系 贊助單位：群馥…" at bounding box center [795, 237] width 600 height 1493
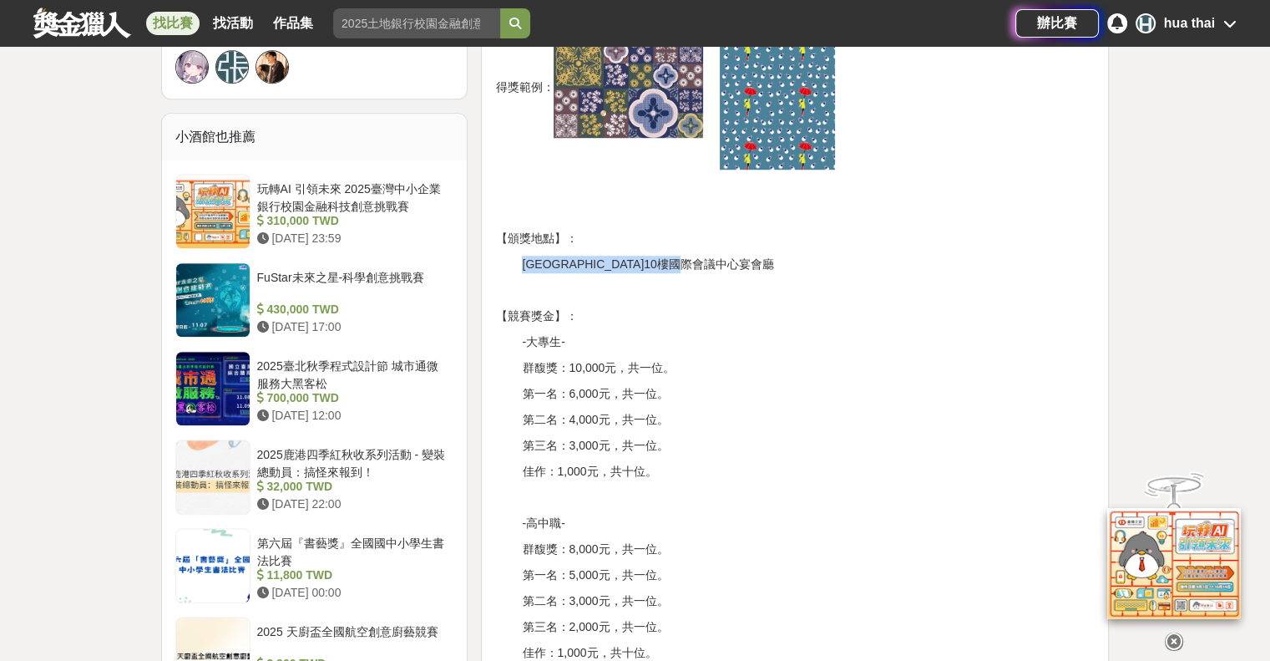
scroll to position [1336, 0]
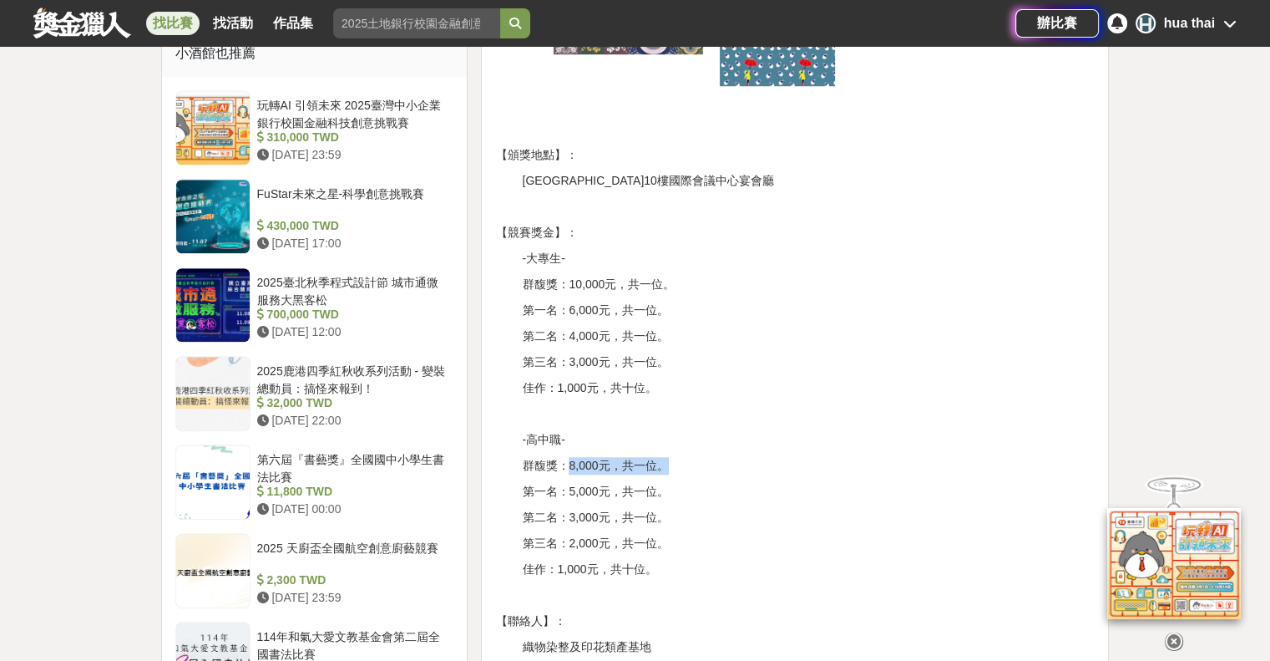
drag, startPoint x: 570, startPoint y: 467, endPoint x: 684, endPoint y: 451, distance: 114.7
drag, startPoint x: 522, startPoint y: 181, endPoint x: 595, endPoint y: 178, distance: 73.6
click at [595, 178] on span "崑山科技大學圖書館10樓國際會議中心宴會廳" at bounding box center [647, 180] width 251 height 13
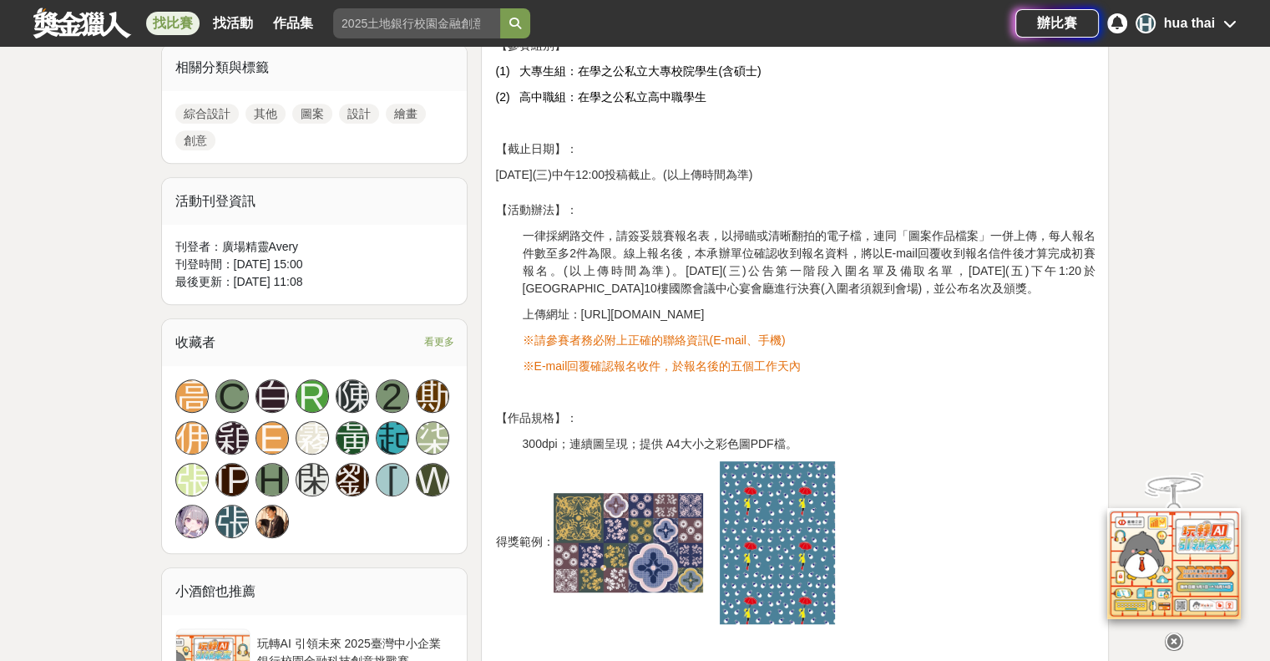
scroll to position [752, 0]
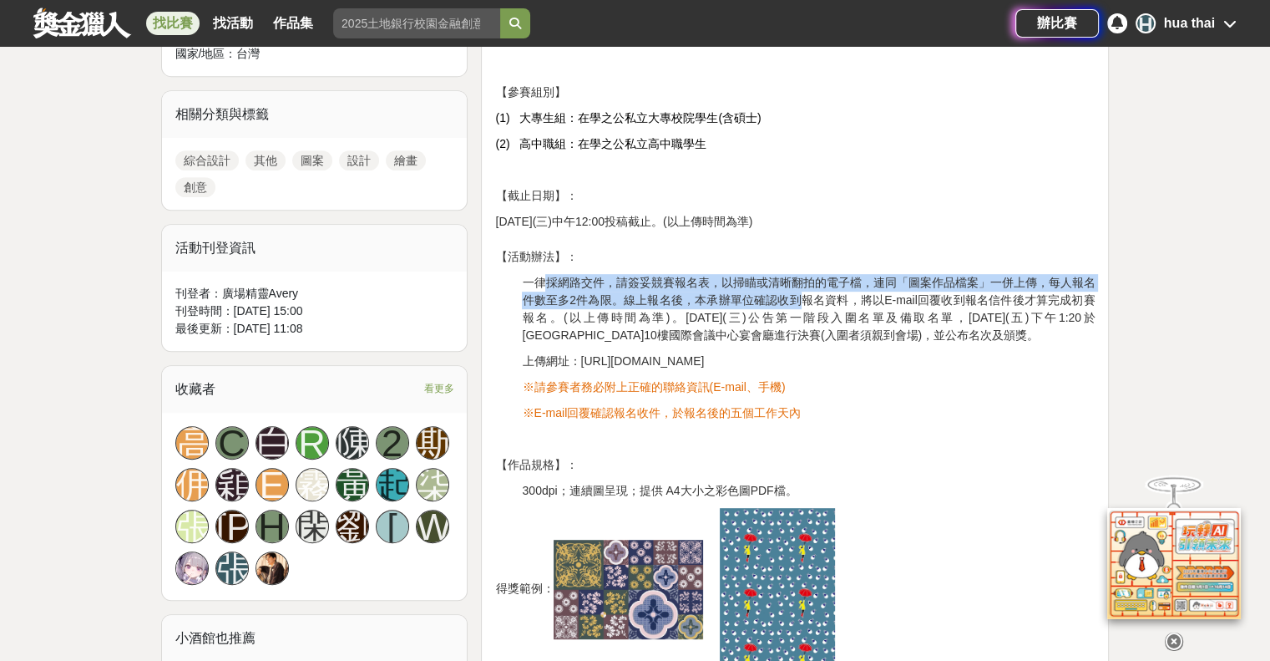
drag, startPoint x: 543, startPoint y: 288, endPoint x: 799, endPoint y: 300, distance: 256.6
click at [799, 300] on span "一律採網路交件，請簽妥競賽報名表，以掃瞄或清晰翻拍的電子檔，連同「圖案作品檔案」一併上傳，每人報名件數至多2件為限。線上報名後，本承辦單位確認收到報名資料，將…" at bounding box center [808, 309] width 573 height 66
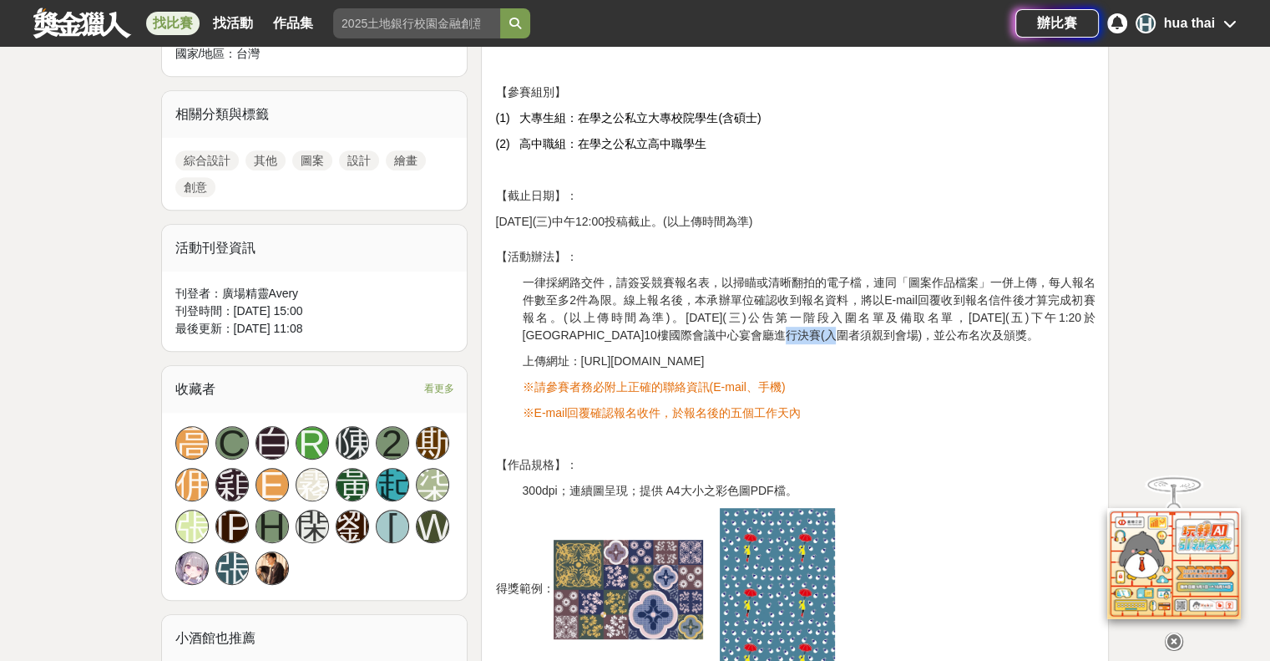
drag, startPoint x: 775, startPoint y: 327, endPoint x: 813, endPoint y: 328, distance: 37.6
click at [824, 327] on span "一律採網路交件，請簽妥競賽報名表，以掃瞄或清晰翻拍的電子檔，連同「圖案作品檔案」一併上傳，每人報名件數至多2件為限。線上報名後，本承辦單位確認收到報名資料，將…" at bounding box center [808, 309] width 573 height 66
drag, startPoint x: 785, startPoint y: 311, endPoint x: 934, endPoint y: 320, distance: 148.9
click at [934, 320] on span "一律採網路交件，請簽妥競賽報名表，以掃瞄或清晰翻拍的電子檔，連同「圖案作品檔案」一併上傳，每人報名件數至多2件為限。線上報名後，本承辦單位確認收到報名資料，將…" at bounding box center [808, 309] width 573 height 66
drag, startPoint x: 907, startPoint y: 337, endPoint x: 812, endPoint y: 330, distance: 95.4
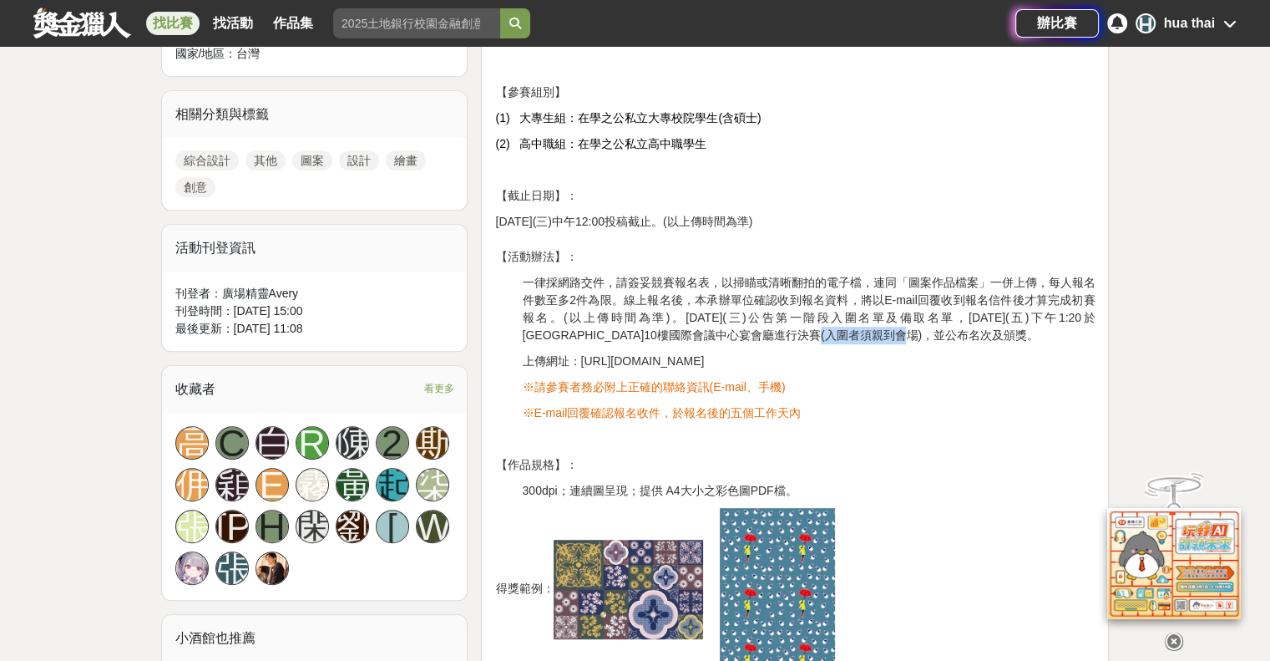
click at [812, 330] on span "一律採網路交件，請簽妥競賽報名表，以掃瞄或清晰翻拍的電子檔，連同「圖案作品檔案」一併上傳，每人報名件數至多2件為限。線上報名後，本承辦單位確認收到報名資料，將…" at bounding box center [808, 309] width 573 height 66
drag, startPoint x: 812, startPoint y: 330, endPoint x: 924, endPoint y: 339, distance: 112.3
click at [928, 336] on span "一律採網路交件，請簽妥競賽報名表，以掃瞄或清晰翻拍的電子檔，連同「圖案作品檔案」一併上傳，每人報名件數至多2件為限。線上報名後，本承辦單位確認收到報名資料，將…" at bounding box center [808, 309] width 573 height 66
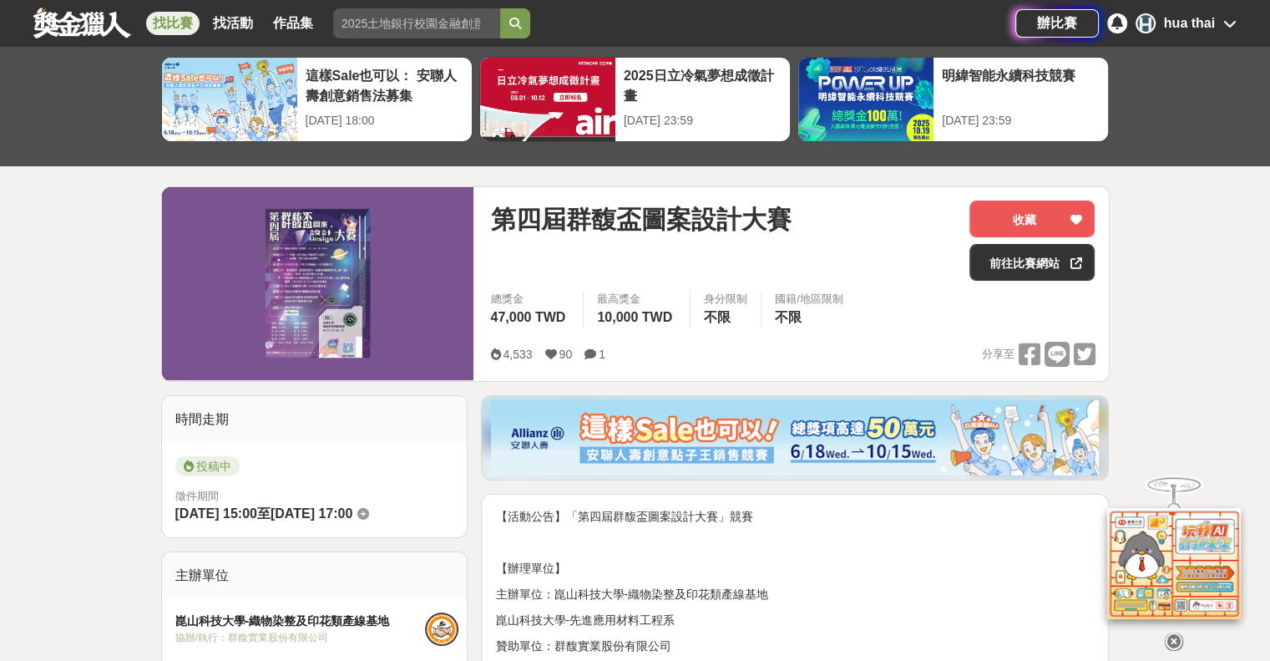
scroll to position [0, 0]
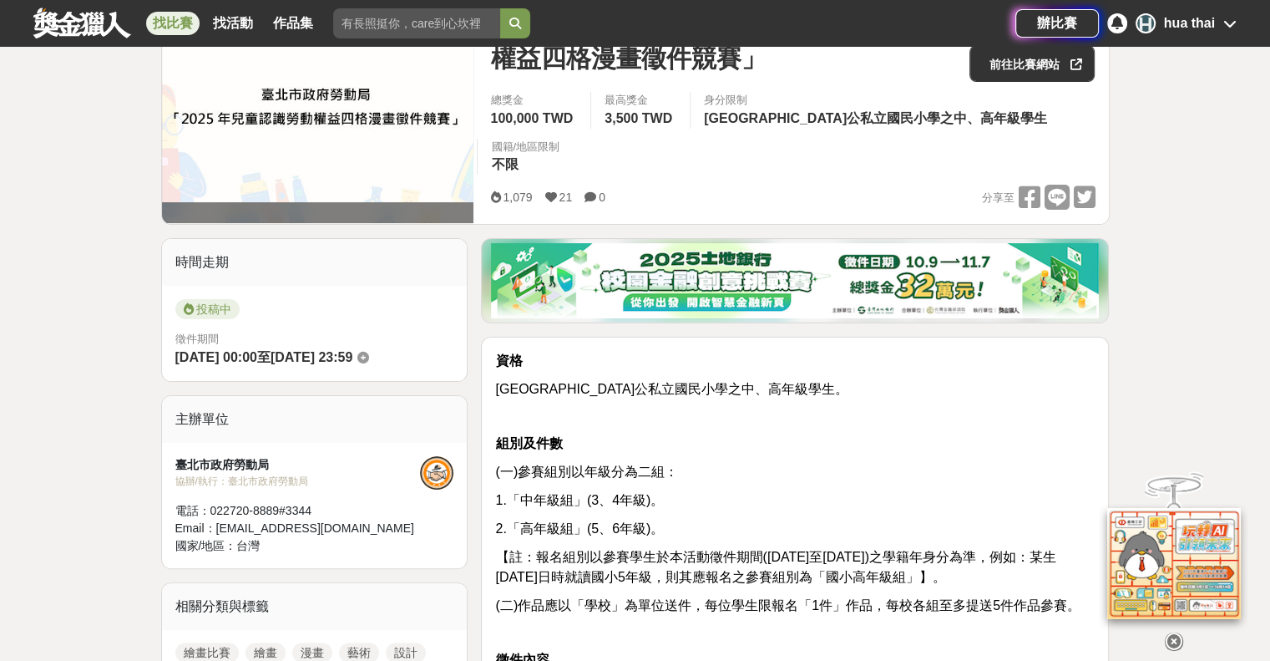
scroll to position [501, 0]
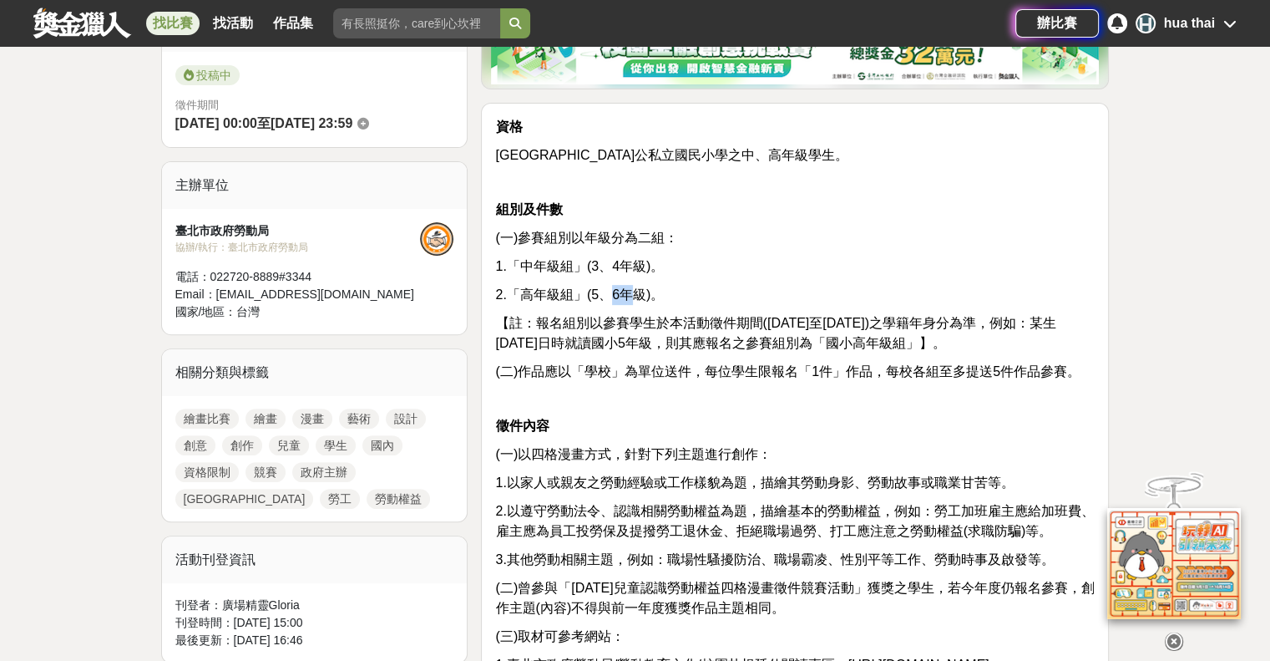
drag, startPoint x: 608, startPoint y: 256, endPoint x: 631, endPoint y: 258, distance: 22.6
click at [631, 287] on span "2.「高年級組」(5、6年級)。" at bounding box center [579, 294] width 169 height 14
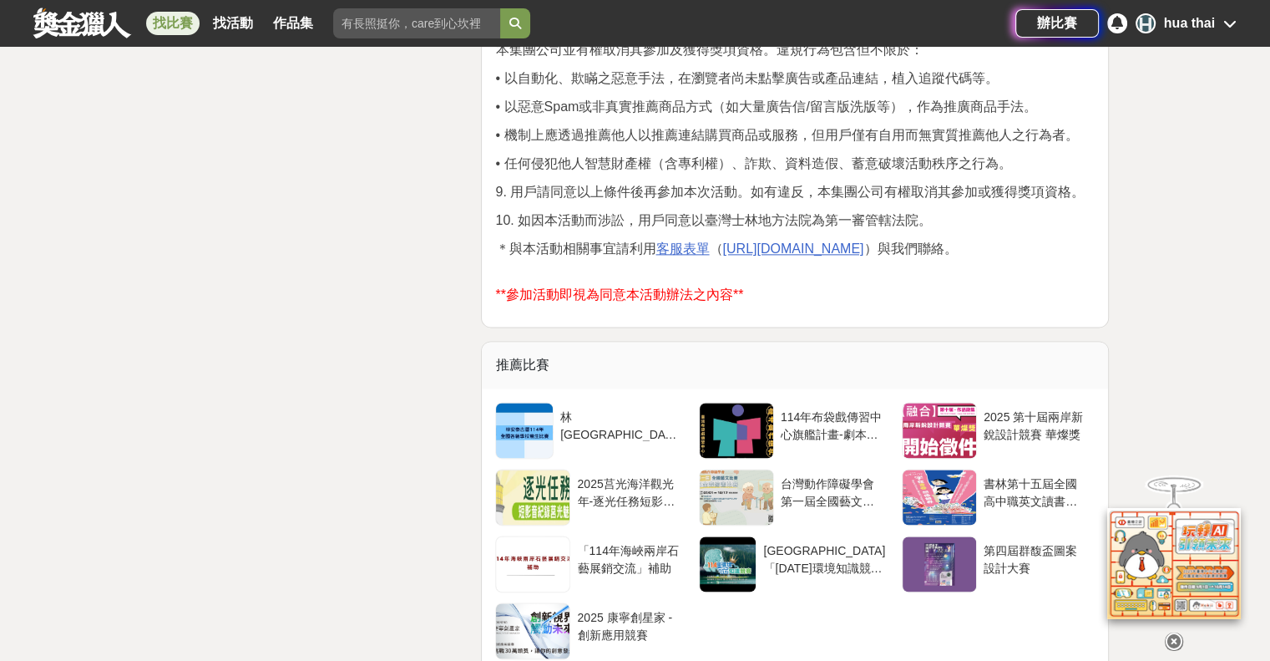
scroll to position [8852, 0]
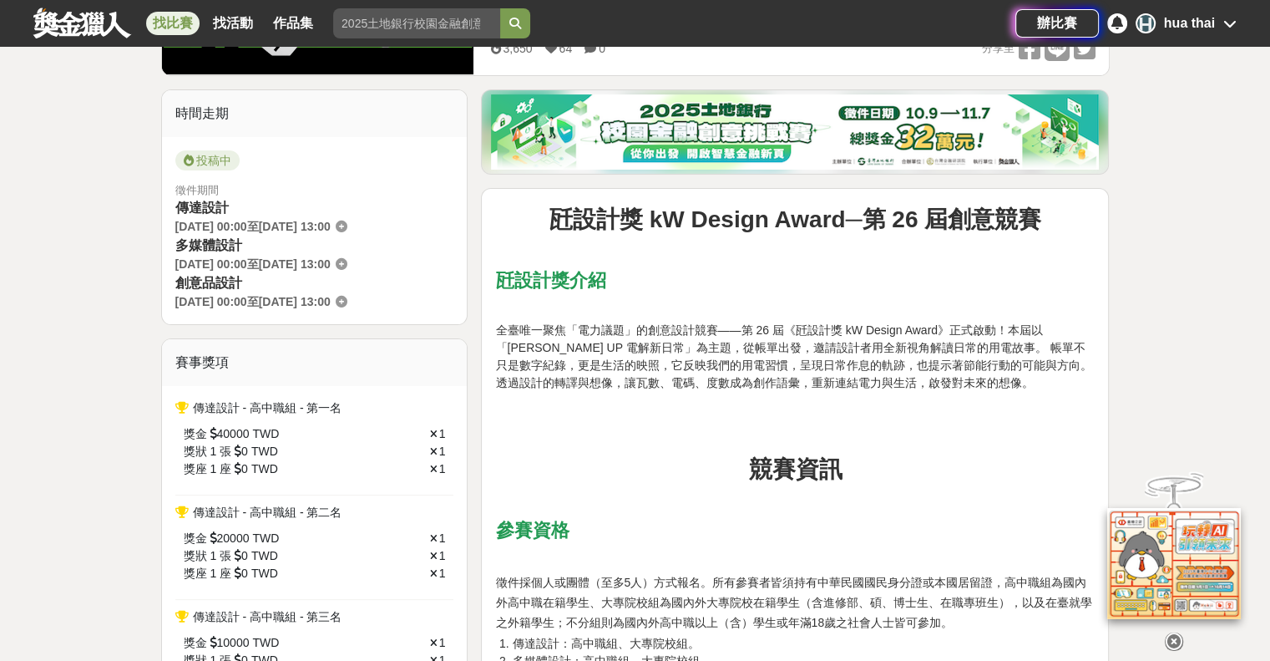
scroll to position [418, 0]
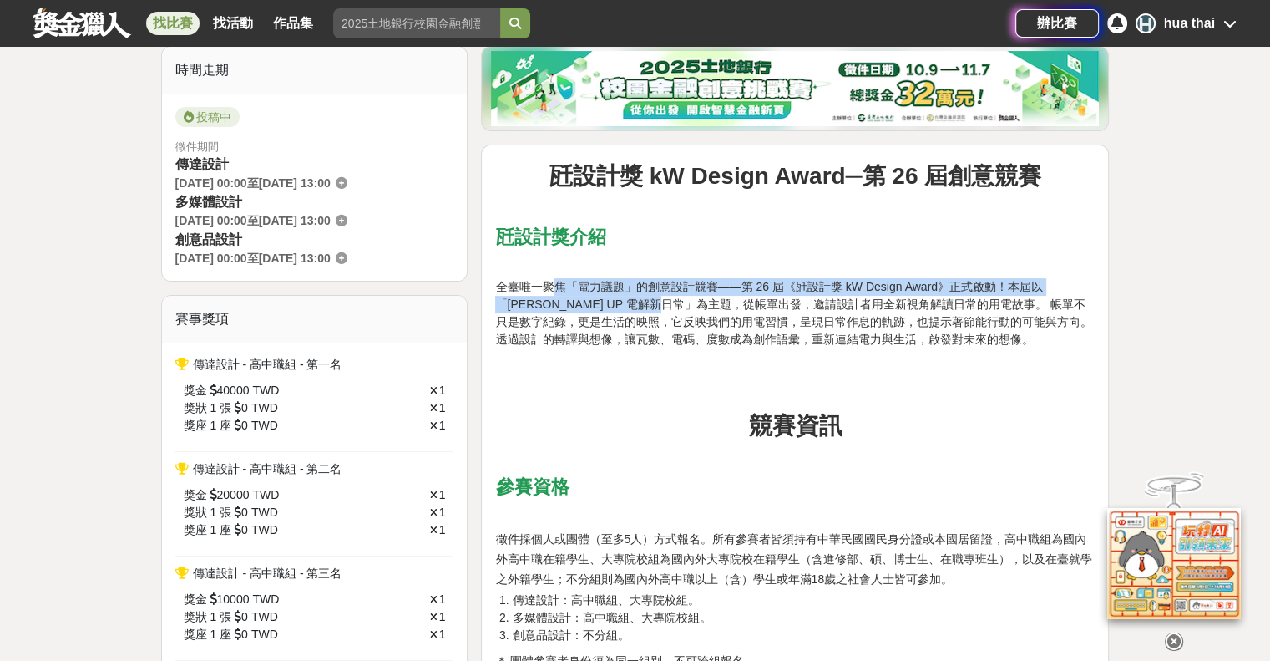
drag, startPoint x: 556, startPoint y: 280, endPoint x: 635, endPoint y: 300, distance: 81.0
click at [635, 300] on span "全臺唯一聚焦「電力議題」的創意設計競賽——第 26 屆《瓩設計獎 kW Design Award》正式啟動！本屆以「WATT'S UP 電解新日常」為主題，從…" at bounding box center [793, 313] width 596 height 66
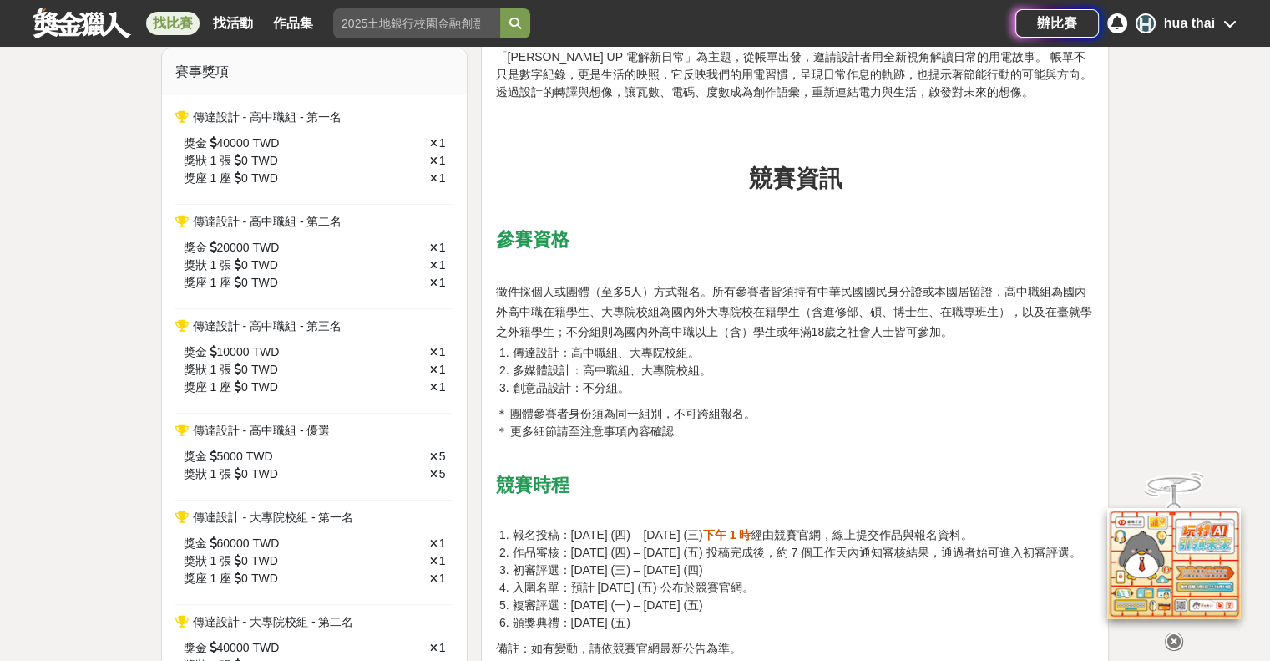
scroll to position [752, 0]
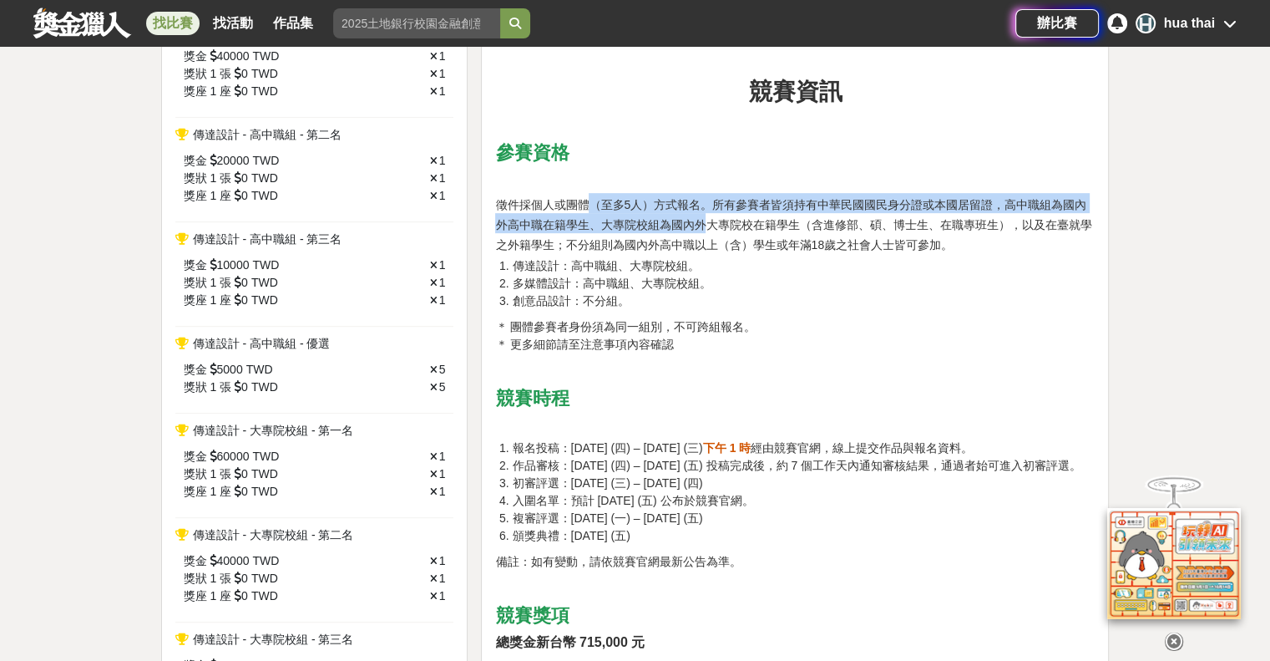
drag, startPoint x: 584, startPoint y: 205, endPoint x: 706, endPoint y: 224, distance: 124.3
click at [707, 223] on span "徵件採個人或團體（至多5人）方式報名。所有參賽者皆須持有中華民國國民身分證或本國居留證，高中職組為國內外高中職在籍學生、大專院校組為國內外大專院校在籍學生（含…" at bounding box center [793, 224] width 596 height 53
click at [703, 226] on span "徵件採個人或團體（至多5人）方式報名。所有參賽者皆須持有中華民國國民身分證或本國居留證，高中職組為國內外高中職在籍學生、大專院校組為國內外大專院校在籍學生（含…" at bounding box center [793, 224] width 596 height 53
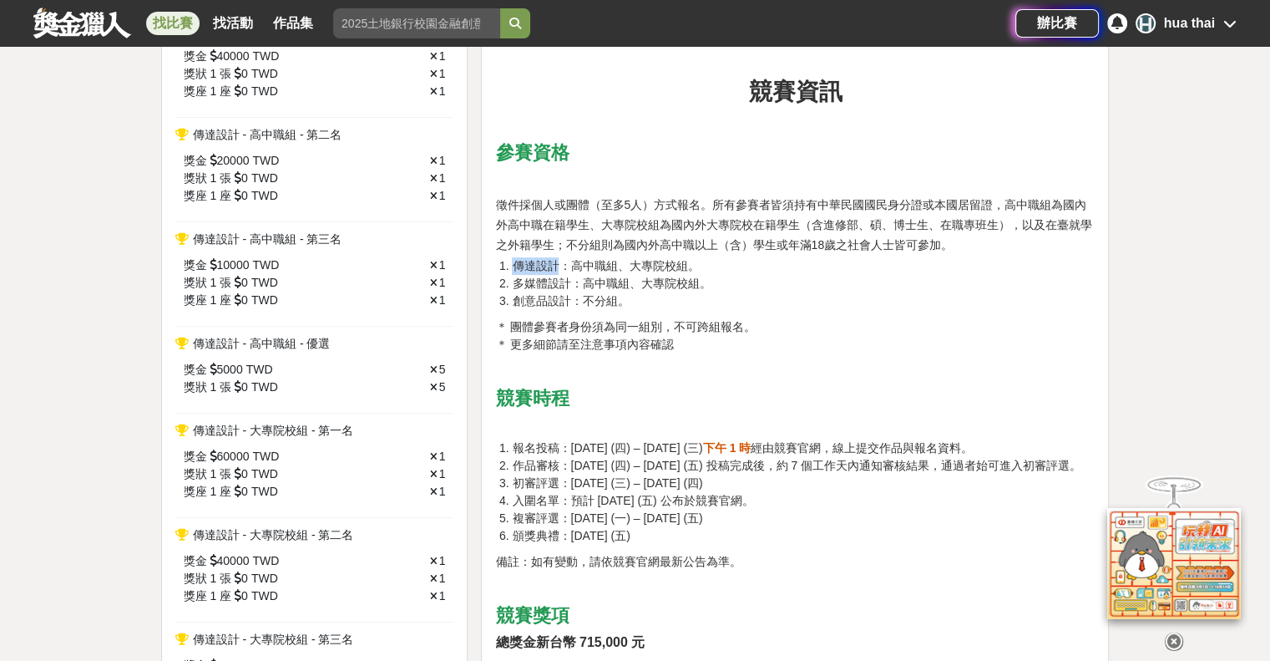
drag, startPoint x: 517, startPoint y: 263, endPoint x: 555, endPoint y: 269, distance: 38.9
click at [555, 269] on span "傳達設計：高中職組、大專院校組。" at bounding box center [605, 265] width 187 height 13
drag, startPoint x: 520, startPoint y: 286, endPoint x: 570, endPoint y: 290, distance: 50.2
click at [570, 290] on ol "傳達設計：高中職組、大專院校組。 多媒體設計：高中職組、大專院校組。 創意品設計：不分組。" at bounding box center [795, 283] width 600 height 53
drag, startPoint x: 661, startPoint y: 443, endPoint x: 736, endPoint y: 445, distance: 74.3
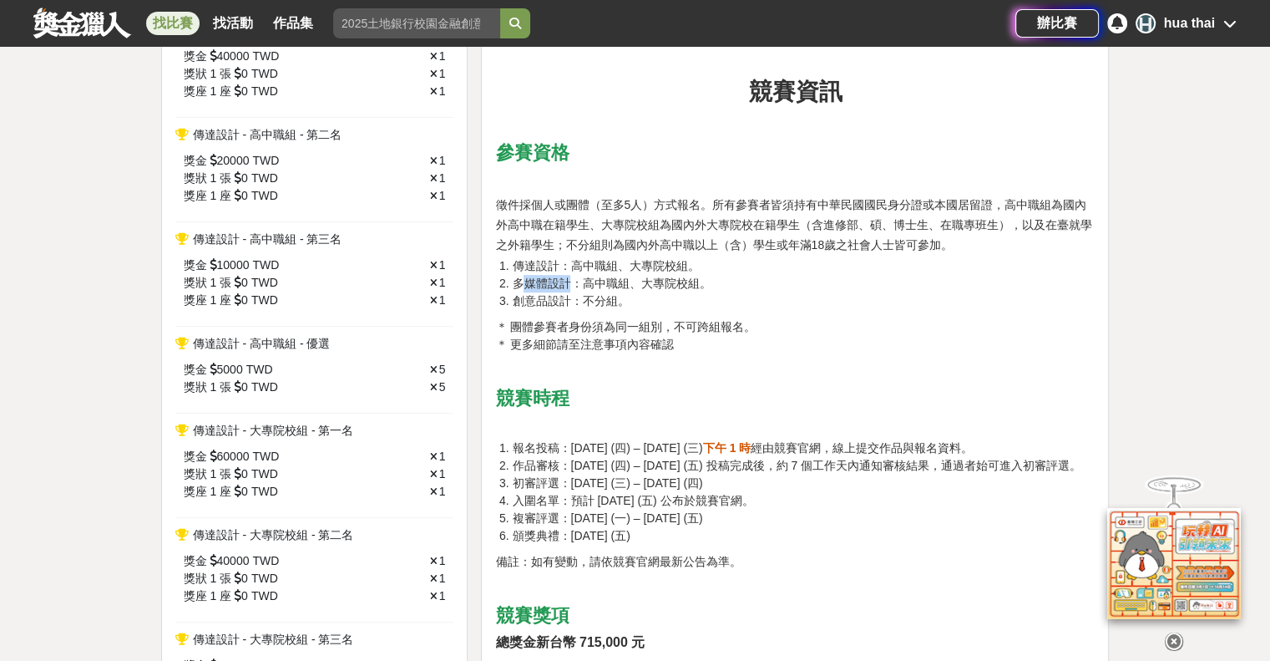
click at [702, 445] on span "報名投稿：2025/10/02 (四) – 2026/03/11 (三)" at bounding box center [607, 447] width 190 height 13
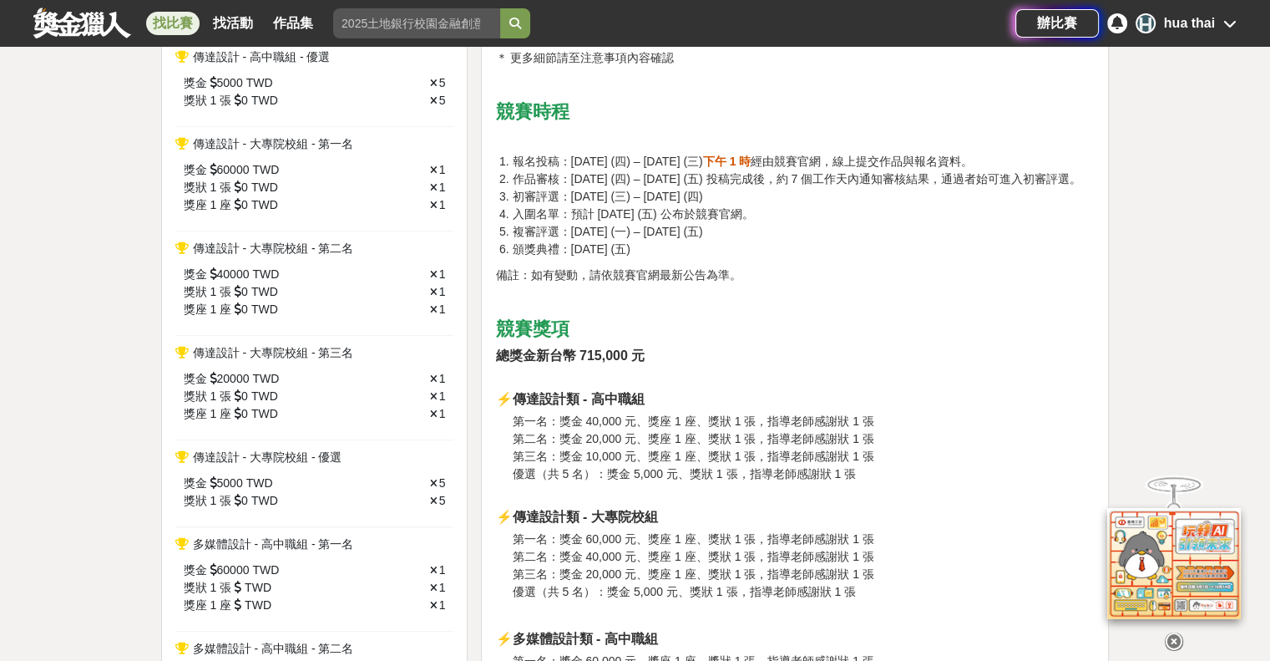
scroll to position [1086, 0]
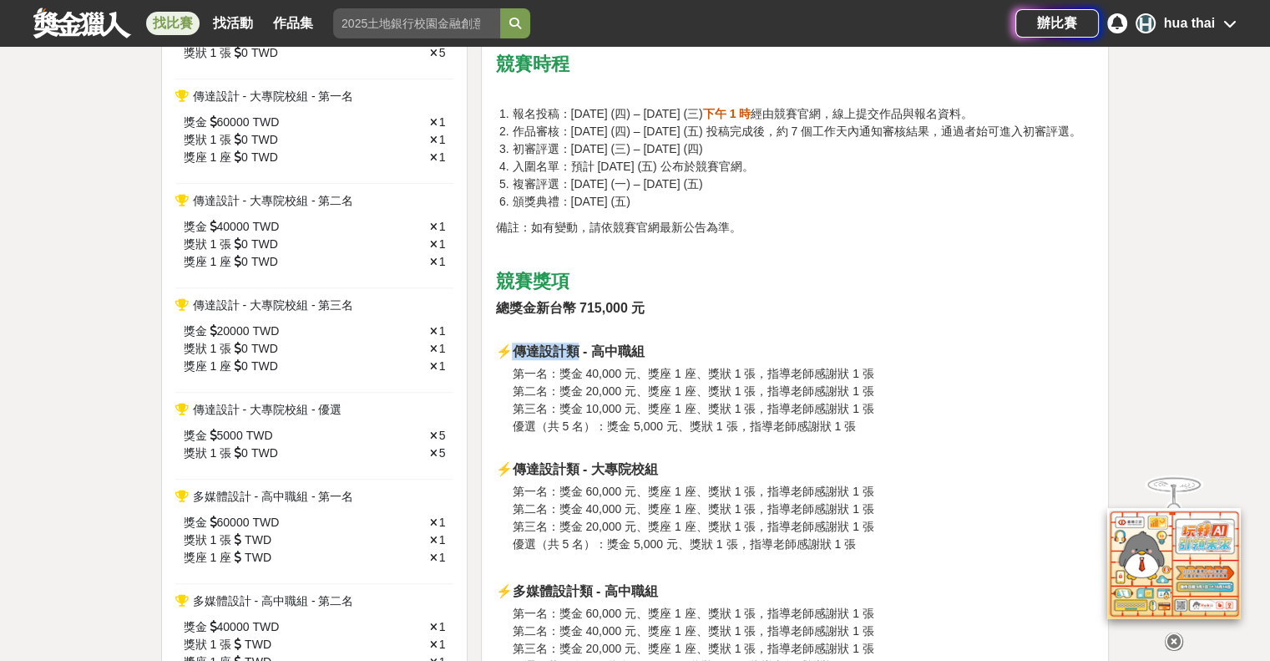
drag, startPoint x: 518, startPoint y: 368, endPoint x: 580, endPoint y: 372, distance: 61.9
click at [580, 358] on strong "⚡傳達設計類 - 高中職組" at bounding box center [569, 351] width 149 height 14
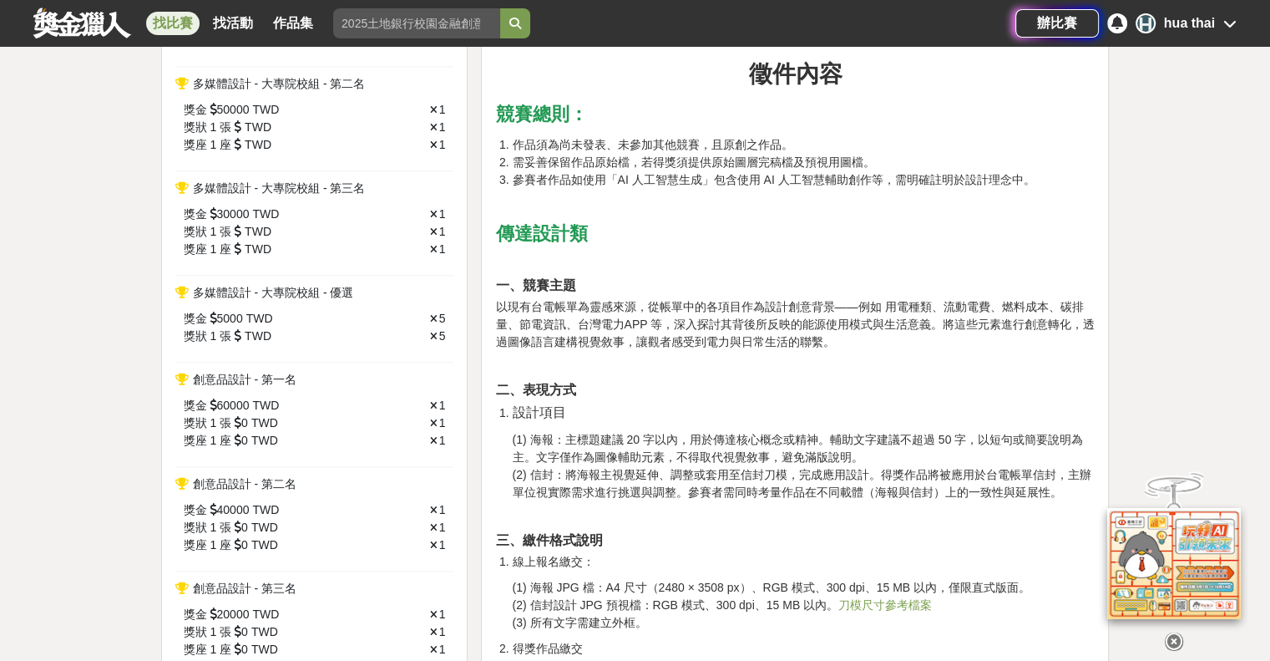
scroll to position [2004, 0]
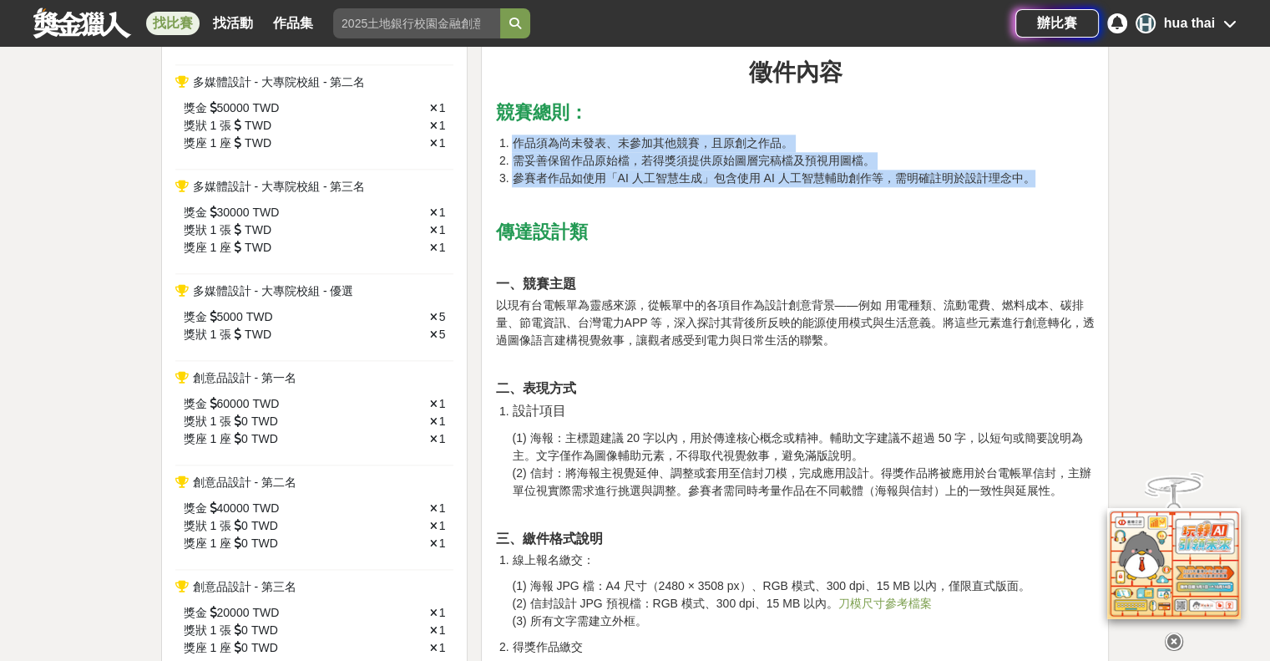
drag, startPoint x: 518, startPoint y: 159, endPoint x: 1065, endPoint y: 194, distance: 548.1
click at [1065, 187] on ol "作品須為尚未發表、未參加其他競賽，且原創之作品。 需妥善保留作品原始檔，若得獎須提供原始圖層完稿檔及預視用圖檔。 參賽者作品如使用「AI 人工智慧生成」包含使…" at bounding box center [795, 160] width 600 height 53
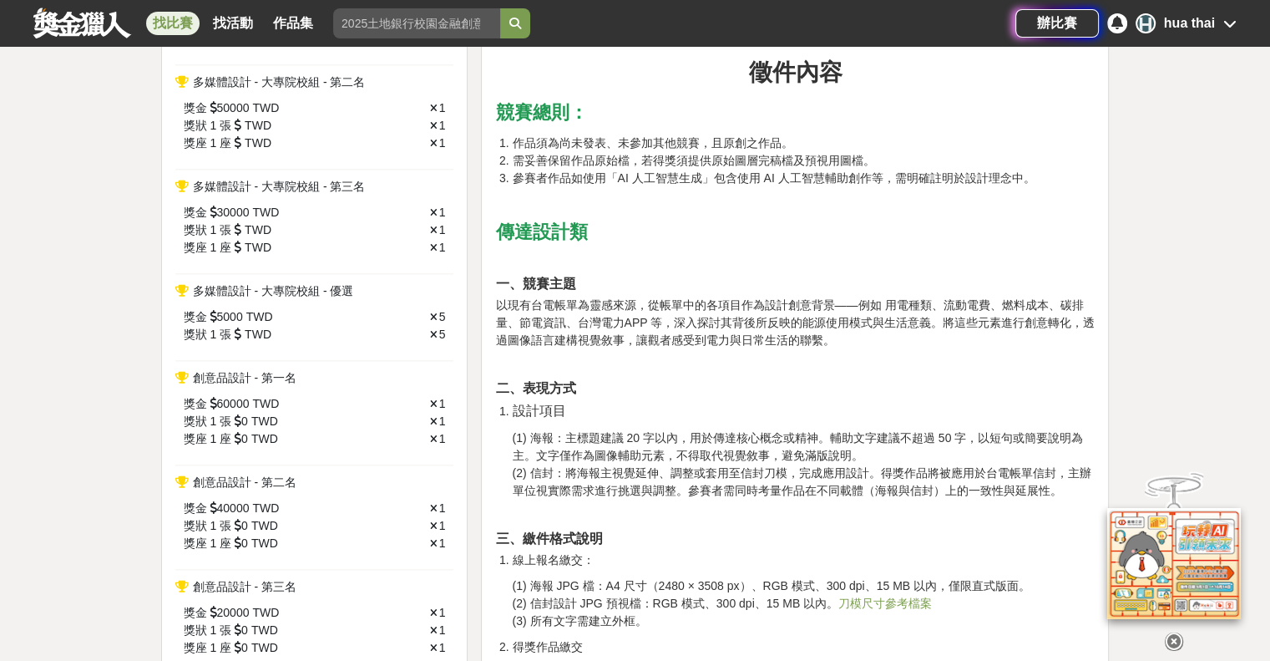
click at [544, 327] on span "以現有台電帳單為靈感來源，從帳單中的各項目作為設計創意背景——例如 用電種類、流動電費、燃料成本、碳排量、節電資訊、台灣電力APP 等，深入探討其背後所反映的…" at bounding box center [795, 322] width 600 height 48
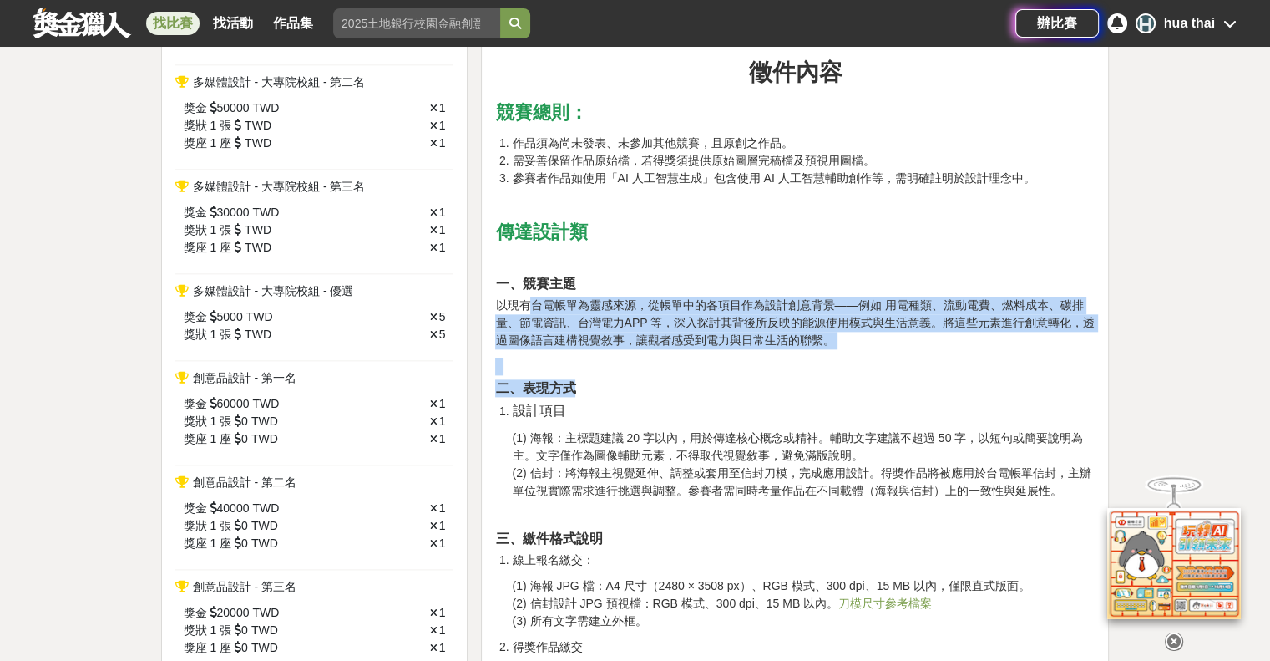
drag, startPoint x: 529, startPoint y: 323, endPoint x: 816, endPoint y: 397, distance: 296.5
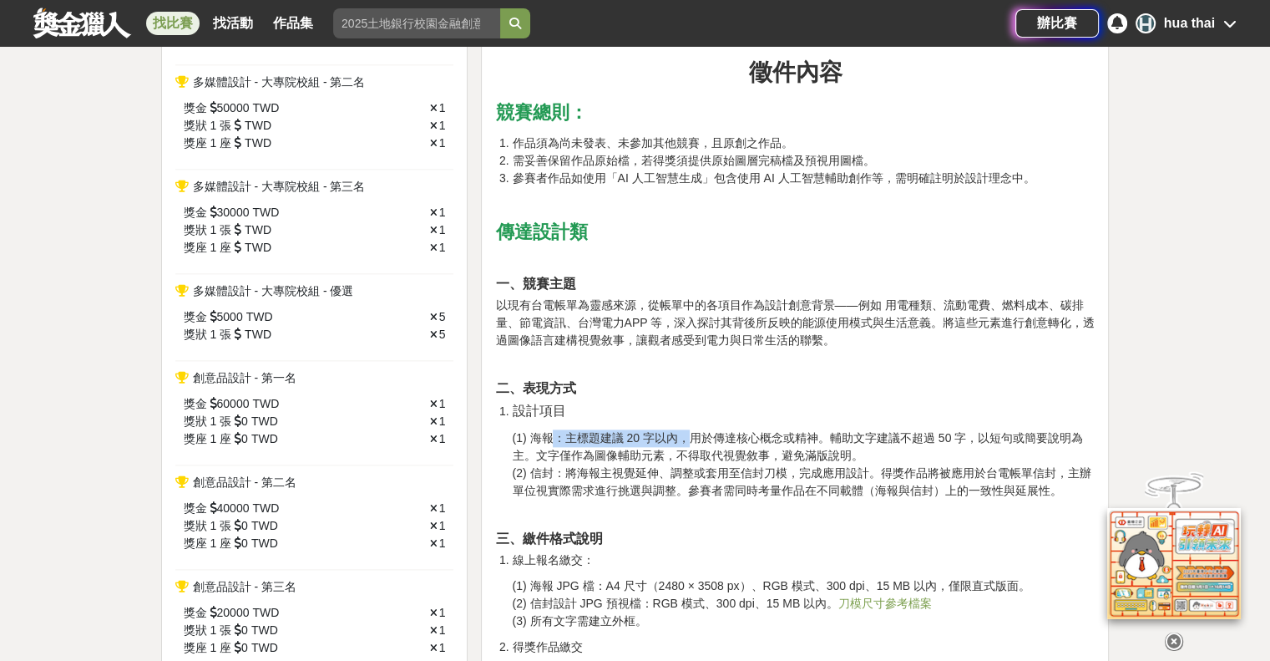
drag, startPoint x: 571, startPoint y: 453, endPoint x: 681, endPoint y: 453, distance: 110.2
click at [681, 453] on span "(1) 海報：主標題建議 20 字以內，用於傳達核心概念或精神。輔助文字建議不超過 50 字，以短句或簡要說明為主。文字僅作為圖像輔助元素，不得取代視覺敘事，…" at bounding box center [797, 446] width 571 height 31
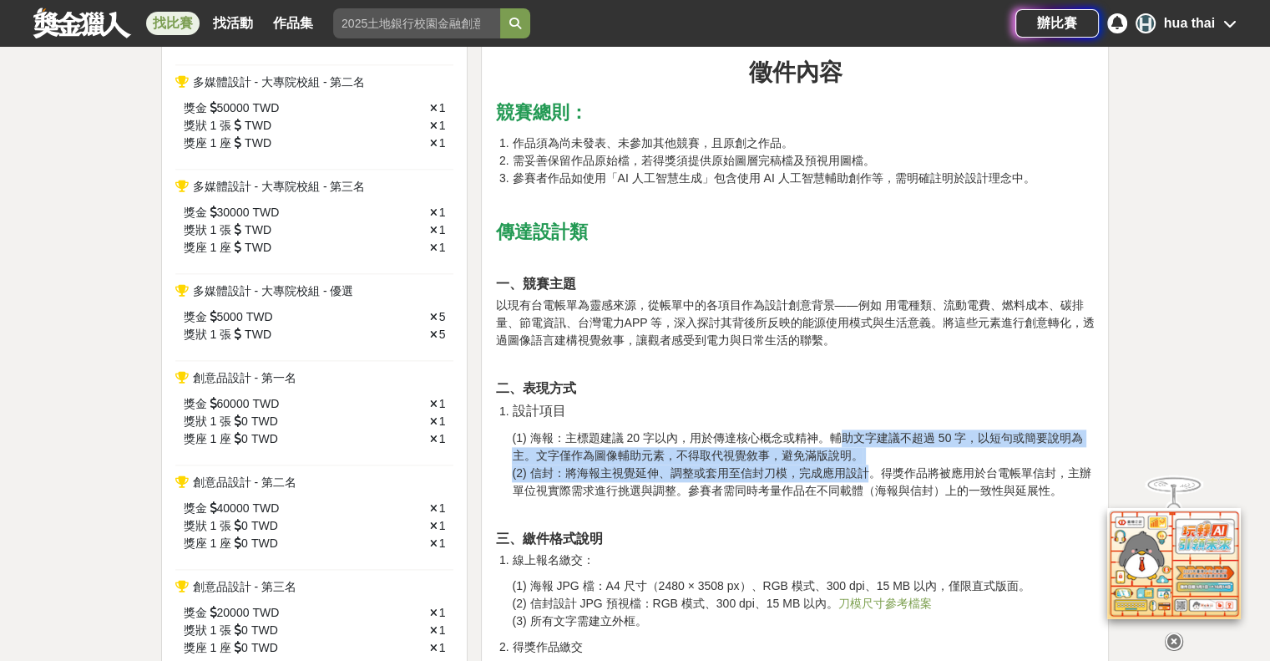
drag, startPoint x: 839, startPoint y: 456, endPoint x: 874, endPoint y: 497, distance: 53.4
click at [874, 497] on p "(1) 海報：主標題建議 20 字以內，用於傳達核心概念或精神。輔助文字建議不超過 50 字，以短句或簡要說明為主。文字僅作為圖像輔助元素，不得取代視覺敘事，…" at bounding box center [803, 464] width 583 height 70
click at [873, 497] on span "(2) 信封：將海報主視覺延伸、調整或套用至信封刀模，完成應用設計。得獎作品將被應用於台電帳單信封，主辦單位視實際需求進行挑選與調整。參賽者需同時考量作品在不…" at bounding box center [801, 481] width 579 height 31
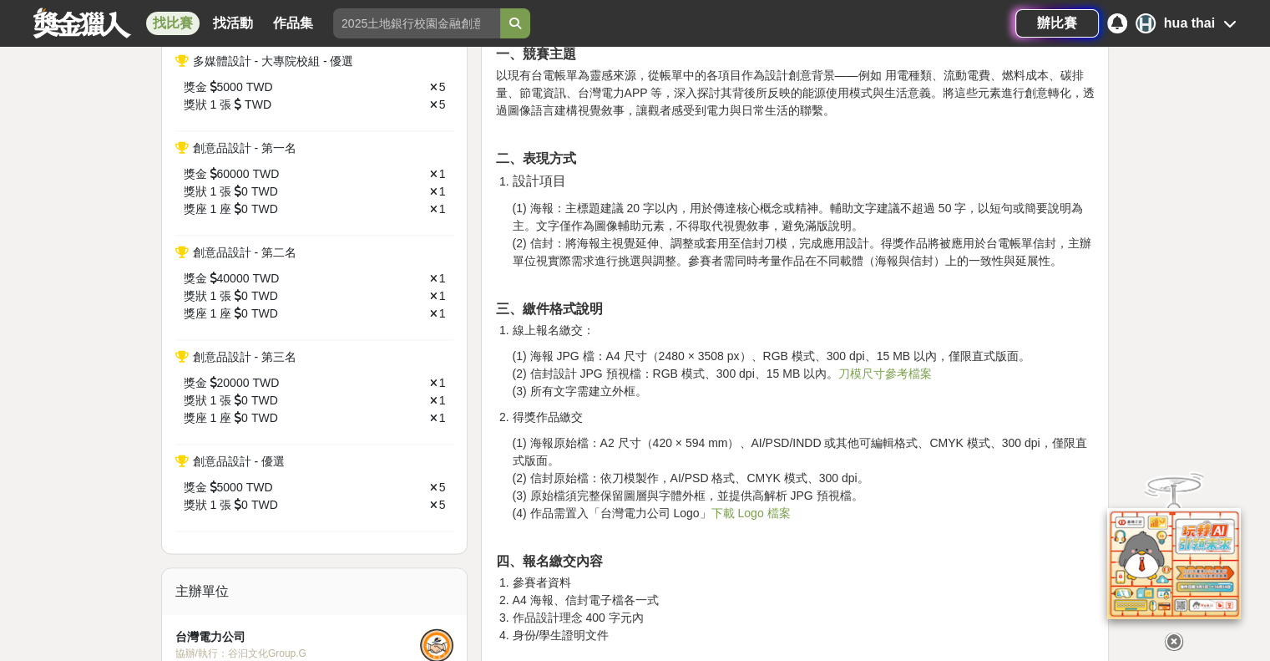
scroll to position [2255, 0]
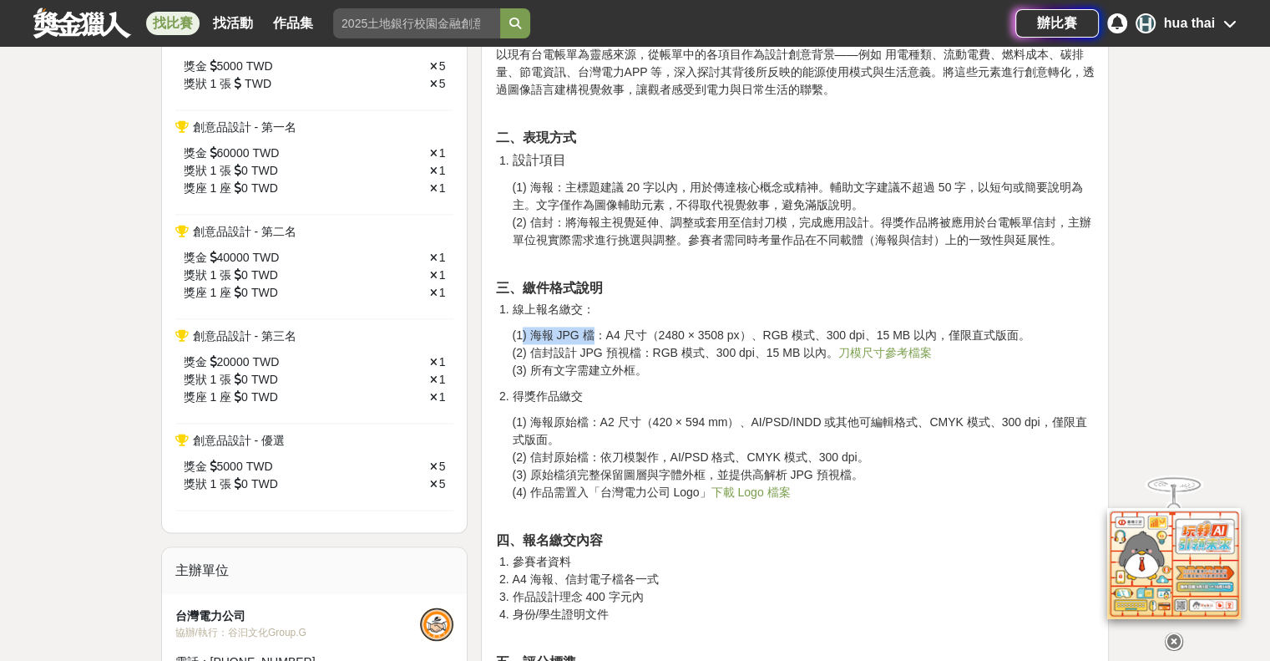
drag, startPoint x: 523, startPoint y: 347, endPoint x: 591, endPoint y: 339, distance: 69.0
click at [580, 359] on span "(2) 信封設計 JPG 預視檔：RGB 模式、300 dpi、15 MB 以內。" at bounding box center [675, 352] width 327 height 13
drag, startPoint x: 555, startPoint y: 369, endPoint x: 620, endPoint y: 364, distance: 65.3
click at [620, 359] on span "(2) 信封設計 JPG 預視檔：RGB 模式、300 dpi、15 MB 以內。" at bounding box center [675, 352] width 327 height 13
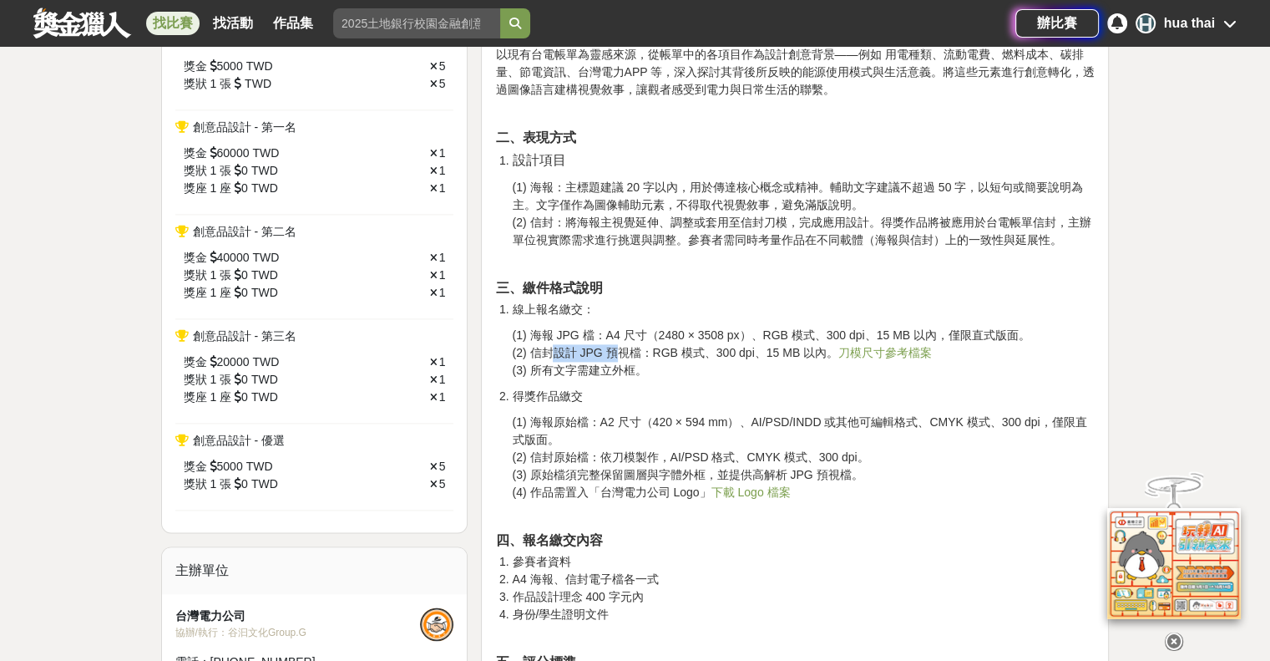
click at [620, 377] on p "(1) 海報 JPG 檔：A4 尺寸（2480 × 3508 px）、RGB 模式、300 dpi、15 MB 以內，僅限直式版面。 (2) 信封設計 JPG…" at bounding box center [803, 353] width 583 height 53
drag, startPoint x: 528, startPoint y: 390, endPoint x: 634, endPoint y: 384, distance: 106.2
click at [634, 377] on span "(3) 所有文字需建立外框。" at bounding box center [579, 369] width 134 height 13
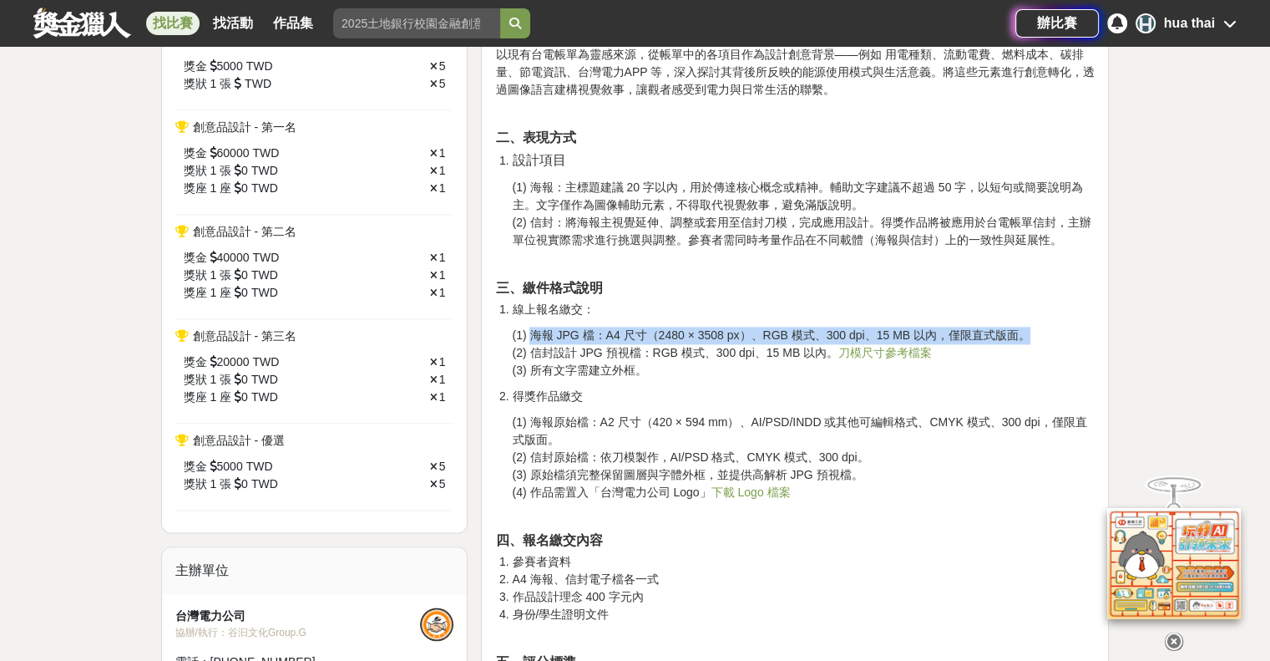
drag, startPoint x: 531, startPoint y: 352, endPoint x: 1019, endPoint y: 344, distance: 487.8
click at [1019, 342] on span "(1) 海報 JPG 檔：A4 尺寸（2480 × 3508 px）、RGB 模式、300 dpi、15 MB 以內，僅限直式版面。" at bounding box center [771, 334] width 518 height 13
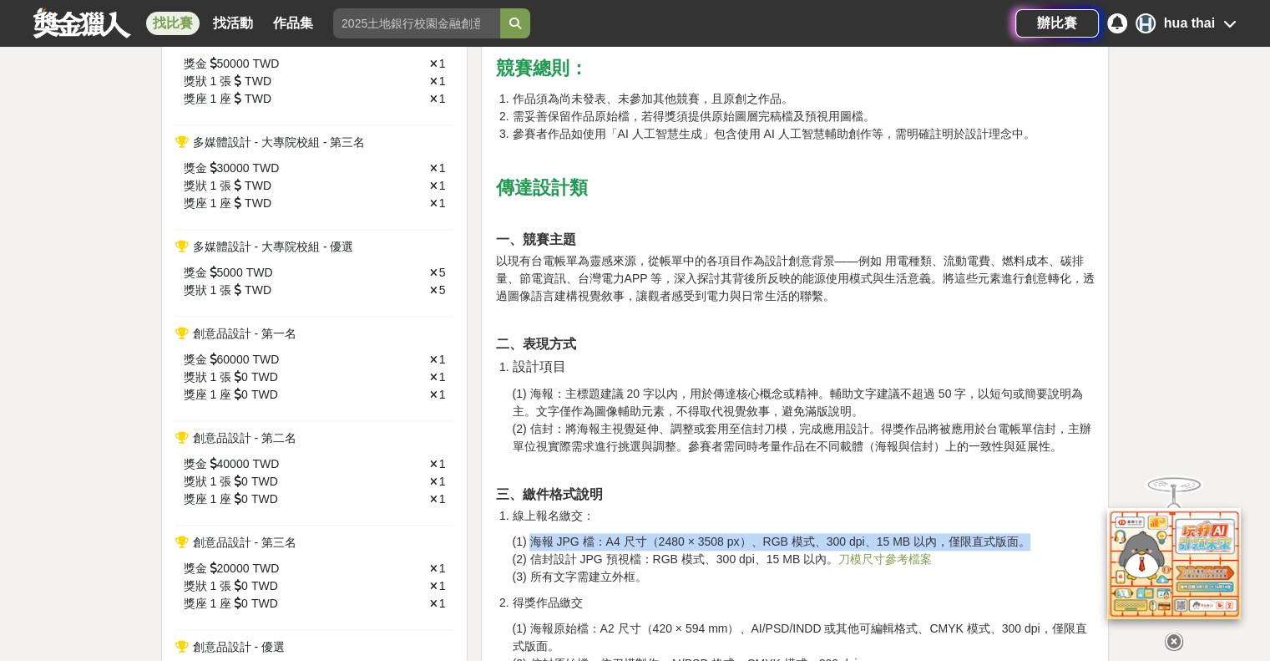
scroll to position [2004, 0]
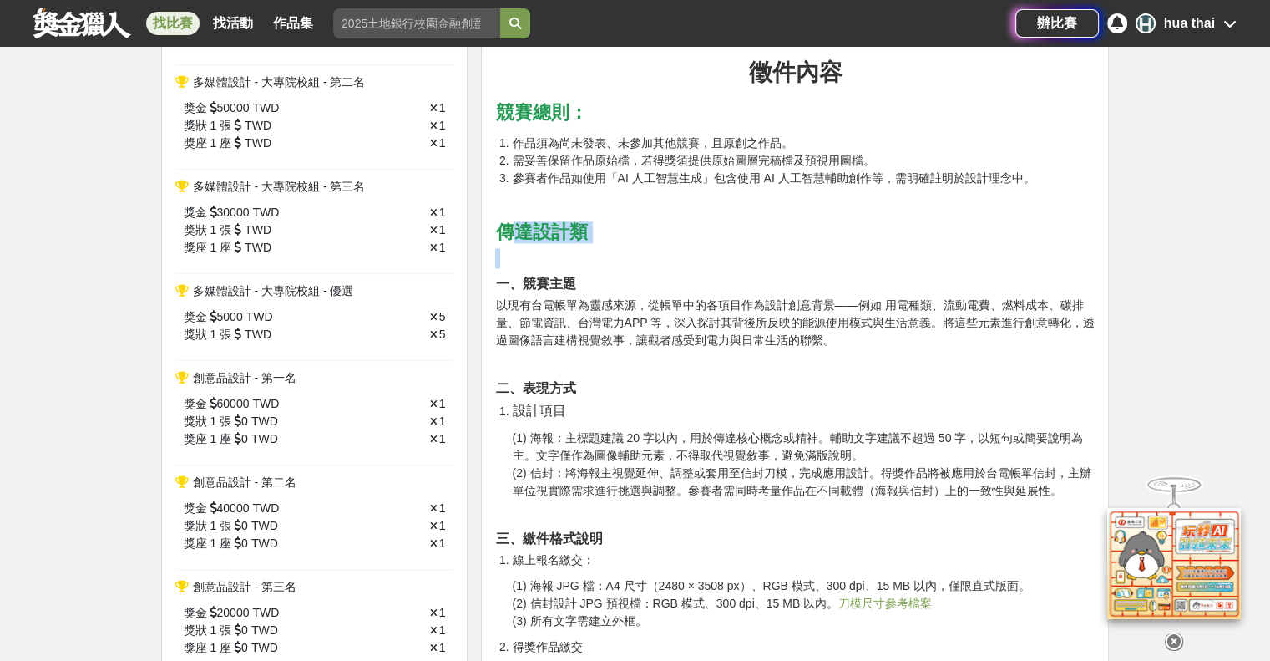
drag, startPoint x: 507, startPoint y: 250, endPoint x: 625, endPoint y: 268, distance: 119.2
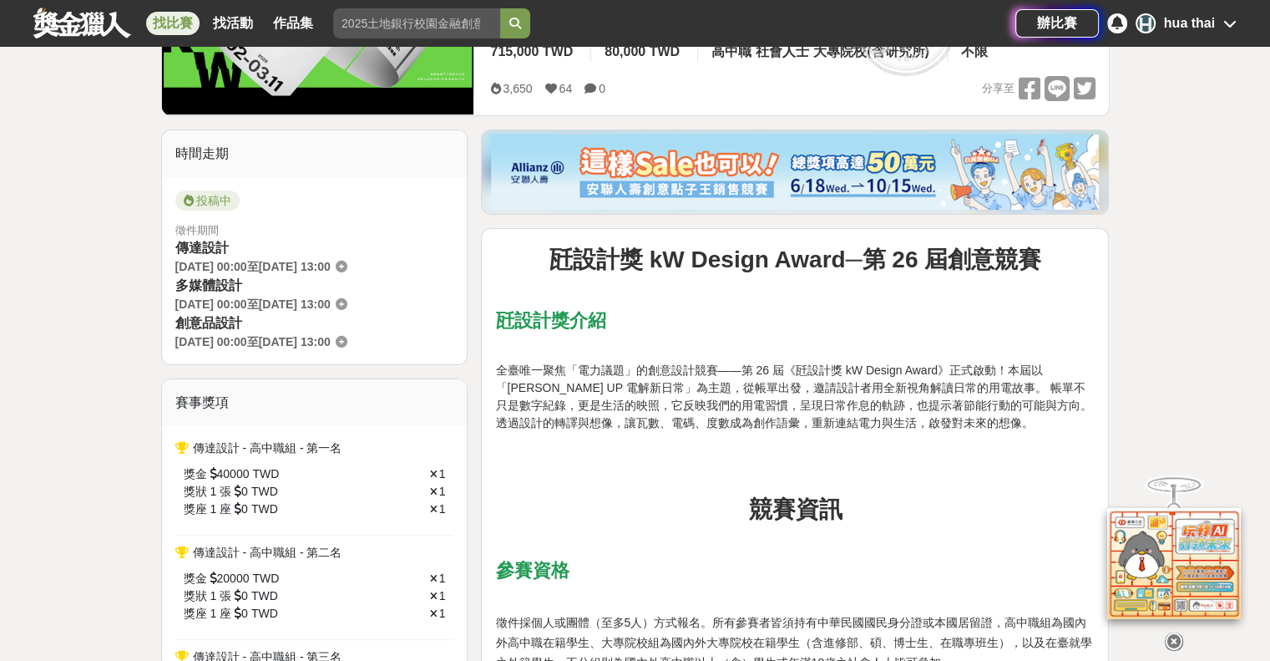
scroll to position [0, 0]
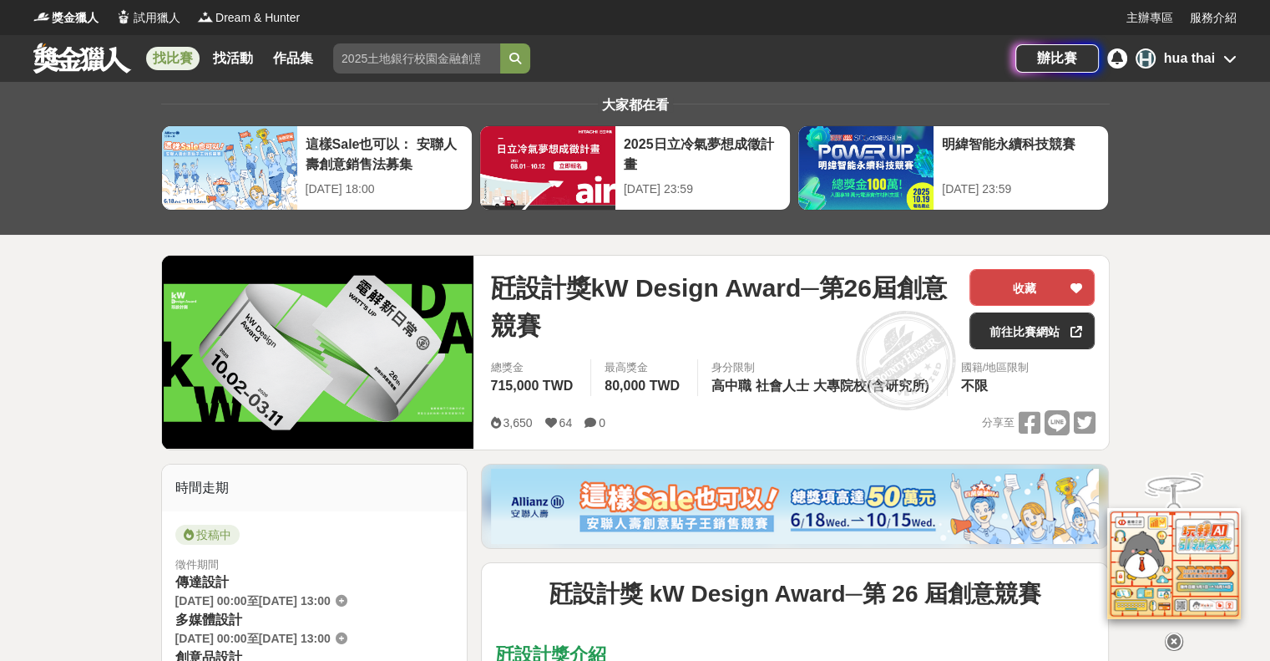
click at [1034, 276] on button "收藏" at bounding box center [1032, 287] width 125 height 37
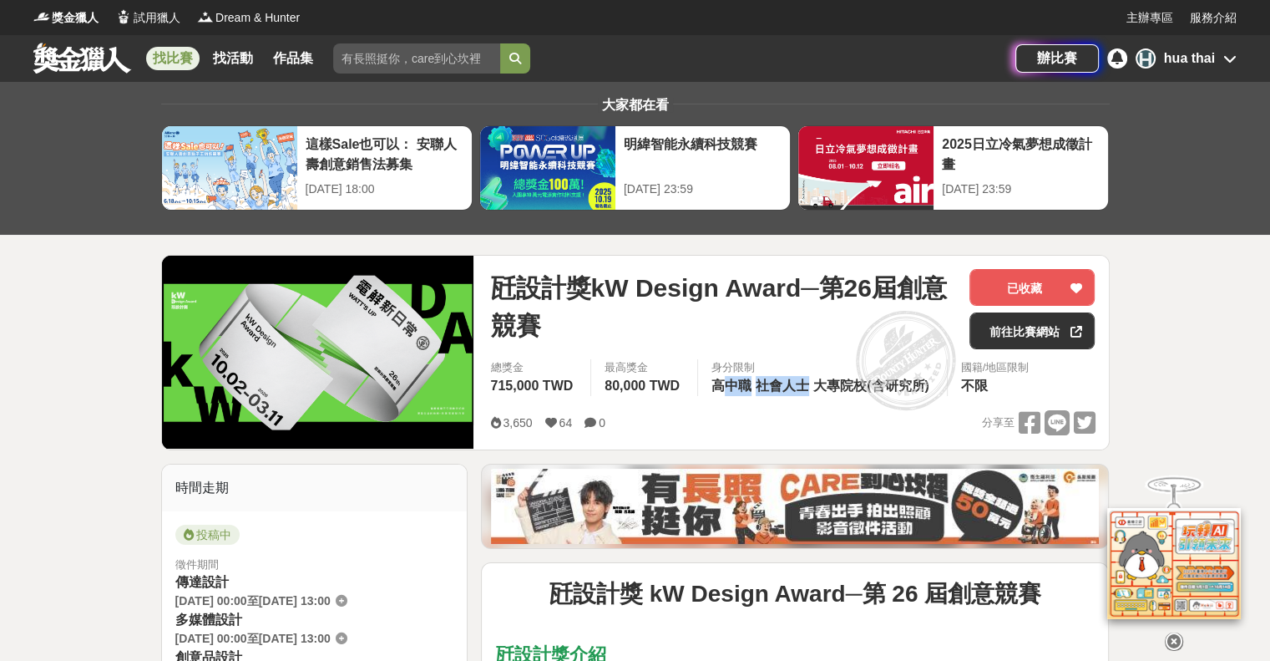
drag, startPoint x: 752, startPoint y: 381, endPoint x: 818, endPoint y: 381, distance: 66.0
click at [818, 381] on div "身分限制 高中職 社會人士 大專院校(含研究所)" at bounding box center [822, 377] width 250 height 37
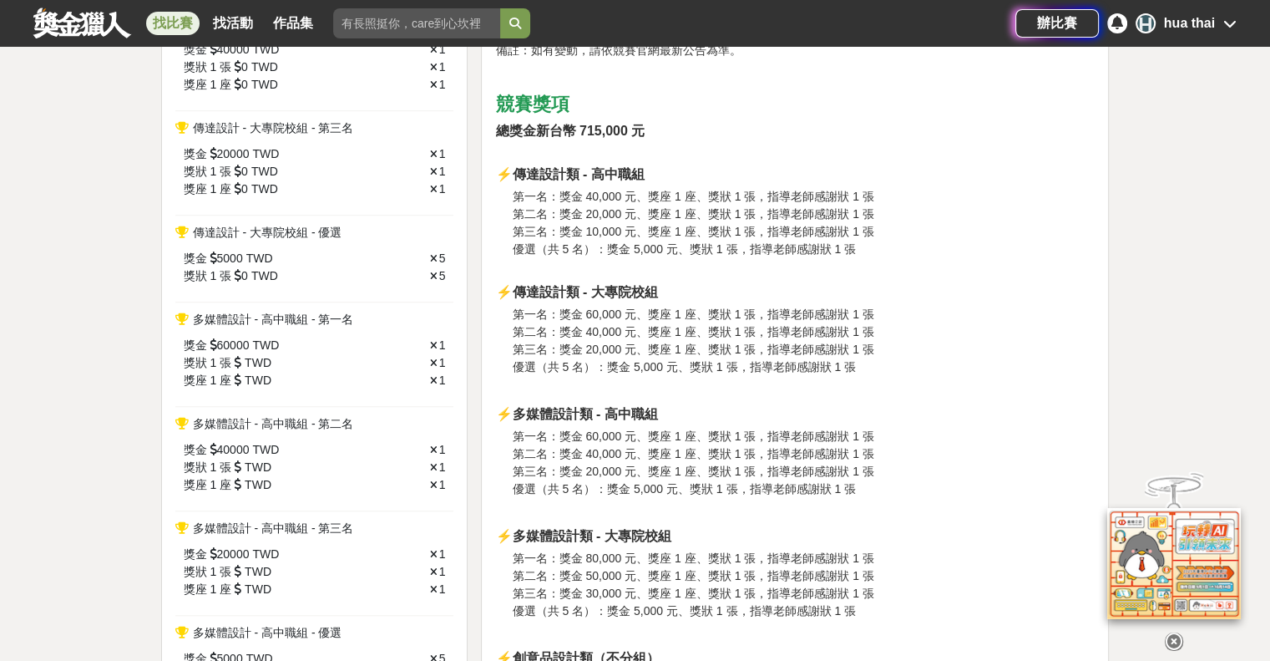
scroll to position [1253, 0]
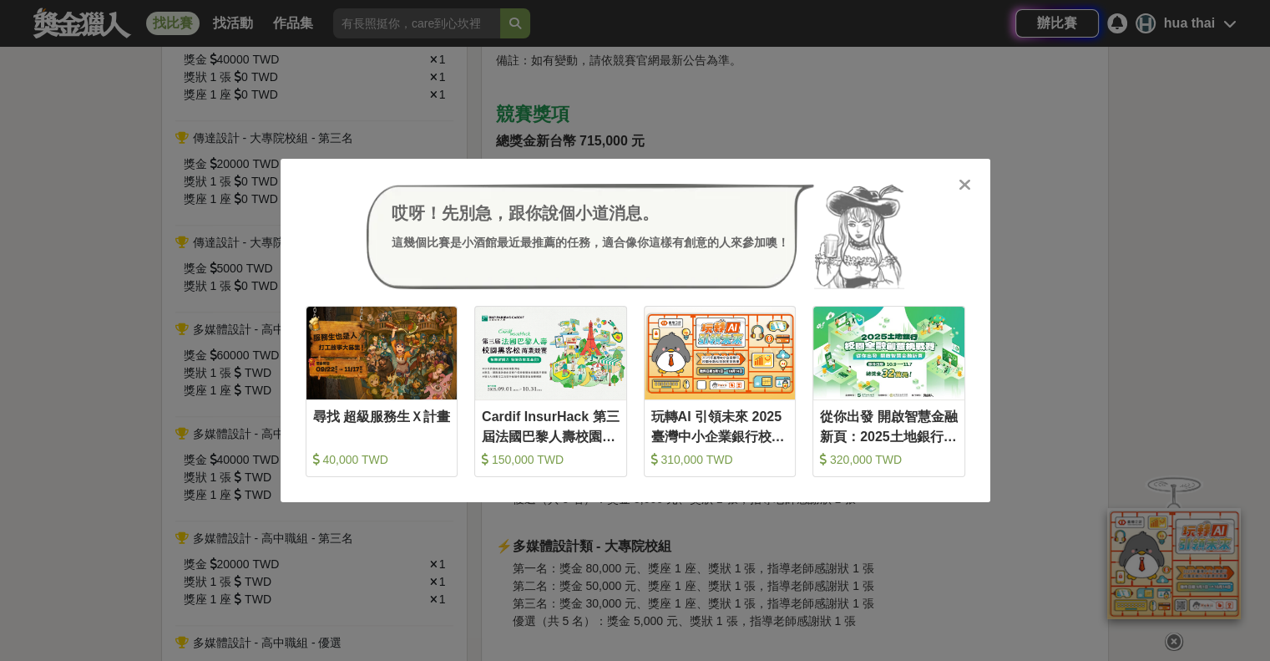
click at [955, 180] on div "哎呀！先別急，跟你說個小道消息。 這幾個比賽是小酒館最近最推薦的任務，適合像你這樣有創意的人來參加噢！ 收藏 尋找 超級服務生Ｘ計畫 40,000 TWD 收…" at bounding box center [636, 330] width 710 height 343
click at [965, 185] on icon at bounding box center [965, 184] width 13 height 17
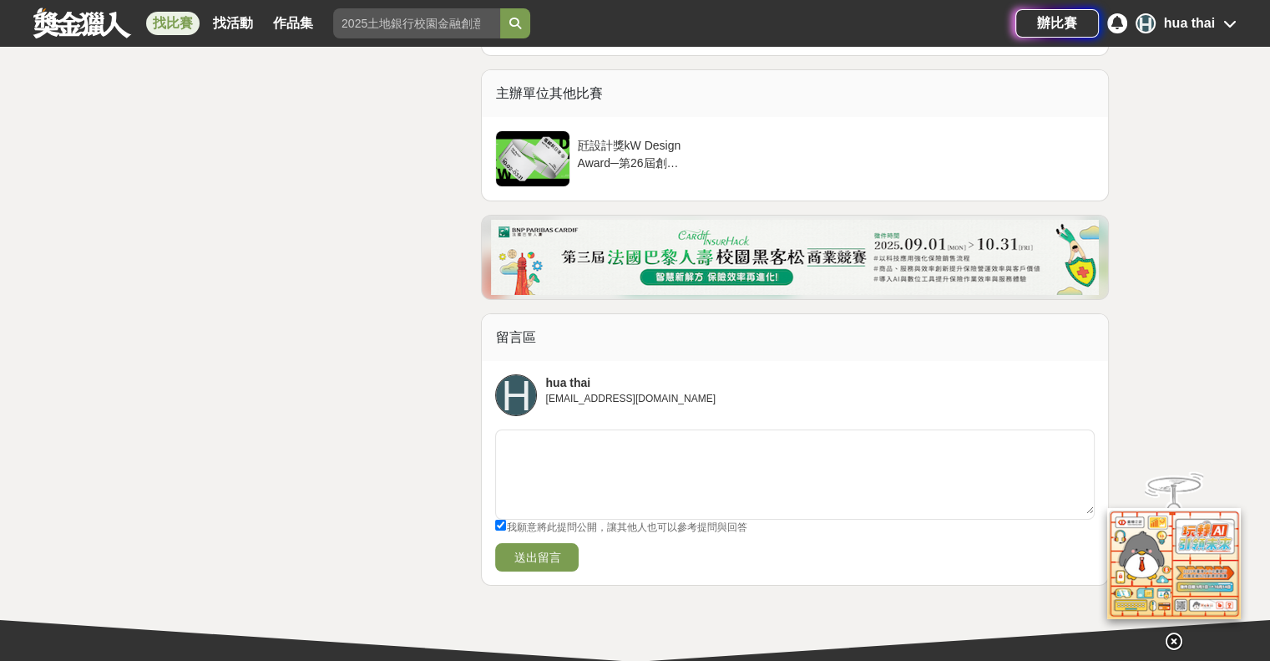
scroll to position [5679, 0]
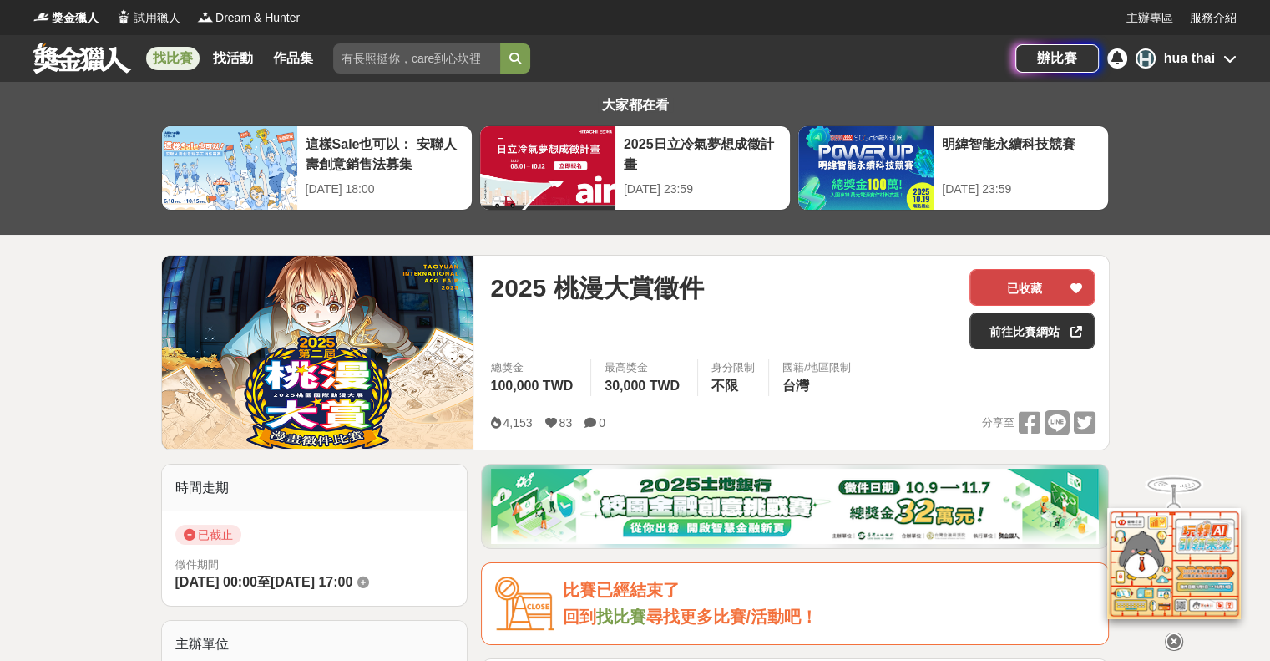
click at [1085, 284] on button "已收藏" at bounding box center [1032, 287] width 125 height 37
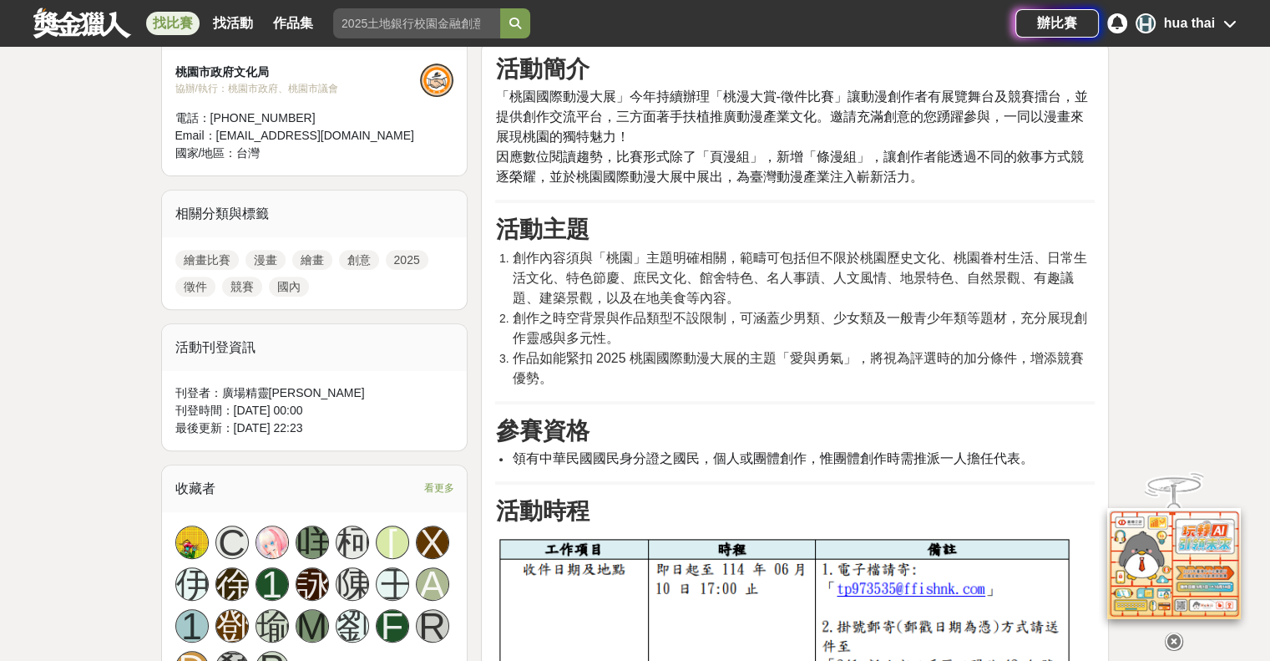
scroll to position [668, 0]
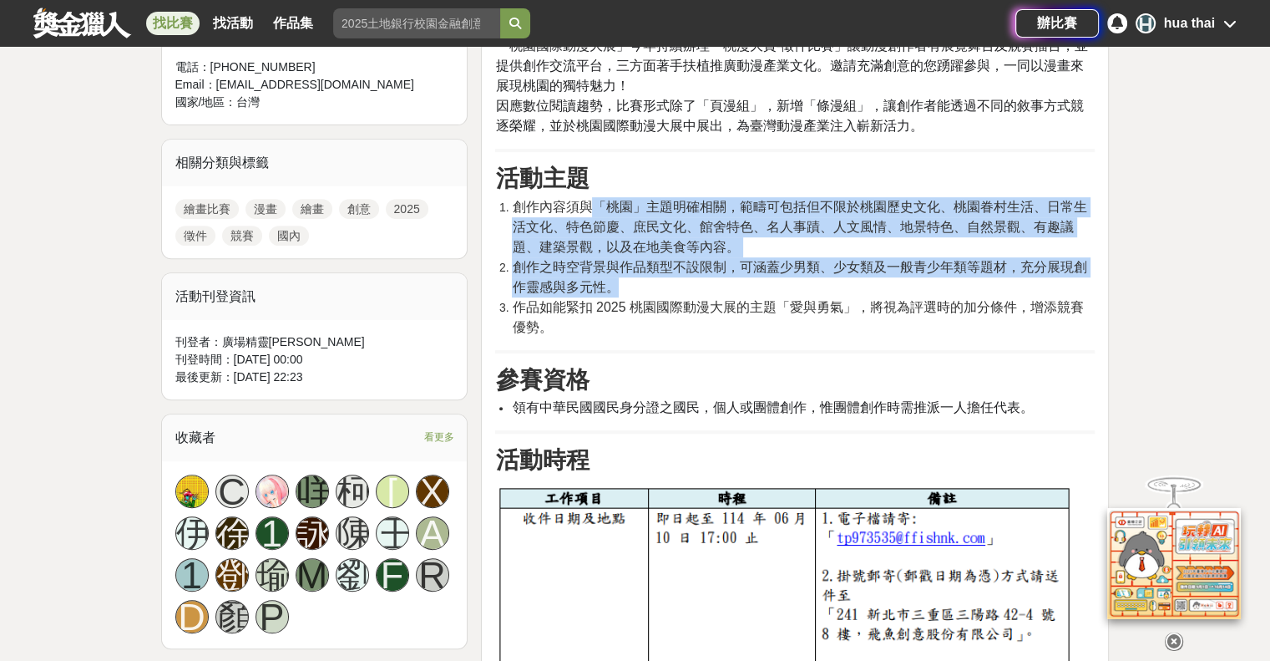
drag, startPoint x: 595, startPoint y: 213, endPoint x: 712, endPoint y: 284, distance: 136.8
click at [712, 284] on ol "創作內容須與「桃園」主題明確相關，範疇可包括但不限於桃園歷史文化、桃園眷村生活、日常生活文化、特色節慶、庶民文化、館舍特色、名人事蹟、人文風情、地景特色、自然…" at bounding box center [795, 267] width 600 height 140
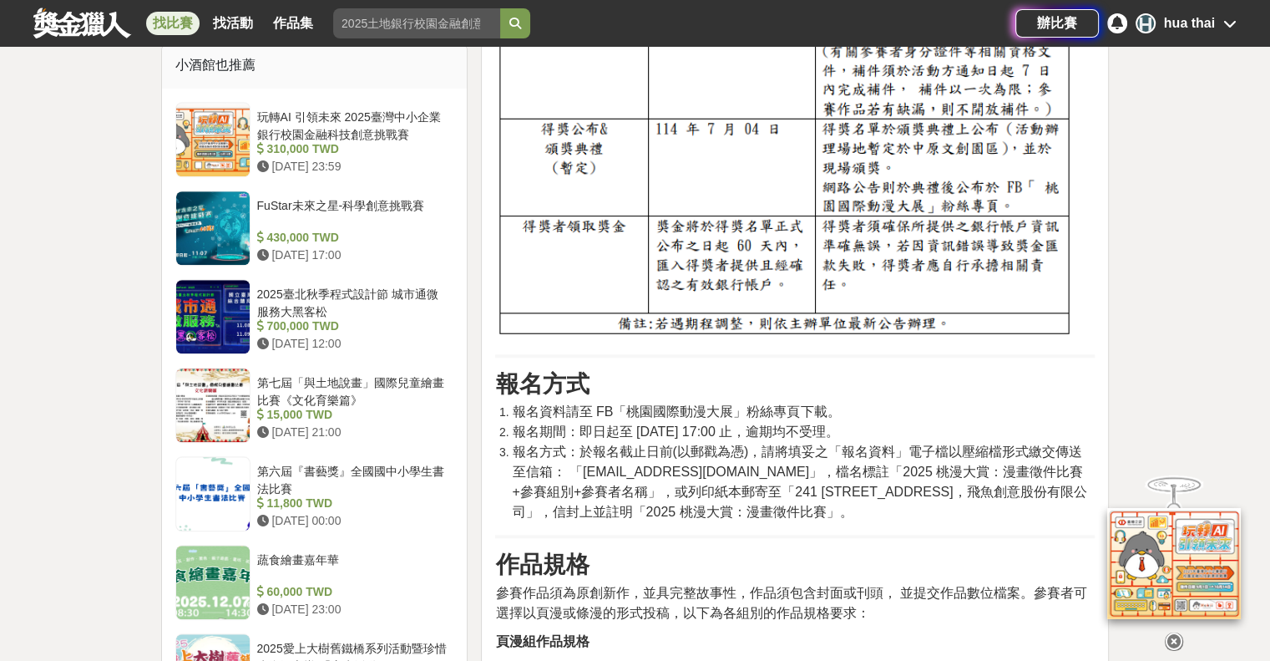
scroll to position [1336, 0]
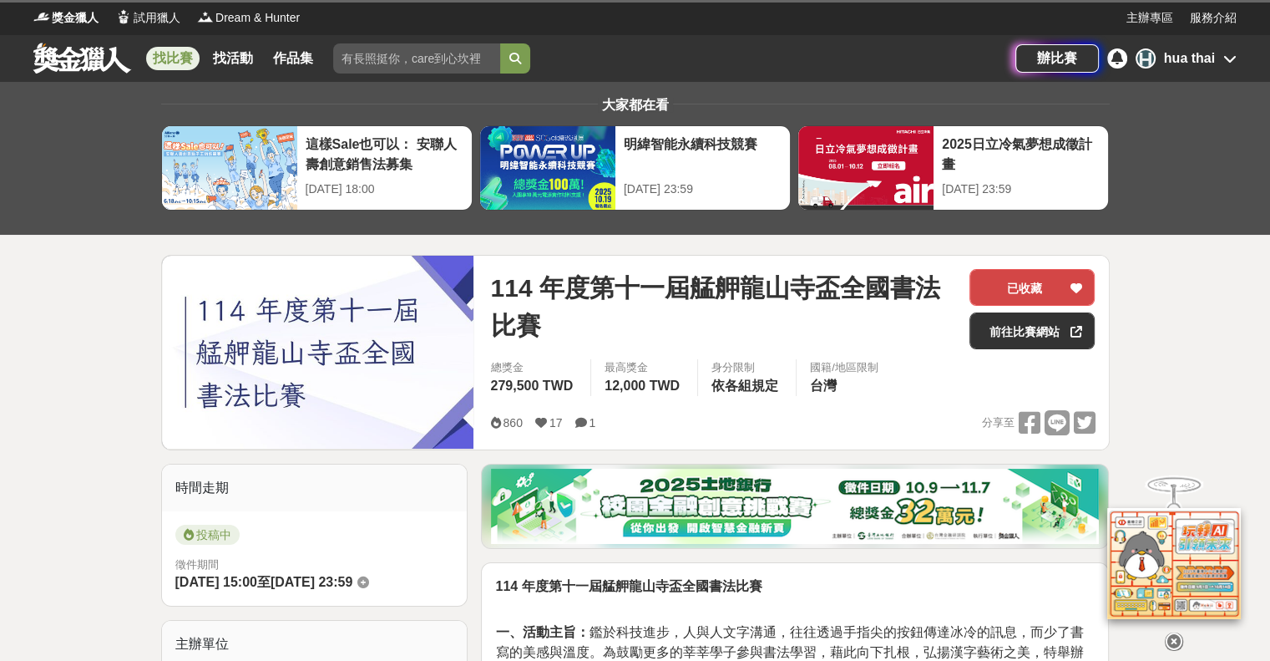
click at [1051, 287] on button "已收藏" at bounding box center [1032, 287] width 125 height 37
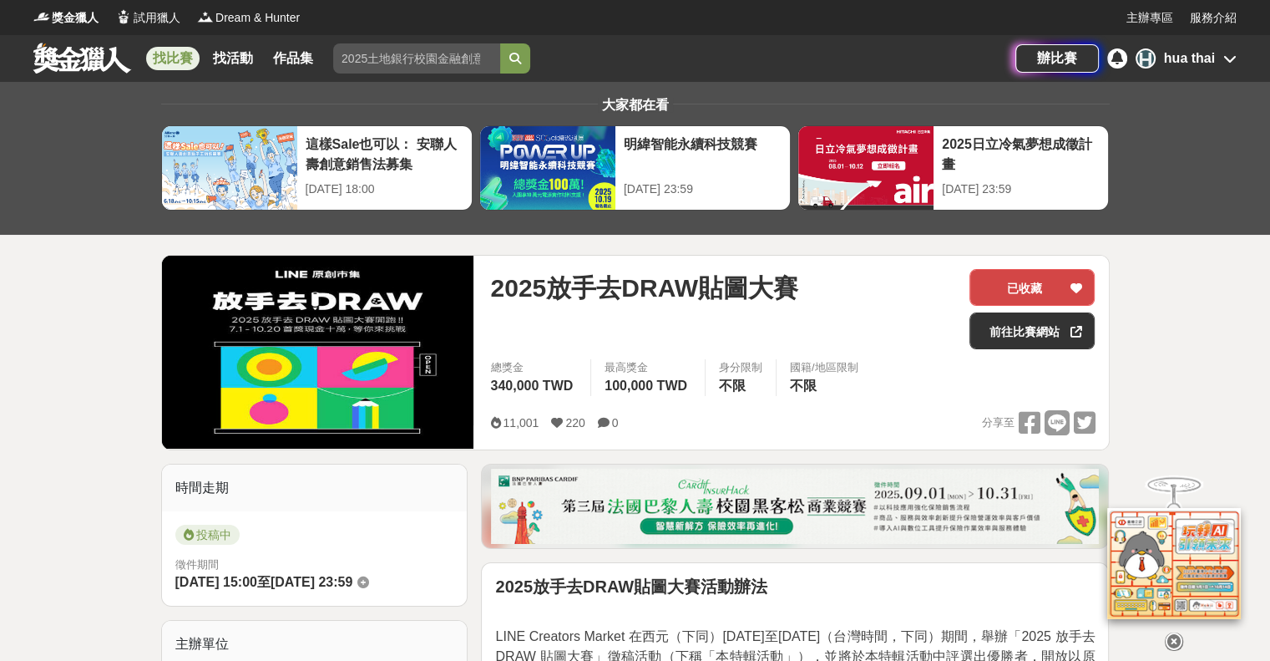
click at [1039, 287] on button "已收藏" at bounding box center [1032, 287] width 125 height 37
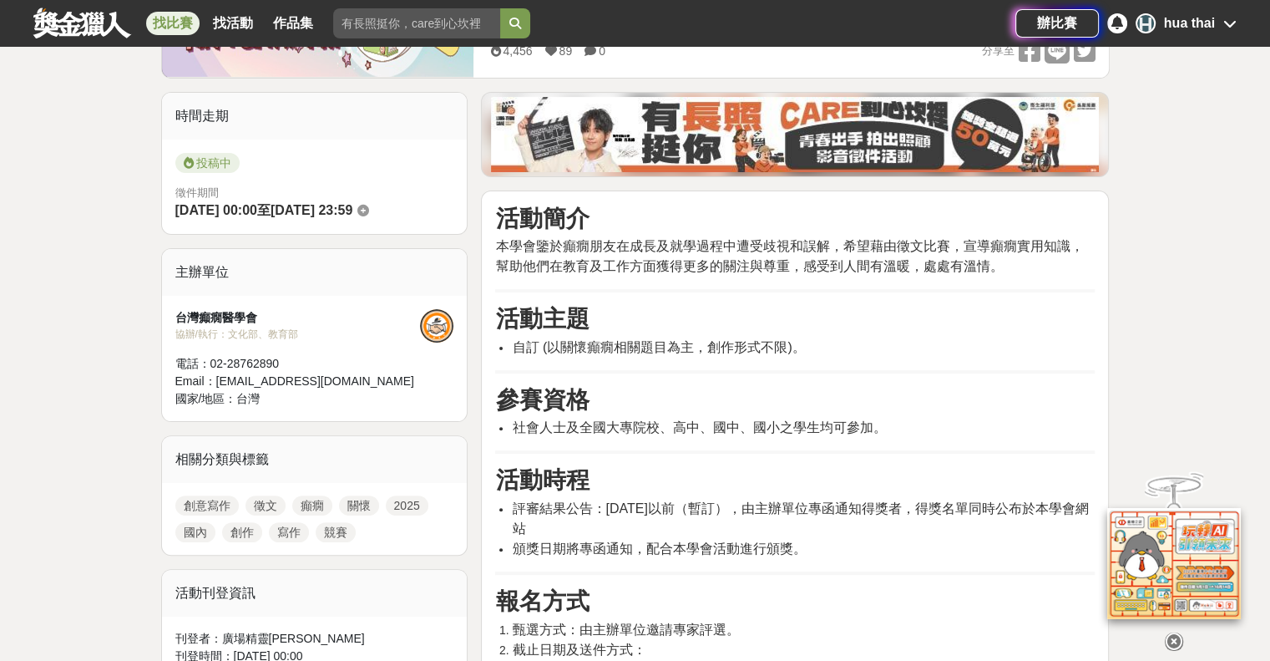
scroll to position [418, 0]
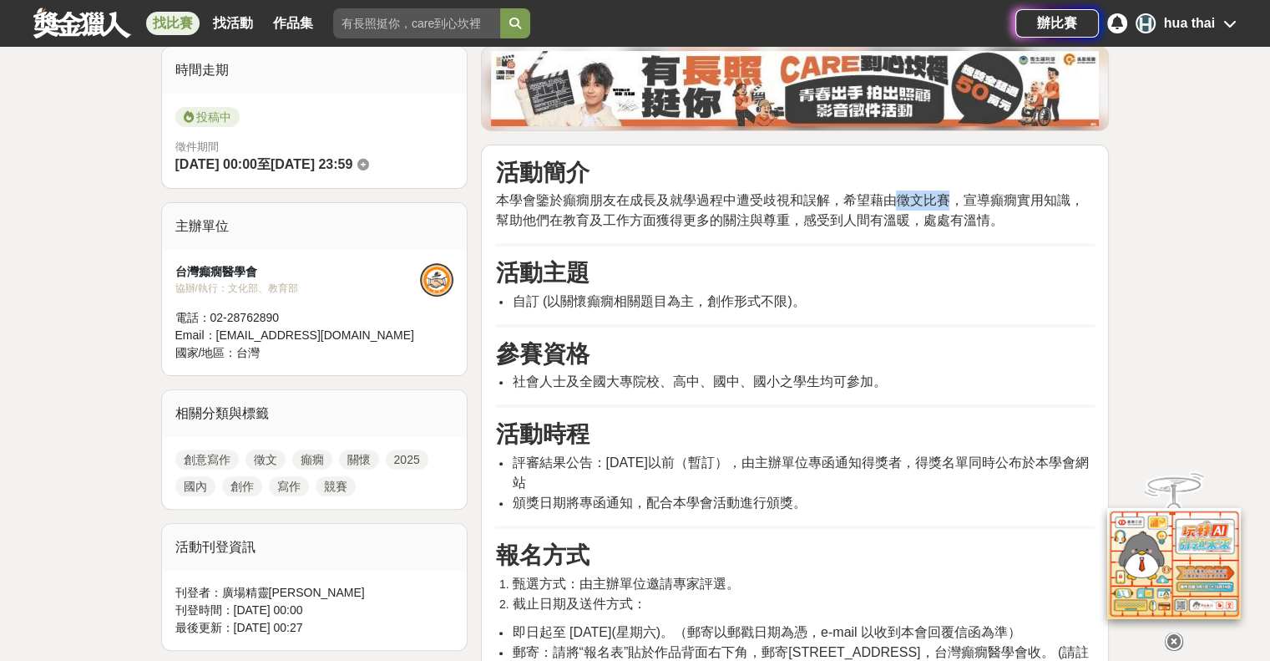
drag, startPoint x: 894, startPoint y: 201, endPoint x: 953, endPoint y: 200, distance: 58.5
click at [953, 200] on span "本學會鑒於癲癇朋友在成長及就學過程中遭受歧視和誤解，希望藉由徵文比賽，宣導癲癇實用知識， 幫助他們在教育及工作方面獲得更多的關注與尊重，感受到人間有溫暖，處處…" at bounding box center [789, 210] width 588 height 34
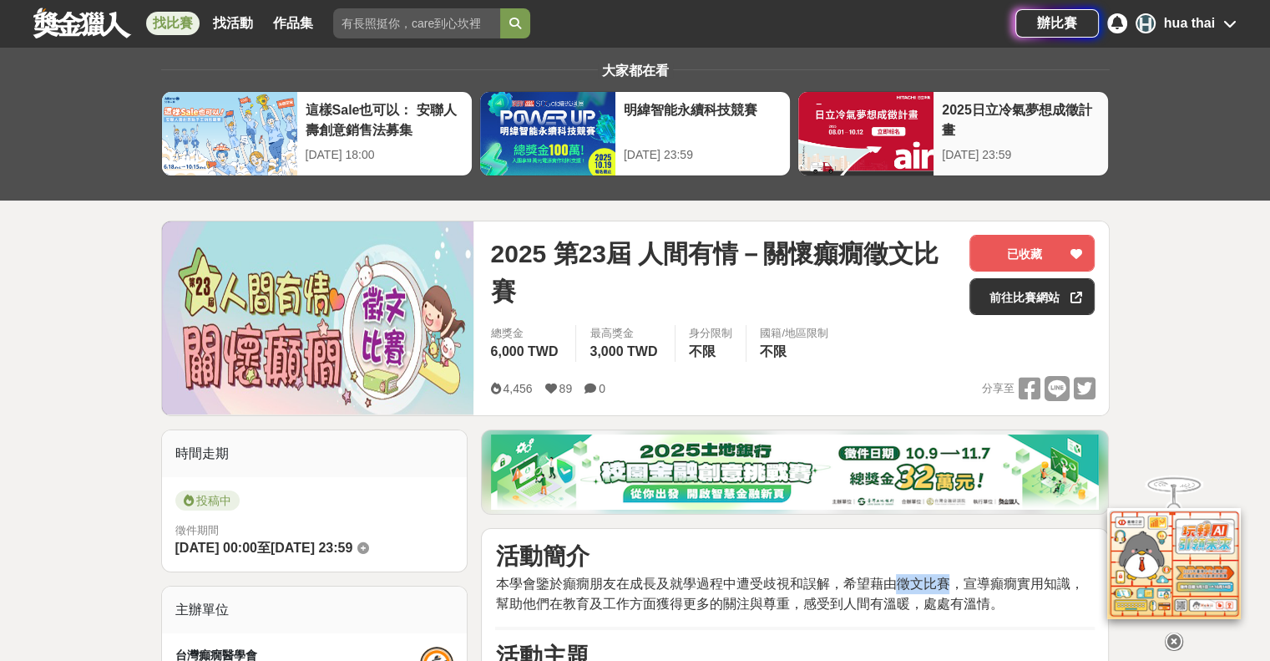
scroll to position [0, 0]
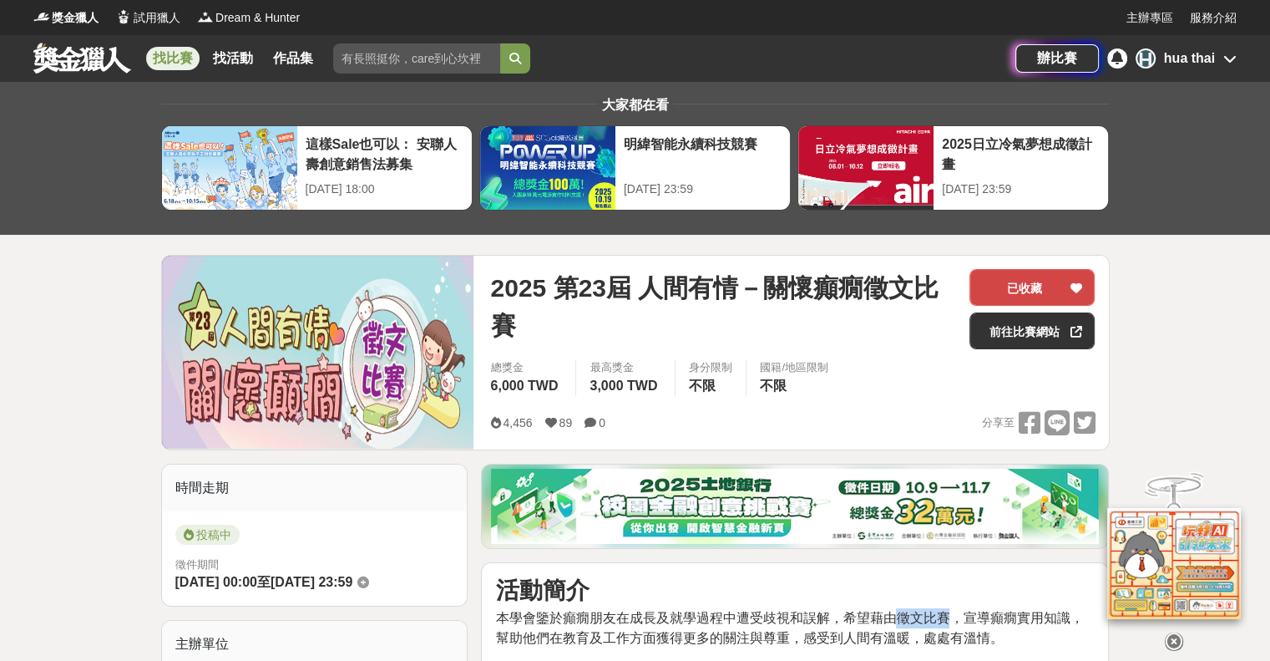
click at [1029, 293] on button "已收藏" at bounding box center [1032, 287] width 125 height 37
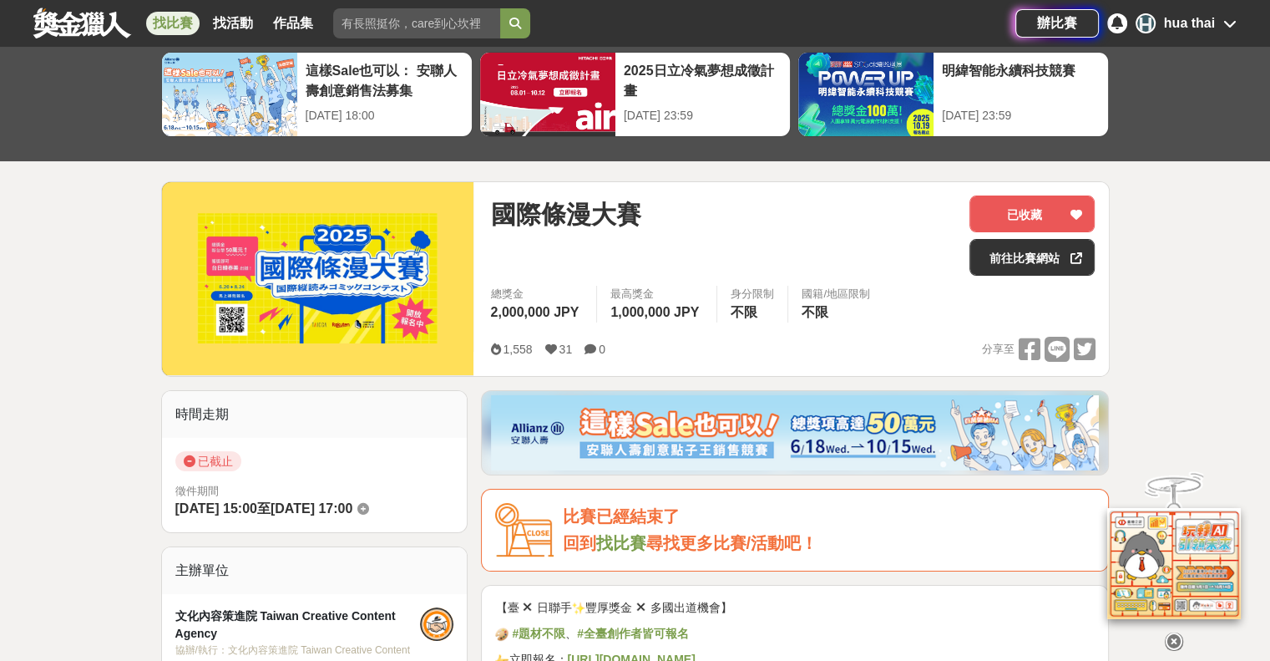
scroll to position [84, 0]
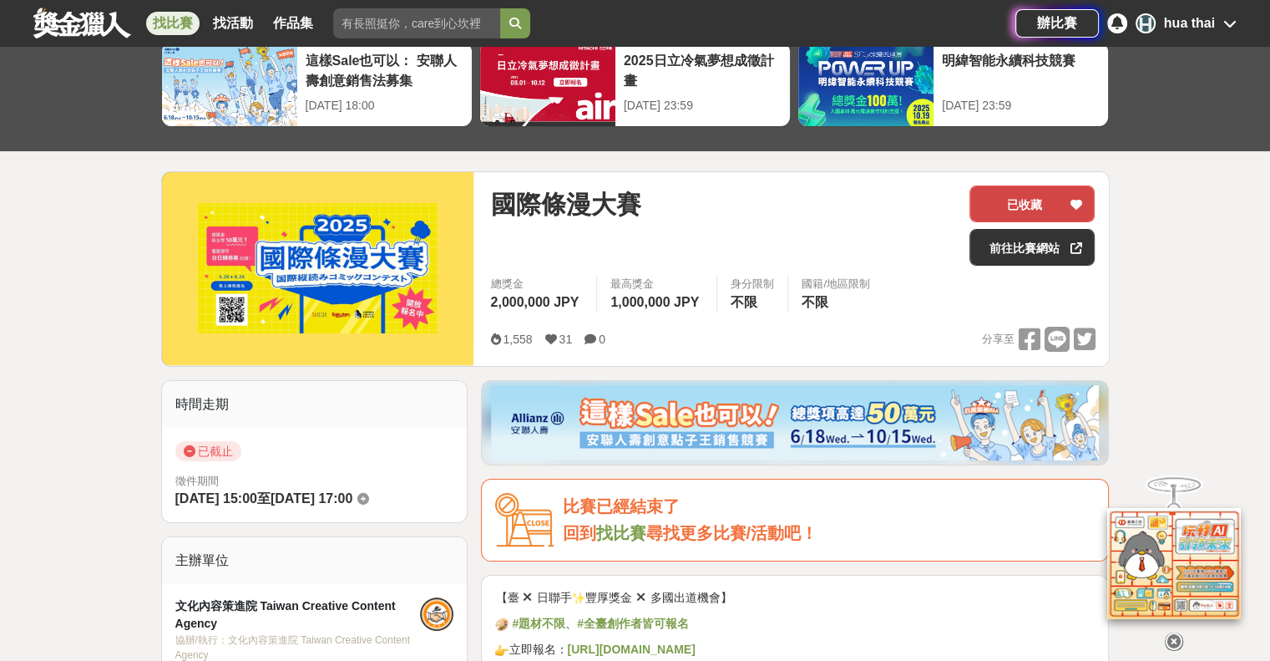
click at [1061, 206] on button "已收藏" at bounding box center [1032, 203] width 125 height 37
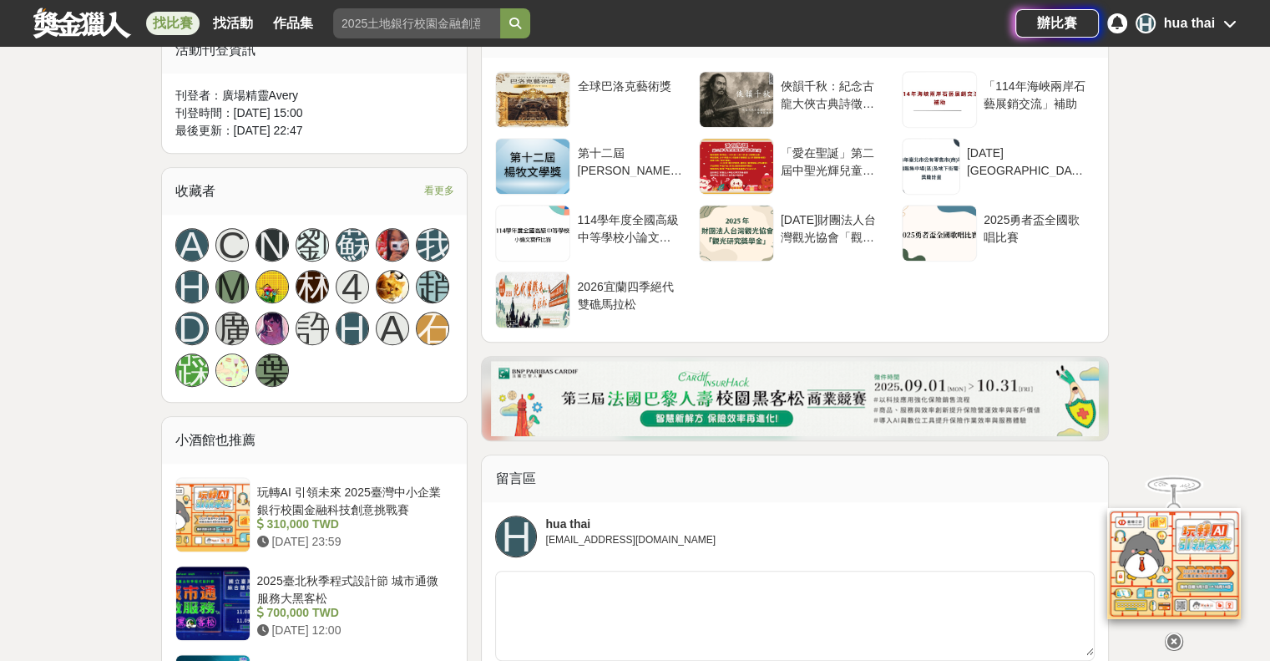
scroll to position [919, 0]
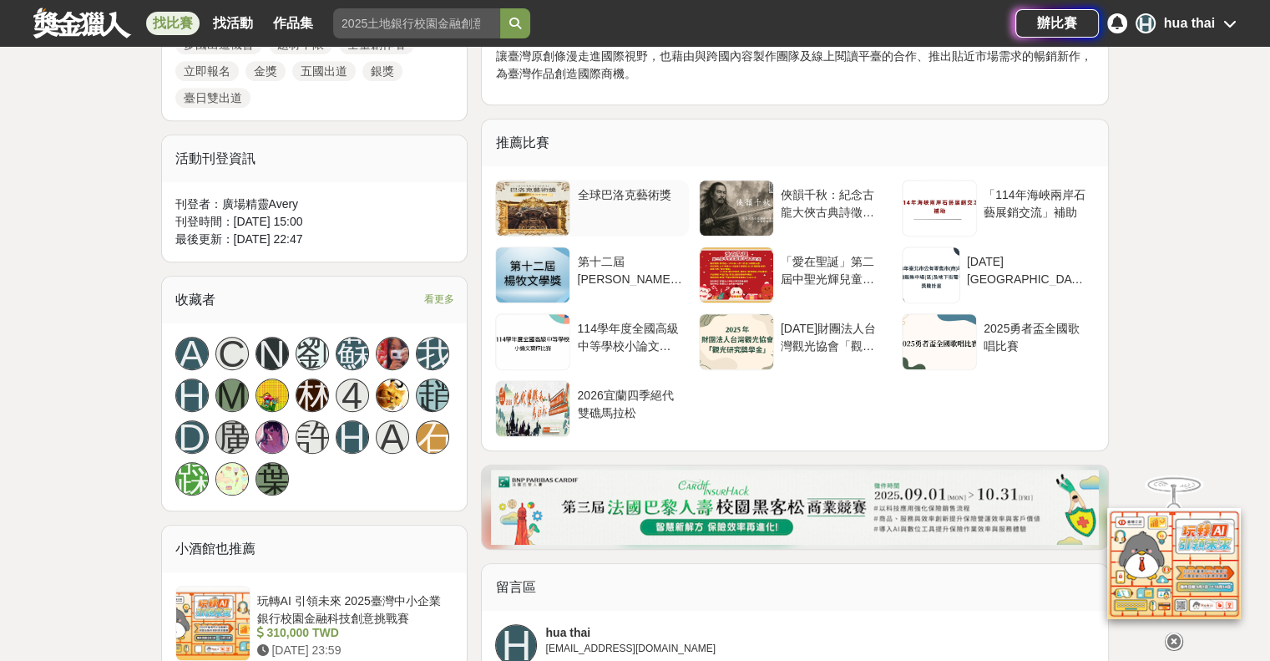
click at [638, 202] on div "全球巴洛克藝術獎" at bounding box center [629, 202] width 104 height 32
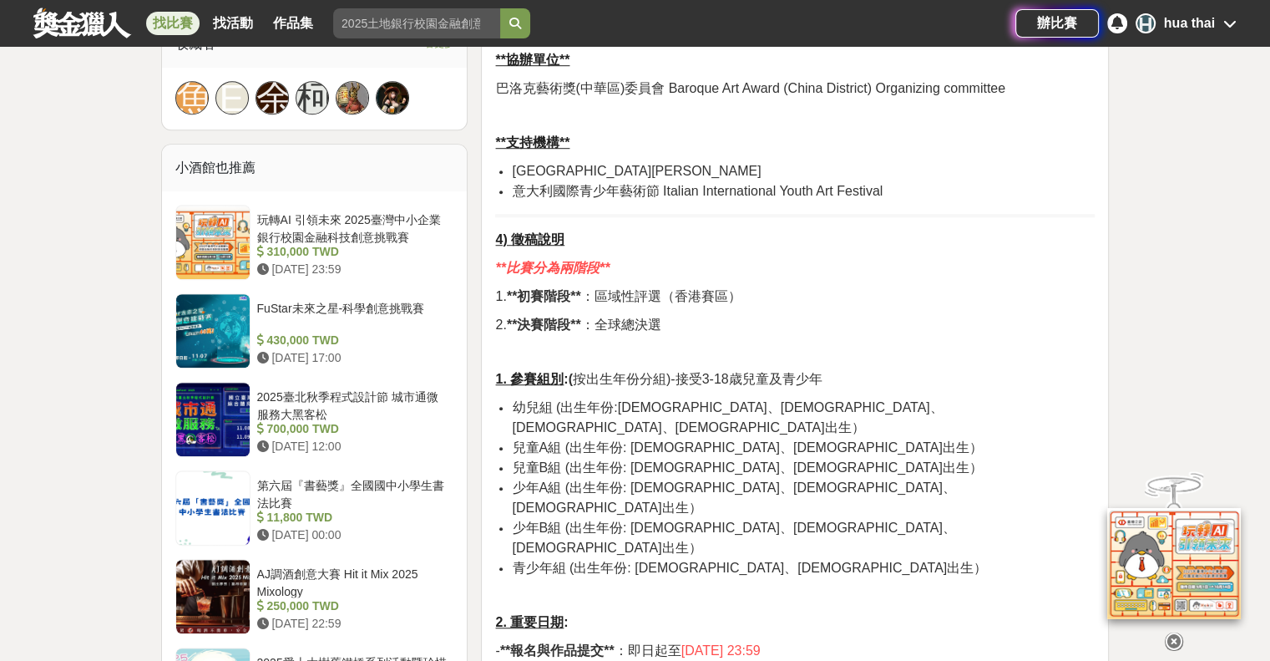
scroll to position [1169, 0]
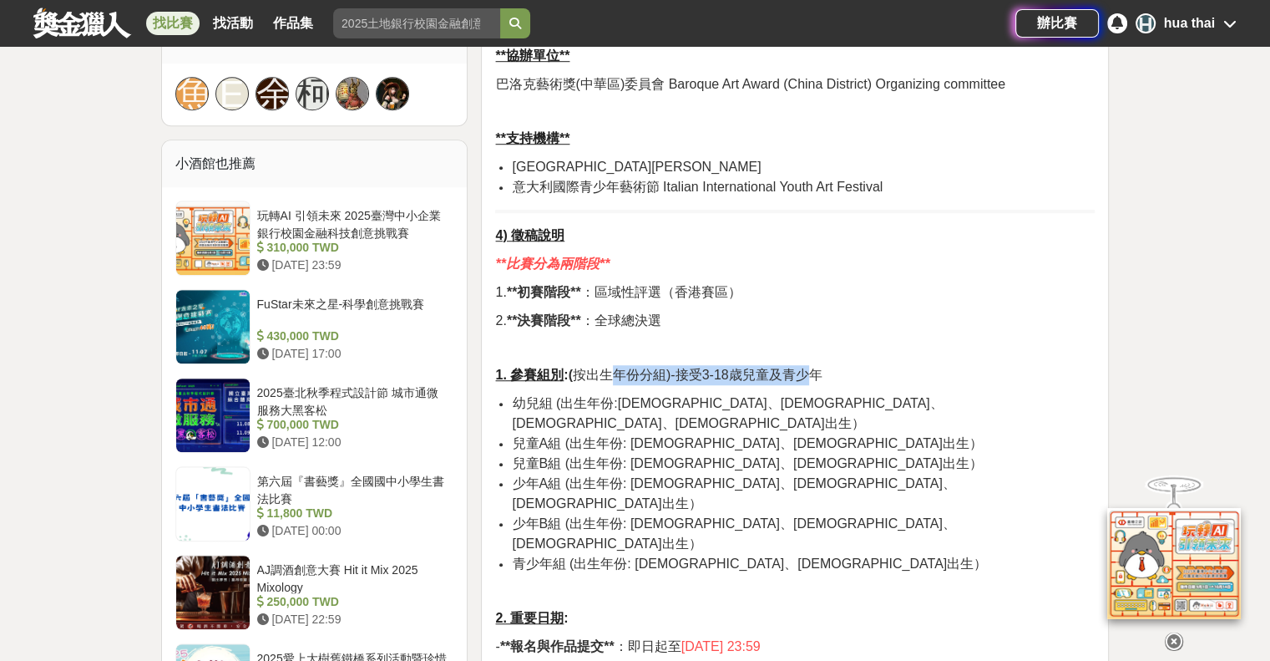
drag, startPoint x: 610, startPoint y: 356, endPoint x: 810, endPoint y: 353, distance: 200.4
click at [810, 367] on span "( 按出生年份分組)-接受3-18歳兒童及青少年" at bounding box center [696, 374] width 254 height 14
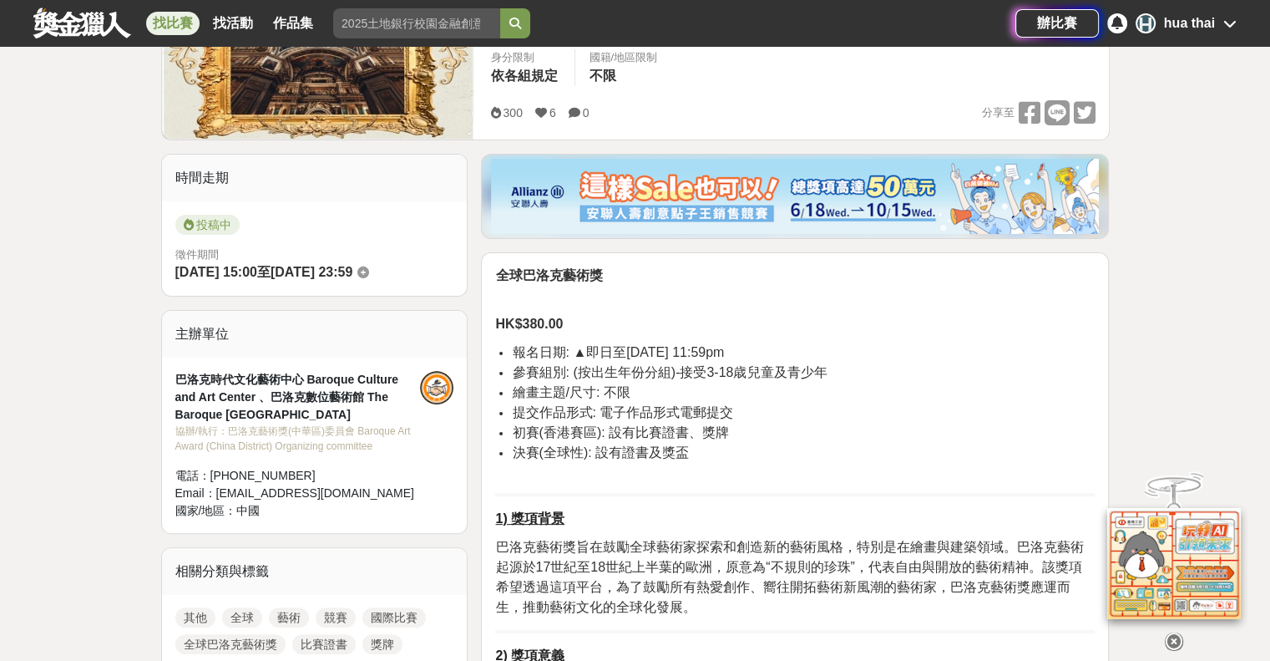
scroll to position [334, 0]
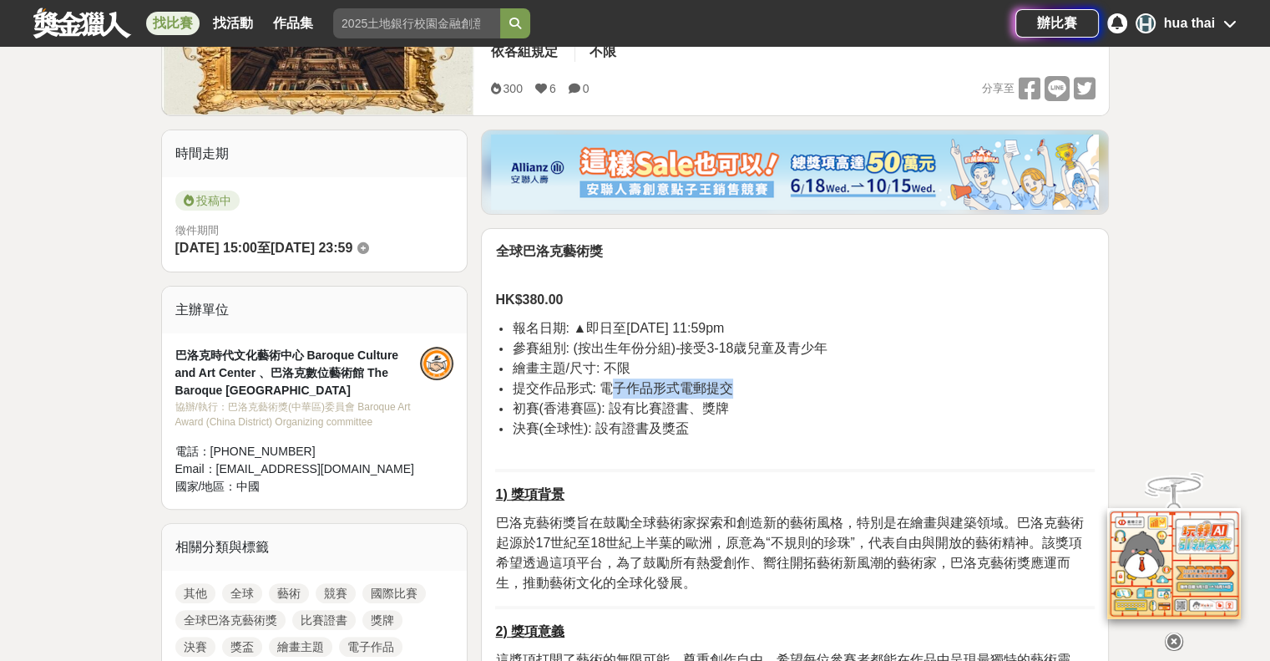
drag, startPoint x: 607, startPoint y: 383, endPoint x: 736, endPoint y: 395, distance: 129.1
click at [736, 395] on li "提交作品形式: 電子作品形式電郵提交" at bounding box center [803, 388] width 583 height 20
click at [732, 402] on li "初賽(香港賽區): 設有比賽證書、獎牌" at bounding box center [803, 408] width 583 height 20
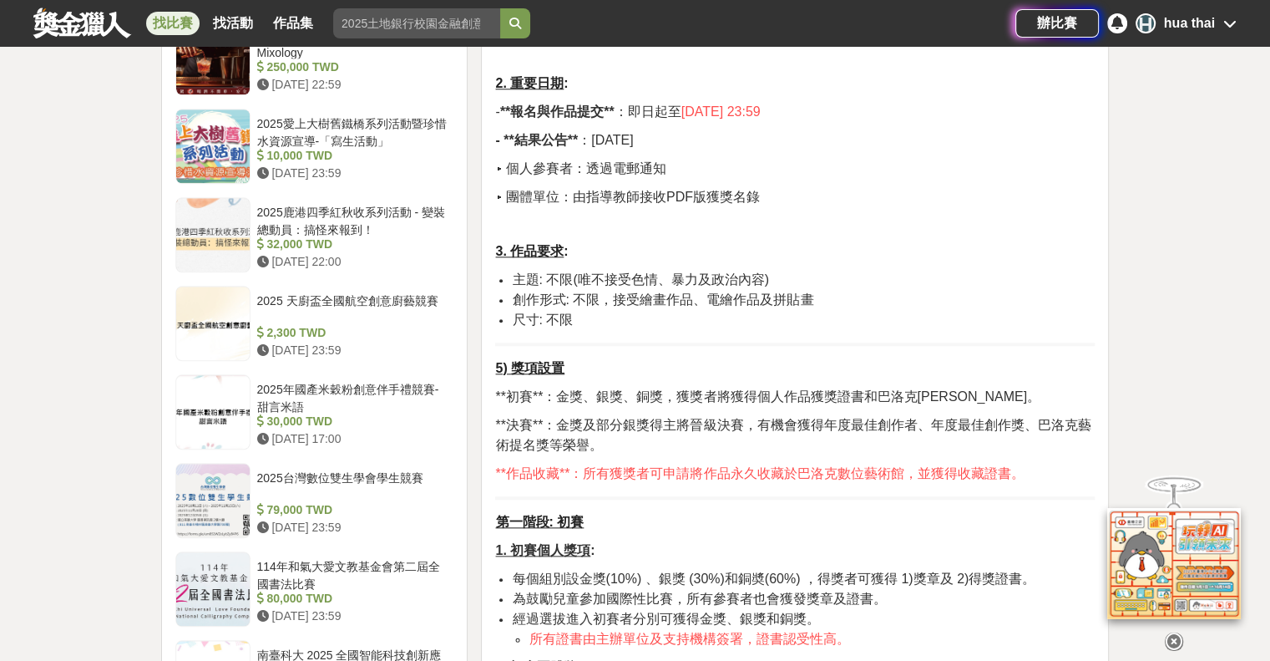
scroll to position [1754, 0]
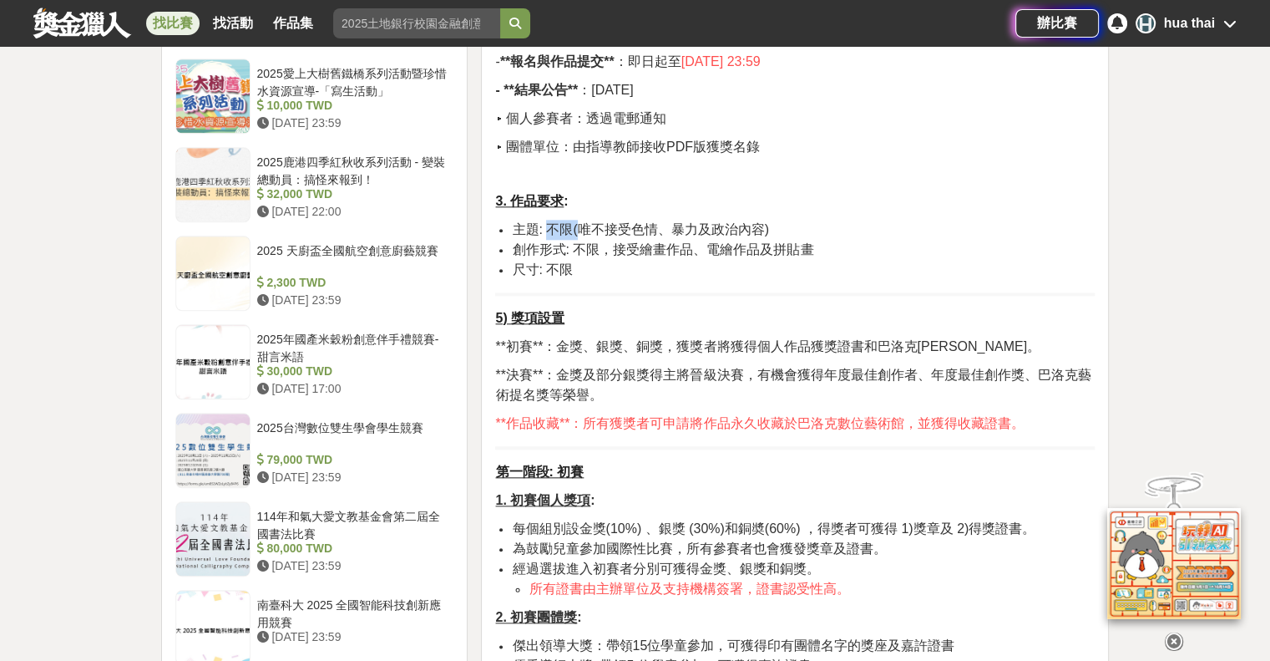
drag, startPoint x: 553, startPoint y: 148, endPoint x: 578, endPoint y: 150, distance: 25.2
click at [578, 222] on span "主題: 不限(唯不接受色情、暴力及政治內容)" at bounding box center [640, 229] width 257 height 14
drag, startPoint x: 577, startPoint y: 167, endPoint x: 819, endPoint y: 175, distance: 242.3
click at [819, 240] on li "創作形式: 不限，接受繪畫作品、電繪作品及拼貼畫" at bounding box center [803, 250] width 583 height 20
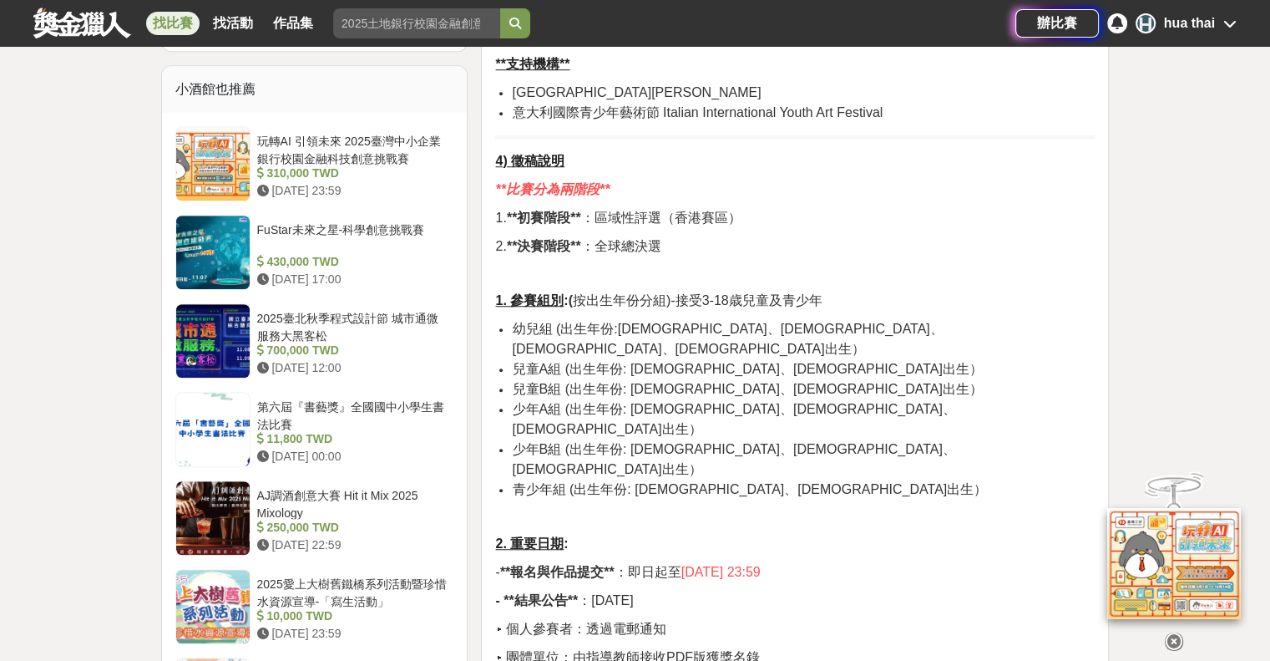
scroll to position [1253, 0]
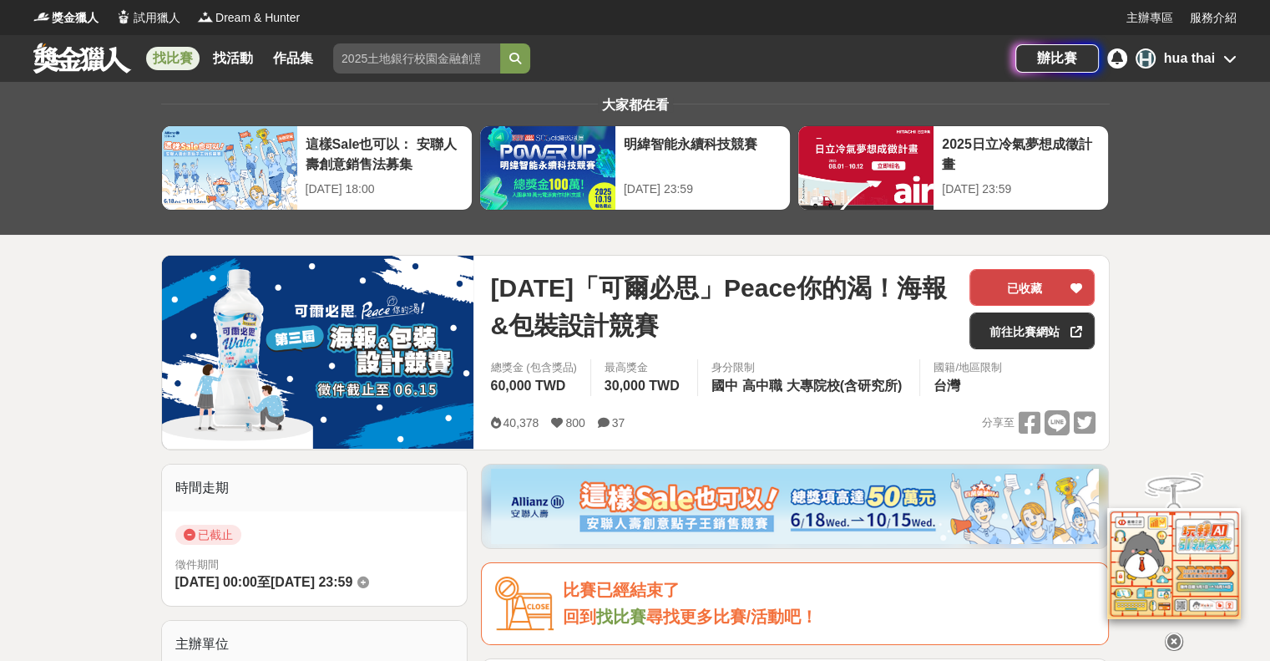
click at [1019, 283] on button "已收藏" at bounding box center [1032, 287] width 125 height 37
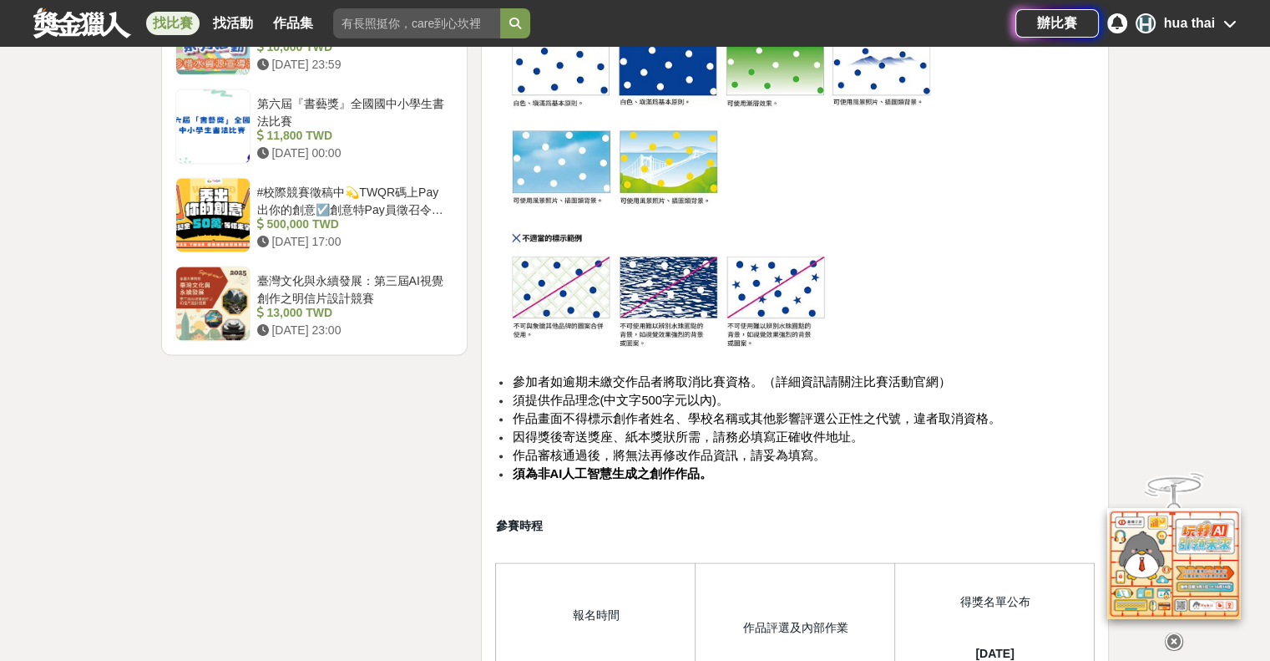
scroll to position [2255, 0]
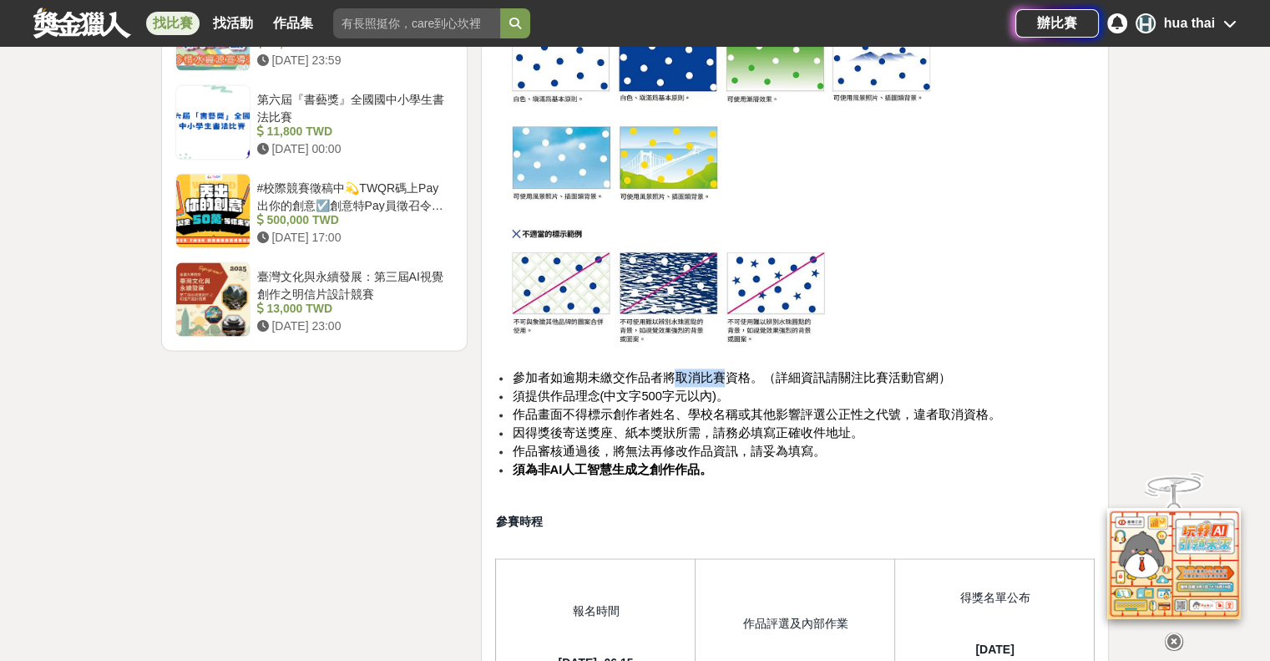
drag, startPoint x: 668, startPoint y: 418, endPoint x: 718, endPoint y: 413, distance: 50.4
click at [718, 384] on span "參加者如逾期未繳交作品者將取消比賽資格。（詳細資訊請關注比賽活動官網）" at bounding box center [731, 377] width 438 height 13
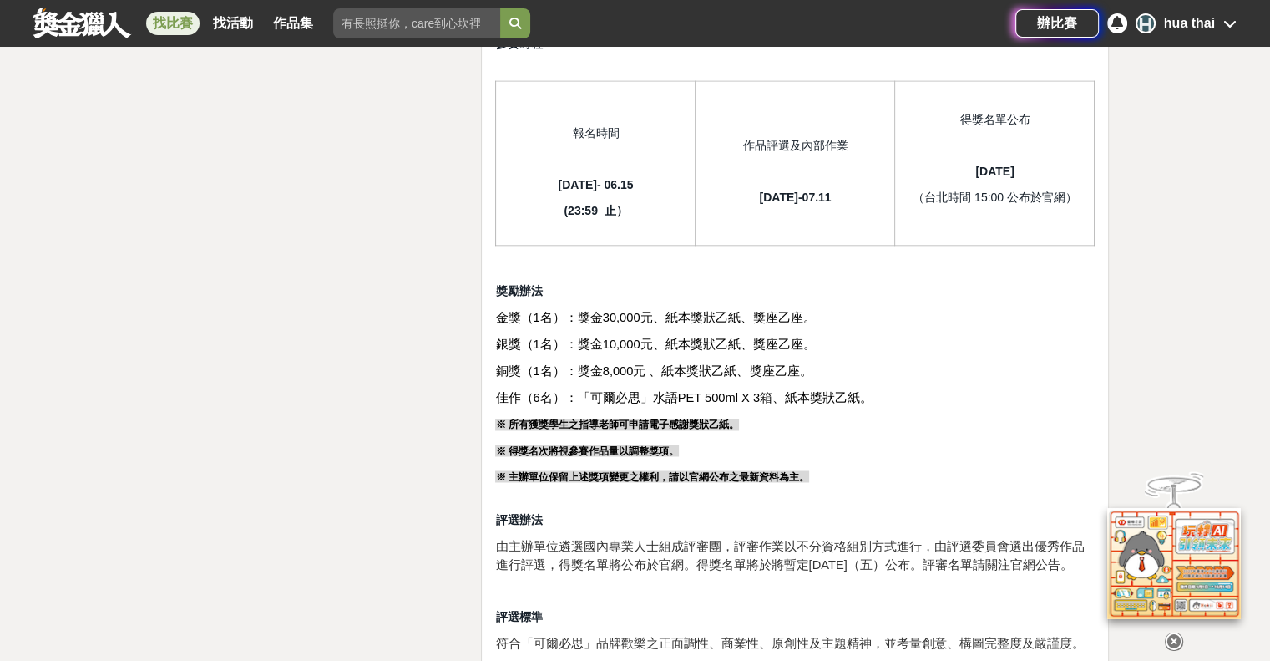
scroll to position [2756, 0]
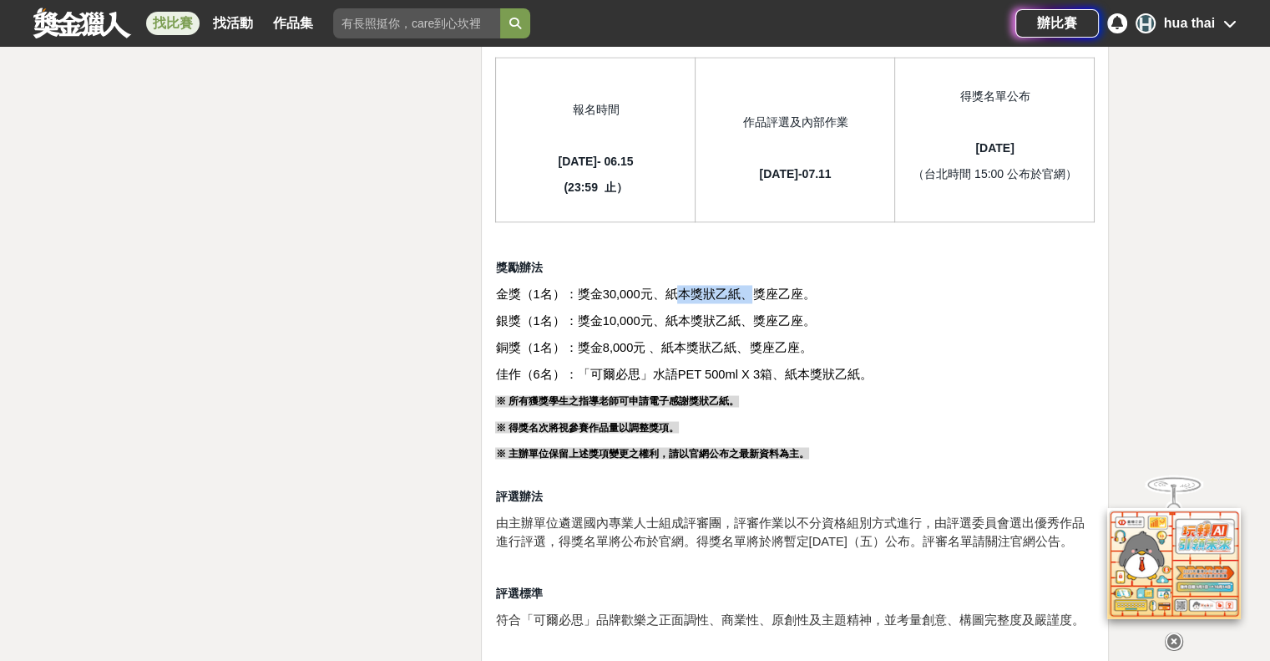
drag, startPoint x: 671, startPoint y: 327, endPoint x: 742, endPoint y: 322, distance: 71.2
click at [742, 301] on span "金獎（1名）：獎金30,000元、紙本獎狀乙紙、獎座乙座。" at bounding box center [655, 293] width 320 height 13
drag, startPoint x: 760, startPoint y: 407, endPoint x: 785, endPoint y: 407, distance: 25.1
click at [785, 381] on span "佳作（6名）：「可爾必思」水語PET 500ml X 3箱、紙本獎狀乙紙。" at bounding box center [683, 373] width 377 height 13
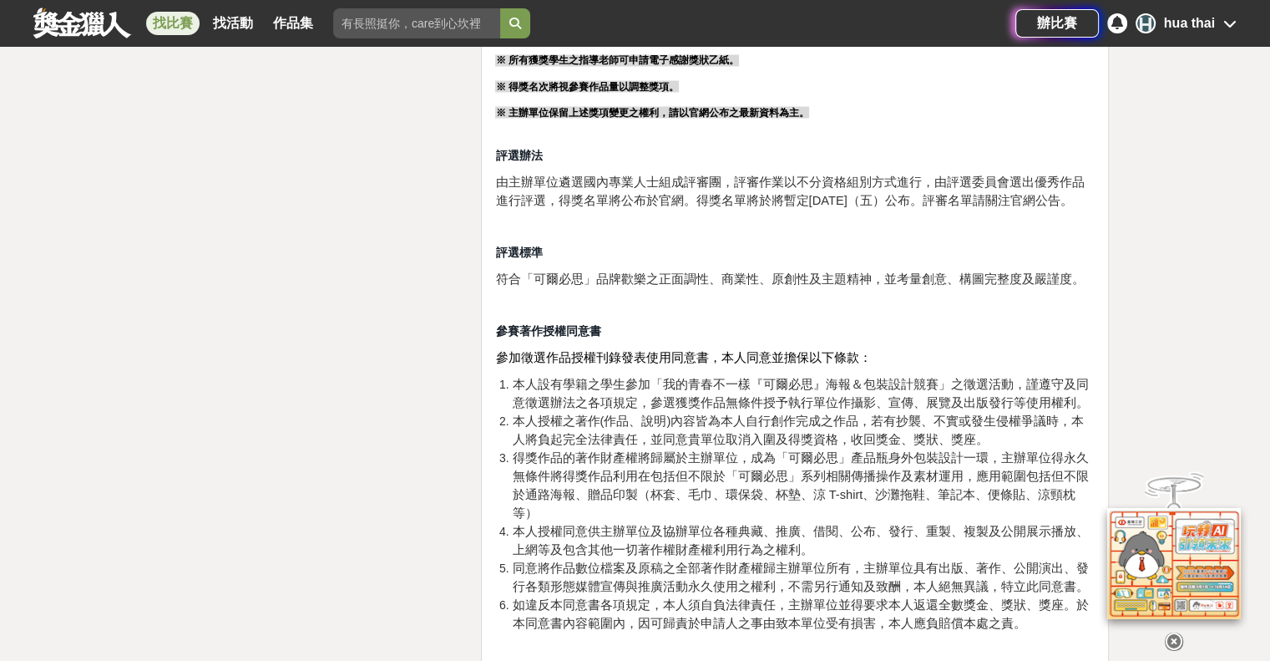
scroll to position [3090, 0]
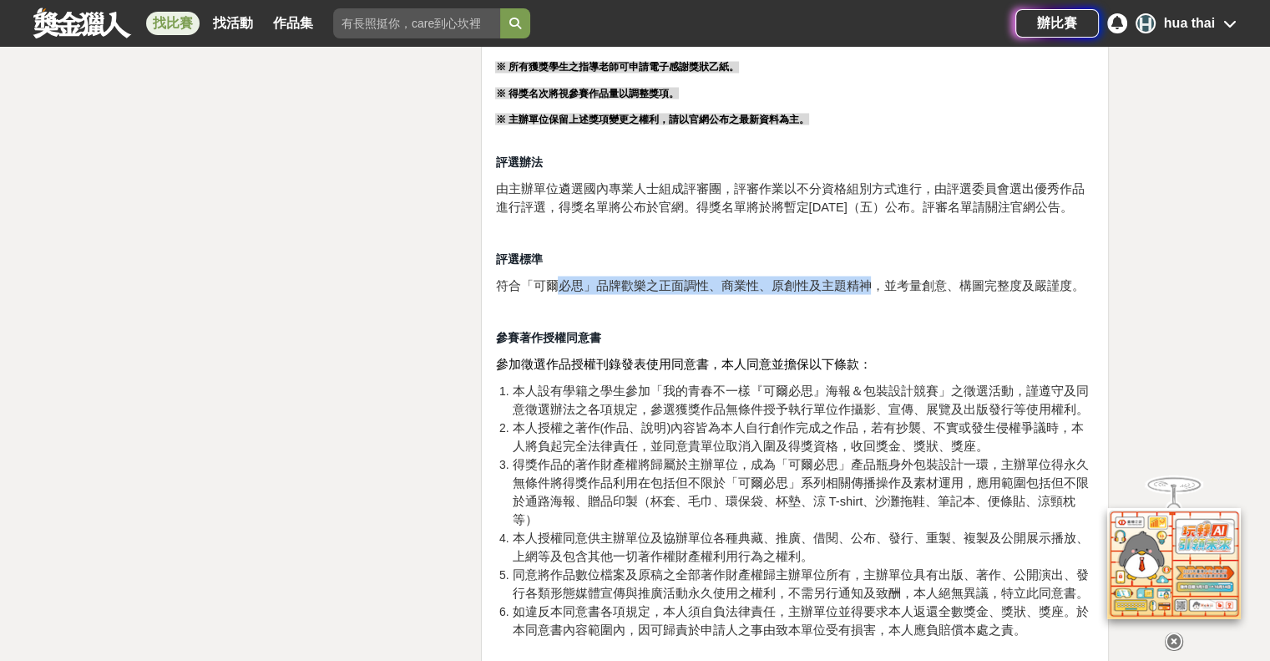
drag, startPoint x: 558, startPoint y: 317, endPoint x: 863, endPoint y: 327, distance: 304.9
click at [863, 291] on span "符合「可爾必思」品牌歡樂之正面調性、商業性、原創性及主題精神，並考量創意、構圖完整度及嚴謹度。" at bounding box center [789, 284] width 589 height 13
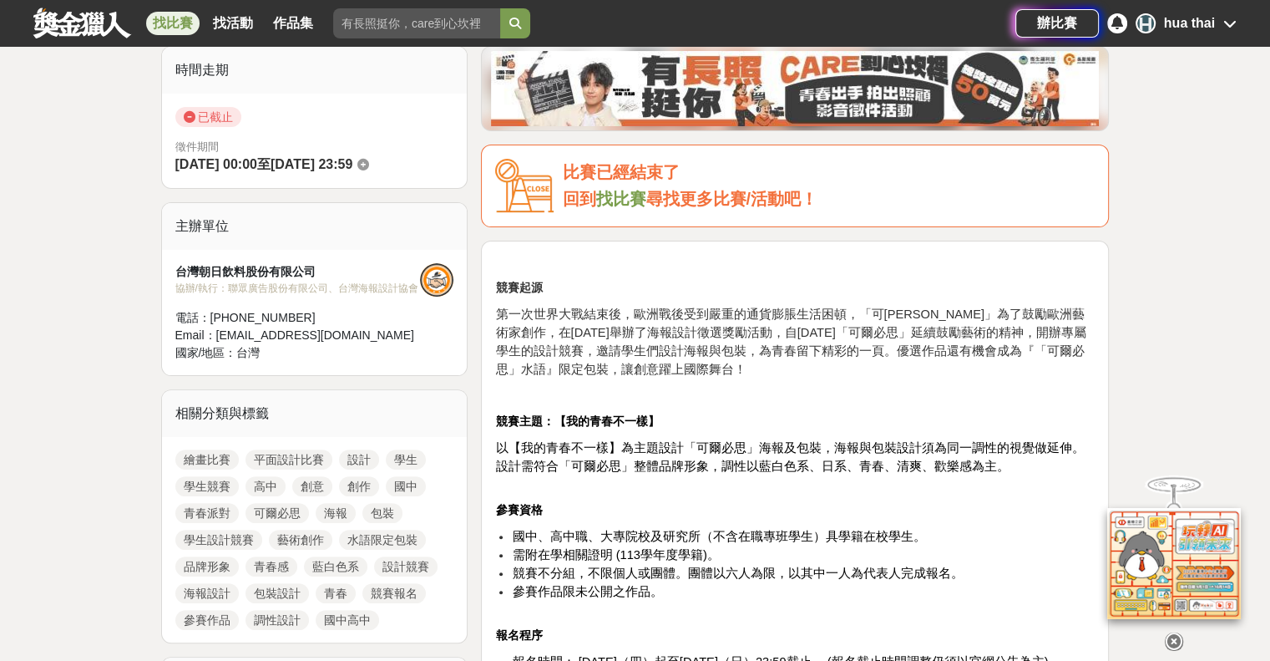
scroll to position [0, 0]
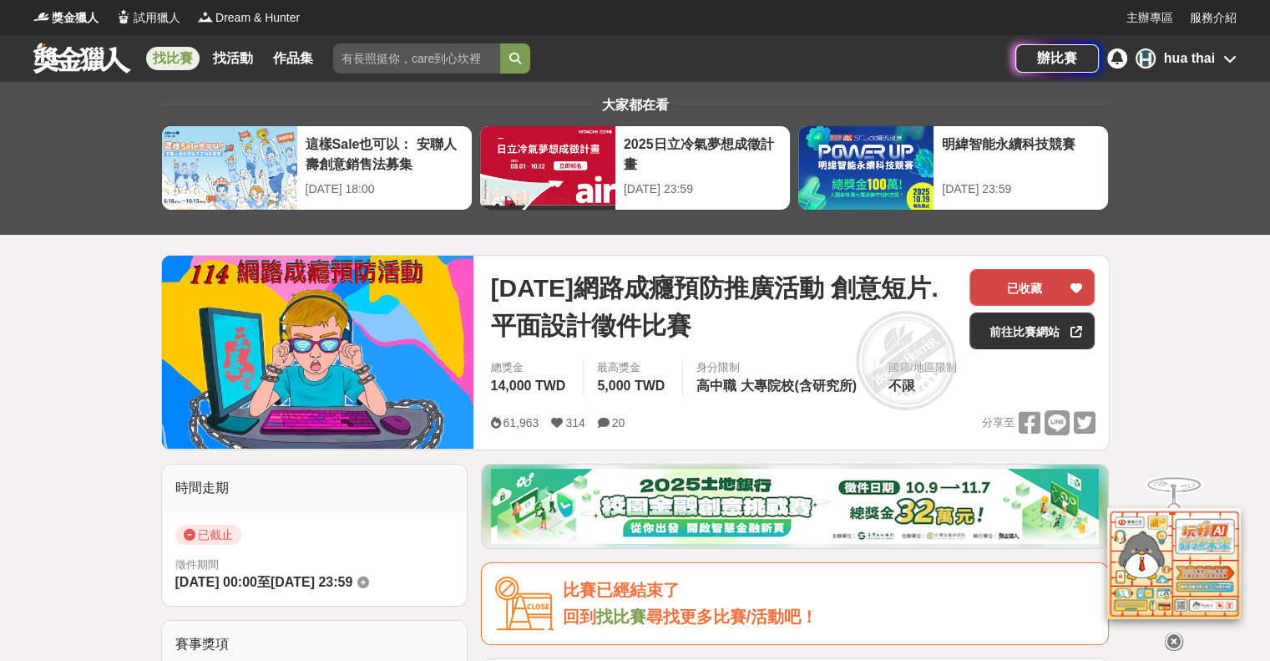
click at [1025, 286] on button "已收藏" at bounding box center [1032, 287] width 125 height 37
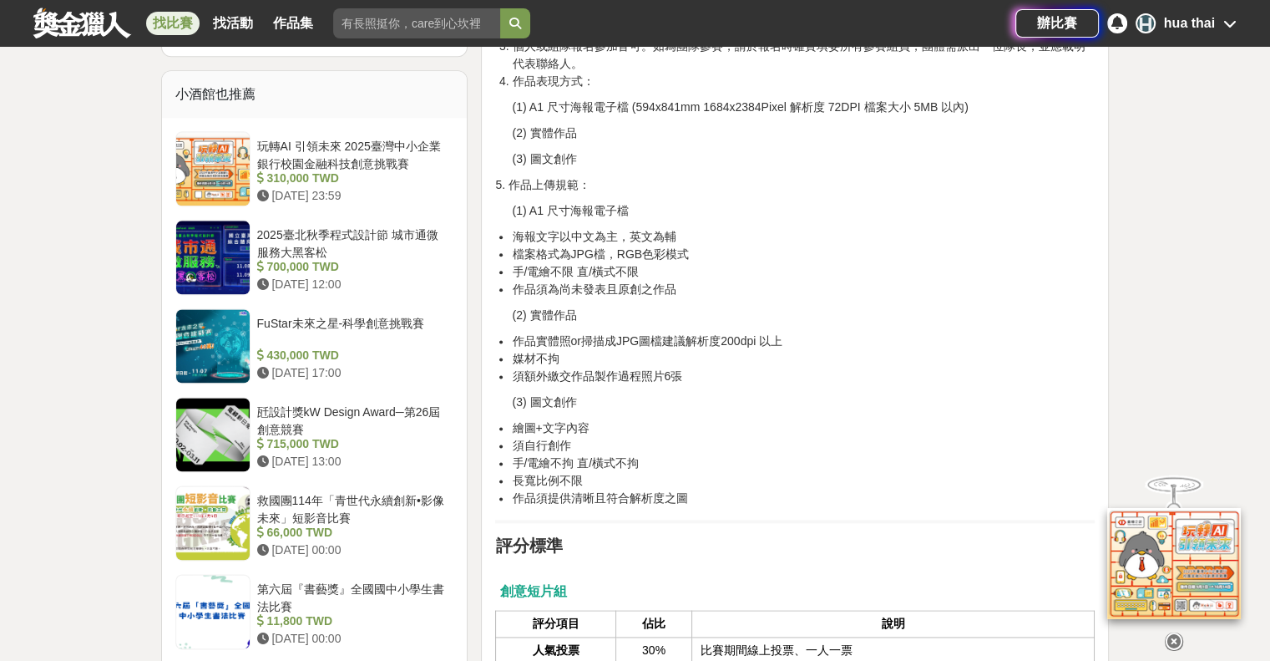
scroll to position [2422, 0]
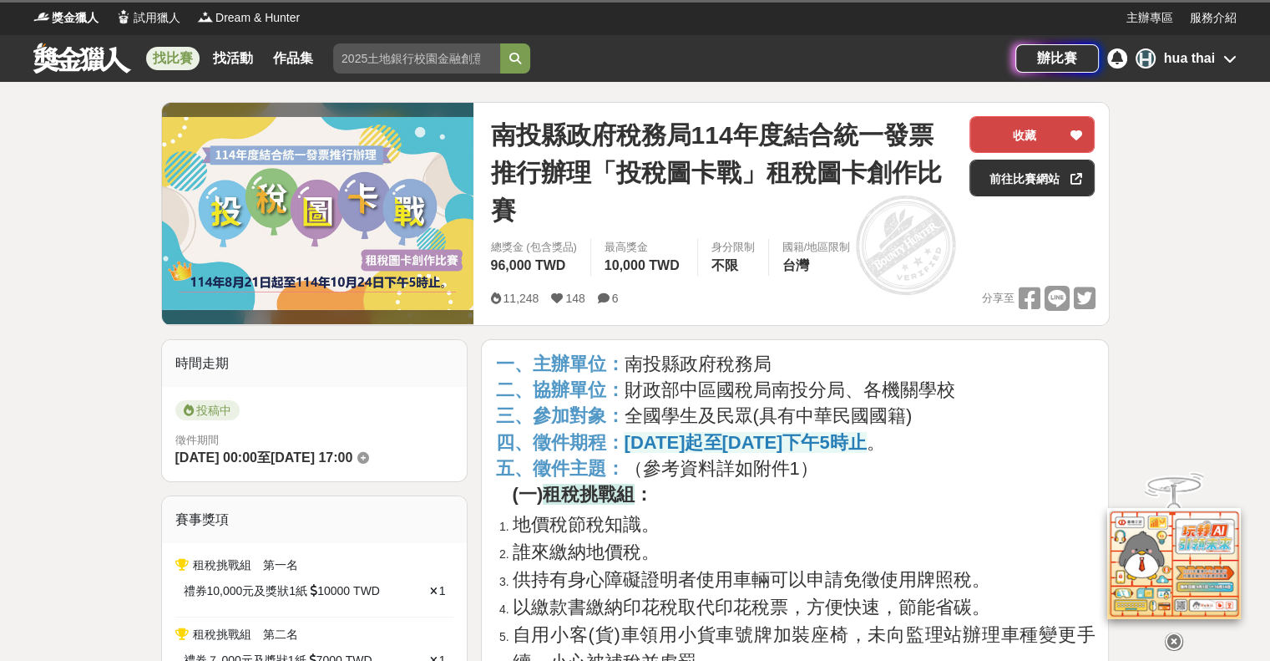
click at [1013, 139] on button "收藏" at bounding box center [1032, 134] width 125 height 37
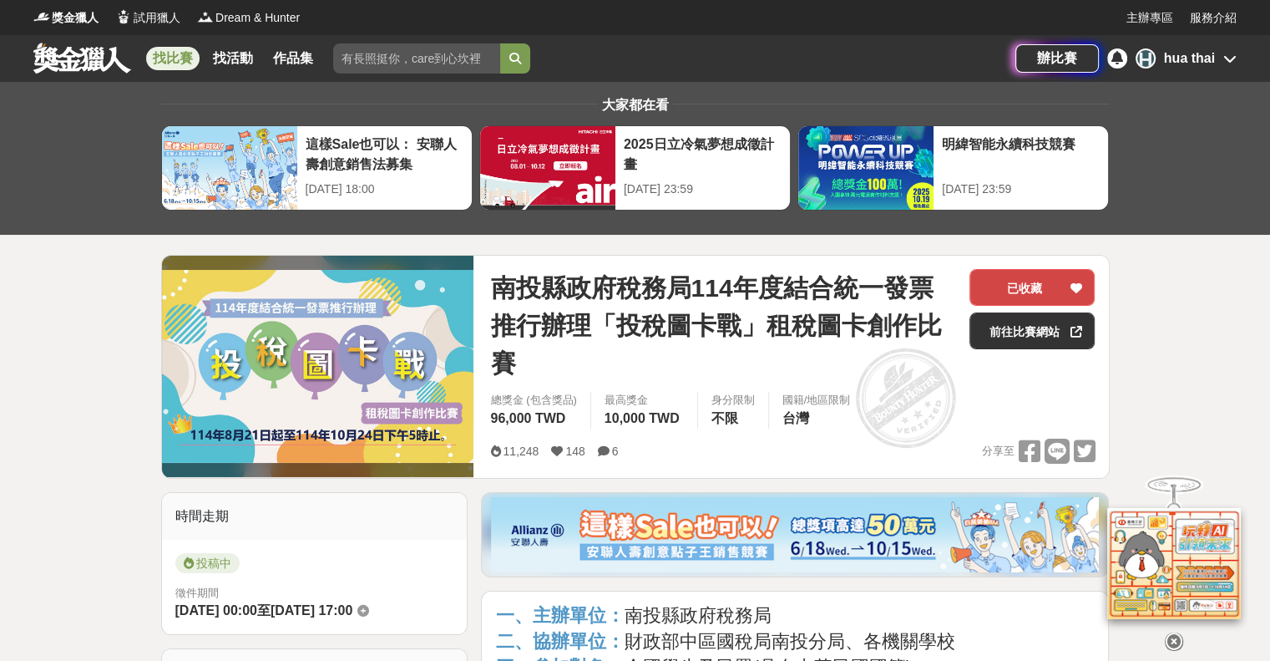
click at [1045, 286] on button "已收藏" at bounding box center [1032, 287] width 125 height 37
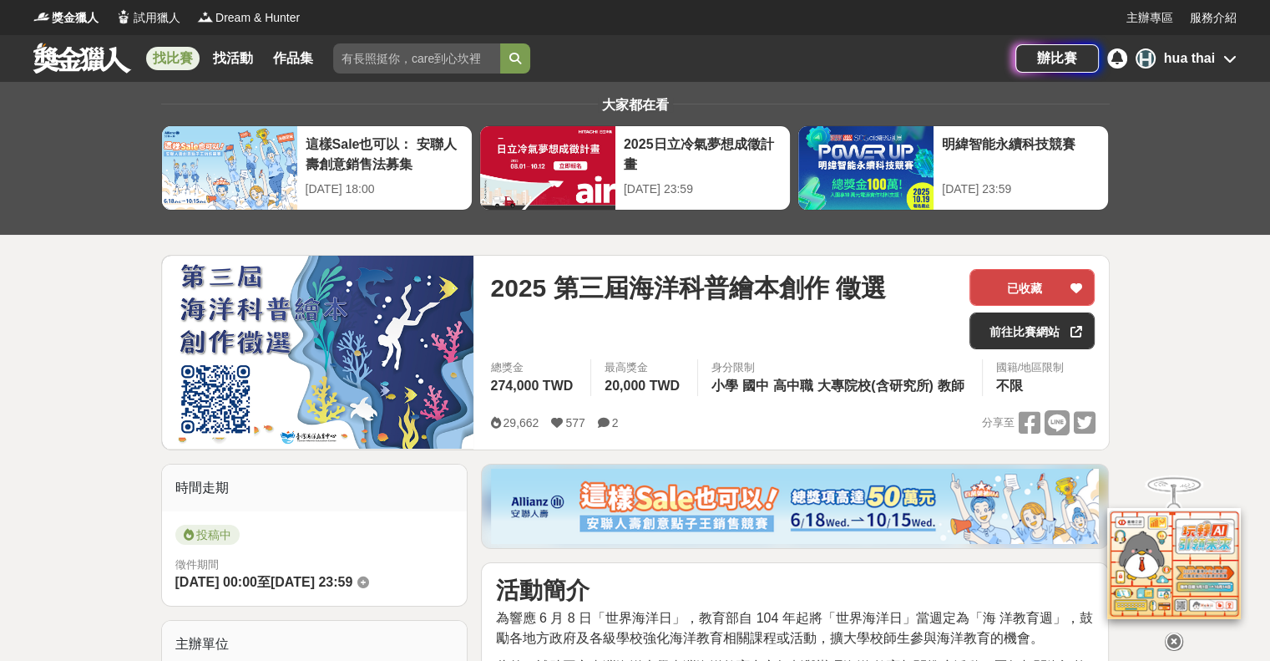
click at [1026, 292] on button "已收藏" at bounding box center [1032, 287] width 125 height 37
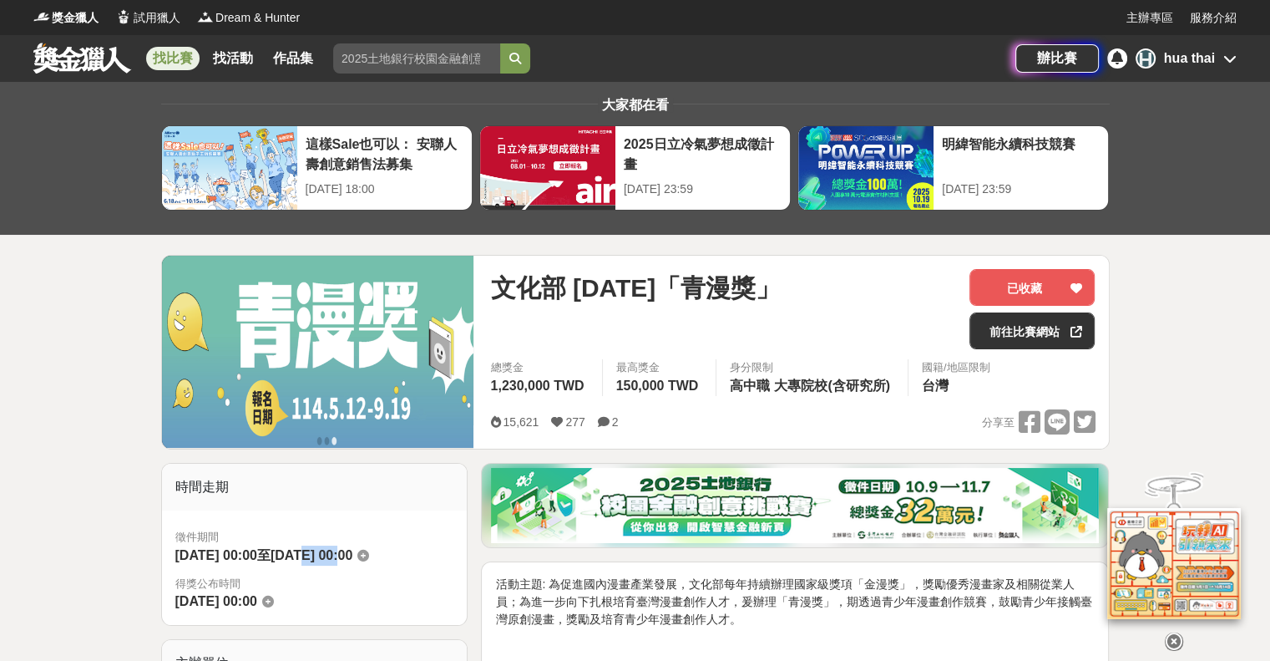
drag, startPoint x: 337, startPoint y: 555, endPoint x: 375, endPoint y: 550, distance: 38.6
click at [352, 550] on span "[DATE] 00:00" at bounding box center [312, 555] width 82 height 14
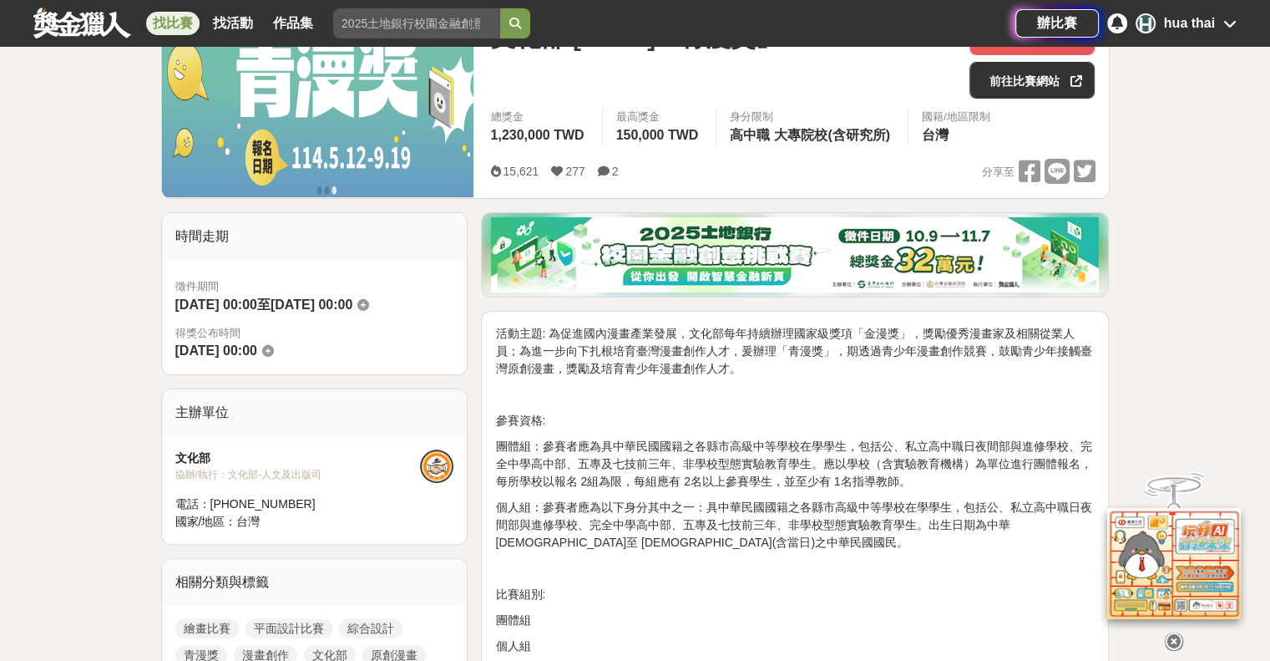
click at [882, 452] on p "團體組：參賽者應為具中華民國國籍之各縣市高級中等學校在學學生，包括公、私立高中職日夜間部與進修學校、完全中學高中部、五專及七技前三年、非學校型態實驗教育學生。…" at bounding box center [795, 464] width 600 height 53
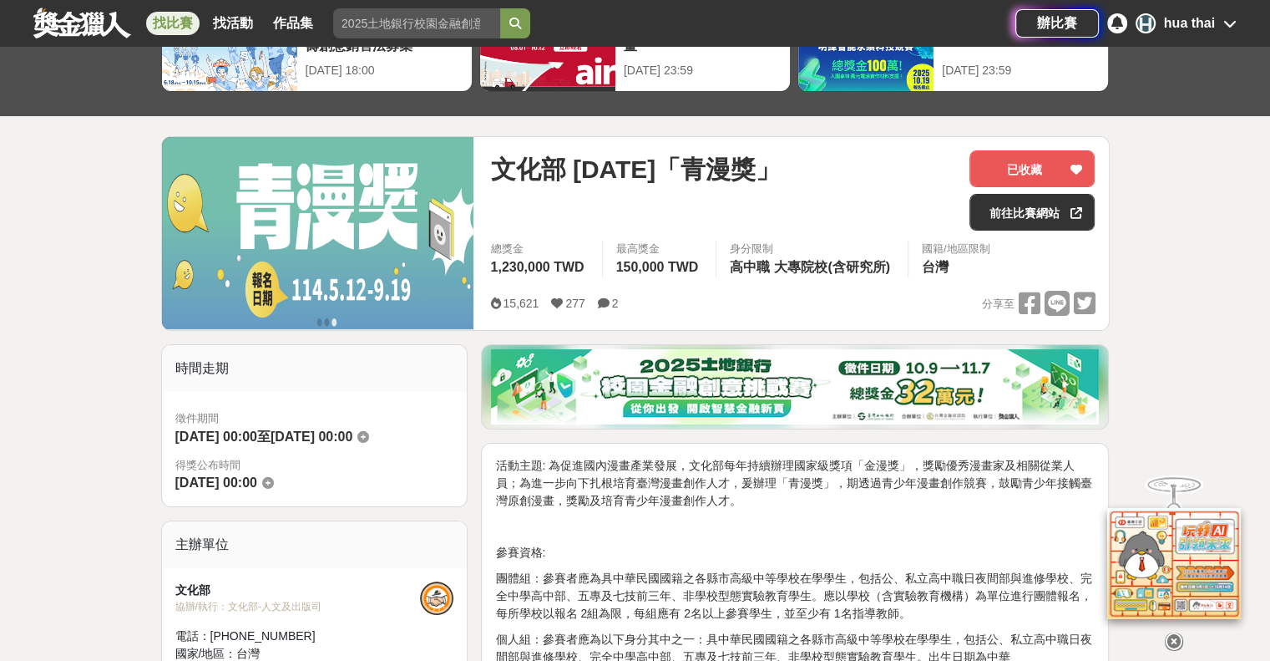
scroll to position [84, 0]
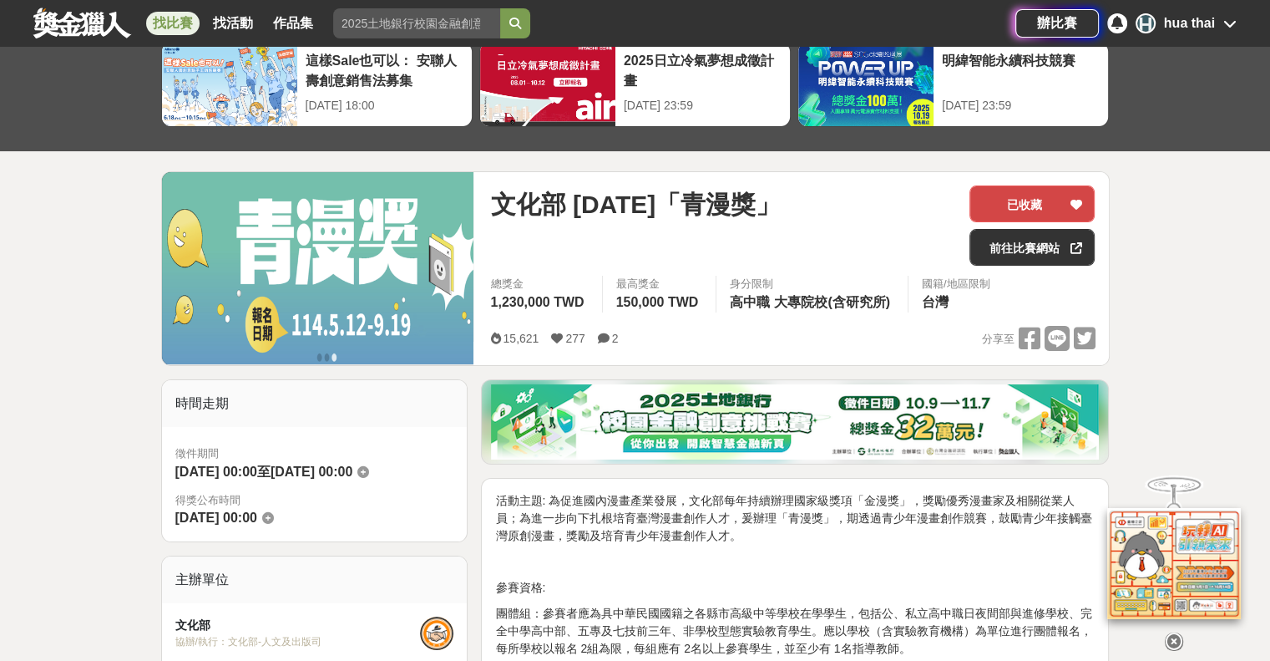
click at [1008, 198] on button "已收藏" at bounding box center [1032, 203] width 125 height 37
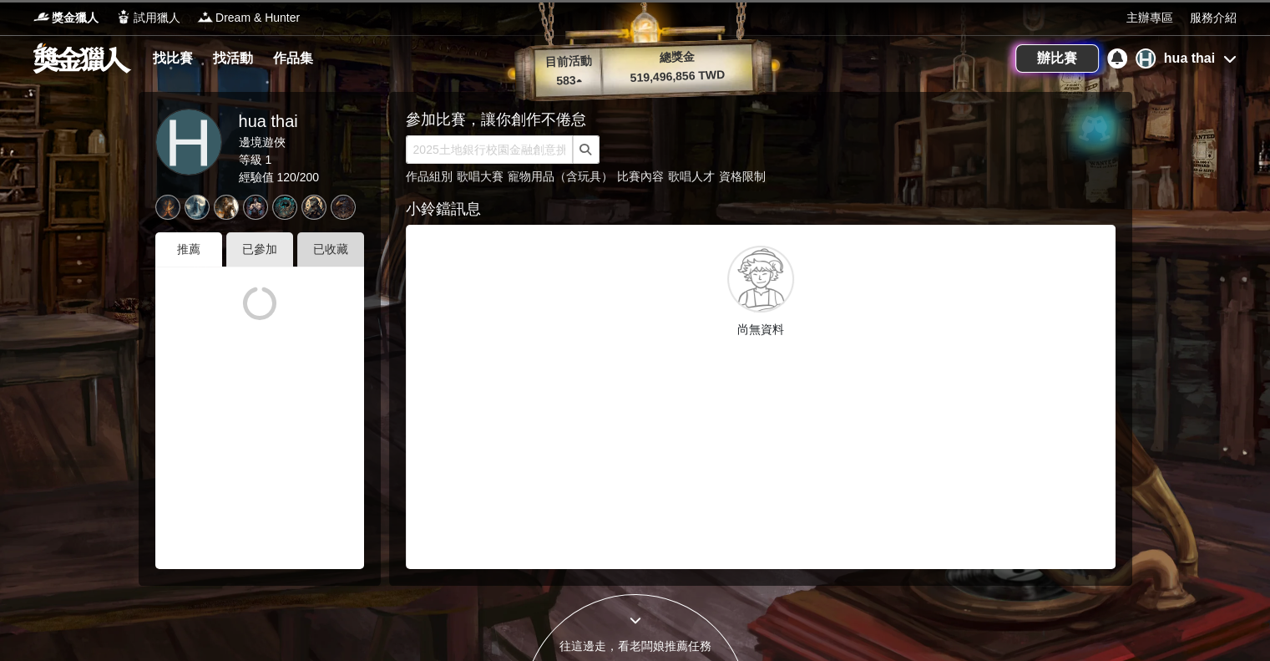
click at [345, 256] on div "已收藏" at bounding box center [330, 249] width 67 height 34
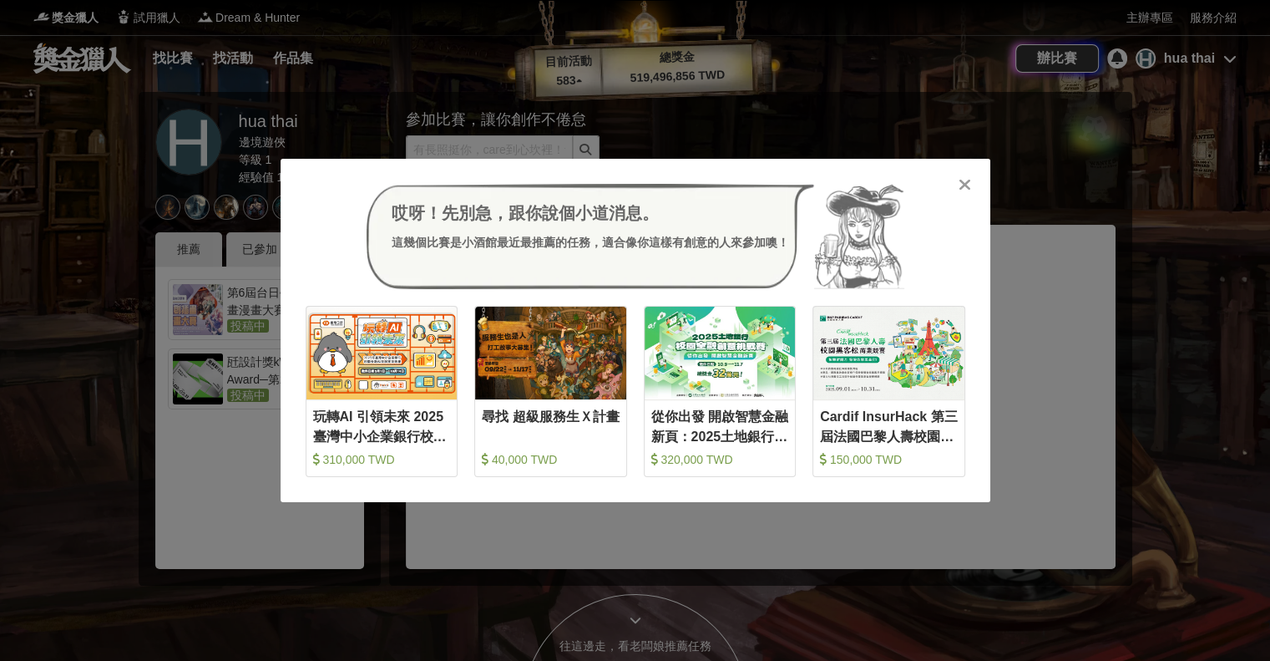
click at [49, 342] on div "哎呀！先別急，跟你說個小道消息。 這幾個比賽是小酒館最近最推薦的任務，適合像你這樣有創意的人來參加噢！ 收藏 玩轉AI 引領未來 2025臺灣中小企業銀行校園…" at bounding box center [635, 330] width 1270 height 661
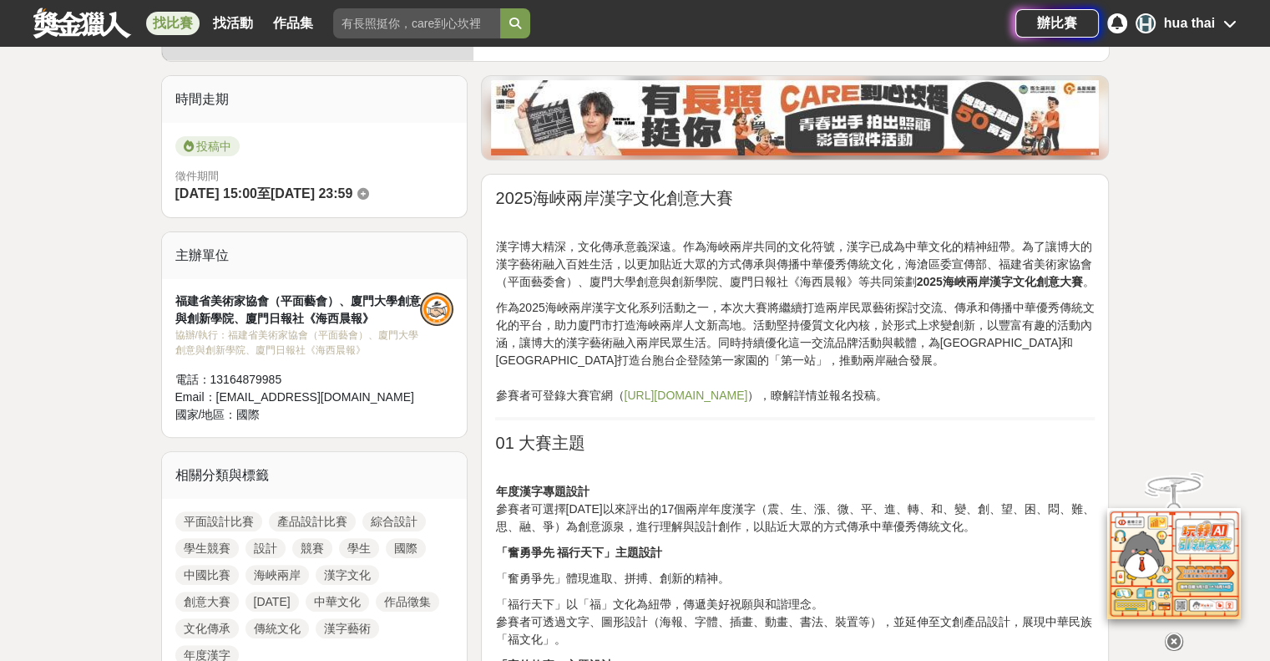
scroll to position [418, 0]
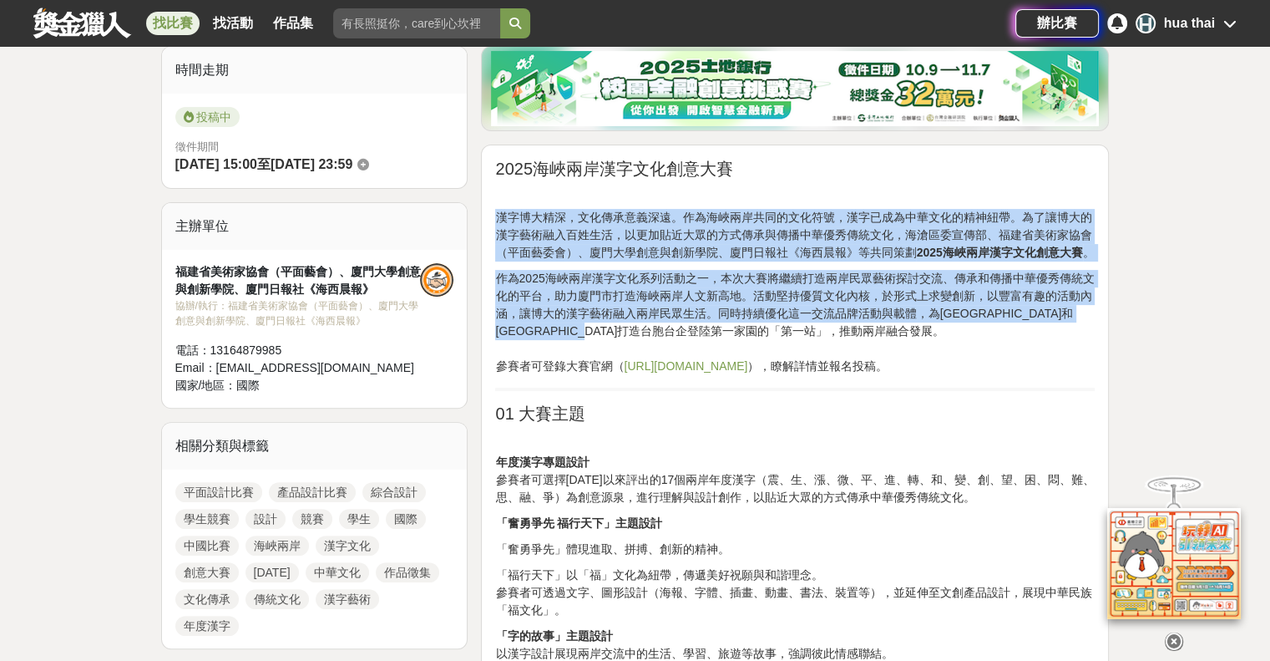
drag, startPoint x: 494, startPoint y: 212, endPoint x: 691, endPoint y: 324, distance: 226.6
click at [691, 324] on p "作為2025海峽兩岸漢字文化系列活動之一，本次大賽將繼續打造兩岸民眾藝術探討交流、傳承和傳播中華優秀傳統文化的平台，助力廈門市打造海峽兩岸人文新高地。活動堅持…" at bounding box center [795, 322] width 600 height 105
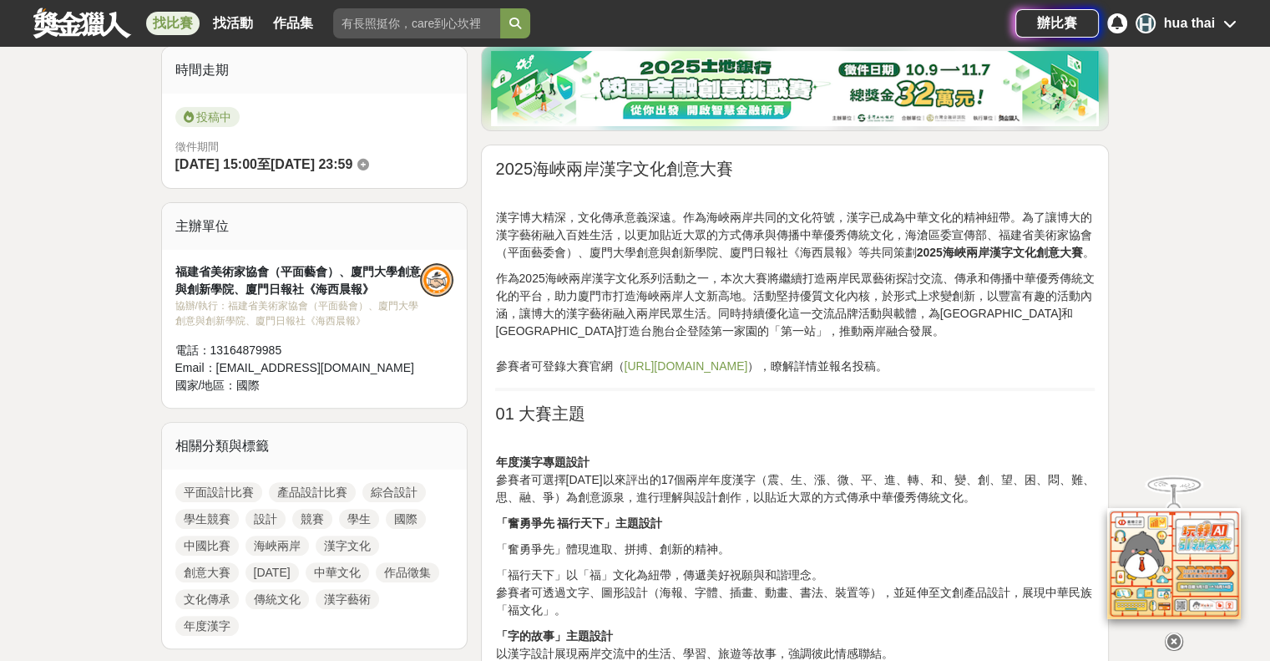
scroll to position [752, 0]
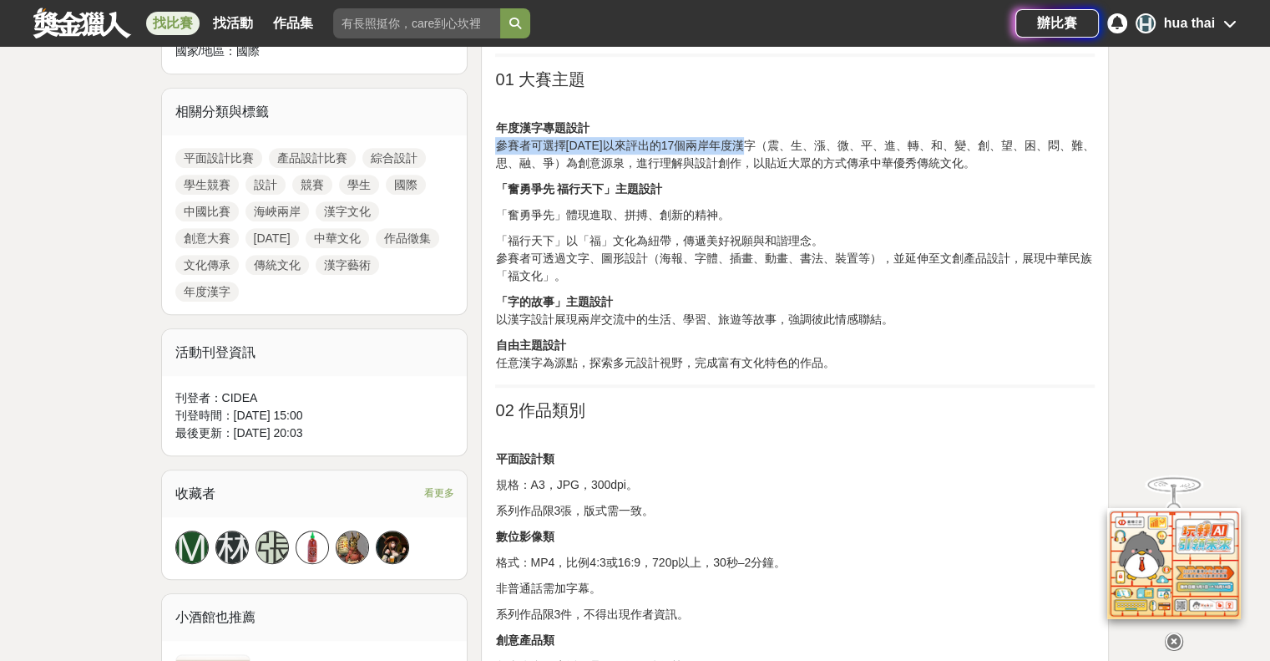
drag, startPoint x: 501, startPoint y: 146, endPoint x: 753, endPoint y: 147, distance: 252.2
click at [753, 147] on p "年度漢字專題設計 參賽者可選擇2008年以來評出的17個兩岸年度漢字（震、生、漲、微、平、進、轉、和、變、創、望、困、悶、難、思、融、爭）為創意源泉，進行理解…" at bounding box center [795, 145] width 600 height 53
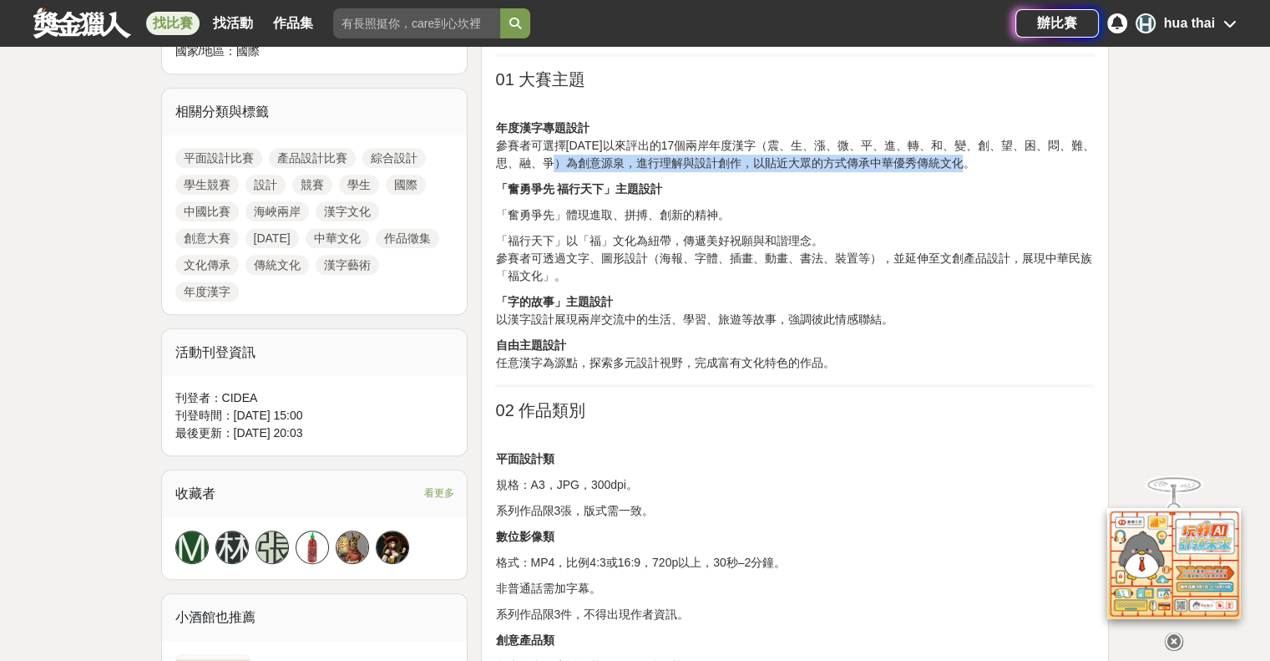
drag, startPoint x: 590, startPoint y: 165, endPoint x: 997, endPoint y: 158, distance: 406.8
click at [997, 158] on p "年度漢字專題設計 參賽者可選擇2008年以來評出的17個兩岸年度漢字（震、生、漲、微、平、進、轉、和、變、創、望、困、悶、難、思、融、爭）為創意源泉，進行理解…" at bounding box center [795, 145] width 600 height 53
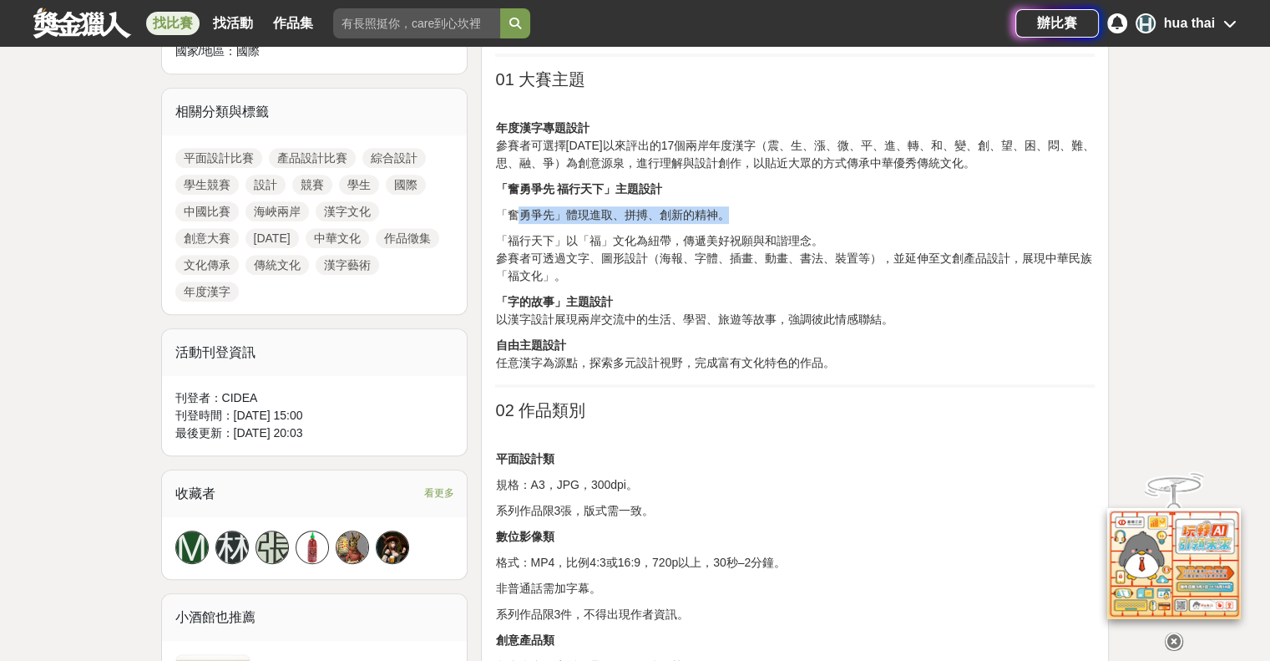
drag, startPoint x: 514, startPoint y: 208, endPoint x: 724, endPoint y: 225, distance: 211.2
click at [712, 244] on p "「福行天下」以「福」文化為紐帶，傳遞美好祝願與和諧理念。 參賽者可透過文字、圖形設計（海報、字體、插畫、動畫、書法、裝置等），並延伸至文創產品設計，展現中華民…" at bounding box center [795, 258] width 600 height 53
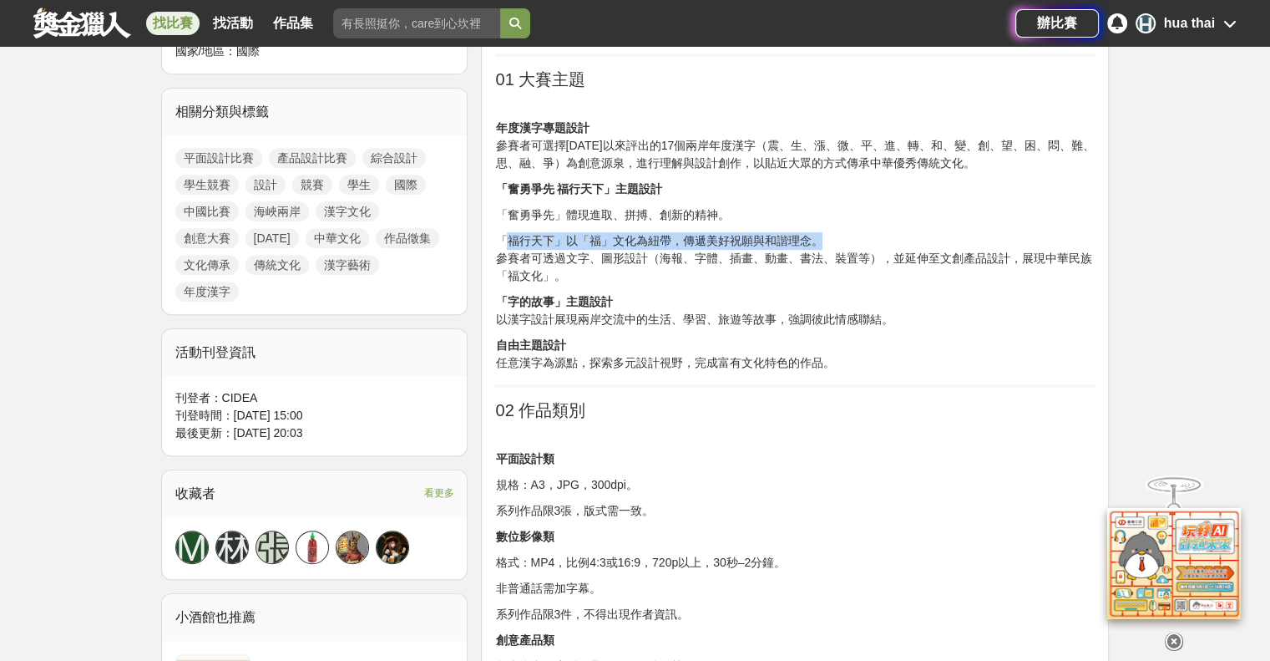
drag, startPoint x: 508, startPoint y: 242, endPoint x: 828, endPoint y: 243, distance: 320.7
click at [828, 243] on p "「福行天下」以「福」文化為紐帶，傳遞美好祝願與和諧理念。 參賽者可透過文字、圖形設計（海報、字體、插畫、動畫、書法、裝置等），並延伸至文創產品設計，展現中華民…" at bounding box center [795, 258] width 600 height 53
drag, startPoint x: 505, startPoint y: 263, endPoint x: 648, endPoint y: 263, distance: 142.8
click at [648, 263] on p "「福行天下」以「福」文化為紐帶，傳遞美好祝願與和諧理念。 參賽者可透過文字、圖形設計（海報、字體、插畫、動畫、書法、裝置等），並延伸至文創產品設計，展現中華民…" at bounding box center [795, 258] width 600 height 53
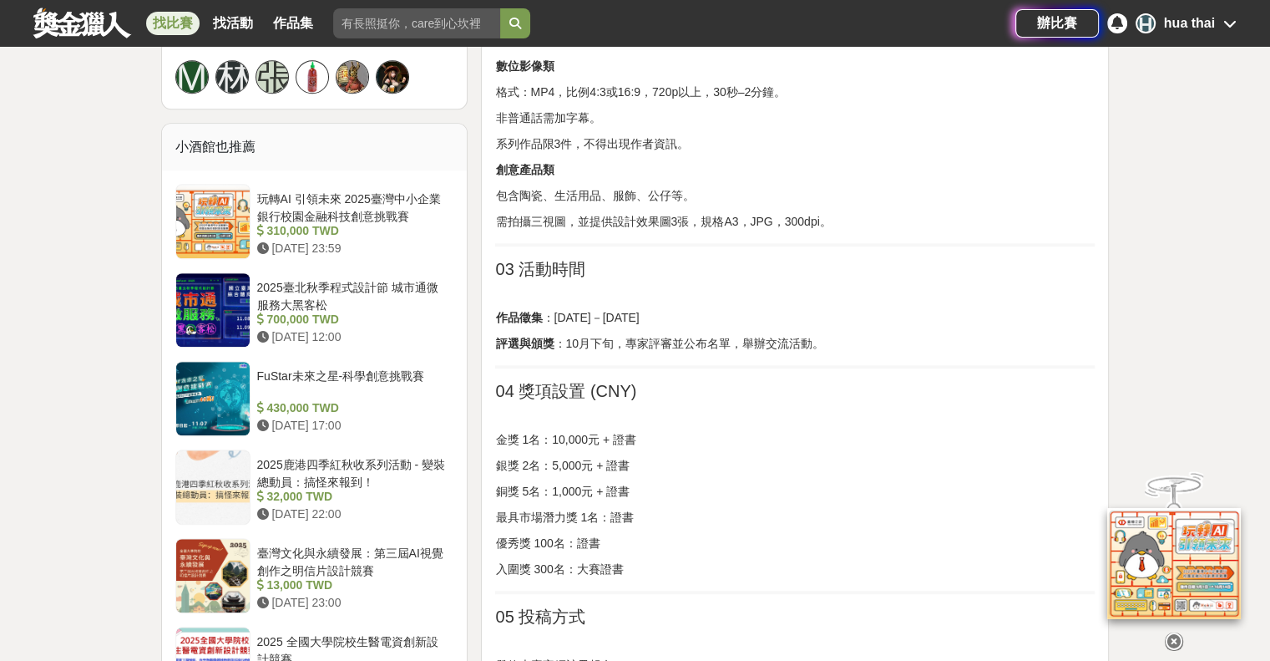
scroll to position [1253, 0]
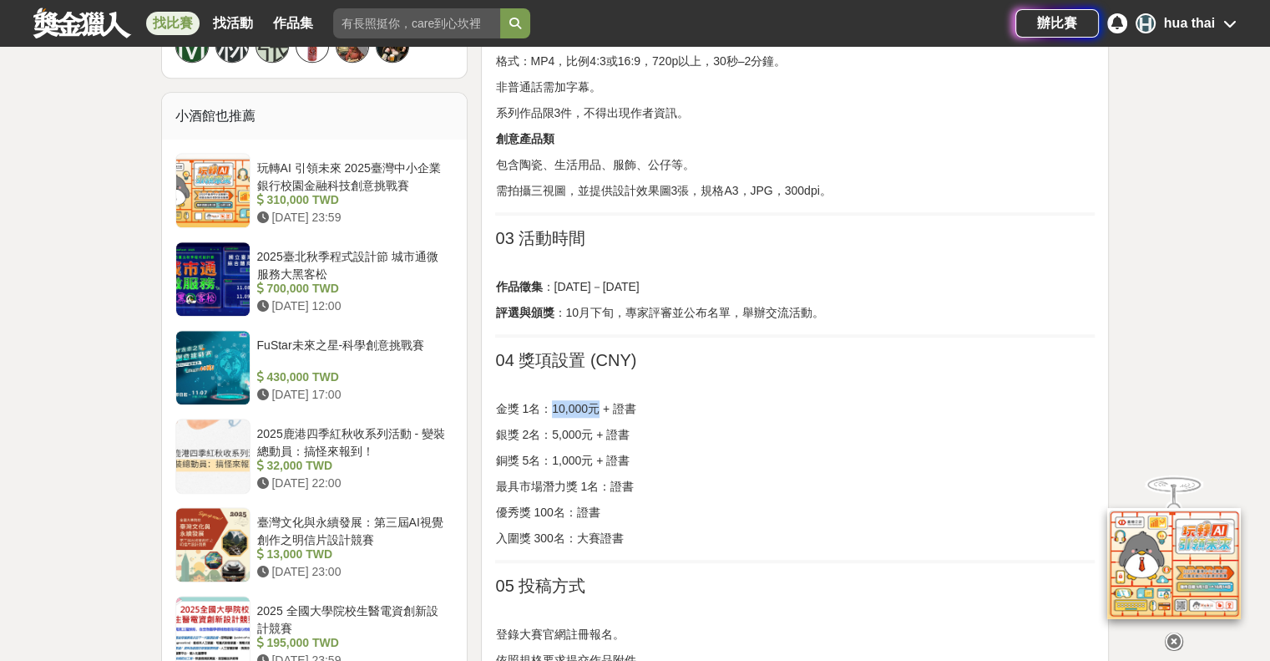
drag, startPoint x: 551, startPoint y: 407, endPoint x: 596, endPoint y: 410, distance: 45.2
click at [596, 410] on p "金獎 1名：10,000元 + 證書" at bounding box center [795, 409] width 600 height 18
drag, startPoint x: 548, startPoint y: 463, endPoint x: 592, endPoint y: 459, distance: 44.5
click at [592, 459] on p "銅獎 5名：1,000元 + 證書" at bounding box center [795, 461] width 600 height 18
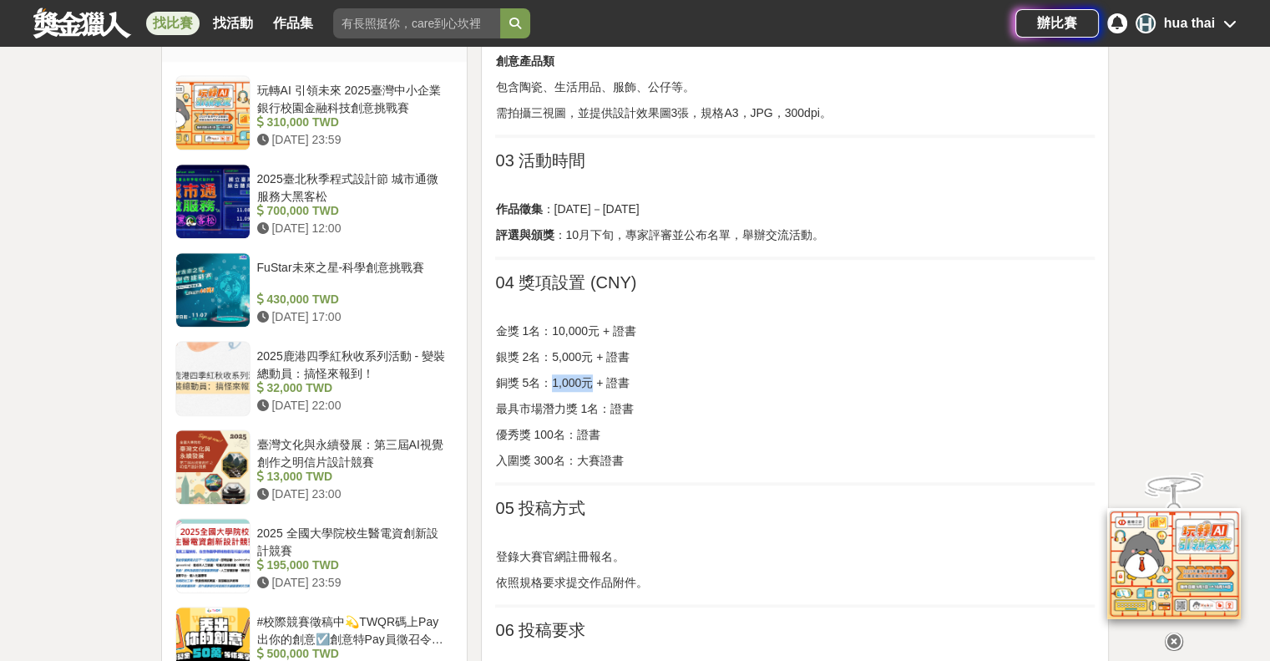
scroll to position [1336, 0]
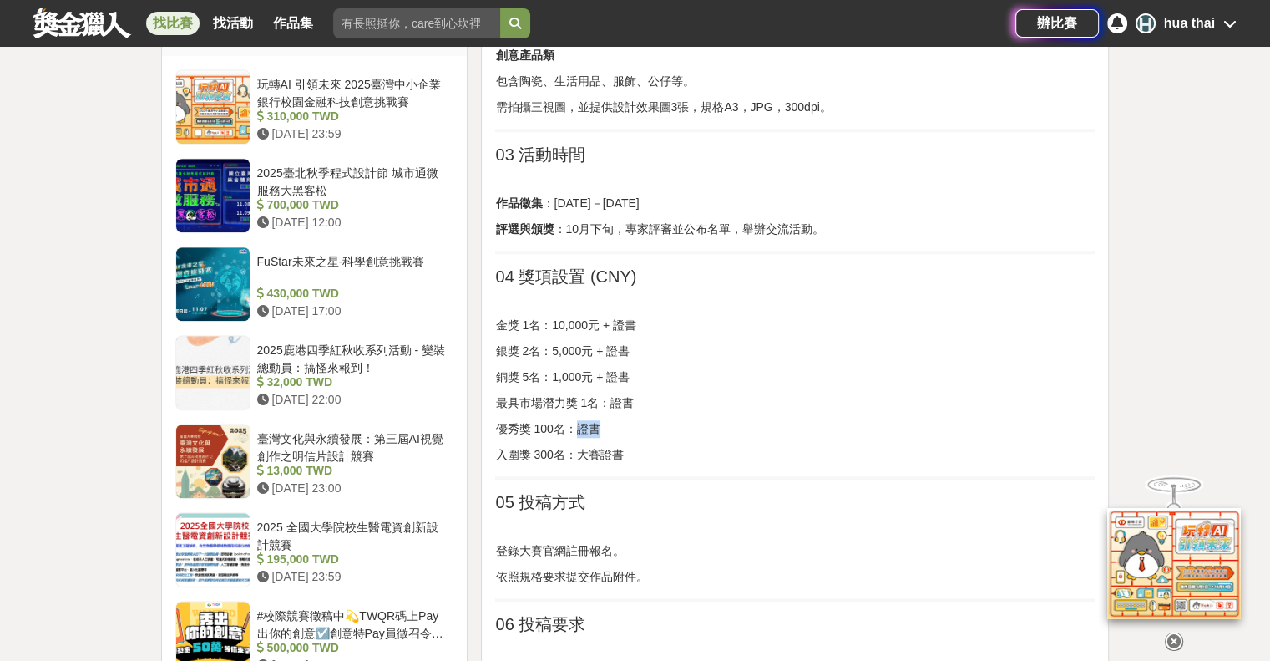
drag, startPoint x: 578, startPoint y: 428, endPoint x: 601, endPoint y: 448, distance: 30.8
click at [601, 428] on p "優秀獎 100名：證書" at bounding box center [795, 429] width 600 height 18
drag, startPoint x: 581, startPoint y: 454, endPoint x: 625, endPoint y: 457, distance: 44.3
click at [625, 456] on p "入圍獎 300名：大賽證書" at bounding box center [795, 455] width 600 height 18
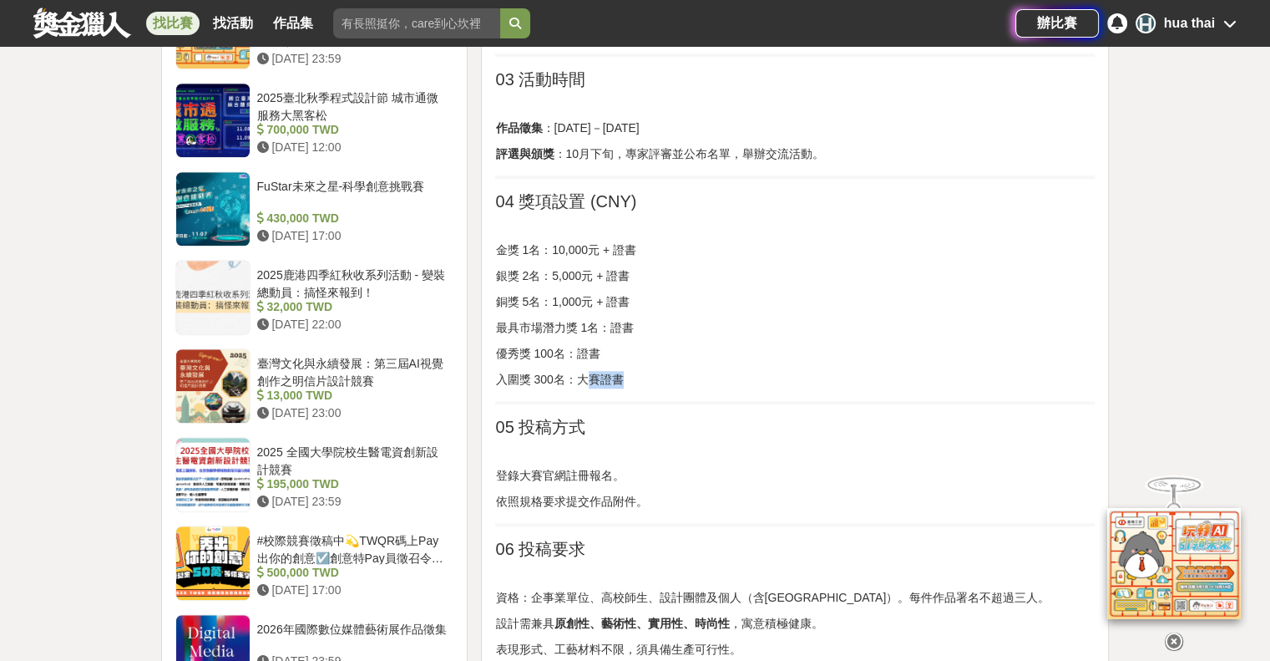
scroll to position [1587, 0]
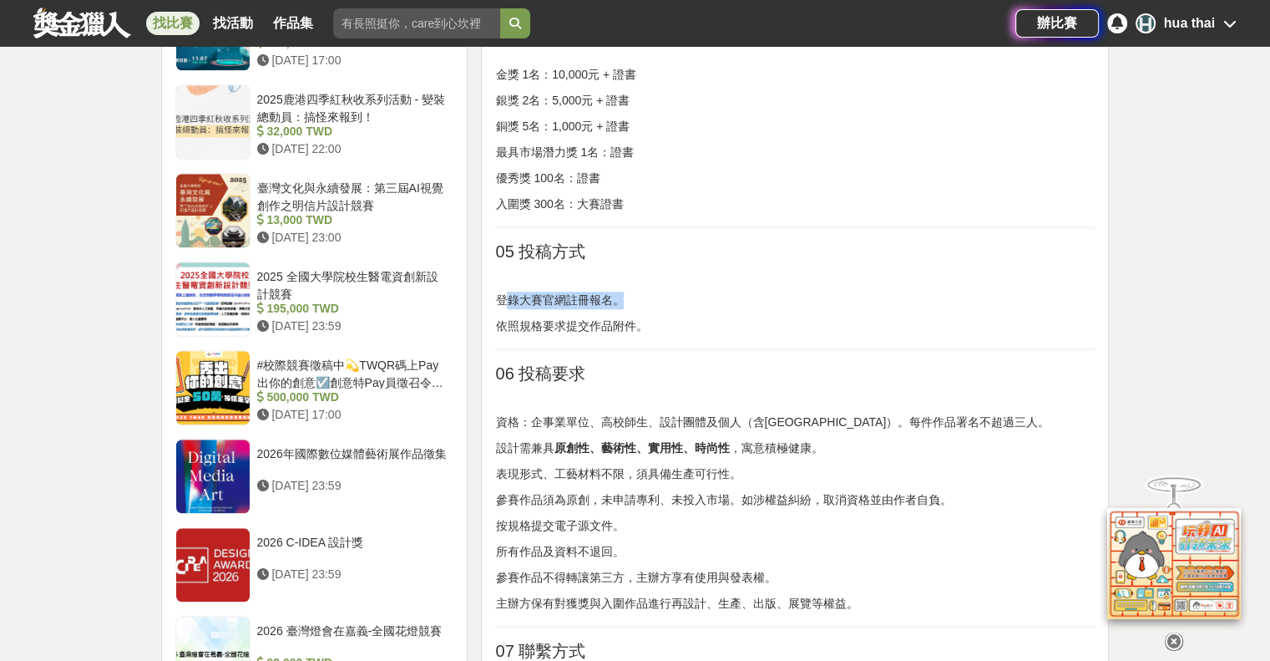
drag, startPoint x: 503, startPoint y: 301, endPoint x: 625, endPoint y: 301, distance: 121.9
click at [625, 300] on p "登錄大賽官網註冊報名。" at bounding box center [795, 300] width 600 height 18
drag, startPoint x: 595, startPoint y: 327, endPoint x: 665, endPoint y: 337, distance: 70.9
click at [665, 337] on div "2025海峽兩岸漢字文化創意大賽 漢字博大精深，文化傳承意義深遠。作為海峽兩岸共同的文化符號，漢字已成為中華文化的精神紐帶。為了讓博大的漢字藝術融入百姓生活，…" at bounding box center [795, 136] width 600 height 2293
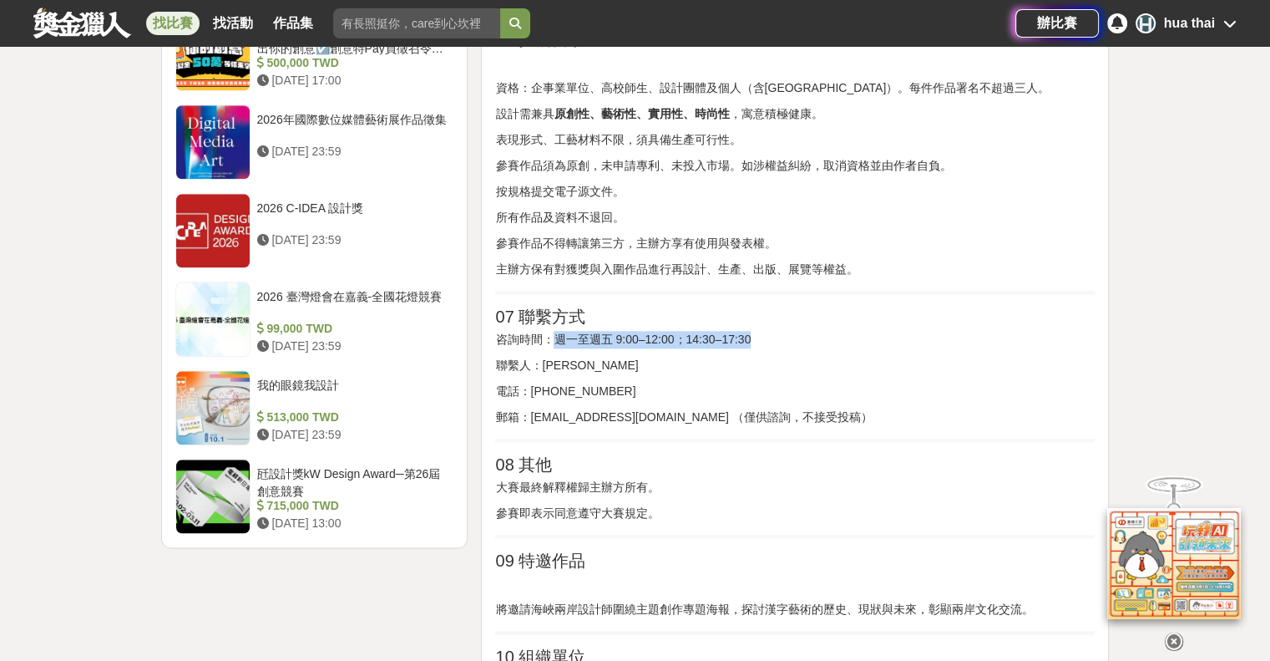
drag, startPoint x: 550, startPoint y: 340, endPoint x: 762, endPoint y: 342, distance: 211.3
click at [762, 342] on p "咨詢時間：週一至週五 9:00–12:00；14:30–17:30" at bounding box center [795, 340] width 600 height 18
drag, startPoint x: 556, startPoint y: 372, endPoint x: 581, endPoint y: 373, distance: 25.1
click at [580, 368] on p "聯繫人：潘女士" at bounding box center [795, 366] width 600 height 18
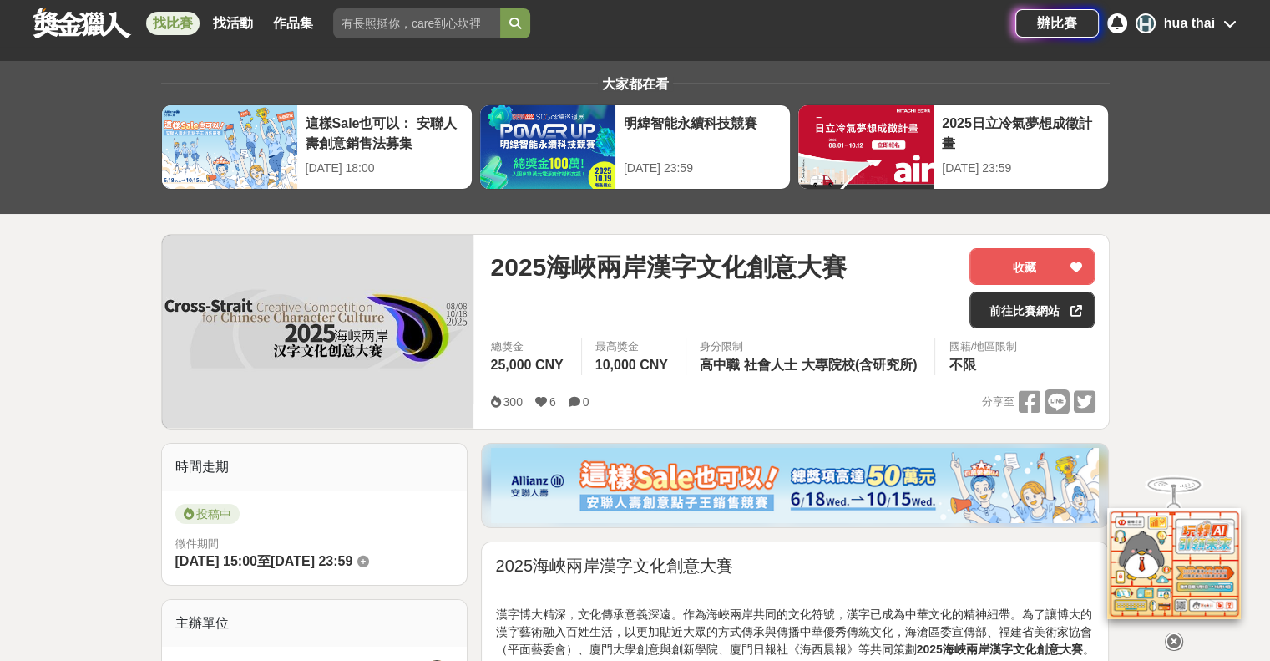
scroll to position [0, 0]
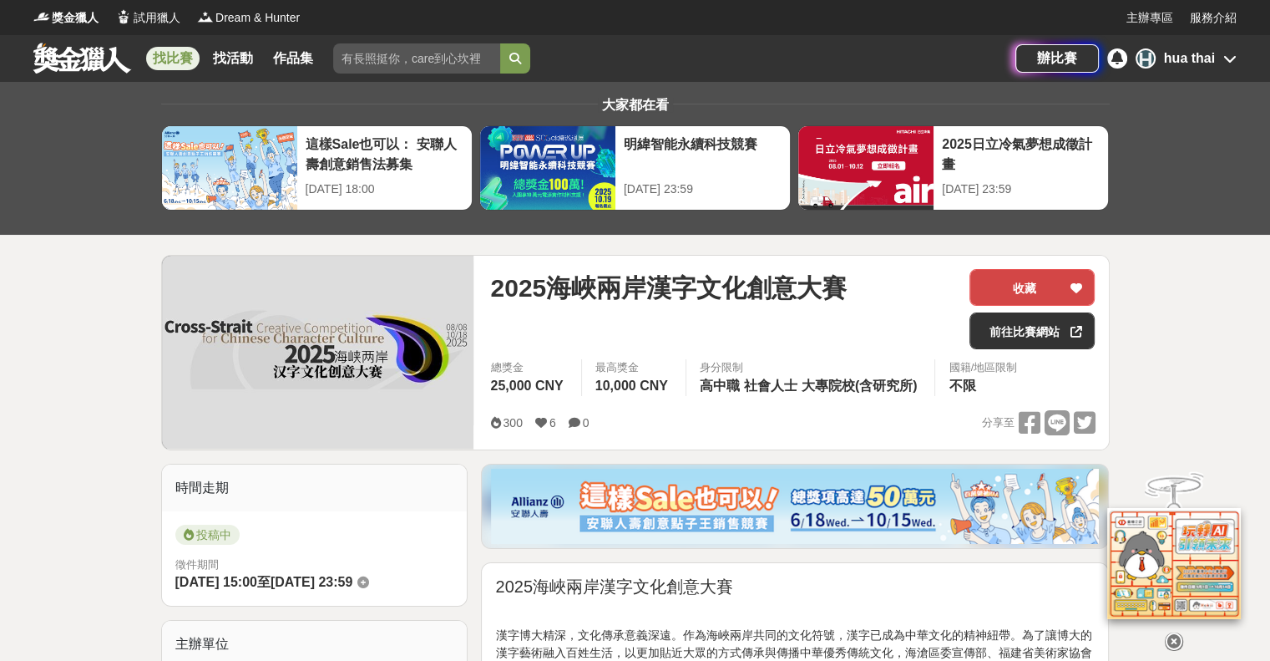
click at [1056, 284] on button "收藏" at bounding box center [1032, 287] width 125 height 37
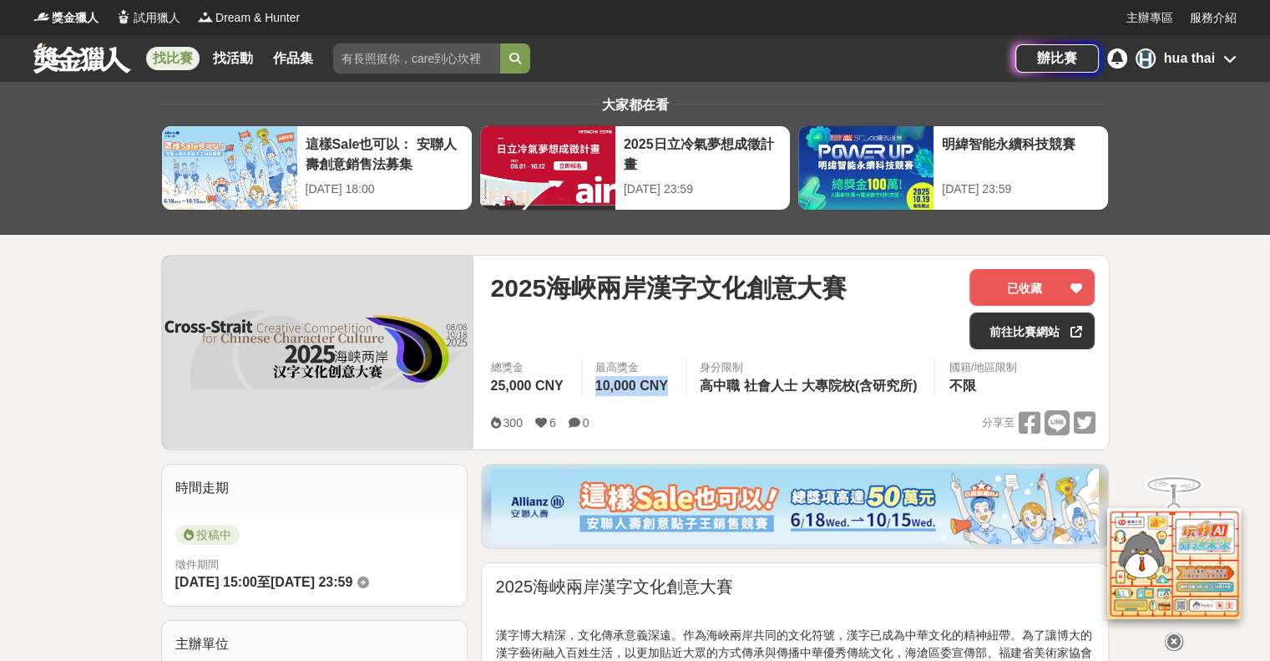
drag, startPoint x: 597, startPoint y: 380, endPoint x: 676, endPoint y: 385, distance: 78.7
click at [676, 385] on div "最高獎金 10,000 CNY" at bounding box center [633, 377] width 104 height 37
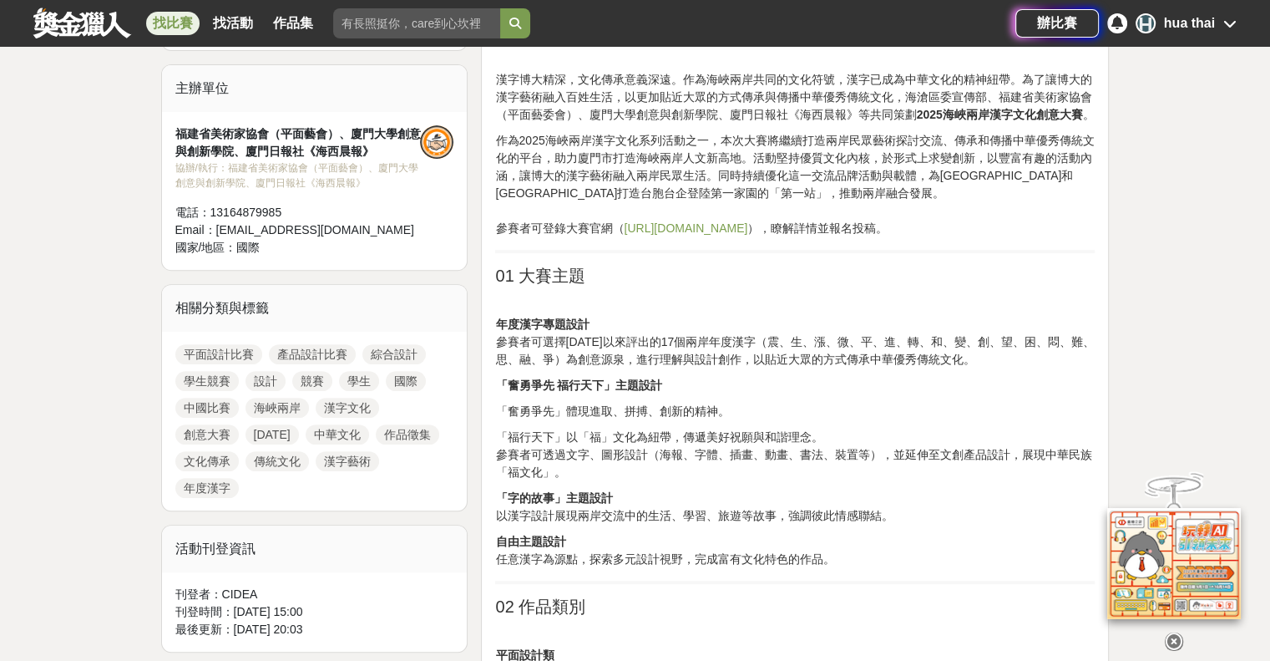
scroll to position [585, 0]
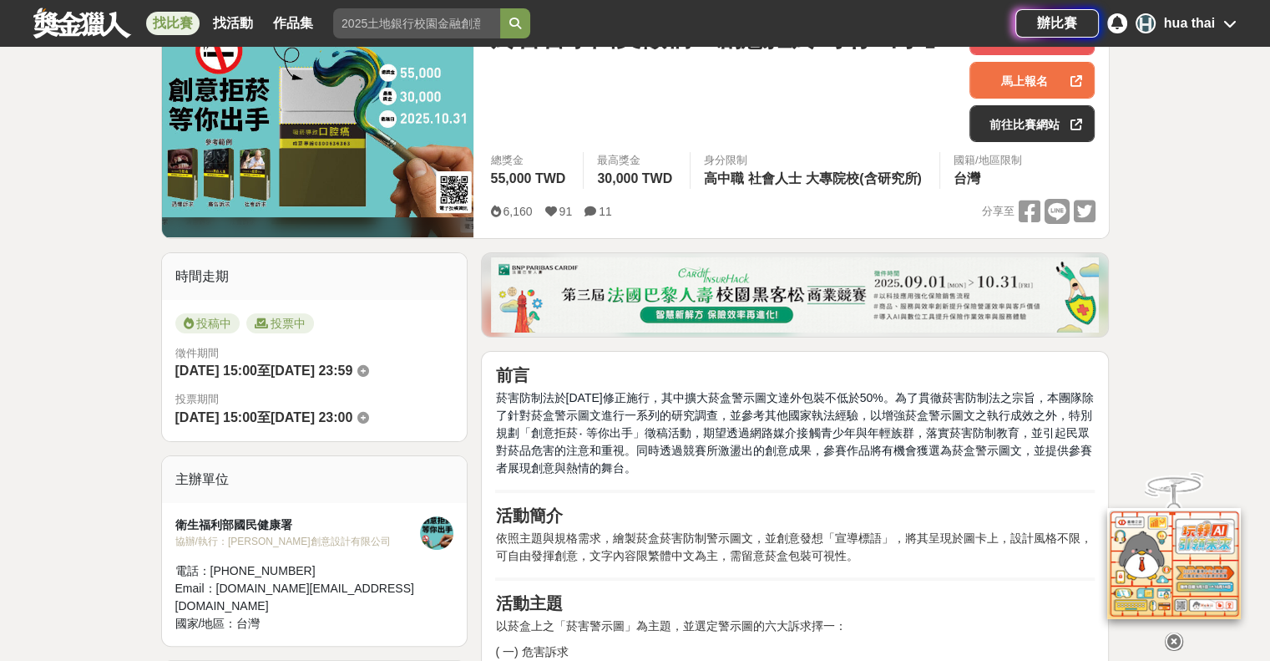
scroll to position [167, 0]
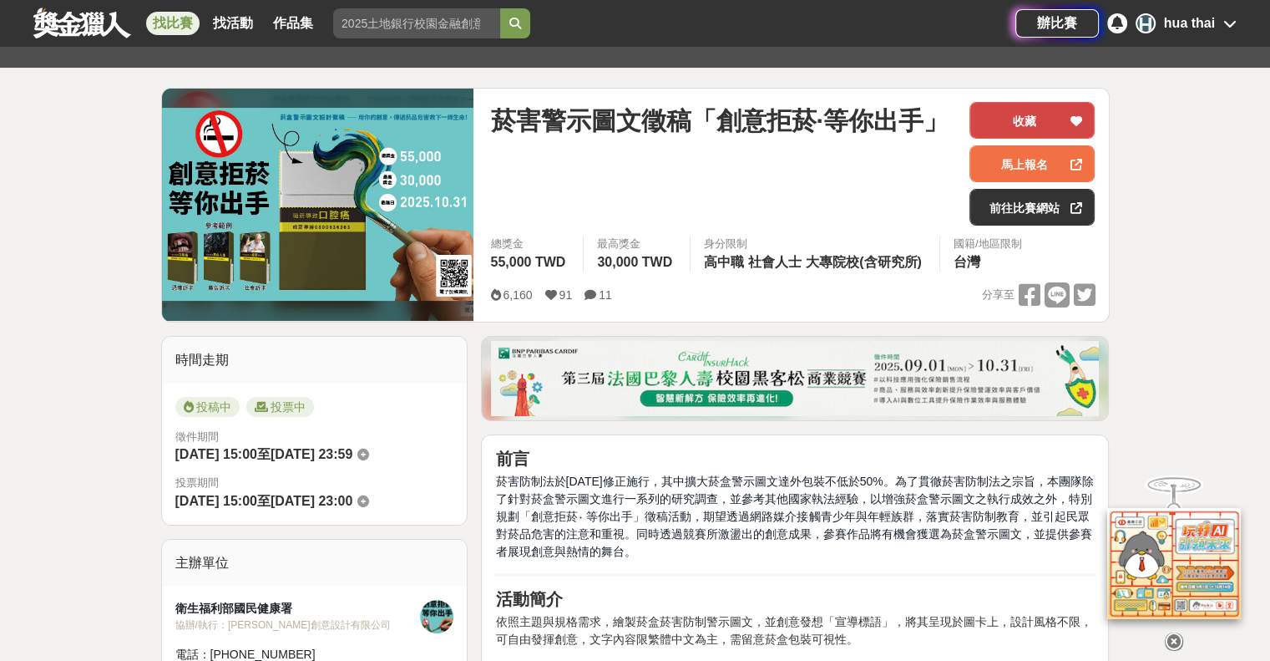
click at [1032, 106] on button "收藏" at bounding box center [1032, 120] width 125 height 37
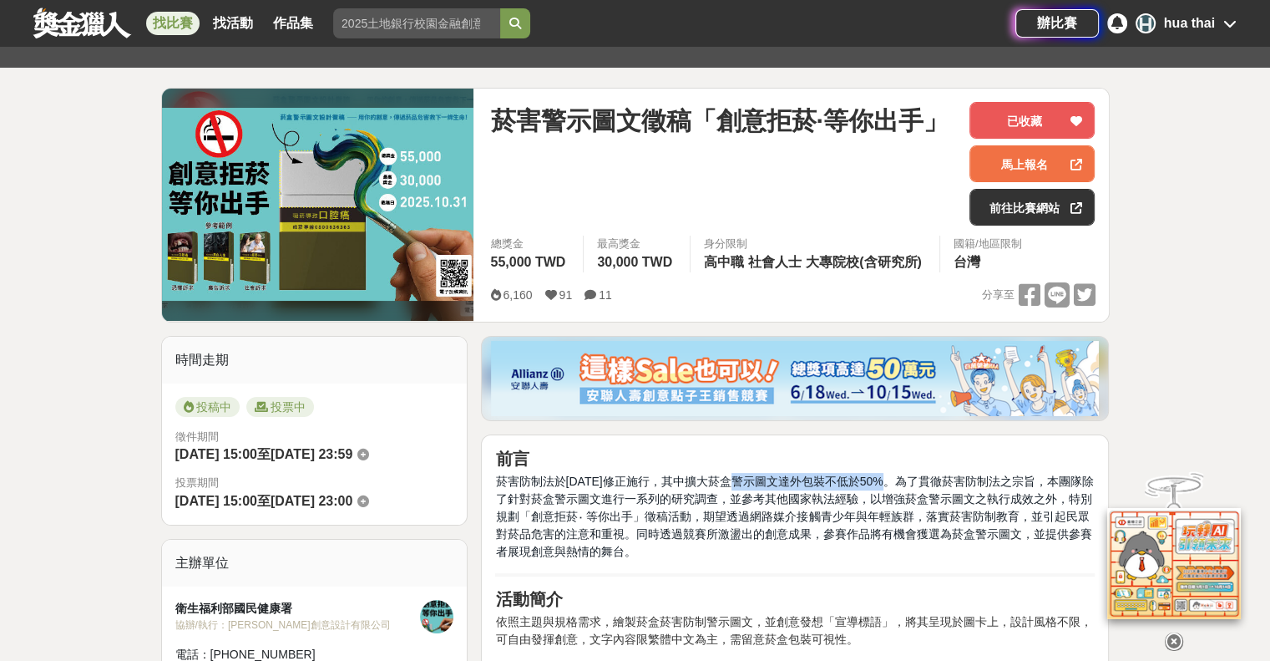
drag, startPoint x: 711, startPoint y: 476, endPoint x: 867, endPoint y: 477, distance: 156.2
click at [867, 477] on span "菸害防制法於[DATE]修正施行，其中擴大菸盒警示圖文達外包裝不低於50%。為了貫徹菸害防制法之宗旨，本團隊除了針對菸盒警示圖文進行一系列的研究調查，並參考其…" at bounding box center [794, 516] width 598 height 84
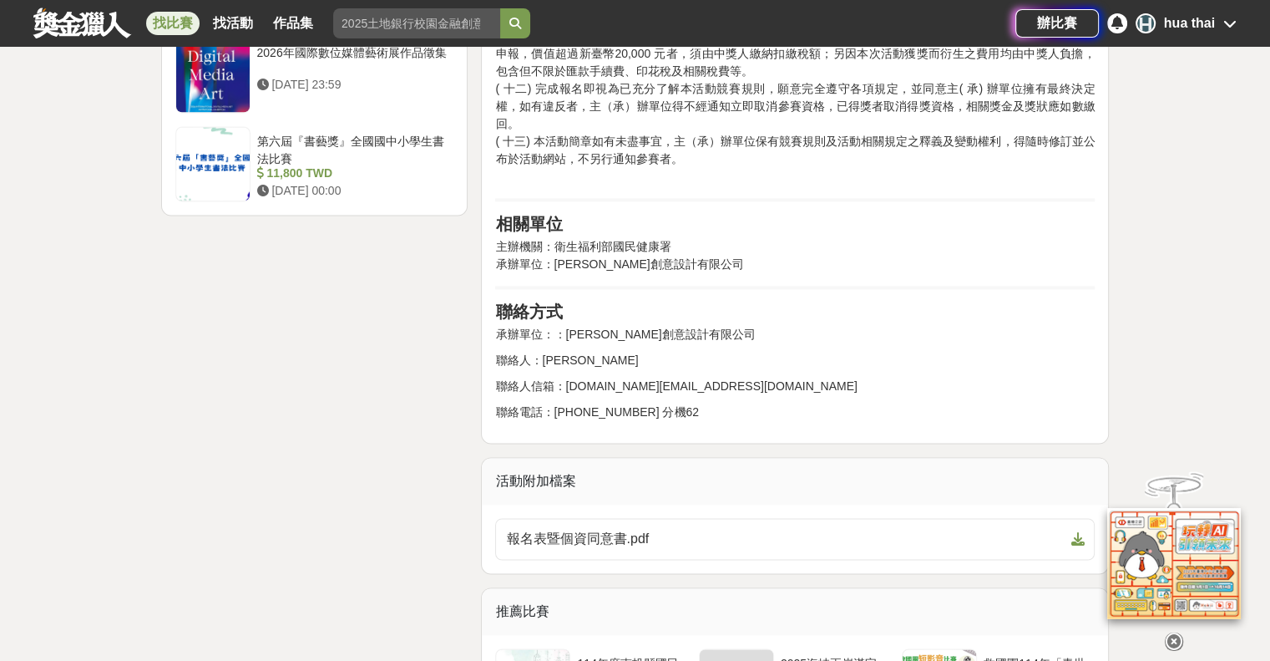
scroll to position [2923, 0]
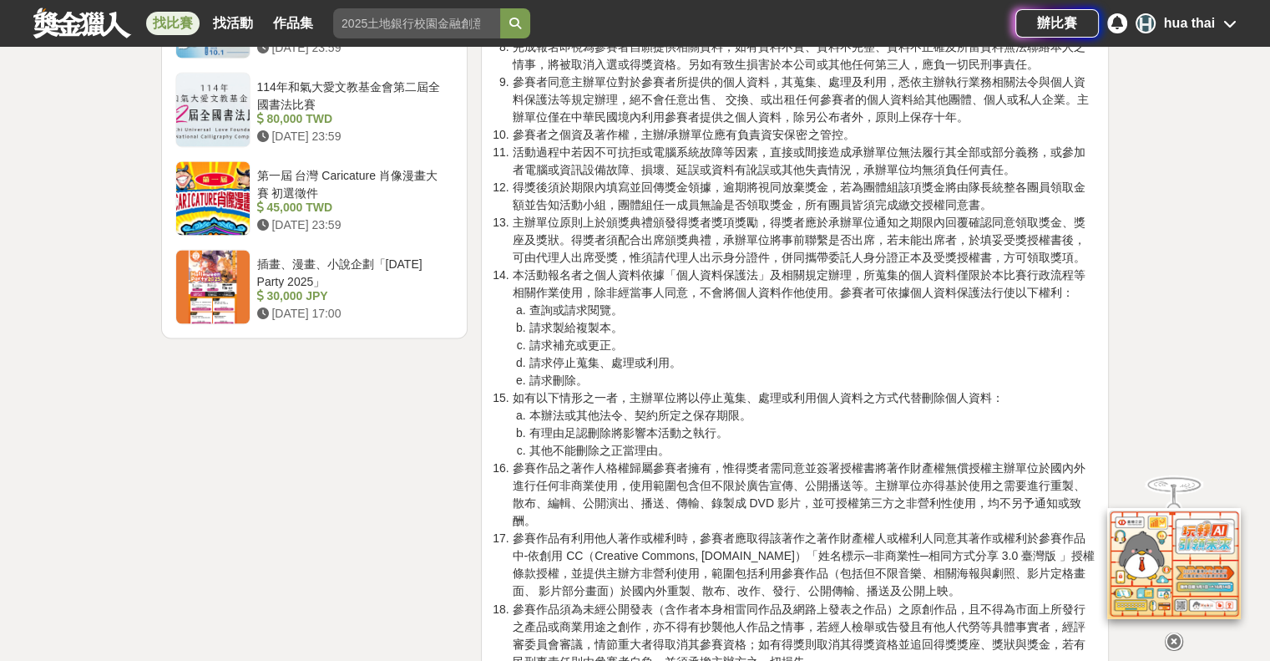
scroll to position [2589, 0]
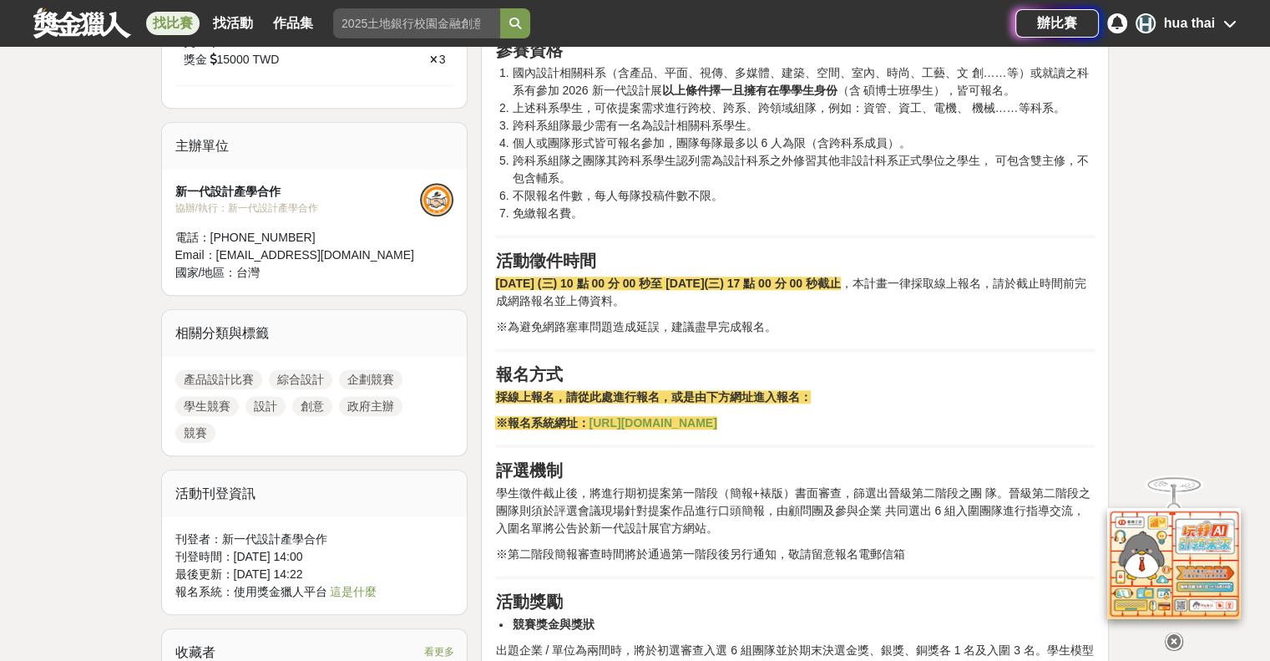
scroll to position [1420, 0]
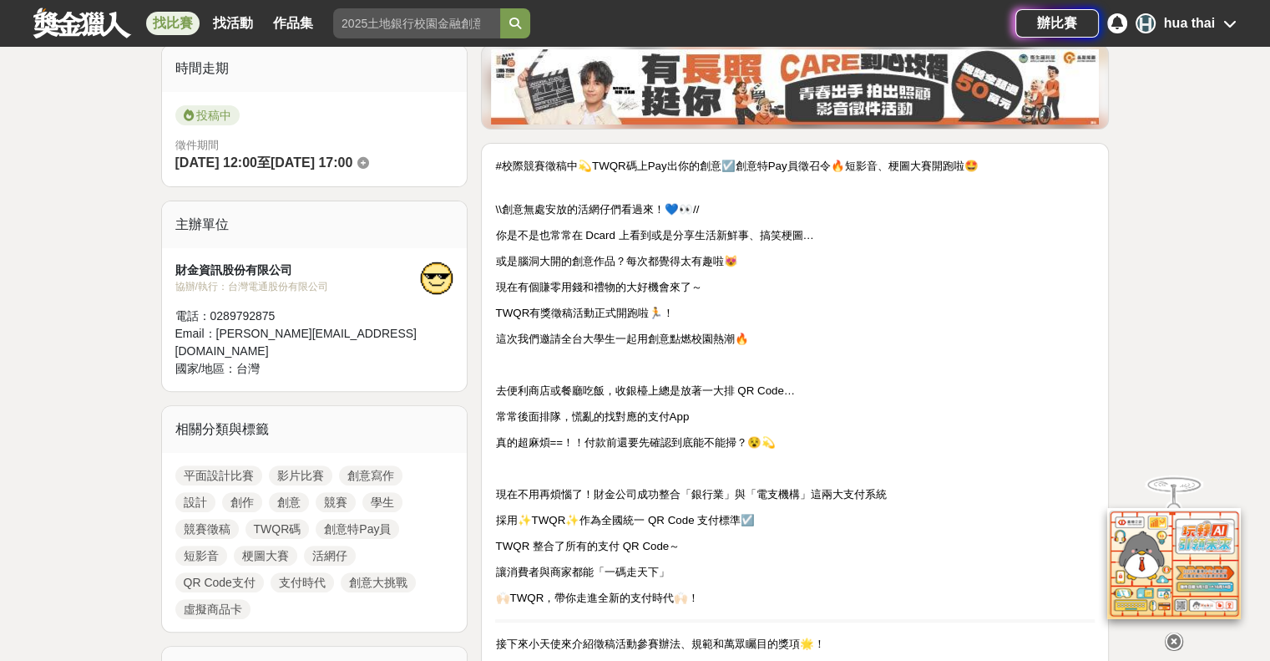
scroll to position [585, 0]
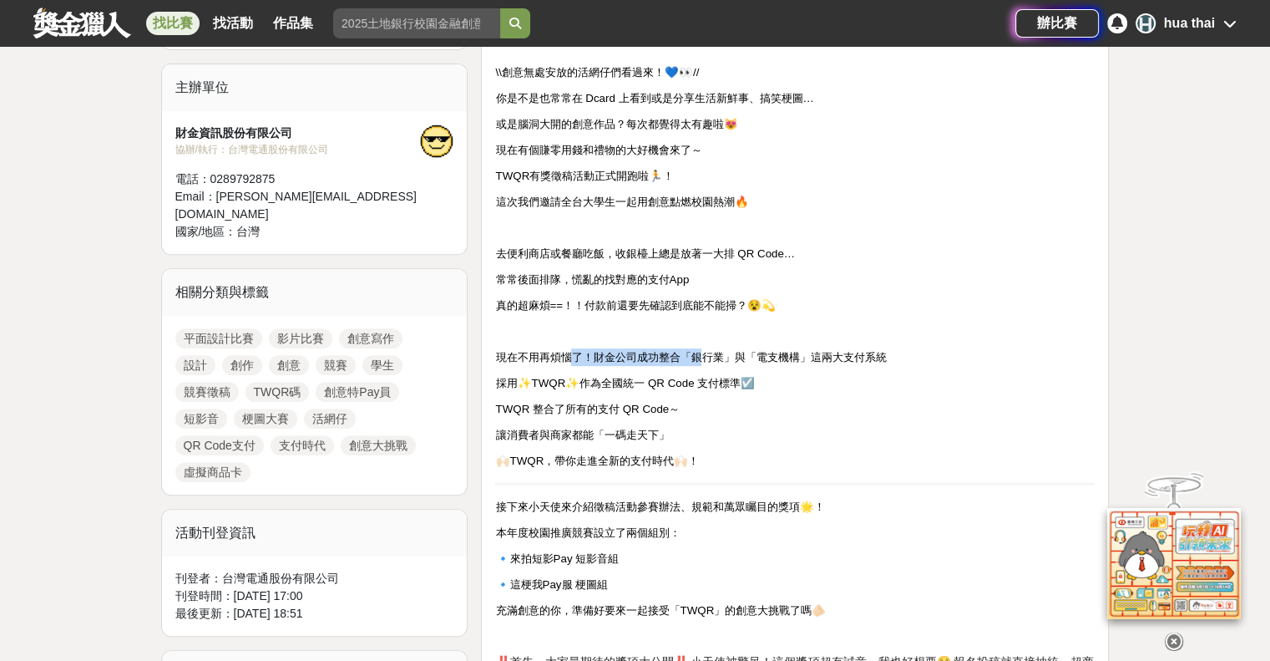
drag, startPoint x: 578, startPoint y: 347, endPoint x: 706, endPoint y: 363, distance: 128.9
click at [706, 363] on p "現在不用再煩惱了！財金公司成功整合「銀行業」與「電支機構」這兩大支付系統" at bounding box center [795, 357] width 600 height 18
drag, startPoint x: 529, startPoint y: 380, endPoint x: 561, endPoint y: 367, distance: 34.1
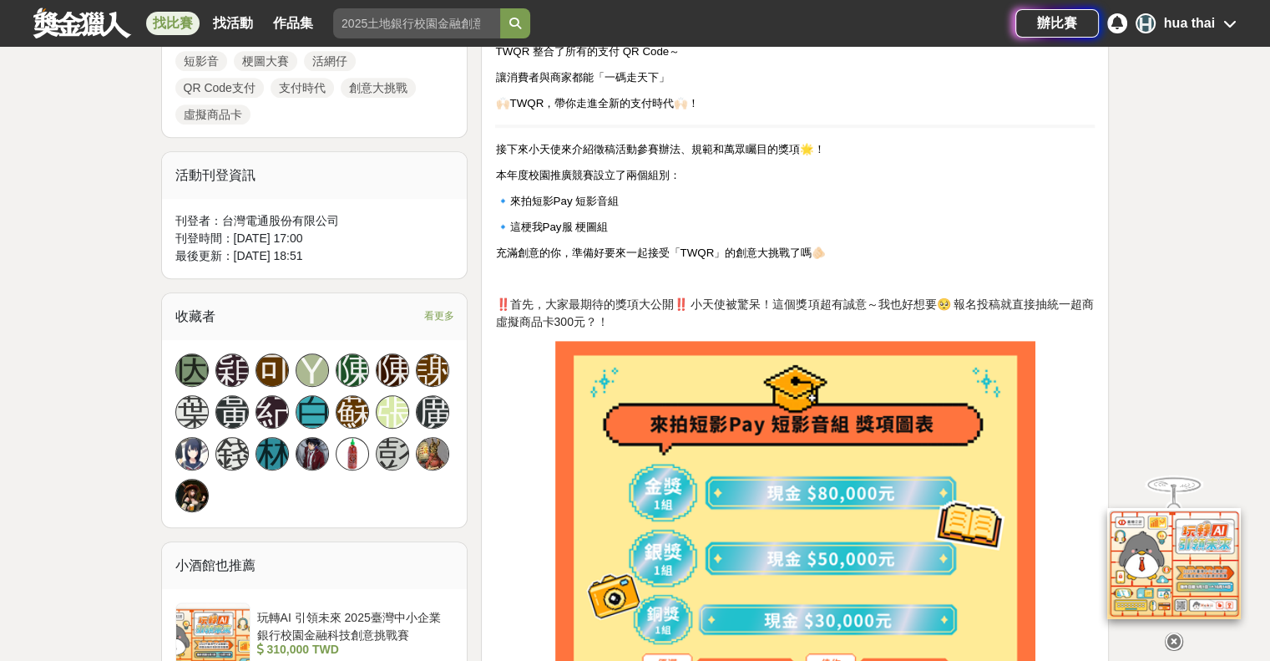
scroll to position [1002, 0]
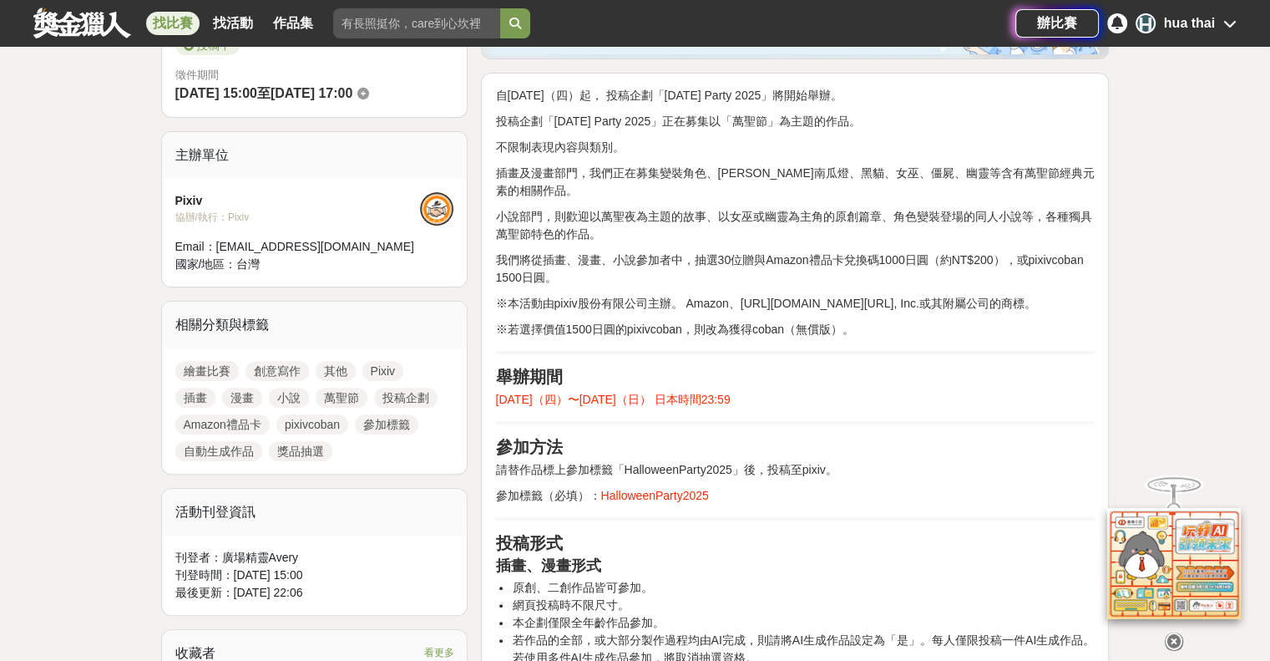
scroll to position [418, 0]
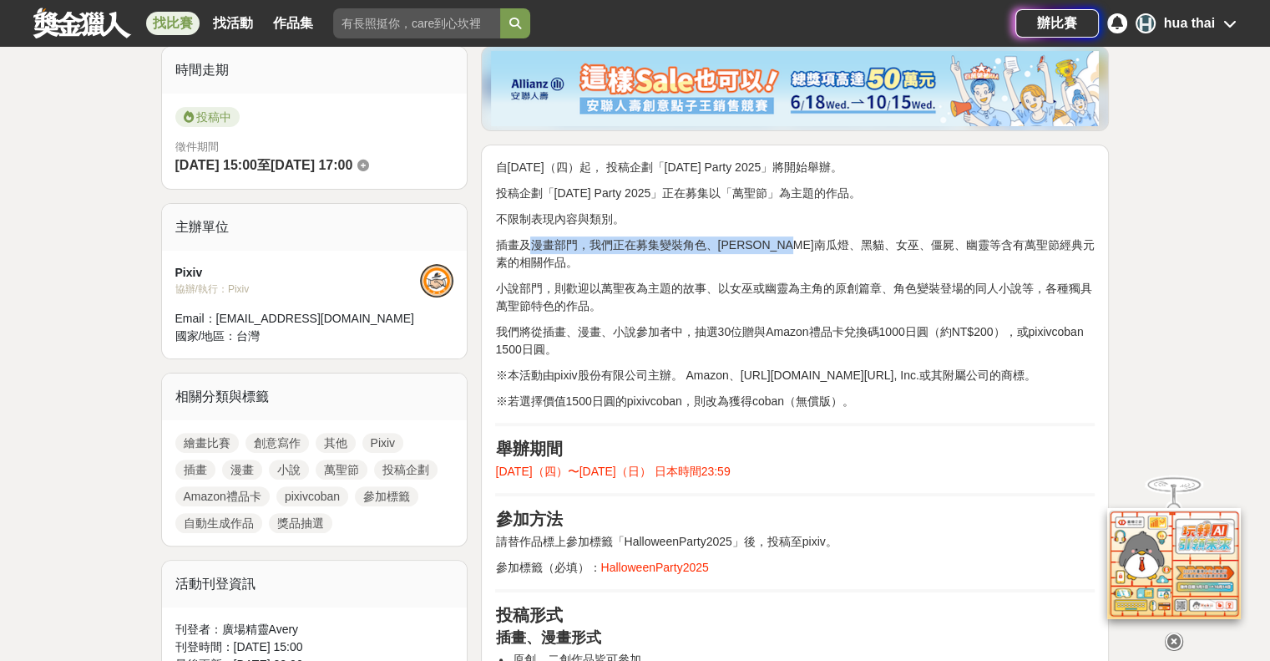
drag, startPoint x: 525, startPoint y: 249, endPoint x: 838, endPoint y: 228, distance: 313.9
drag, startPoint x: 765, startPoint y: 335, endPoint x: 809, endPoint y: 333, distance: 44.3
click at [811, 334] on p "我們將從插畫、漫畫、小說參加者中，抽選30位贈與Amazon禮品卡兌換碼1000日圓（約NT$200），或pixivcoban 1500日圓。" at bounding box center [795, 340] width 600 height 35
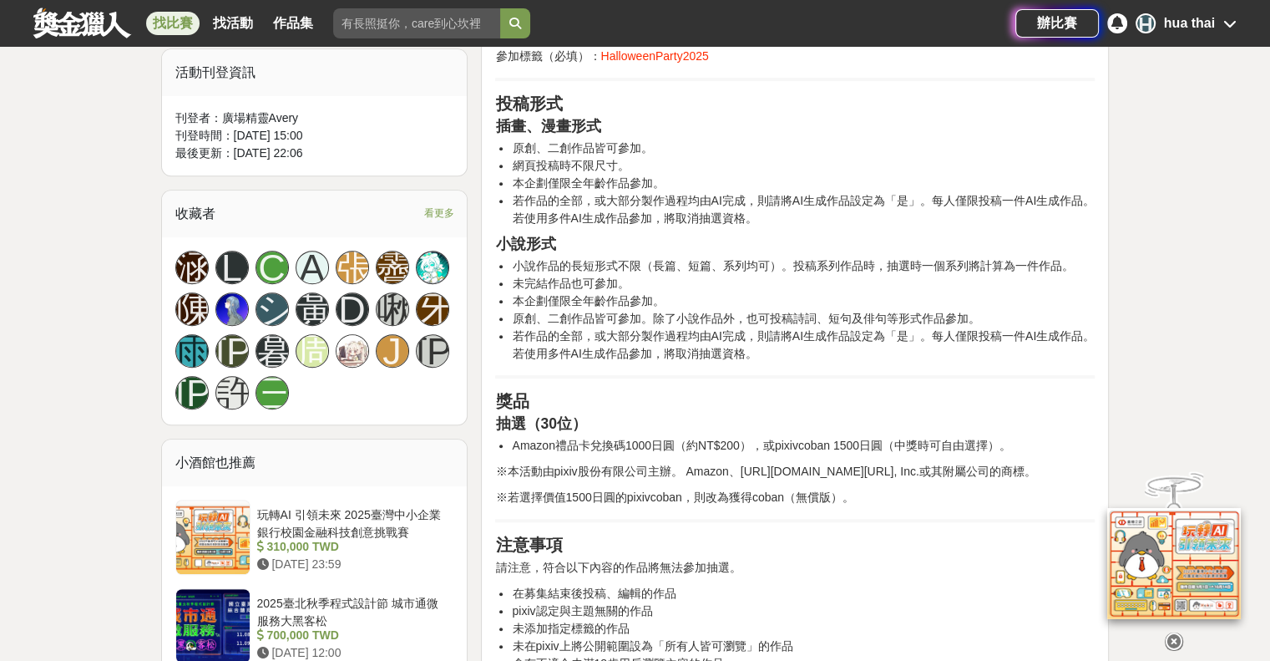
scroll to position [919, 0]
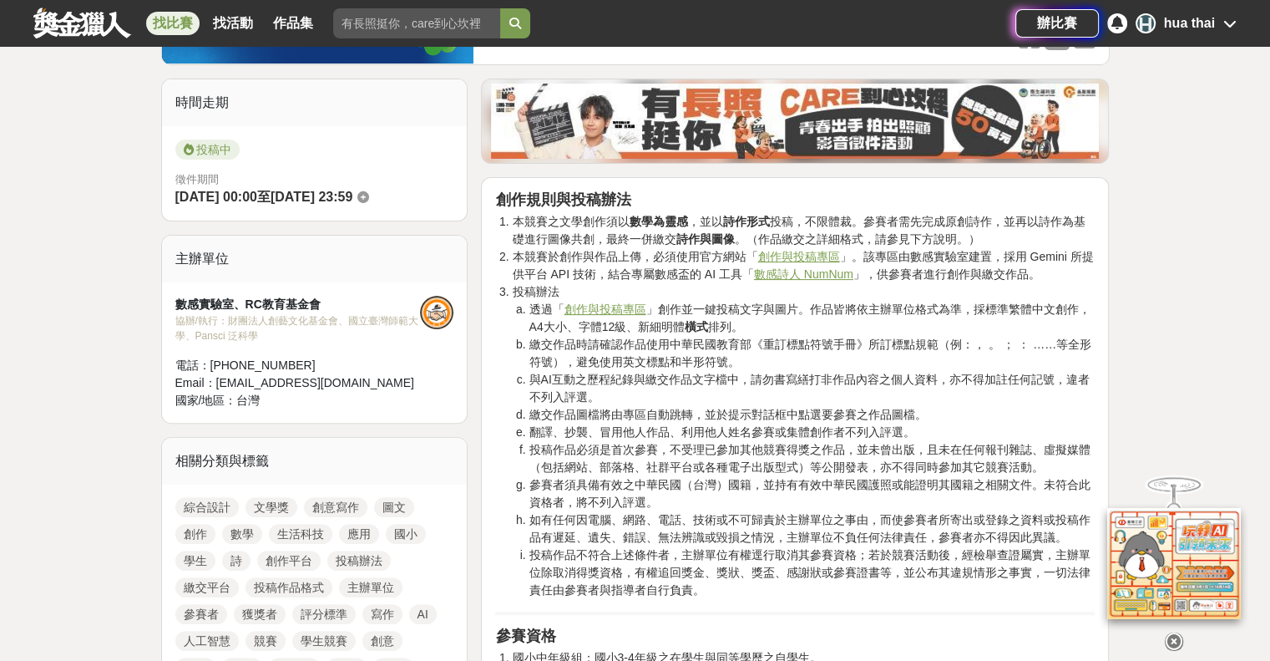
scroll to position [418, 0]
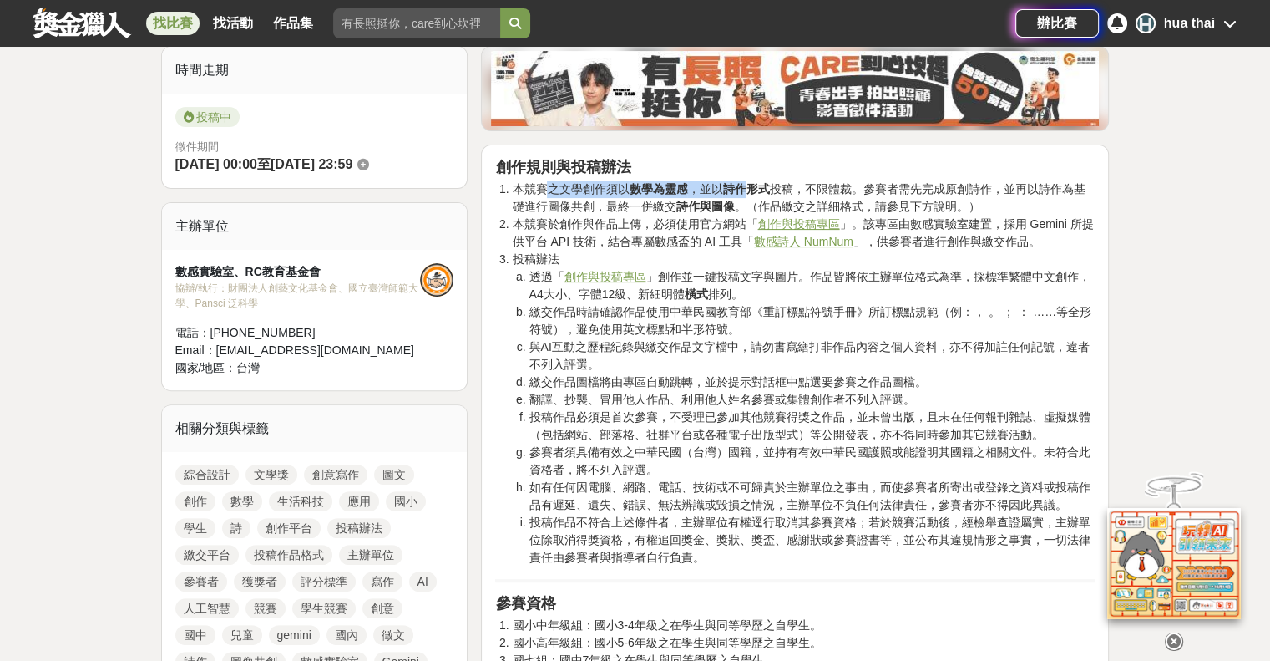
drag, startPoint x: 582, startPoint y: 191, endPoint x: 748, endPoint y: 192, distance: 166.2
click at [748, 192] on li "本競賽之文學創作須以 數學為靈感 ，並以 詩作形式 投稿，不限體裁。參賽者需先完成原創詩作，並再以詩作為基礎進行圖像共創，最終一併繳交 詩作與圖像 。（作品繳…" at bounding box center [803, 197] width 583 height 35
click at [748, 193] on strong "詩作形式" at bounding box center [745, 188] width 47 height 13
drag, startPoint x: 717, startPoint y: 186, endPoint x: 796, endPoint y: 185, distance: 78.5
click at [796, 185] on li "本競賽之文學創作須以 數學為靈感 ，並以 詩作形式 投稿，不限體裁。參賽者需先完成原創詩作，並再以詩作為基礎進行圖像共創，最終一併繳交 詩作與圖像 。（作品繳…" at bounding box center [803, 197] width 583 height 35
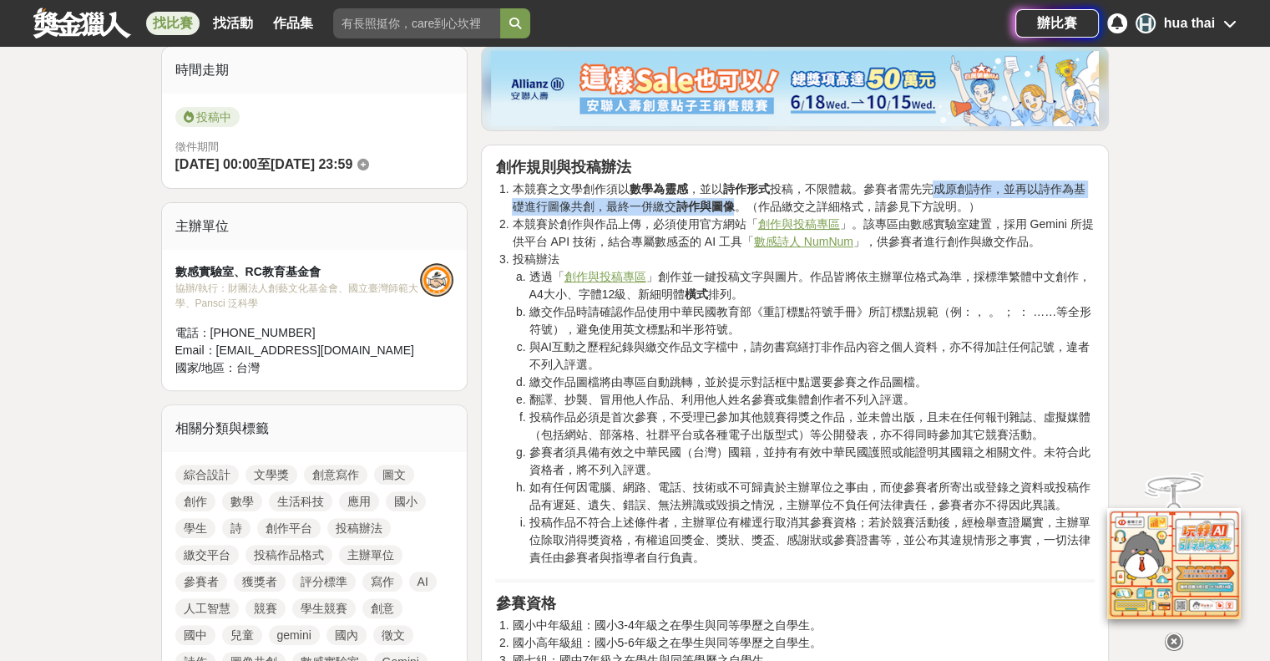
drag, startPoint x: 932, startPoint y: 183, endPoint x: 735, endPoint y: 204, distance: 198.2
click at [735, 204] on li "本競賽之文學創作須以 數學為靈感 ，並以 詩作形式 投稿，不限體裁。參賽者需先完成原創詩作，並再以詩作為基礎進行圖像共創，最終一併繳交 詩作與圖像 。（作品繳…" at bounding box center [803, 197] width 583 height 35
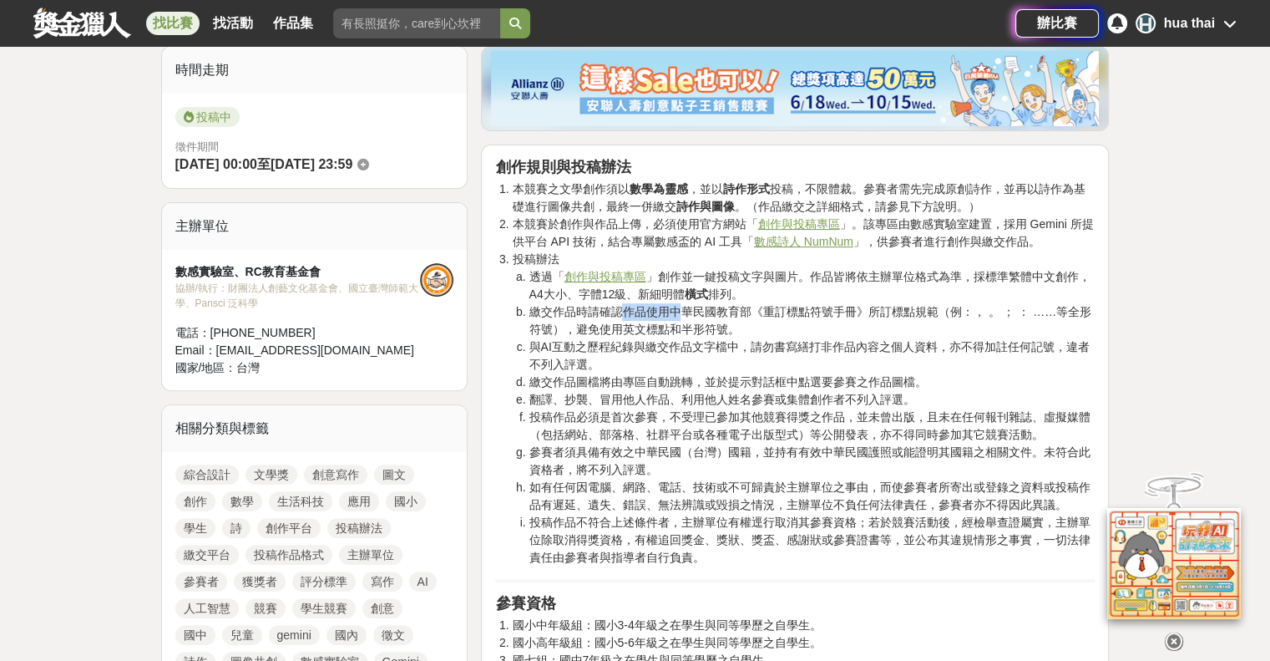
drag, startPoint x: 620, startPoint y: 312, endPoint x: 680, endPoint y: 306, distance: 60.5
click at [680, 306] on li "繳交作品時請確認作品使用中華民國教育部《重訂標點符號手冊》所訂標點規範（例：， 。 ； ： ……等全形符號），避免使用英文標點和半形符號。" at bounding box center [812, 320] width 566 height 35
click at [681, 306] on li "繳交作品時請確認作品使用中華民國教育部《重訂標點符號手冊》所訂標點規範（例：， 。 ； ： ……等全形符號），避免使用英文標點和半形符號。" at bounding box center [812, 320] width 566 height 35
click at [602, 341] on li "與AI互動之歷程紀錄與繳交作品文字檔中，請勿書寫繕打非作品內容之個人資料，亦不得加註任何記號，違者不列入評選。" at bounding box center [812, 355] width 566 height 35
drag, startPoint x: 580, startPoint y: 333, endPoint x: 618, endPoint y: 338, distance: 38.7
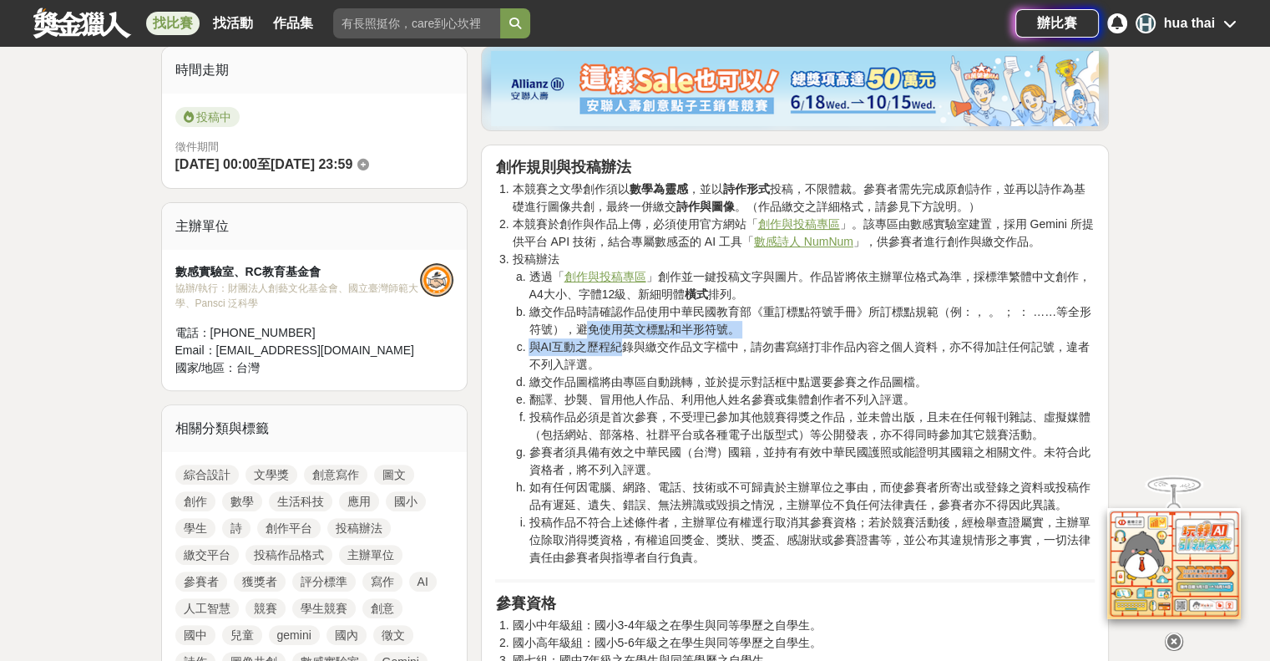
click at [618, 338] on ol "透過「 創作與投稿專區 」創作並一鍵投稿文字與圖片。作品皆將依主辦單位格式為準，採標準繁體中文創作，A4大小、字體12級、新細明體 橫式 排列。 繳交作品時請…" at bounding box center [803, 417] width 583 height 298
click at [618, 338] on li "與AI互動之歷程紀錄與繳交作品文字檔中，請勿書寫繕打非作品內容之個人資料，亦不得加註任何記號，違者不列入評選。" at bounding box center [812, 355] width 566 height 35
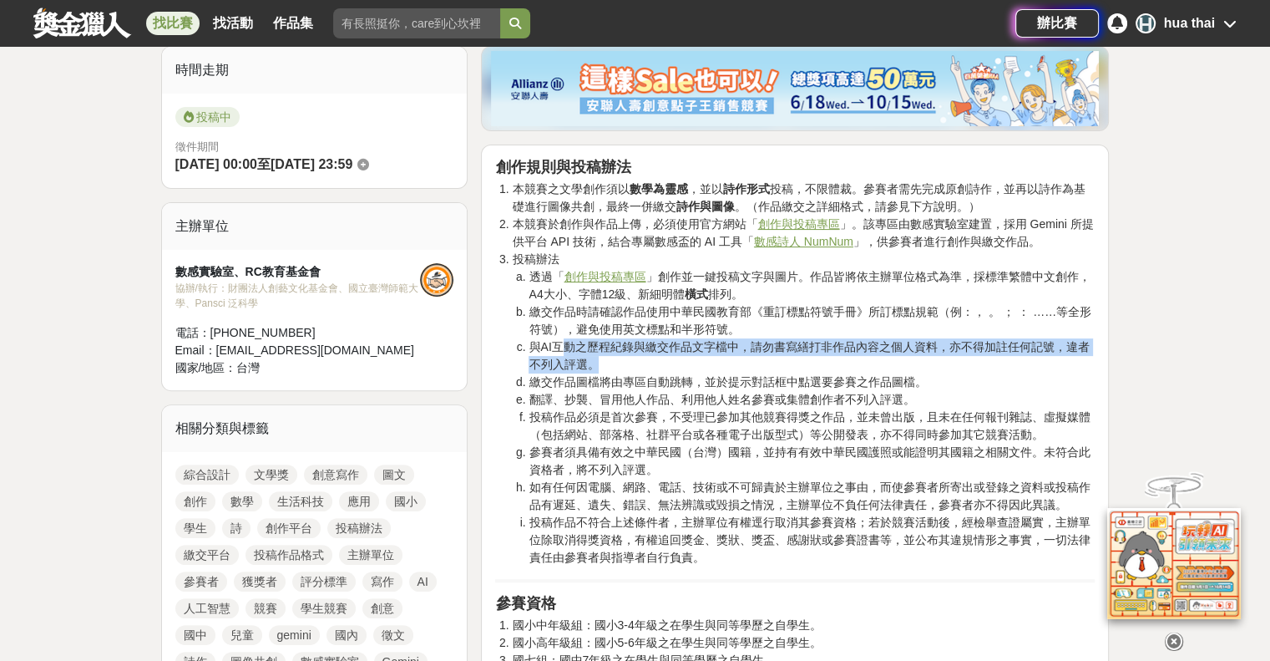
drag, startPoint x: 565, startPoint y: 340, endPoint x: 908, endPoint y: 355, distance: 342.7
click at [909, 356] on li "與AI互動之歷程紀錄與繳交作品文字檔中，請勿書寫繕打非作品內容之個人資料，亦不得加註任何記號，違者不列入評選。" at bounding box center [812, 355] width 566 height 35
click at [626, 353] on li "與AI互動之歷程紀錄與繳交作品文字檔中，請勿書寫繕打非作品內容之個人資料，亦不得加註任何記號，違者不列入評選。" at bounding box center [812, 355] width 566 height 35
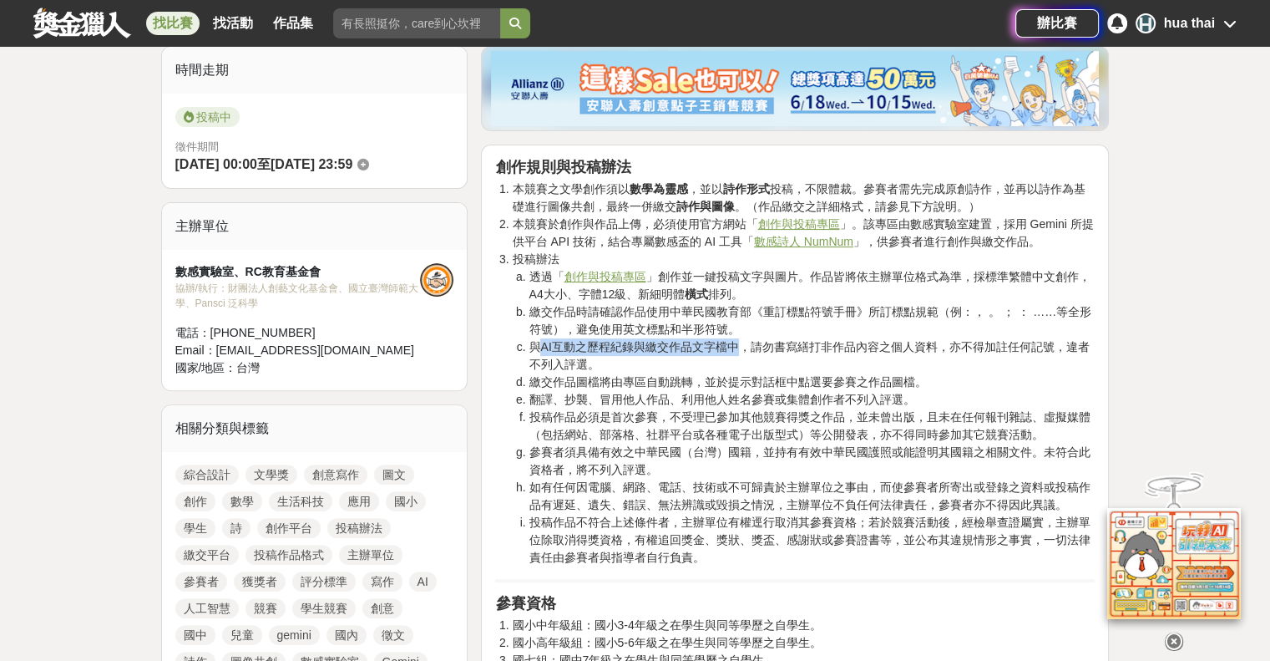
drag, startPoint x: 536, startPoint y: 342, endPoint x: 737, endPoint y: 345, distance: 200.5
click at [737, 345] on li "與AI互動之歷程紀錄與繳交作品文字檔中，請勿書寫繕打非作品內容之個人資料，亦不得加註任何記號，違者不列入評選。" at bounding box center [812, 355] width 566 height 35
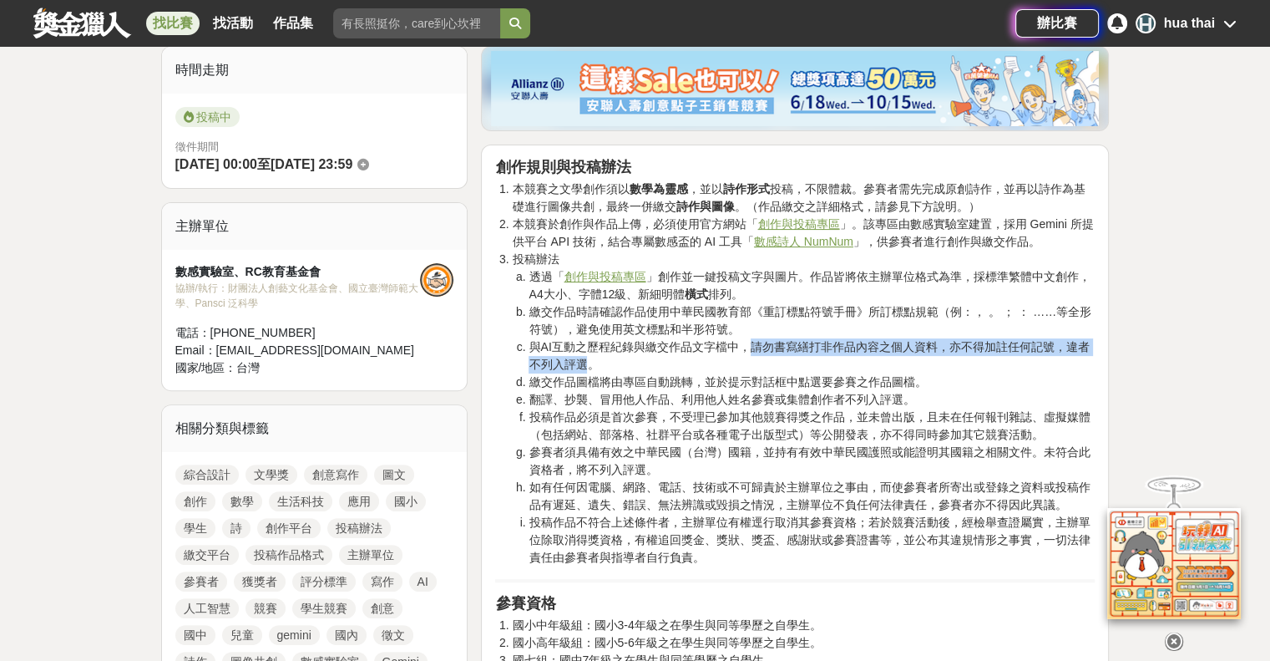
drag, startPoint x: 752, startPoint y: 343, endPoint x: 586, endPoint y: 364, distance: 166.7
click at [586, 364] on li "與AI互動之歷程紀錄與繳交作品文字檔中，請勿書寫繕打非作品內容之個人資料，亦不得加註任何記號，違者不列入評選。" at bounding box center [812, 355] width 566 height 35
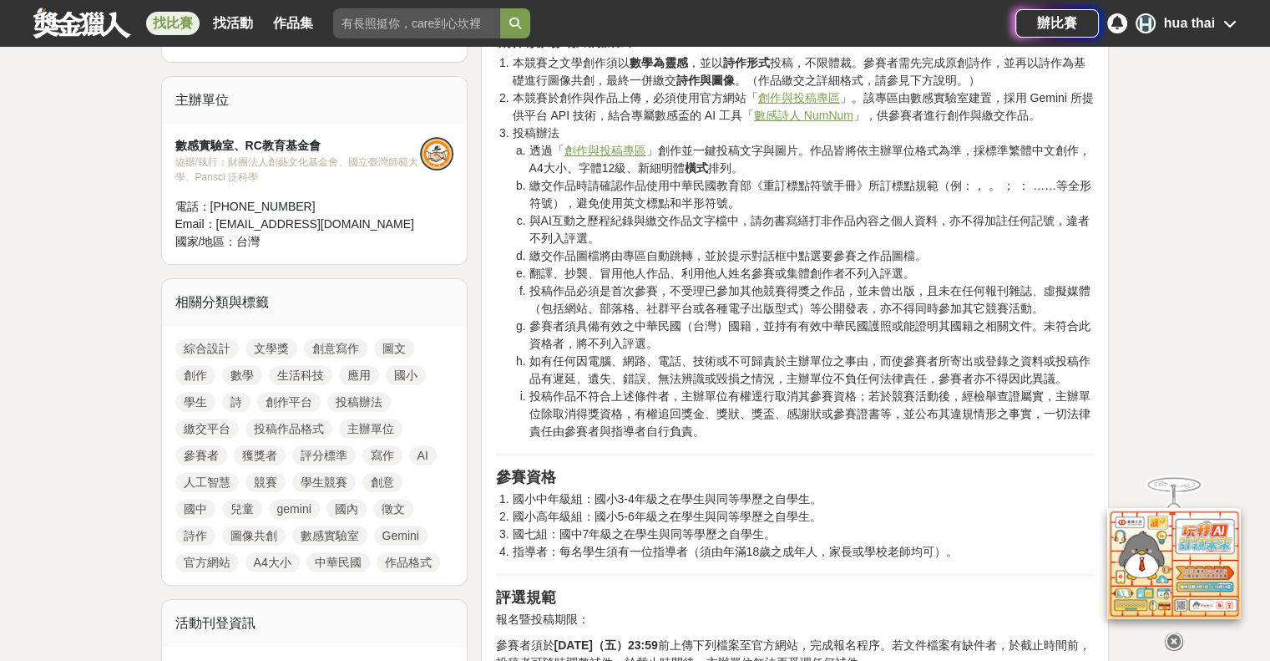
scroll to position [84, 0]
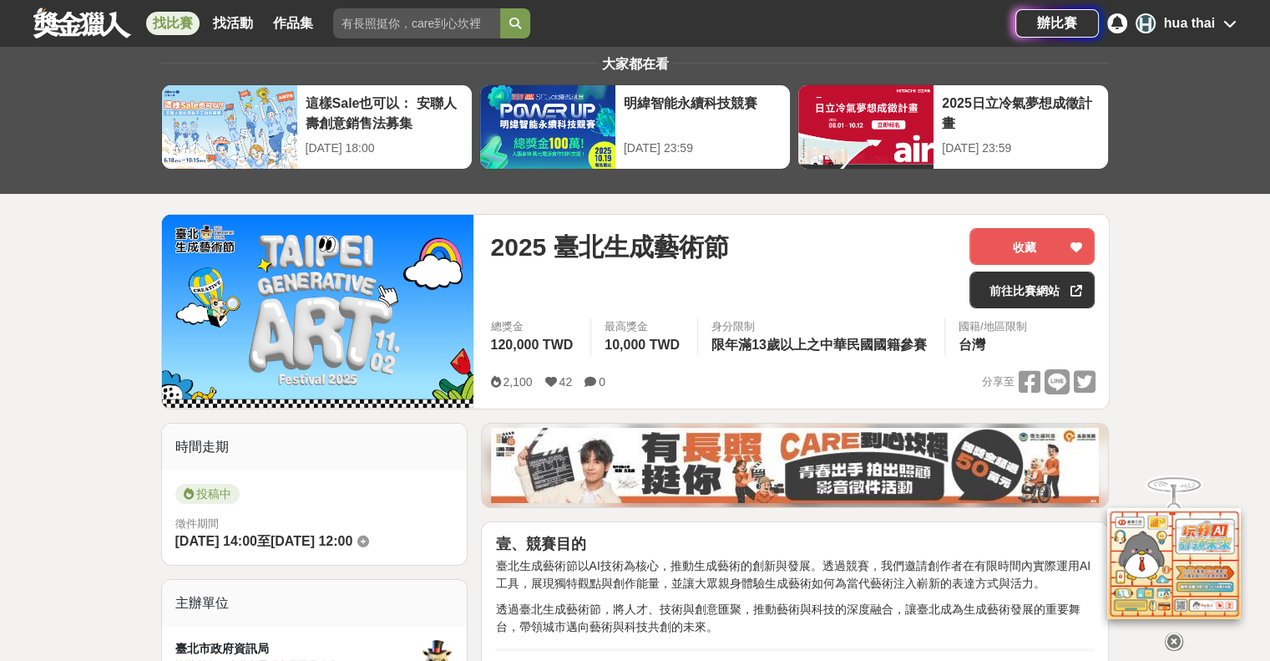
scroll to position [251, 0]
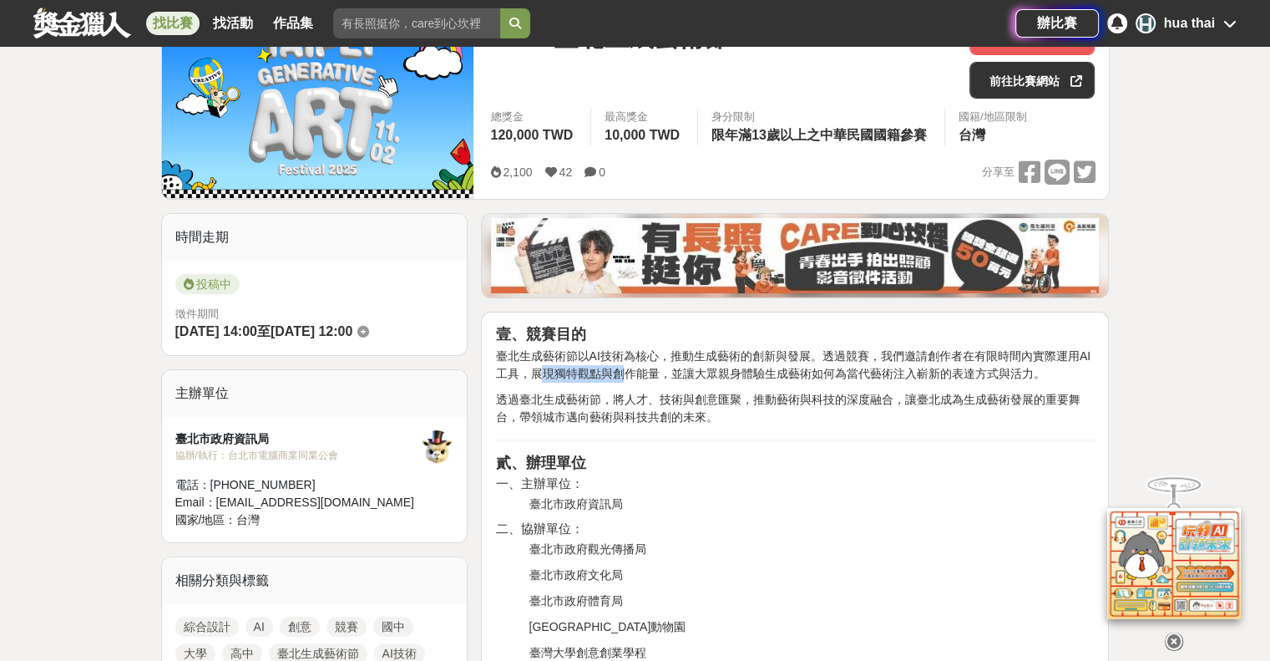
drag, startPoint x: 544, startPoint y: 363, endPoint x: 625, endPoint y: 366, distance: 81.0
click at [625, 366] on p "臺北生成藝術節以AI技術為核心，推動生成藝術的創新與發展。透過競賽，我們邀請創作者在有限時間內實際運用AI工具，展現獨特觀點與創作能量，並讓大眾親身體驗生成藝…" at bounding box center [795, 364] width 600 height 35
click at [625, 377] on p "臺北生成藝術節以AI技術為核心，推動生成藝術的創新與發展。透過競賽，我們邀請創作者在有限時間內實際運用AI工具，展現獨特觀點與創作能量，並讓大眾親身體驗生成藝…" at bounding box center [795, 364] width 600 height 35
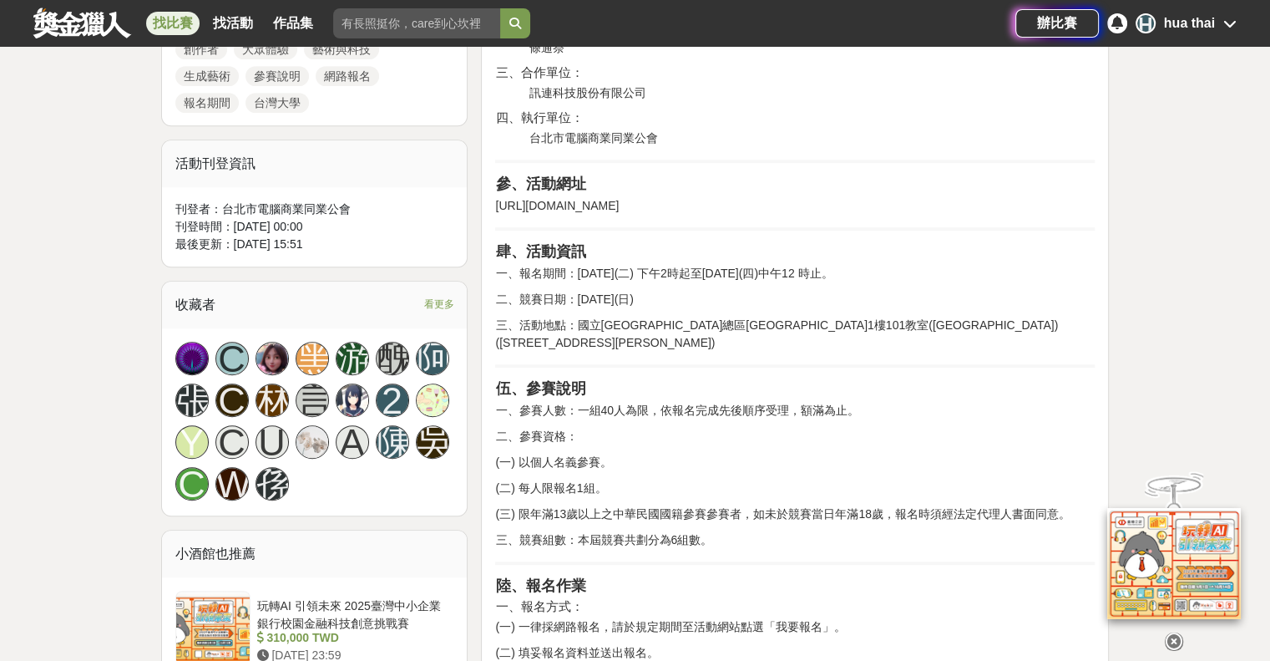
scroll to position [919, 0]
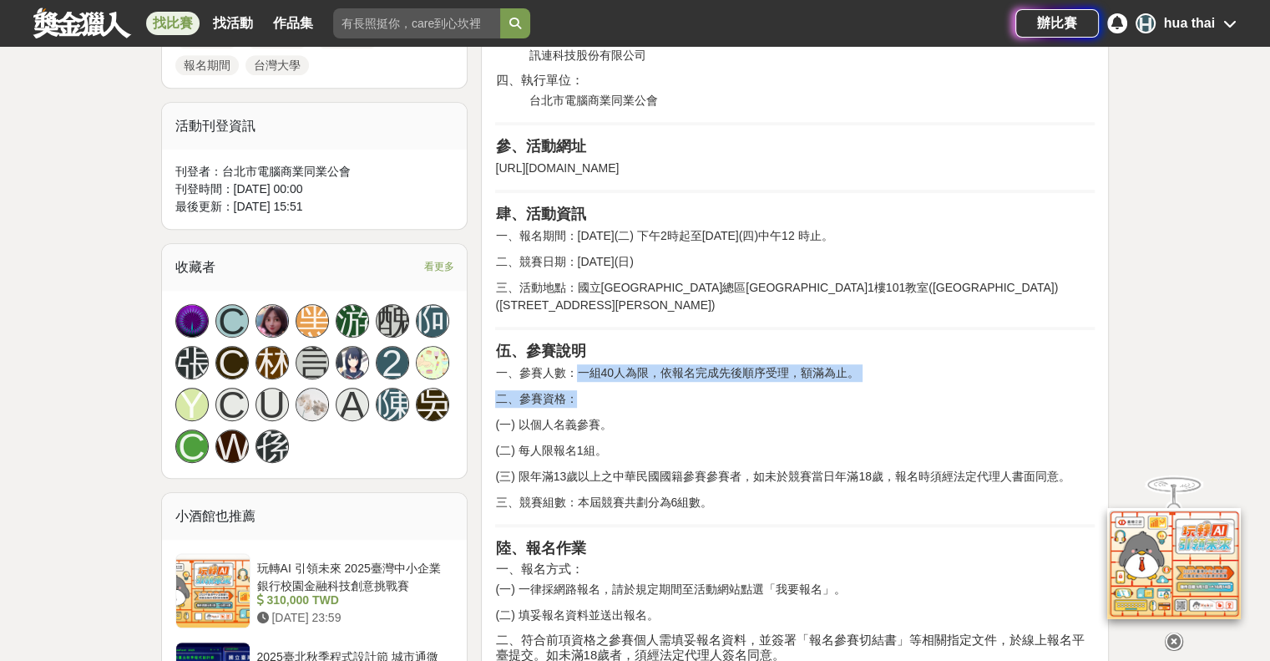
drag, startPoint x: 576, startPoint y: 354, endPoint x: 885, endPoint y: 370, distance: 309.4
drag, startPoint x: 665, startPoint y: 440, endPoint x: 578, endPoint y: 448, distance: 87.3
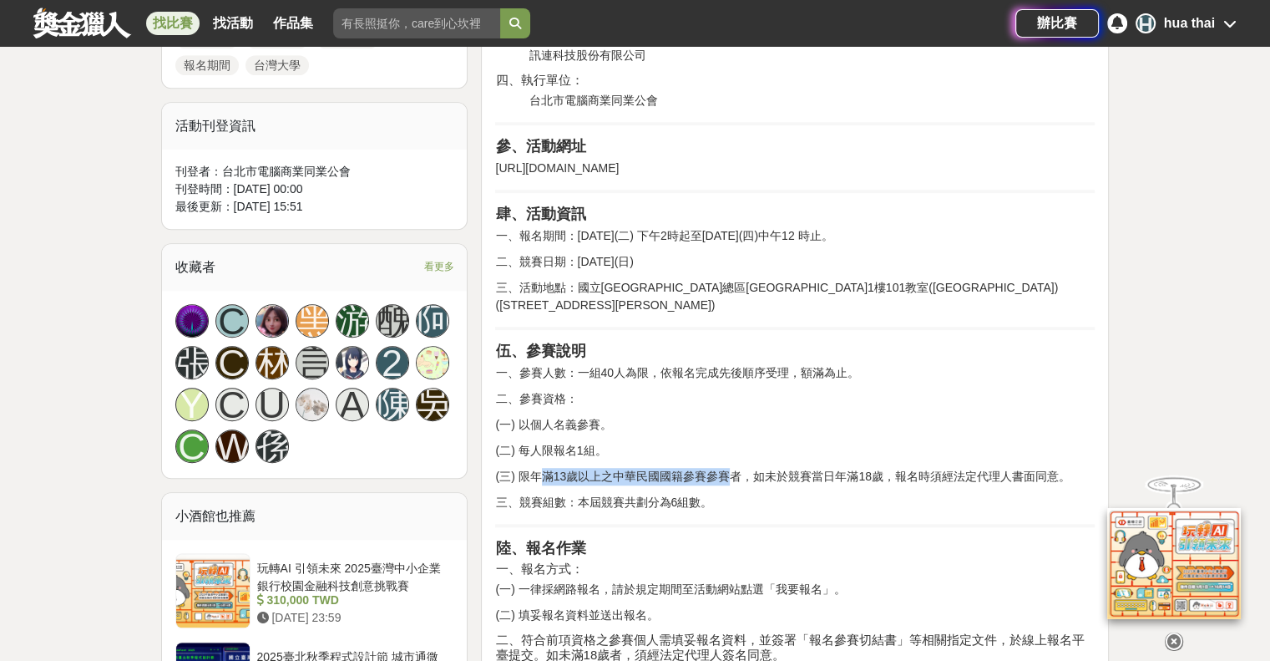
drag, startPoint x: 535, startPoint y: 459, endPoint x: 729, endPoint y: 463, distance: 193.8
click at [729, 468] on p "(三) 限年滿13歲以上之中華民國國籍參賽參賽者，如未於競賽當日年滿18歲，報名時須經法定代理人書面同意。" at bounding box center [795, 477] width 600 height 18
click at [722, 494] on p "三、競賽組數：本屆競賽共劃分為6組數。" at bounding box center [795, 503] width 600 height 18
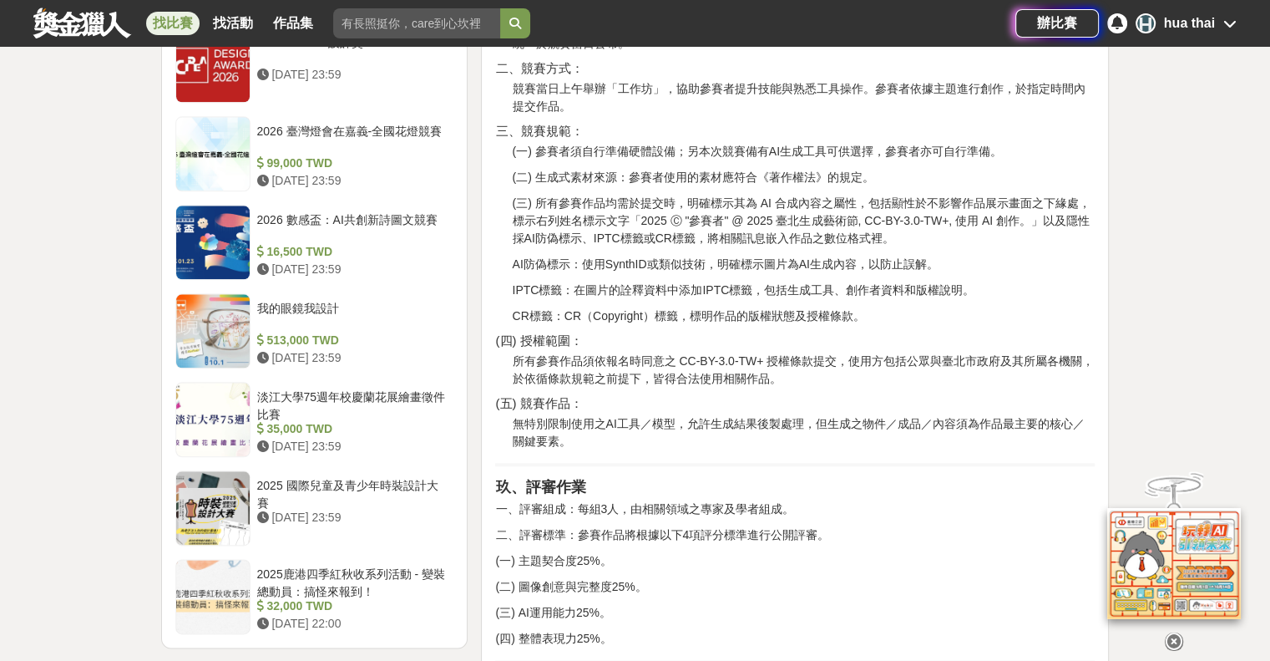
scroll to position [1921, 0]
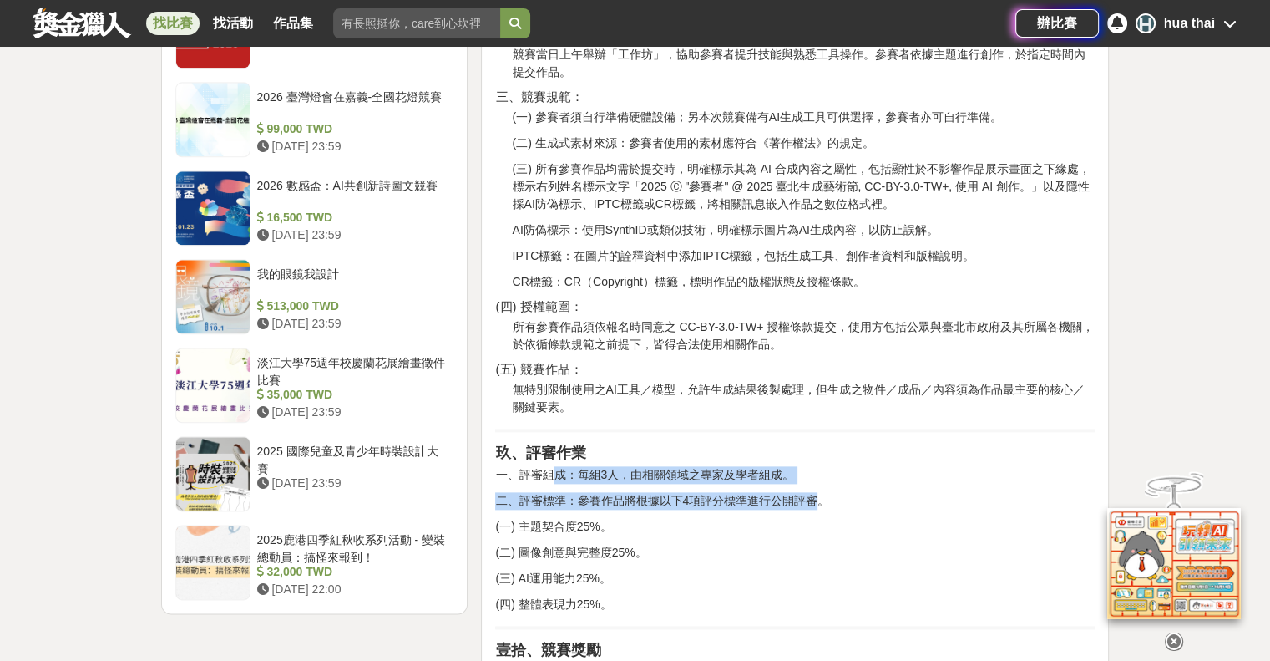
drag, startPoint x: 571, startPoint y: 457, endPoint x: 822, endPoint y: 467, distance: 250.7
click at [822, 467] on div "壹、競賽目的 臺北生成藝術節以AI技術為核心，推動生成藝術的創新與發展。透過競賽，我們邀請創作者在有限時間內實際運用AI工具，展現獨特觀點與創作能量，並讓大眾…" at bounding box center [795, 35] width 600 height 2760
click at [803, 492] on p "二、評審標準：參賽作品將根據以下4項評分標準進行公開評審。" at bounding box center [795, 501] width 600 height 18
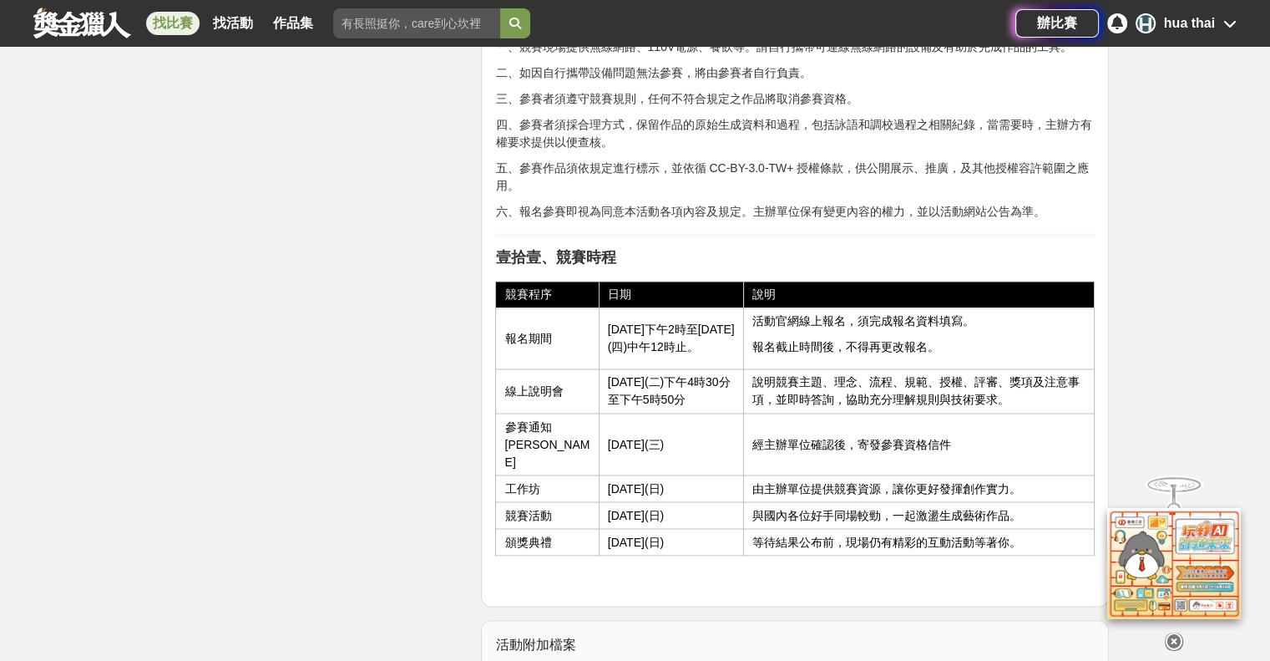
scroll to position [2756, 0]
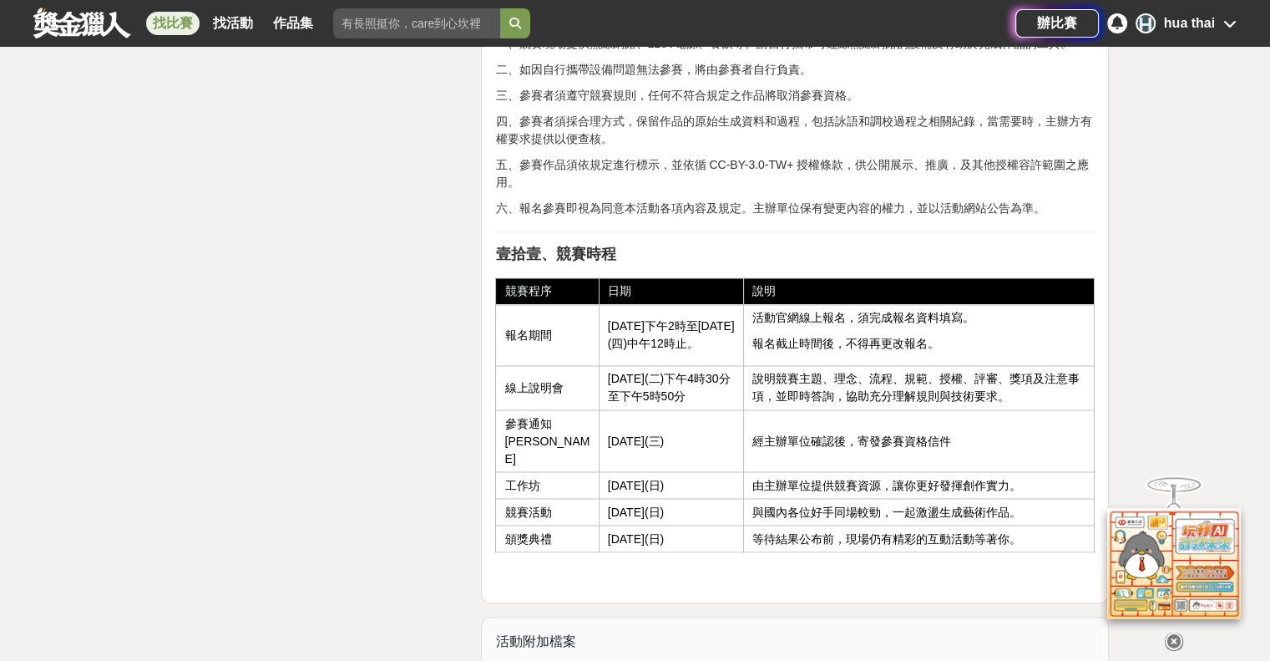
drag, startPoint x: 695, startPoint y: 328, endPoint x: 700, endPoint y: 342, distance: 14.3
click at [700, 342] on td "[DATE]下午2時至[DATE](四)中午12時止。" at bounding box center [671, 335] width 145 height 61
drag, startPoint x: 619, startPoint y: 377, endPoint x: 722, endPoint y: 380, distance: 102.7
click at [722, 380] on td "[DATE](二)下午4時30分至下午5時50分" at bounding box center [671, 388] width 145 height 44
drag, startPoint x: 782, startPoint y: 397, endPoint x: 827, endPoint y: 398, distance: 44.3
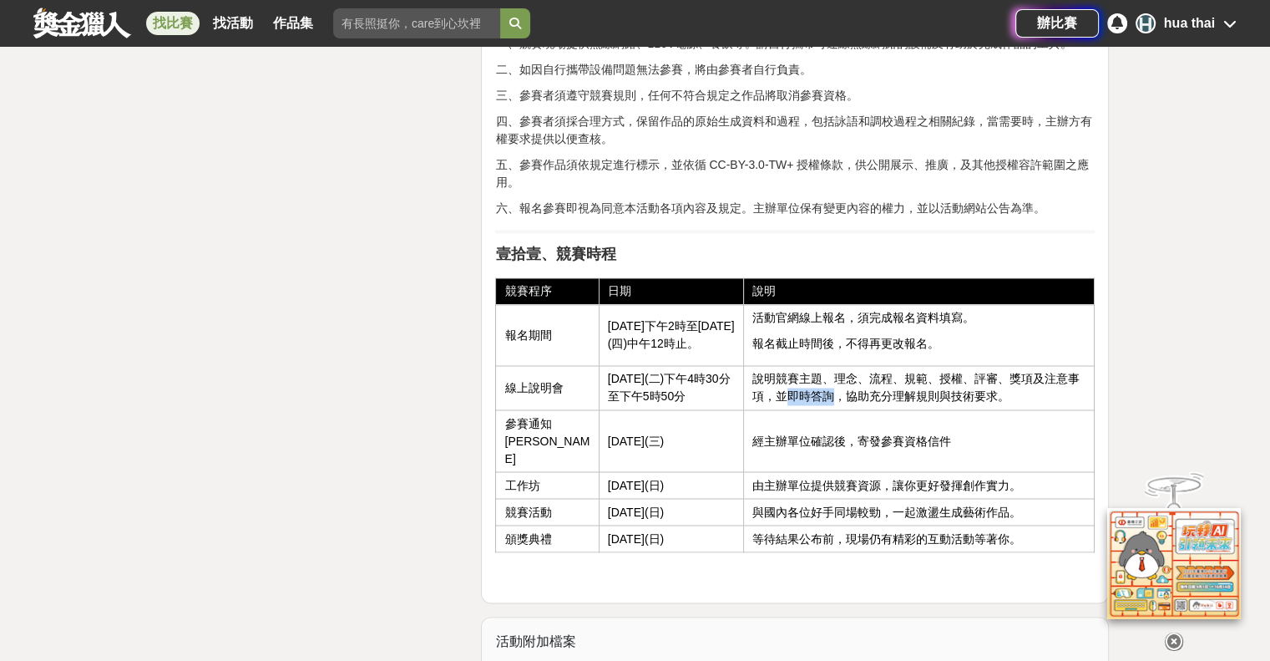
click at [827, 398] on td "說明競賽主題、理念、流程、規範、授權、評審、獎項及注意事項，並即時答詢，協助充分理解規則與技術要求。" at bounding box center [919, 388] width 351 height 44
click at [824, 398] on td "說明競賽主題、理念、流程、規範、授權、評審、獎項及注意事項，並即時答詢，協助充分理解規則與技術要求。" at bounding box center [919, 388] width 351 height 44
drag, startPoint x: 824, startPoint y: 375, endPoint x: 959, endPoint y: 372, distance: 134.5
click at [959, 372] on td "說明競賽主題、理念、流程、規範、授權、評審、獎項及注意事項，並即時答詢，協助充分理解規則與技術要求。" at bounding box center [919, 388] width 351 height 44
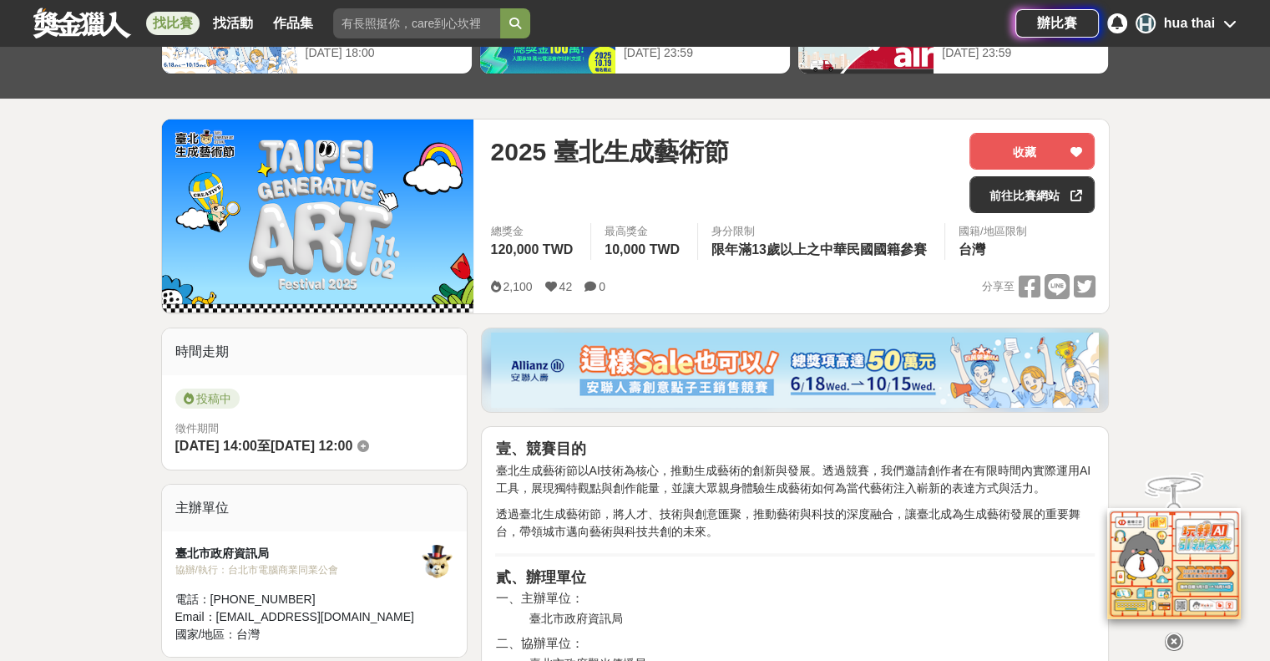
scroll to position [84, 0]
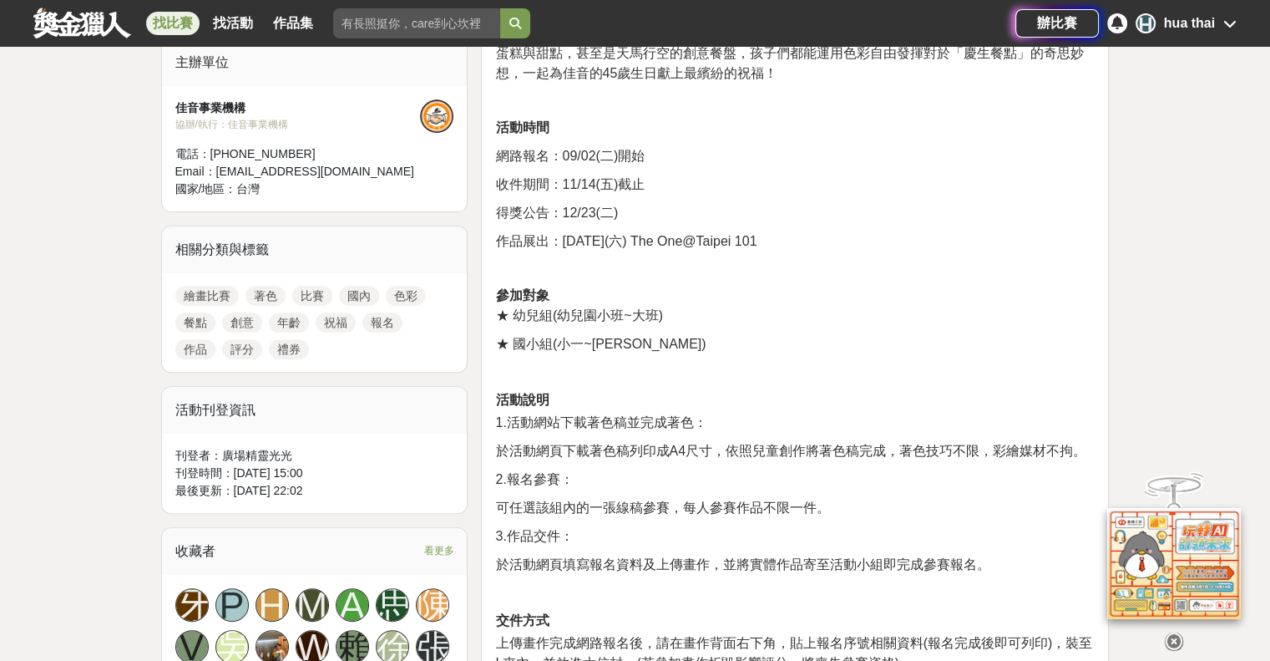
scroll to position [585, 0]
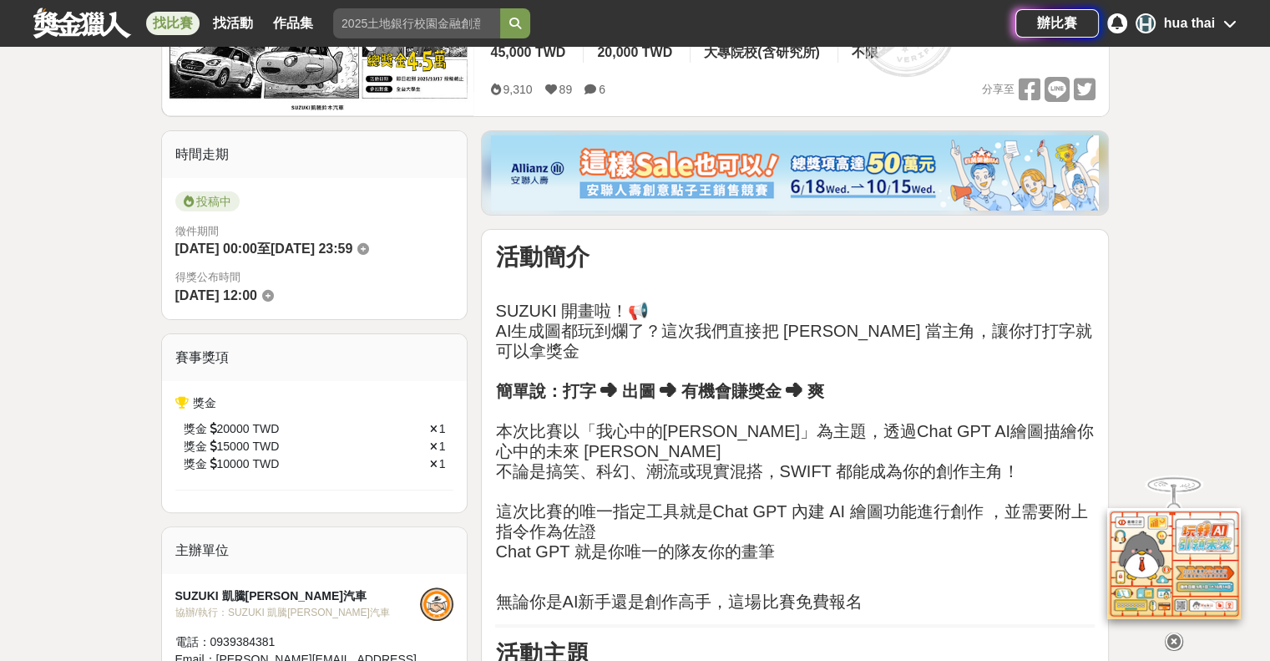
scroll to position [334, 0]
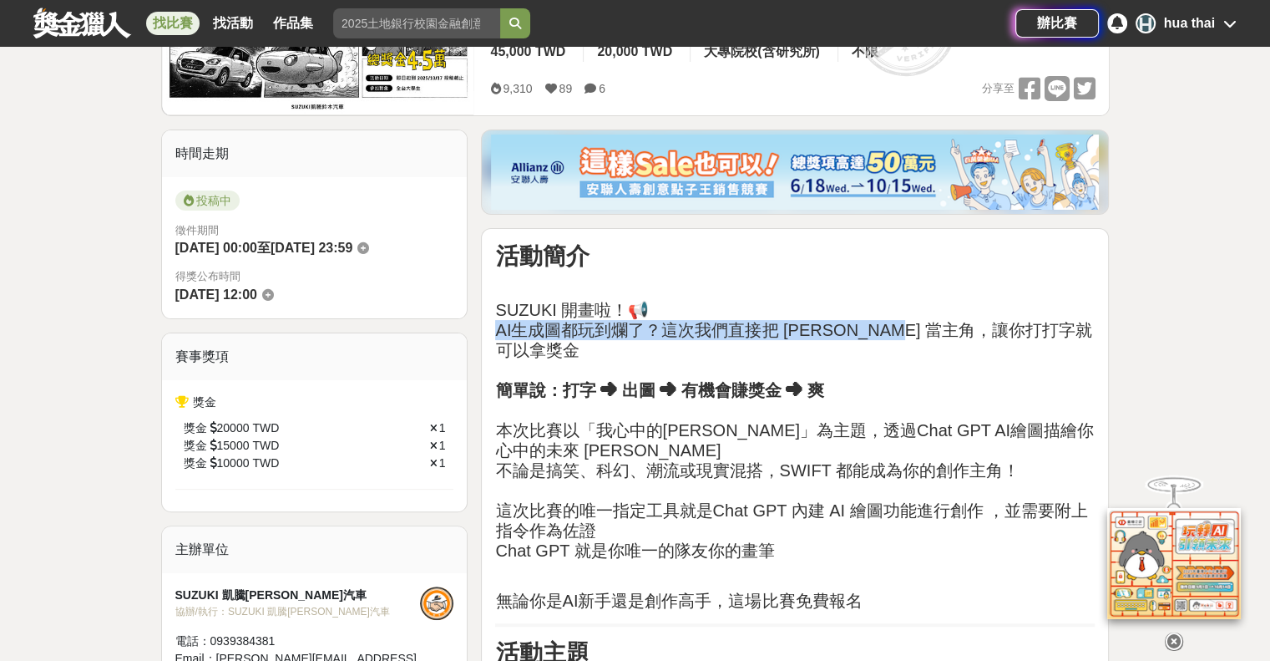
drag, startPoint x: 494, startPoint y: 333, endPoint x: 915, endPoint y: 335, distance: 420.9
click at [916, 337] on h2 "SUZUKI 開畫啦！📢 AI生成圖都玩到爛了？這次我們直接把 [PERSON_NAME] 當主角，讓你打打字就可以拿獎金 簡單說：打字 ➜ 出圖 ➜ 有機會…" at bounding box center [795, 430] width 600 height 261
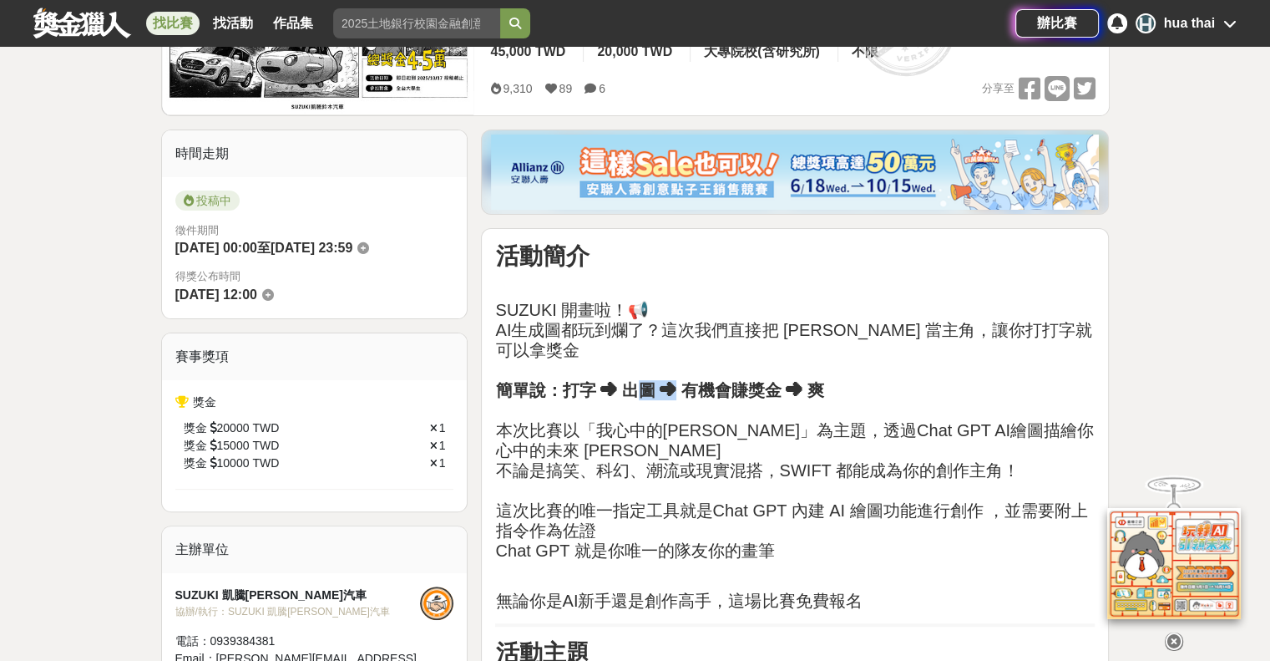
drag, startPoint x: 640, startPoint y: 376, endPoint x: 675, endPoint y: 378, distance: 35.2
click at [675, 381] on strong "簡單說：打字 ➜ 出圖 ➜ 有機會賺獎金 ➜ 爽" at bounding box center [659, 390] width 328 height 18
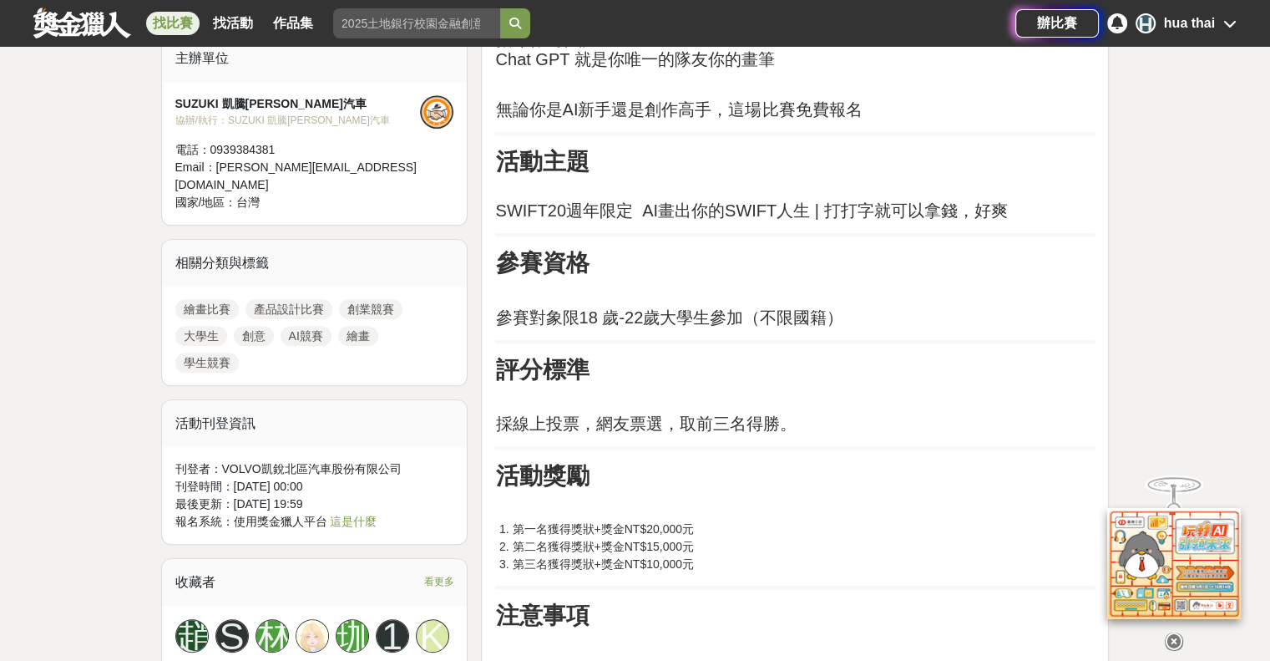
scroll to position [835, 0]
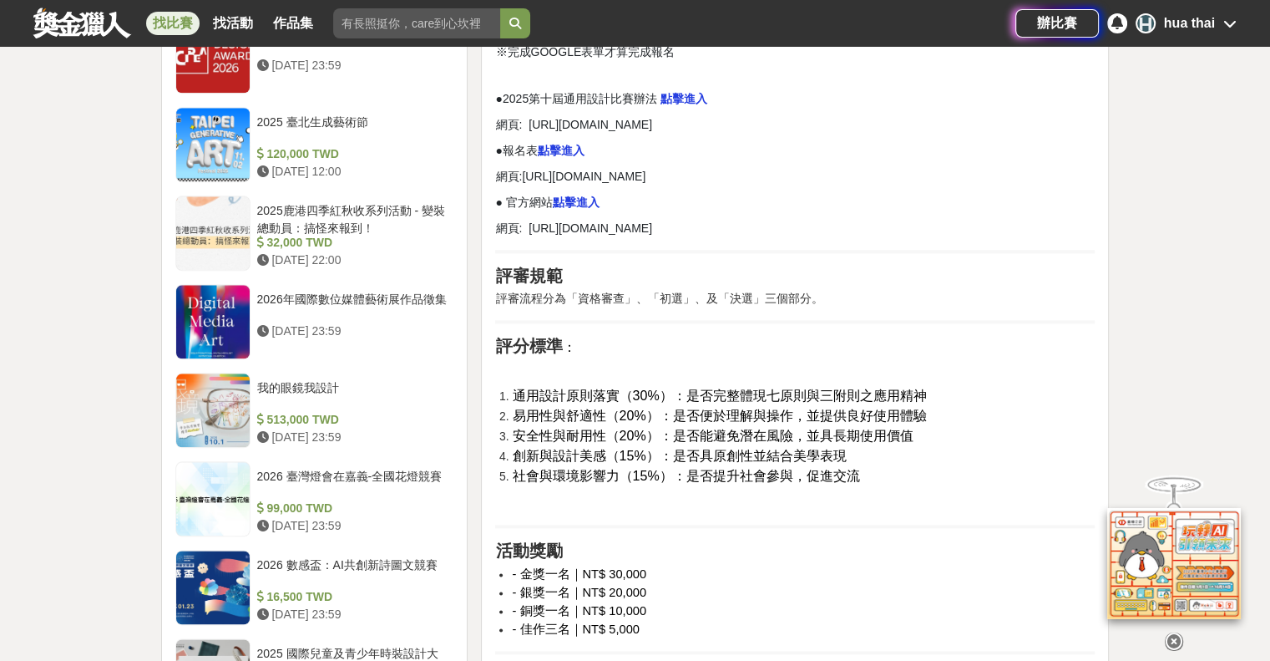
scroll to position [2171, 0]
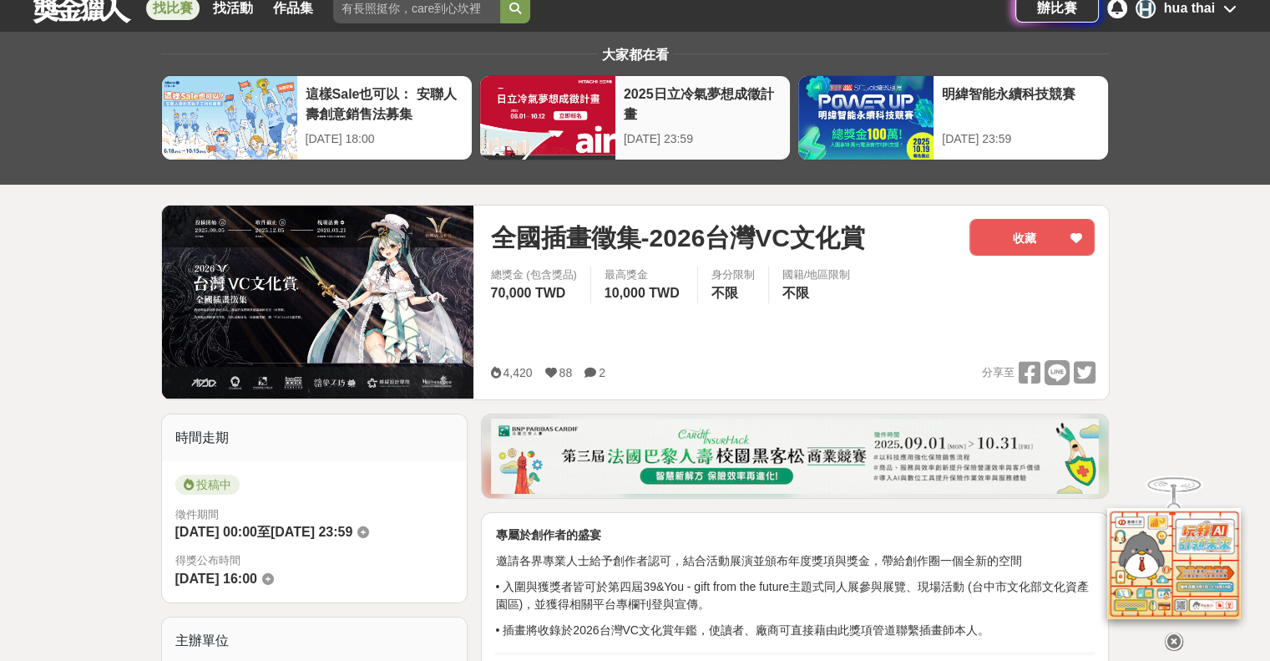
scroll to position [418, 0]
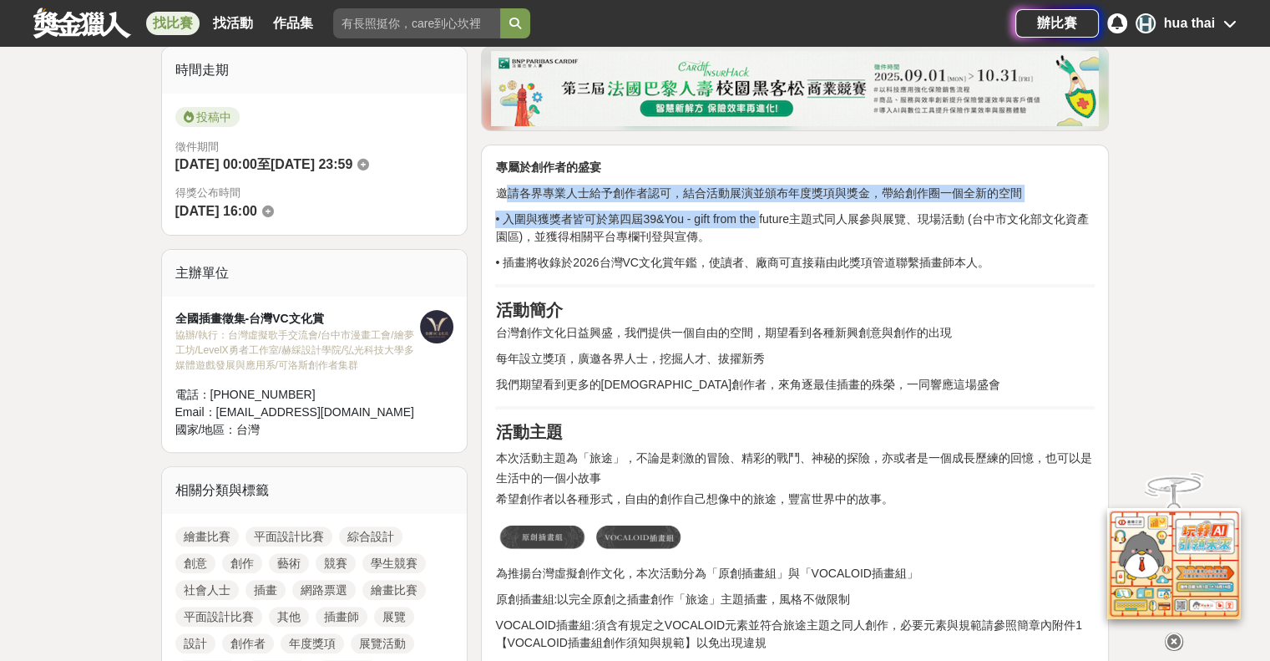
drag, startPoint x: 506, startPoint y: 188, endPoint x: 768, endPoint y: 200, distance: 262.5
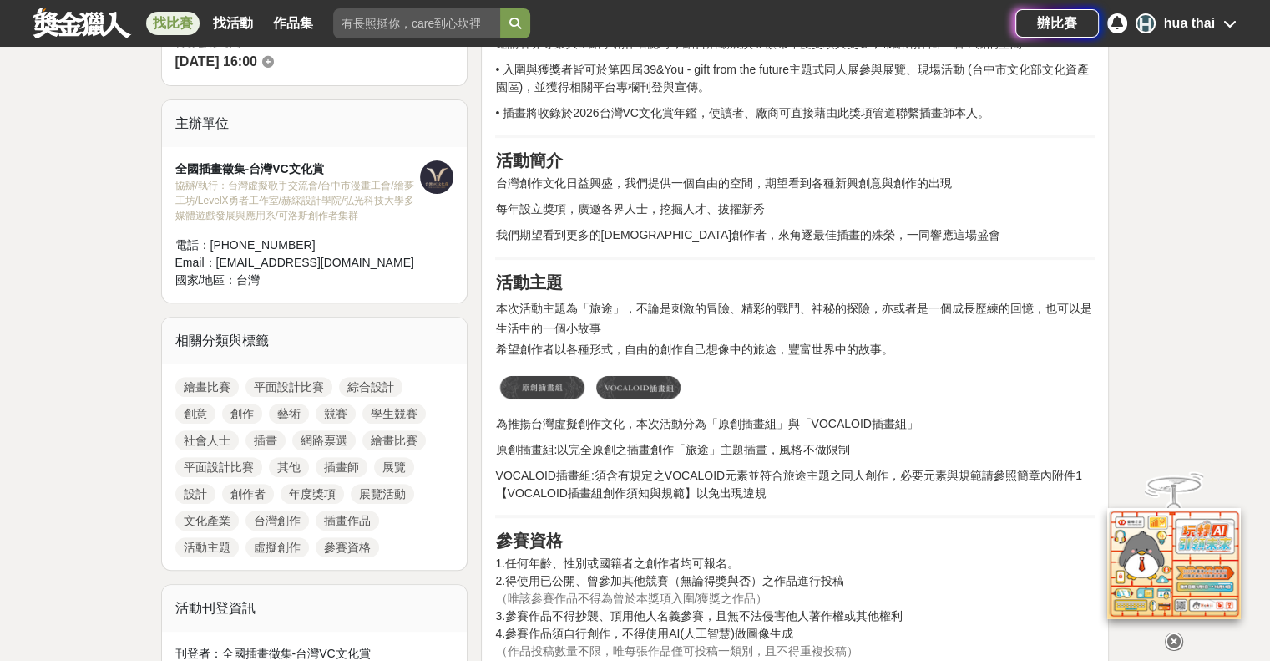
scroll to position [585, 0]
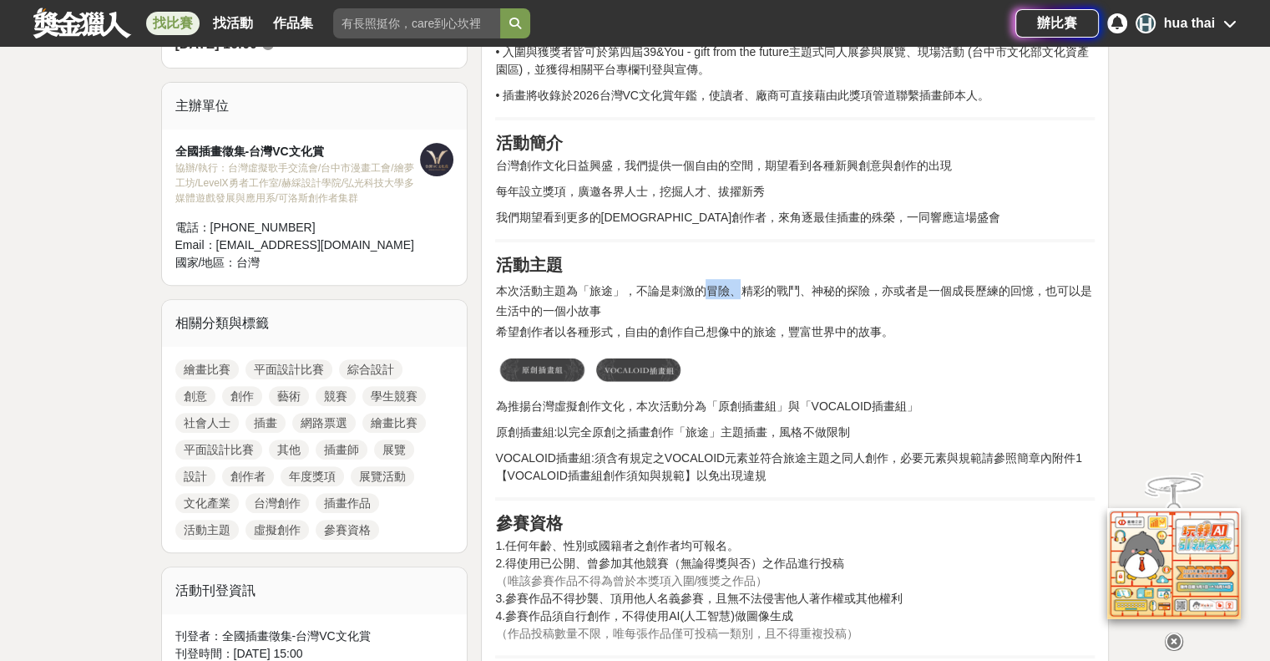
drag, startPoint x: 701, startPoint y: 291, endPoint x: 738, endPoint y: 292, distance: 36.8
click at [738, 292] on span "本次活動主題為「旅途」，不論是刺激的冒險、精彩的戰鬥、神秘的探險，亦或者是一個成長歷練的回憶，也可以是生活中的一個小故事" at bounding box center [793, 300] width 596 height 33
drag, startPoint x: 598, startPoint y: 342, endPoint x: 869, endPoint y: 322, distance: 272.1
click at [869, 323] on p "希望創作者以各種形式， 自由的創作自己想像中的旅途，豐富世界中的故事。" at bounding box center [795, 332] width 600 height 18
drag, startPoint x: 547, startPoint y: 397, endPoint x: 929, endPoint y: 412, distance: 382.8
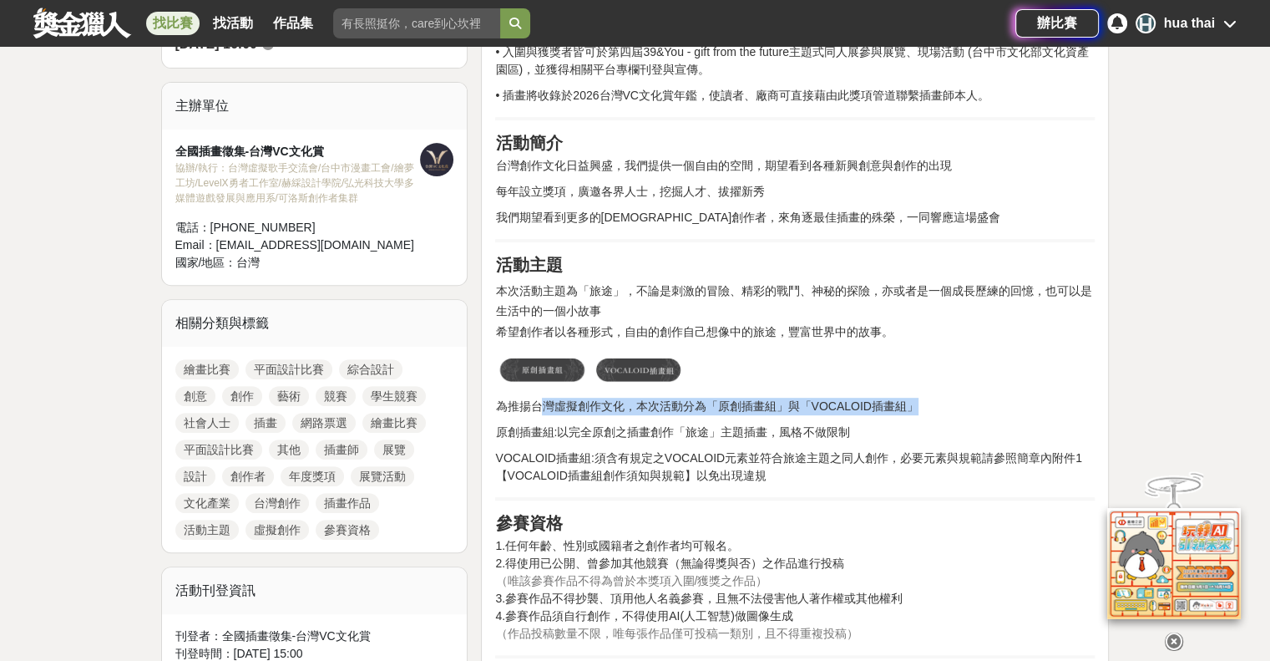
click at [929, 412] on p "為推揚台灣虛擬創作文化，本次活動分為「原創插畫組」與「VOCALOID插畫組」" at bounding box center [795, 407] width 600 height 18
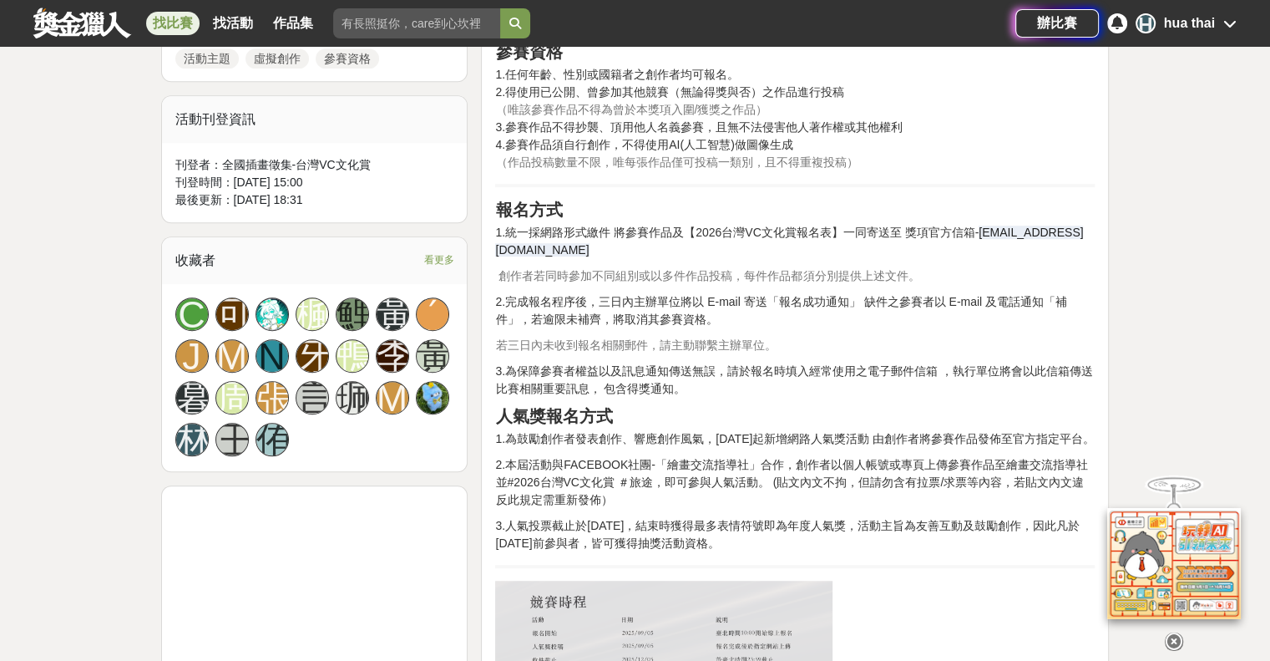
scroll to position [919, 0]
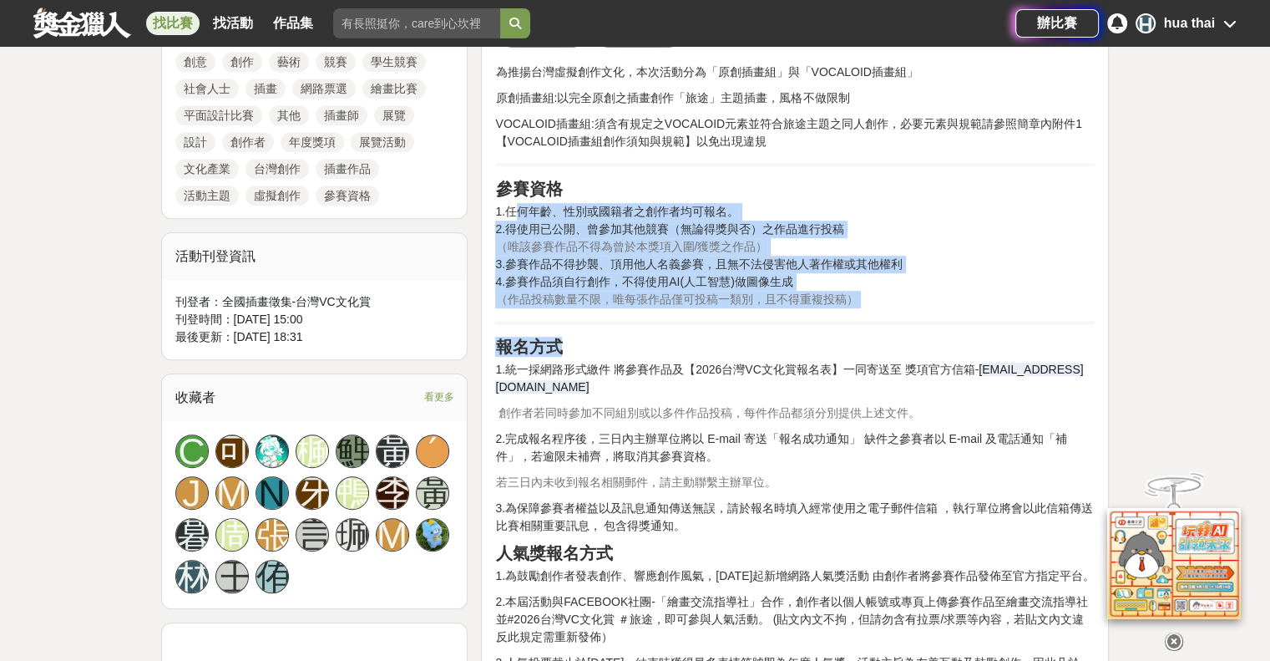
drag, startPoint x: 514, startPoint y: 211, endPoint x: 833, endPoint y: 323, distance: 337.3
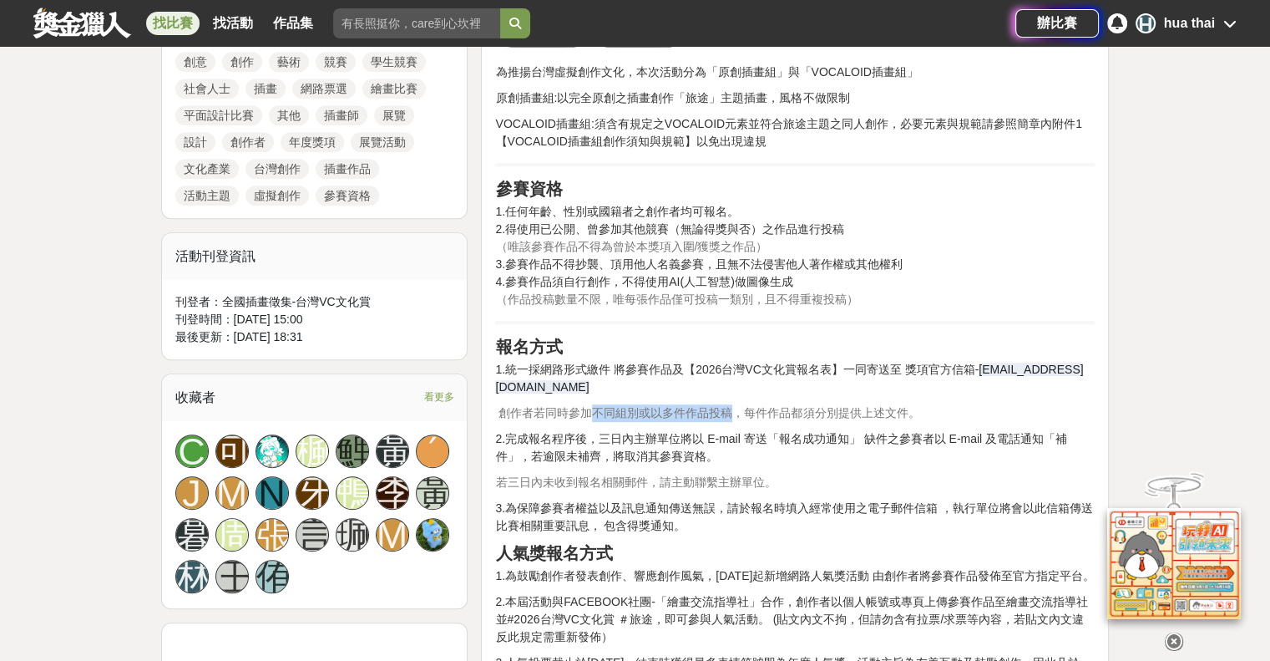
drag, startPoint x: 614, startPoint y: 413, endPoint x: 728, endPoint y: 407, distance: 114.6
click at [728, 407] on span "創作者若同時參加不同組別或以多件作品投稿，每件作品都須分別提供上述文件。" at bounding box center [709, 412] width 421 height 13
drag, startPoint x: 511, startPoint y: 439, endPoint x: 715, endPoint y: 460, distance: 204.8
click at [715, 460] on p "2.完成報名程序後，三日內主辦單位將以 E-mail 寄送「報名成功通知」 缺件之參賽者以 E-mail 及電話通知「補件」，若逾限未補齊，將取消其參賽資格。" at bounding box center [795, 447] width 600 height 35
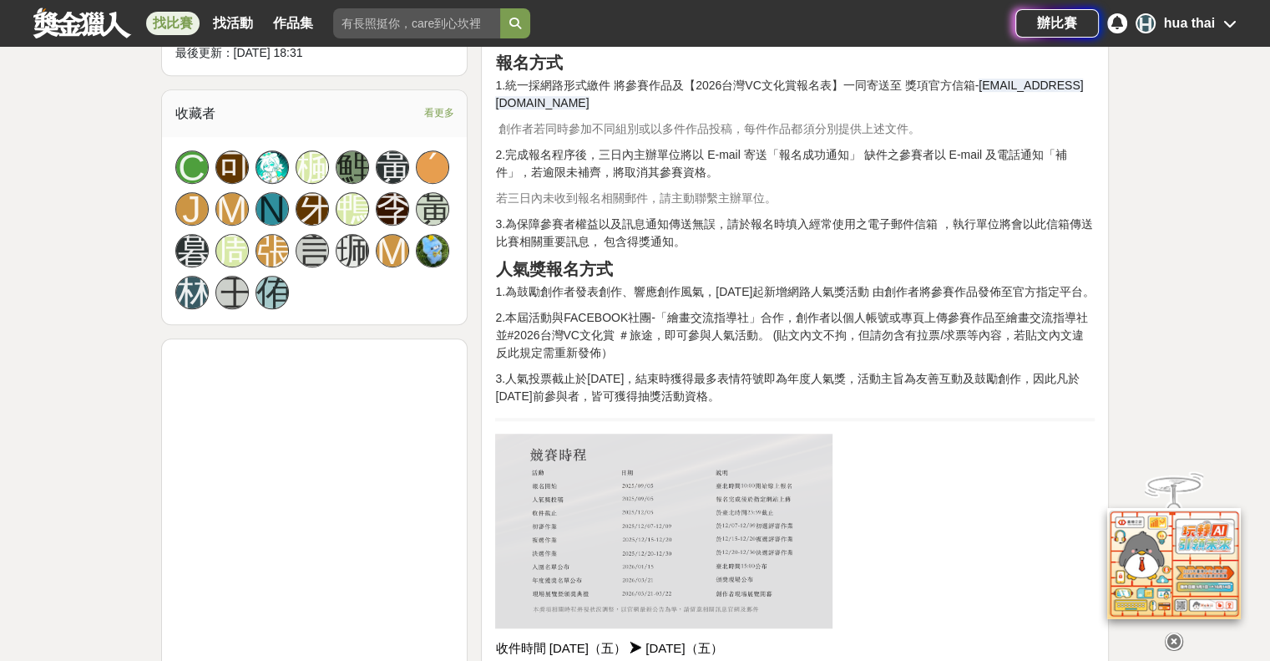
scroll to position [1253, 0]
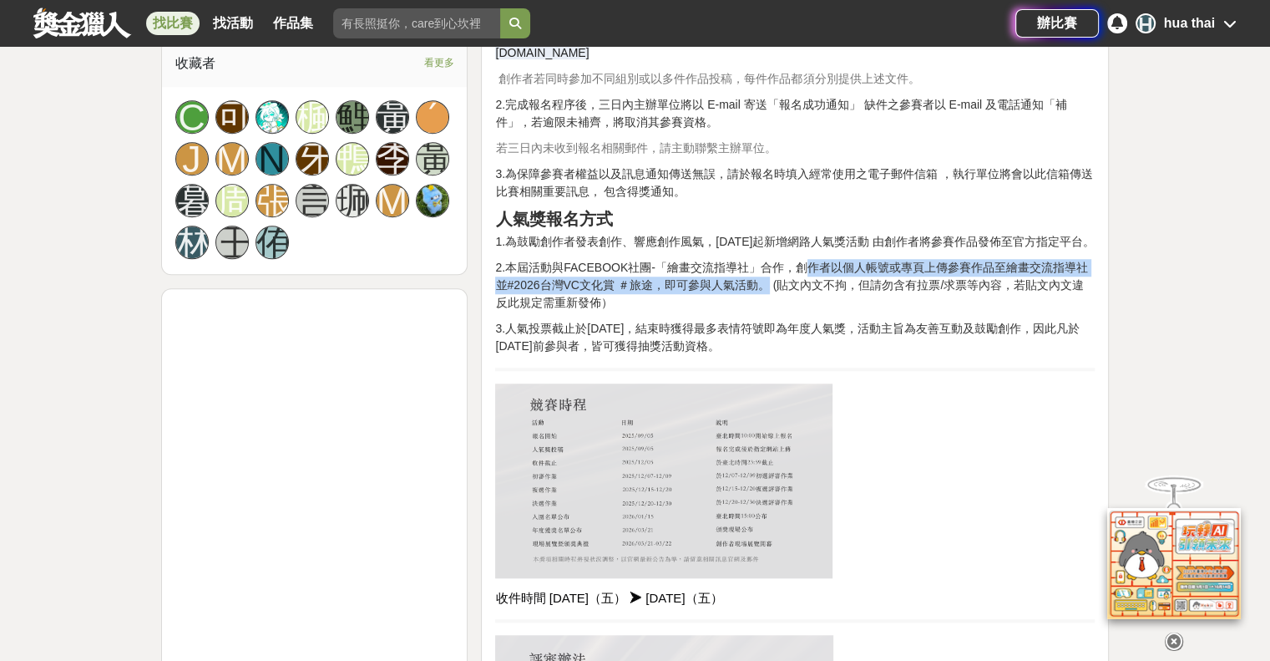
drag, startPoint x: 789, startPoint y: 286, endPoint x: 749, endPoint y: 306, distance: 44.4
click at [749, 306] on p "2.本屆活動與FACEBOOK社團-「繪畫交流指導社」合作，創作者以個人帳號或專頁上傳參賽作品至繪畫交流指導社並#2026台灣VC文化賞 ＃旅途，即可參與人氣…" at bounding box center [795, 285] width 600 height 53
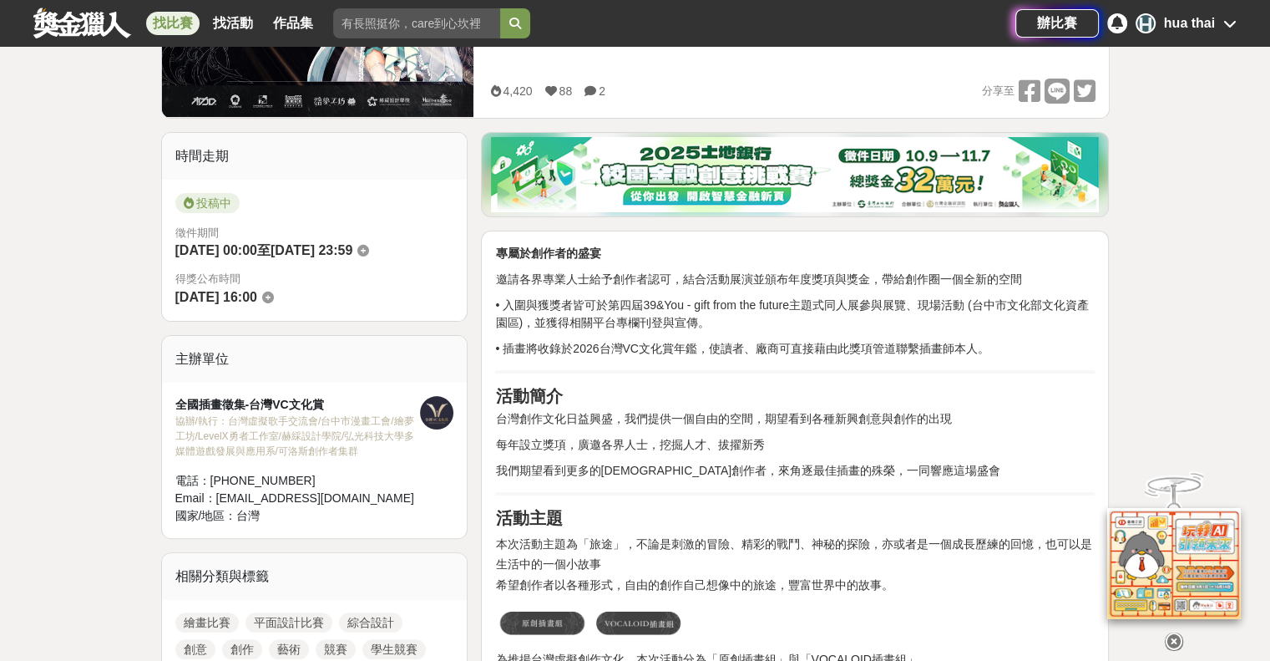
scroll to position [0, 0]
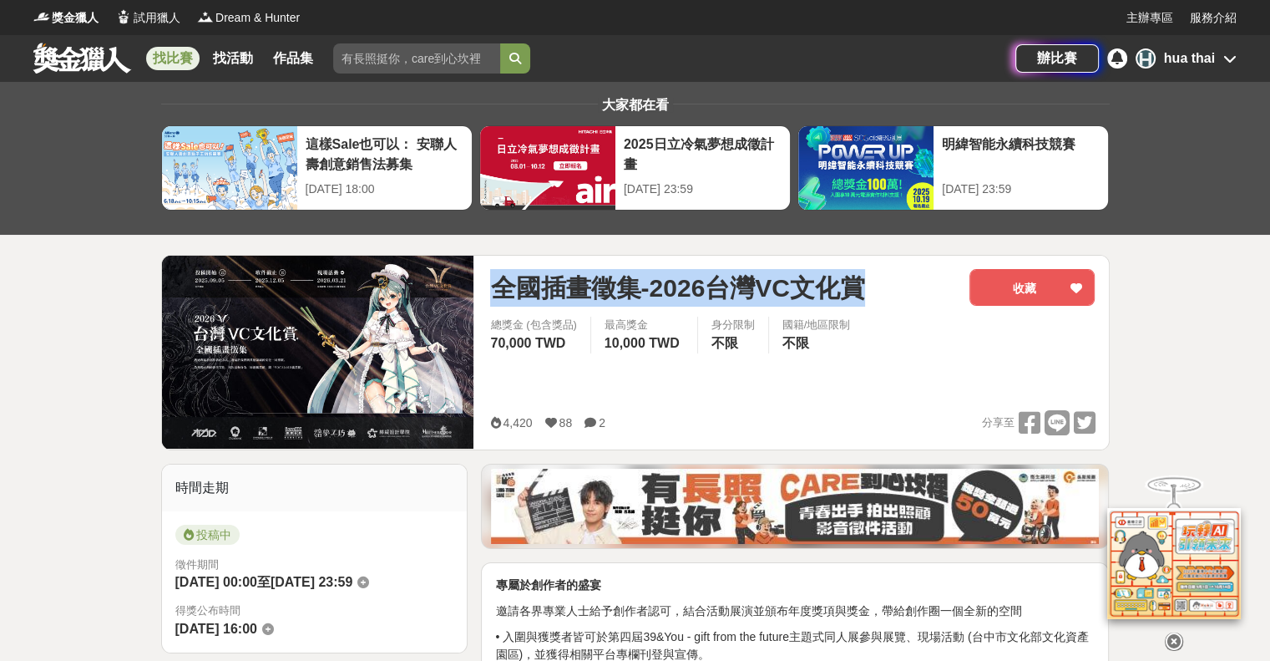
drag, startPoint x: 495, startPoint y: 286, endPoint x: 873, endPoint y: 276, distance: 377.6
click at [873, 276] on div "全國插畫徵集-2026台灣VC文化賞" at bounding box center [723, 288] width 466 height 38
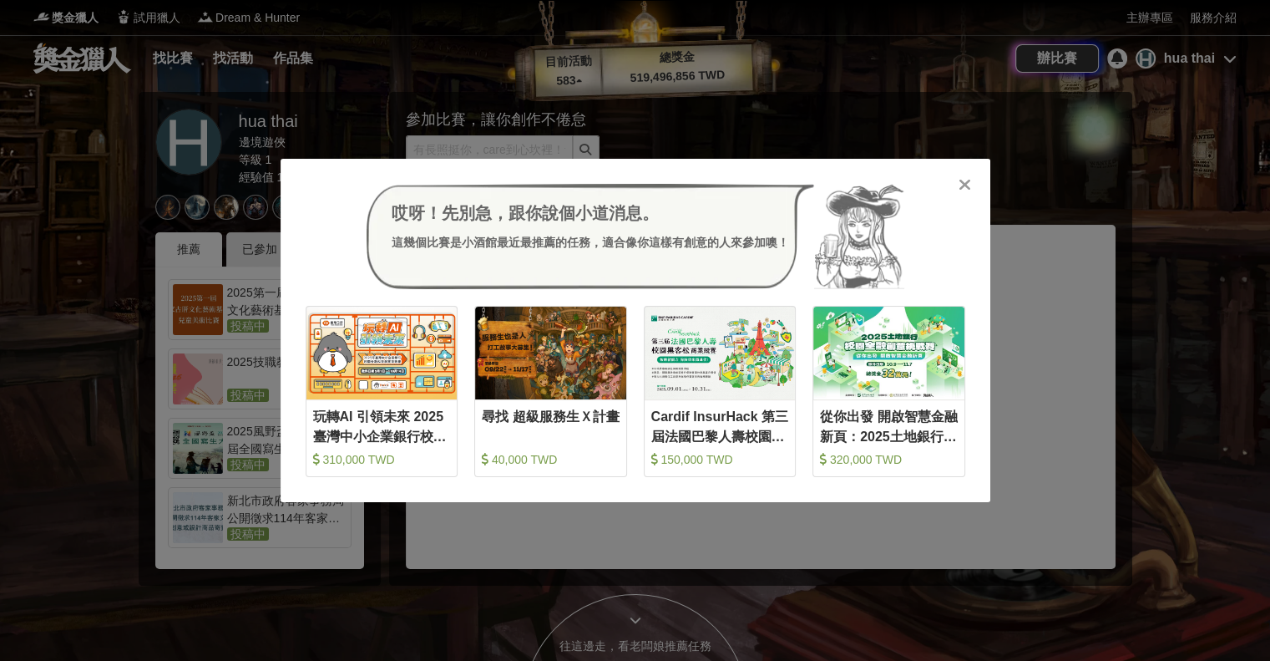
drag, startPoint x: 536, startPoint y: 458, endPoint x: 531, endPoint y: 477, distance: 19.9
click at [560, 554] on div "哎呀！先別急，跟你說個小道消息。 這幾個比賽是小酒館最近最推薦的任務，適合像你這樣有創意的人來參加噢！ 收藏 玩轉AI 引領未來 2025臺灣中小企業銀行校園…" at bounding box center [635, 330] width 1270 height 661
